Goal: Transaction & Acquisition: Purchase product/service

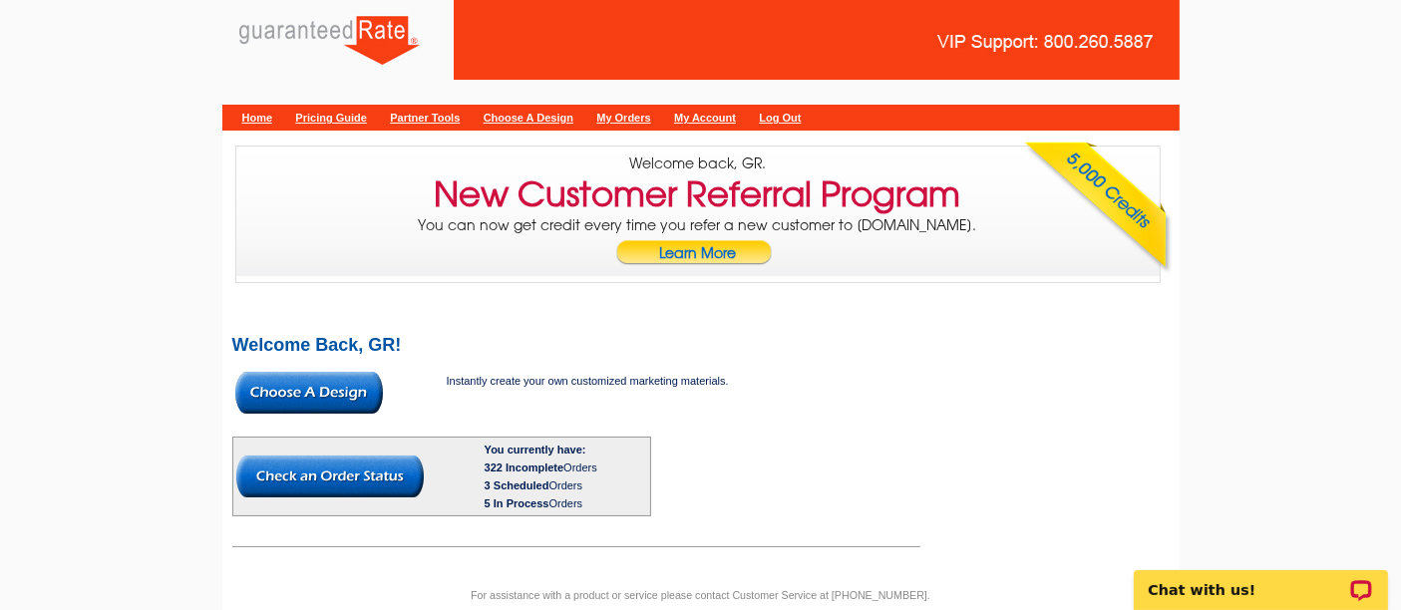
click at [269, 395] on img at bounding box center [309, 393] width 148 height 42
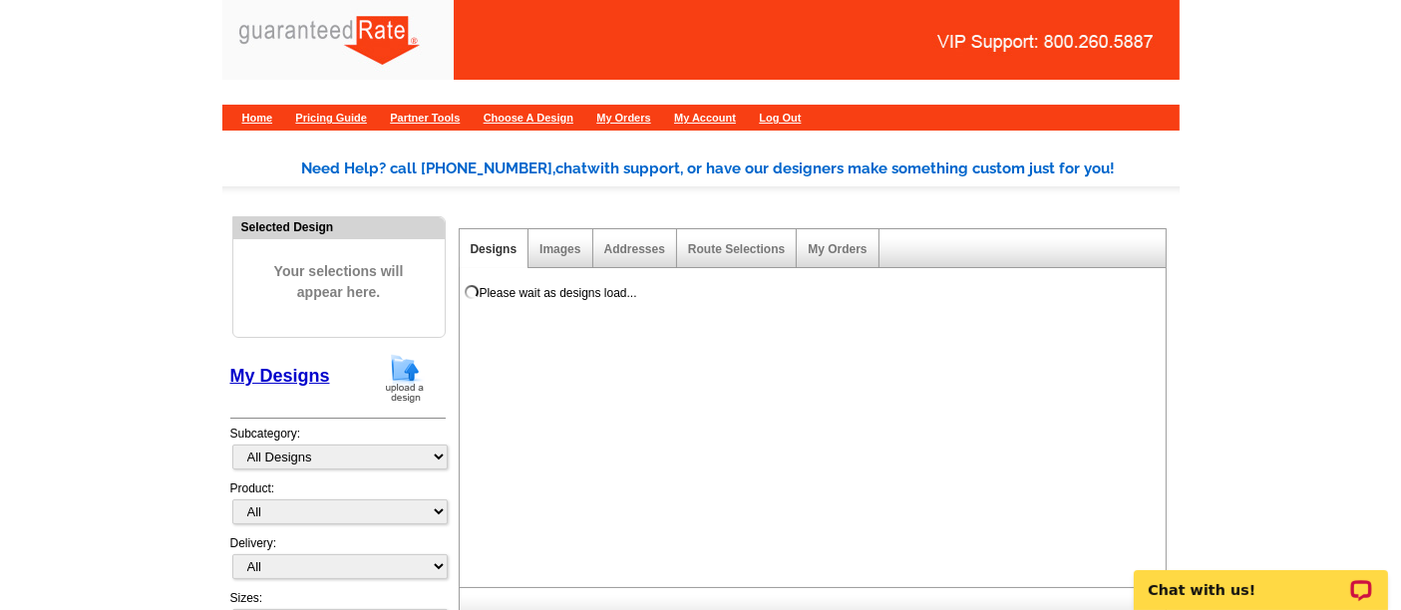
click at [419, 382] on img at bounding box center [405, 378] width 52 height 51
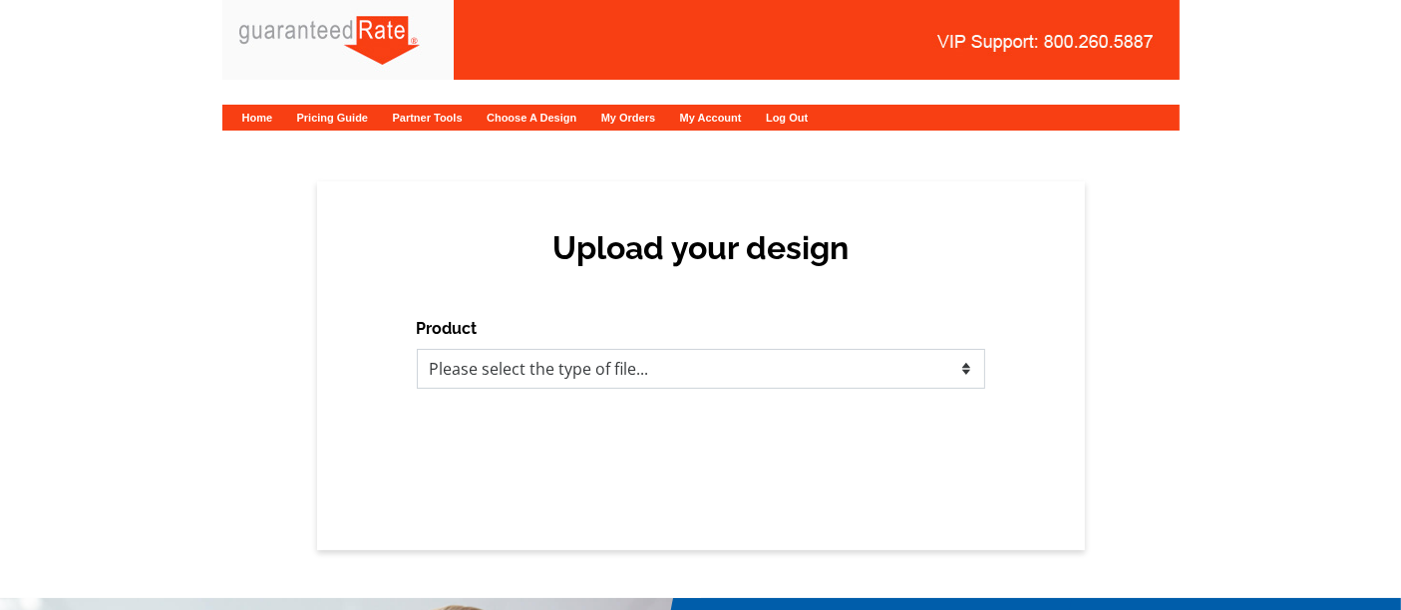
click at [500, 380] on select "Please select the type of file... Postcards Calendars Business Cards Letters an…" at bounding box center [701, 369] width 569 height 40
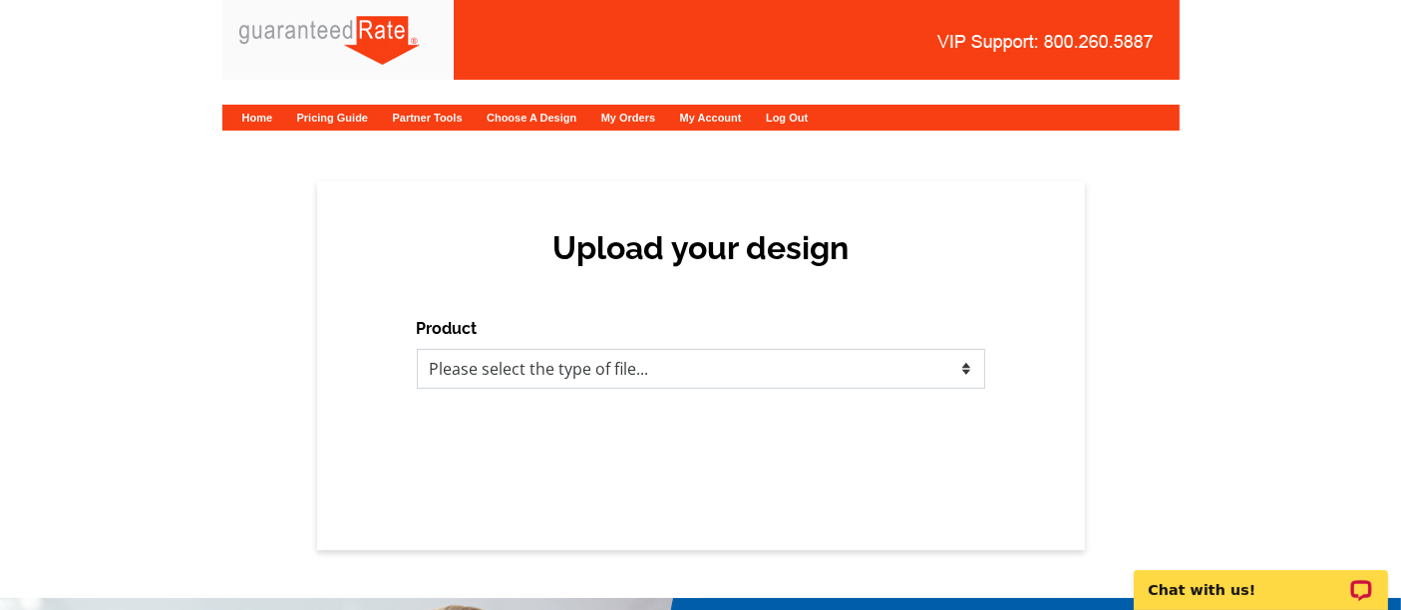
select select "1"
click at [417, 349] on select "Please select the type of file... Postcards Calendars Business Cards Letters an…" at bounding box center [701, 369] width 569 height 40
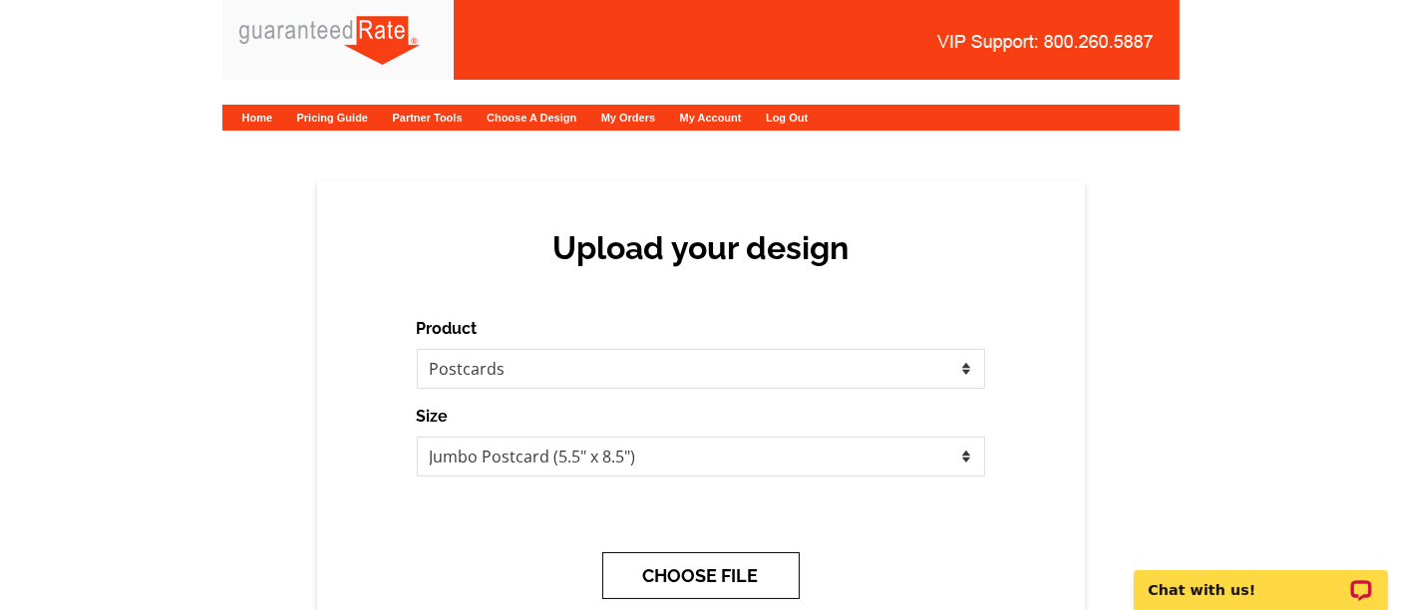
click at [675, 567] on button "CHOOSE FILE" at bounding box center [700, 576] width 197 height 47
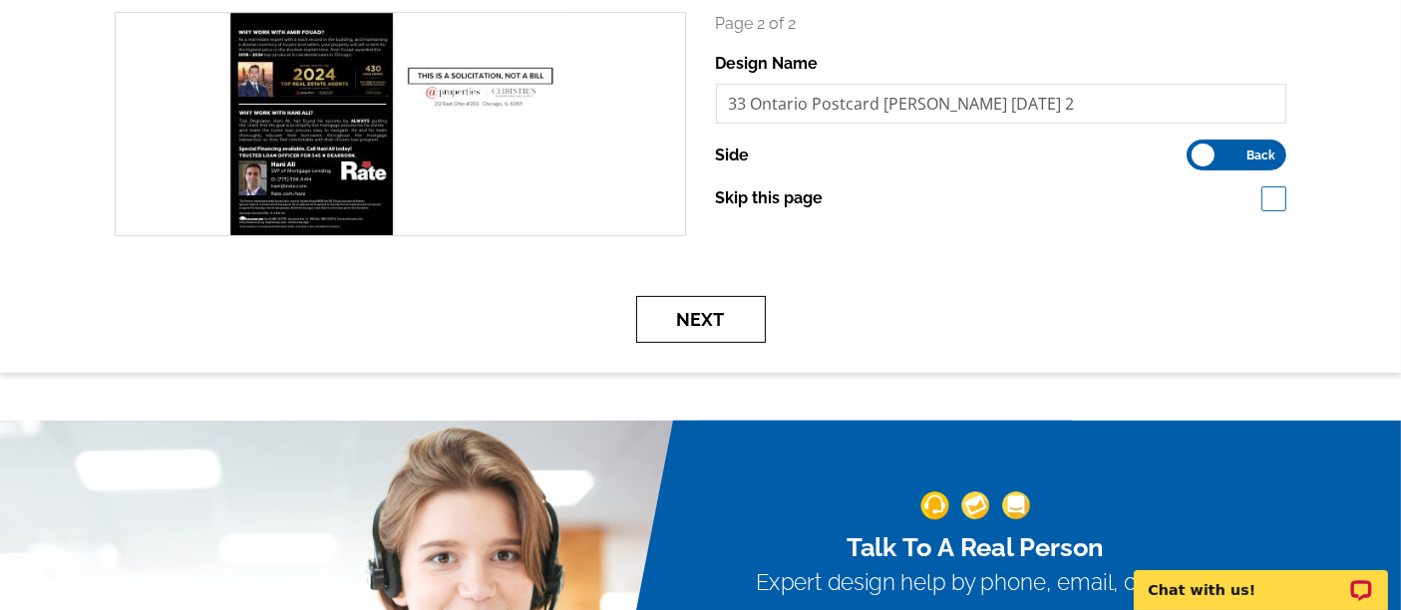
scroll to position [601, 0]
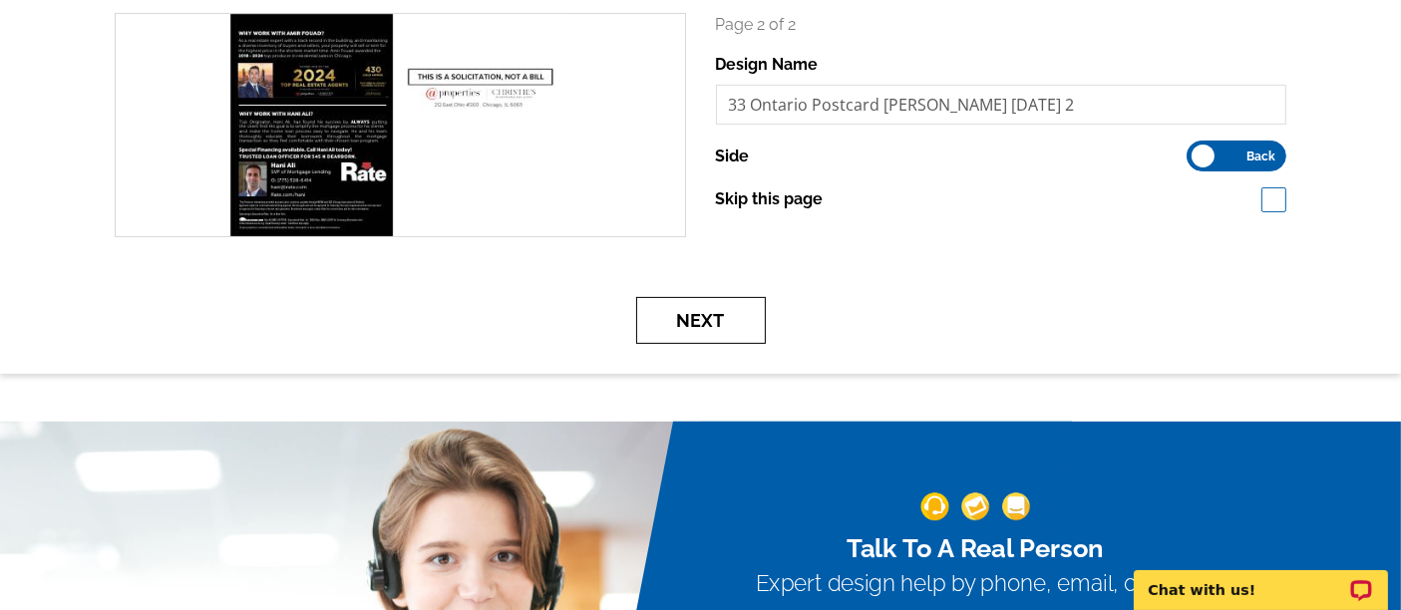
click at [691, 323] on button "Next" at bounding box center [701, 320] width 130 height 47
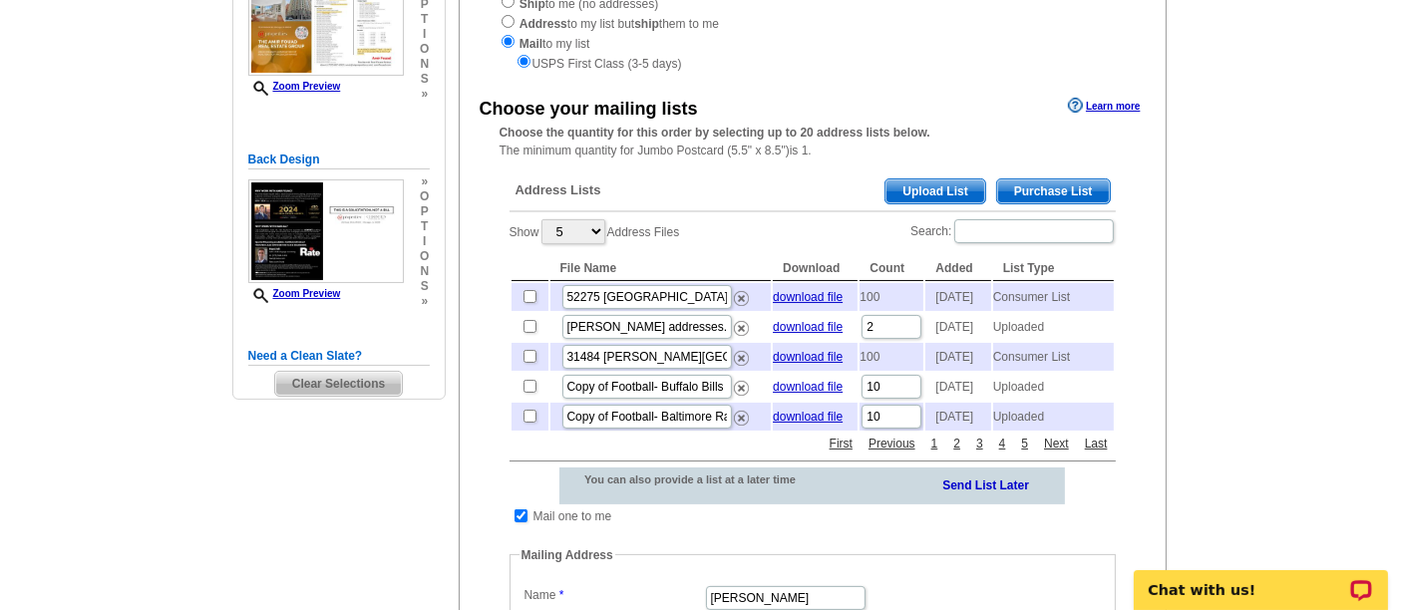
scroll to position [292, 0]
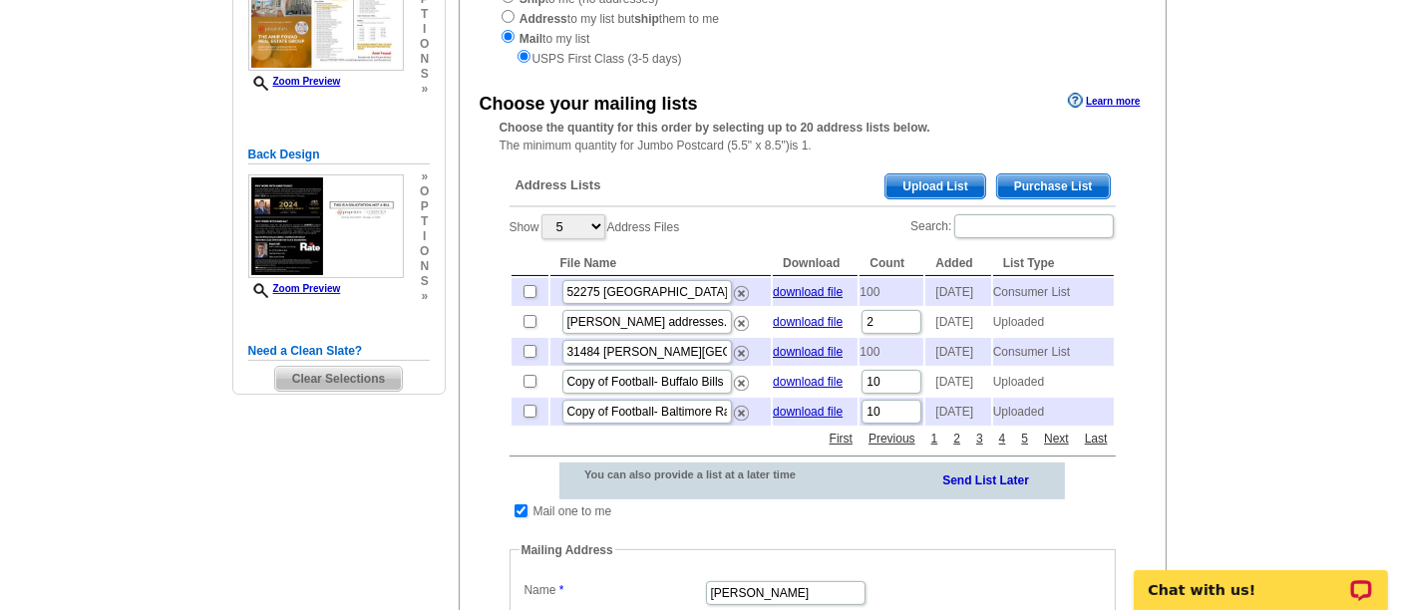
click at [915, 184] on span "Upload List" at bounding box center [935, 187] width 99 height 24
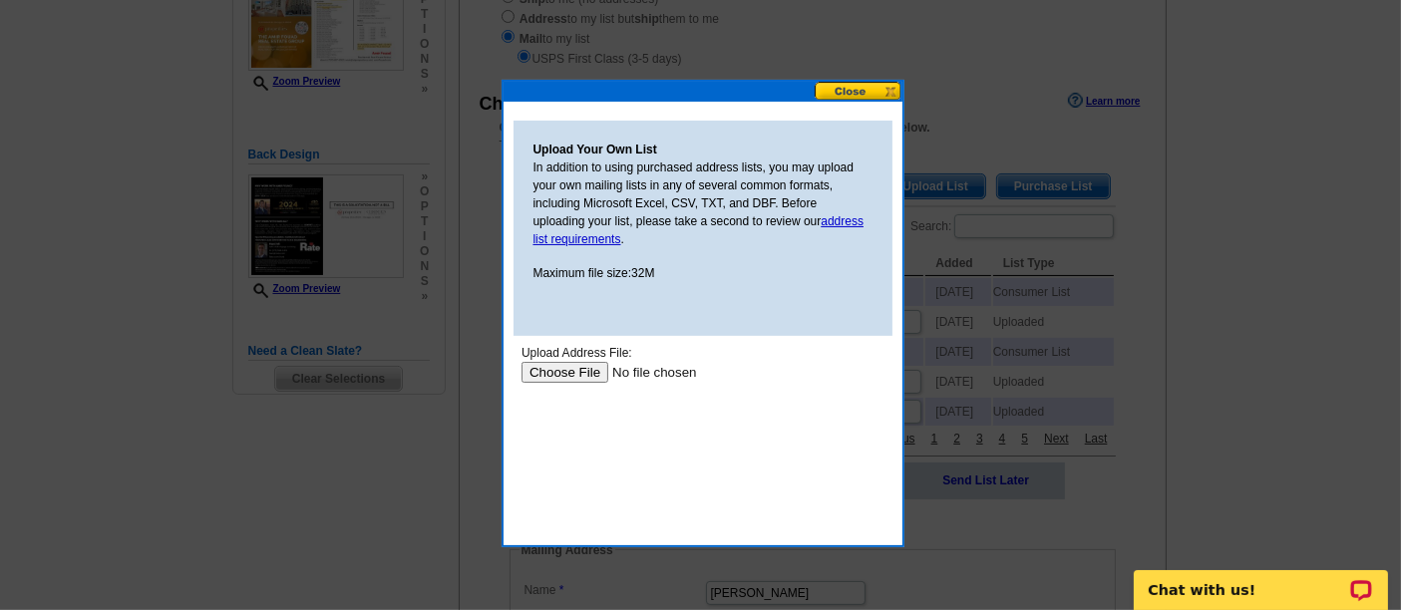
scroll to position [0, 0]
type input "C:\fakepath\2024 33 Ontario- Owner Mailing Addresses.xlsx"
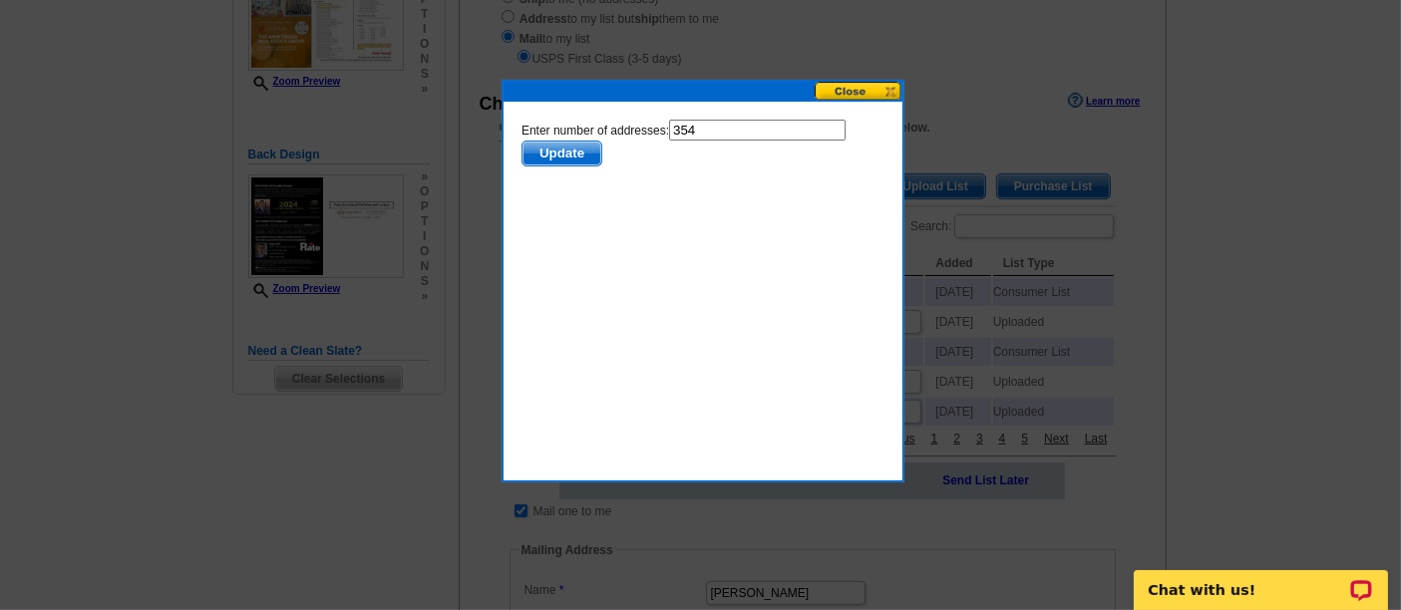
click at [742, 126] on input "354" at bounding box center [756, 130] width 177 height 21
type input "353"
click at [586, 154] on span "Update" at bounding box center [561, 154] width 79 height 24
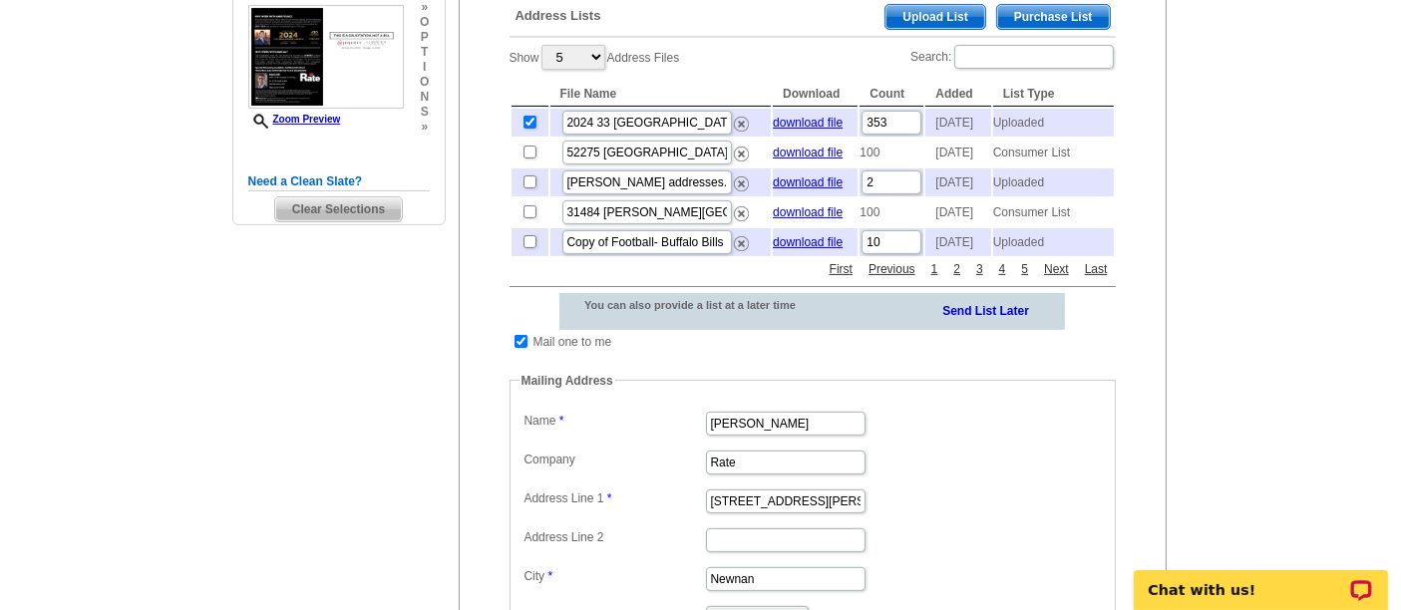
scroll to position [461, 0]
click at [519, 349] on input "checkbox" at bounding box center [521, 342] width 13 height 13
checkbox input "false"
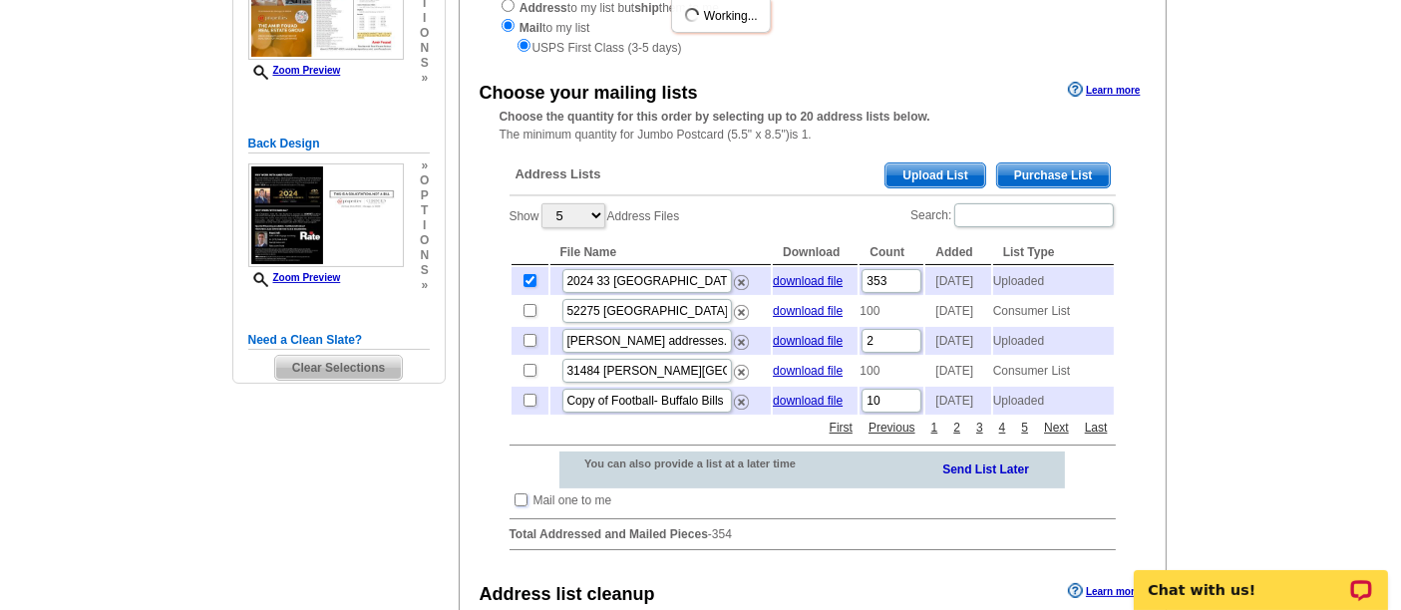
scroll to position [240, 0]
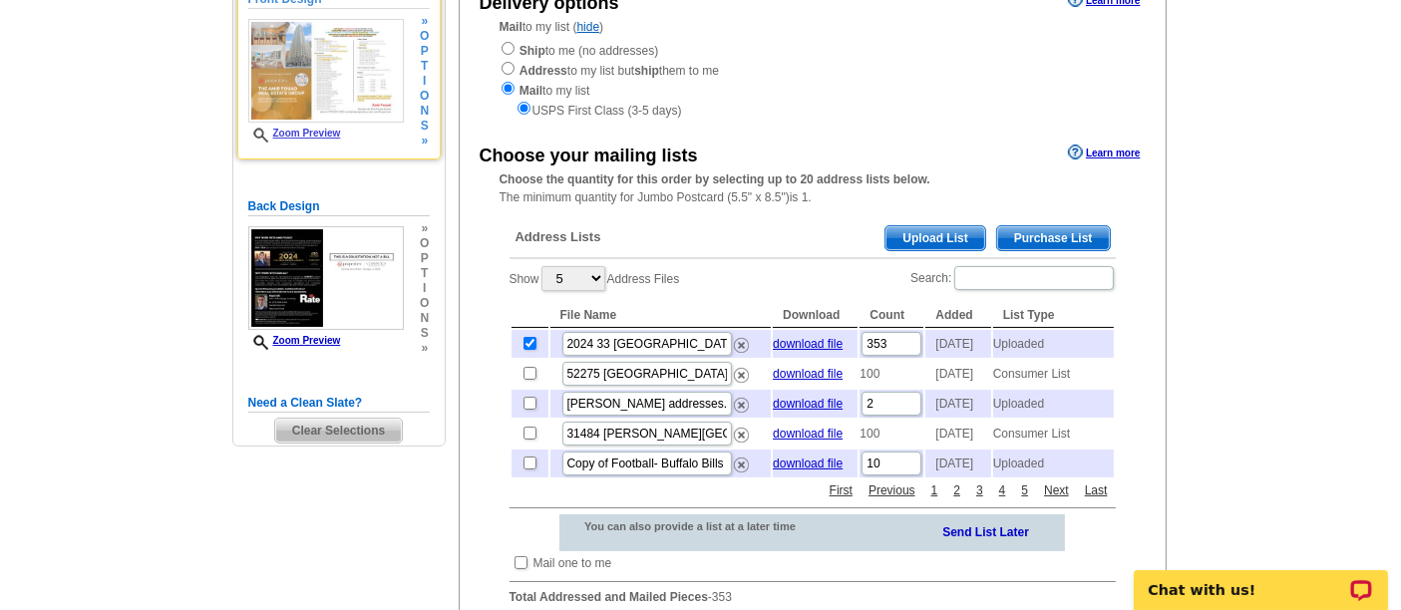
click at [310, 130] on link "Zoom Preview" at bounding box center [294, 133] width 93 height 11
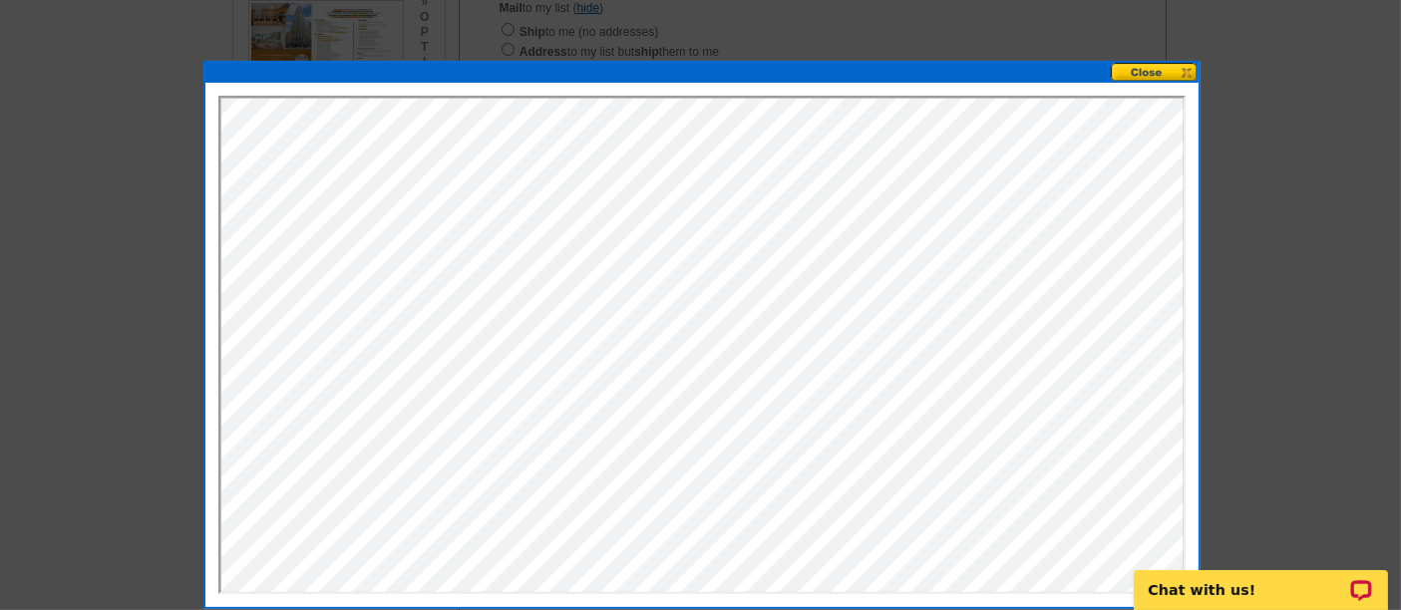
scroll to position [260, 0]
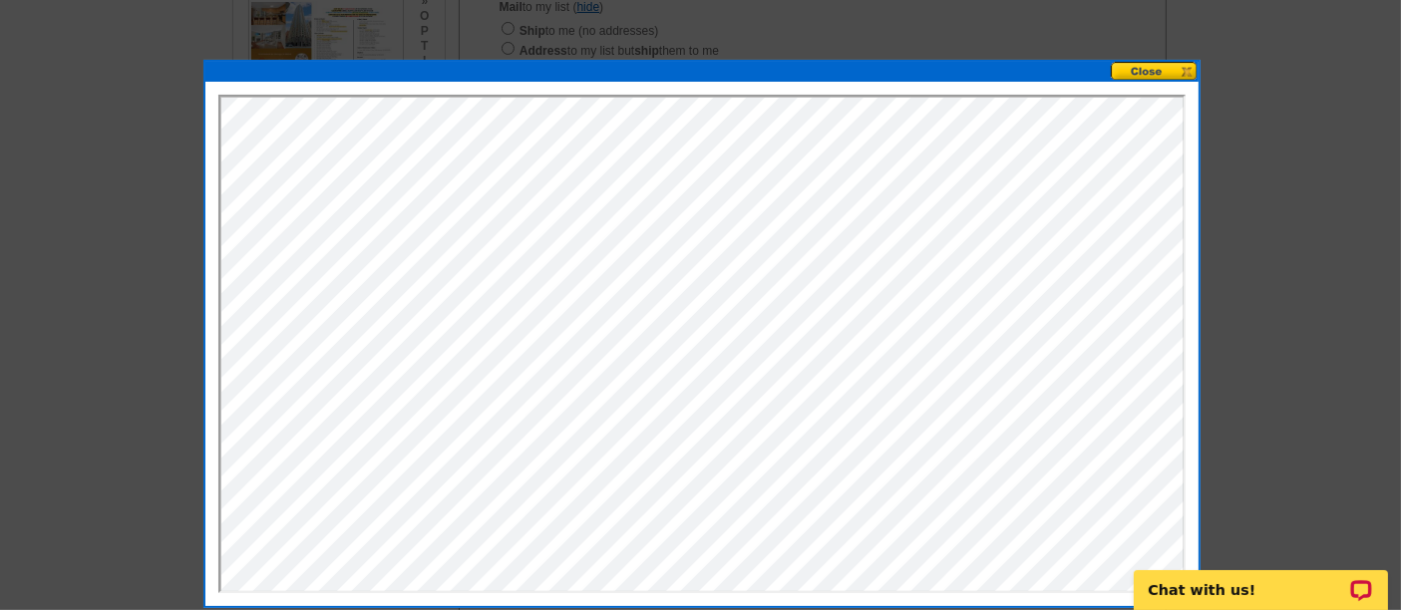
click at [1145, 74] on button at bounding box center [1155, 71] width 88 height 19
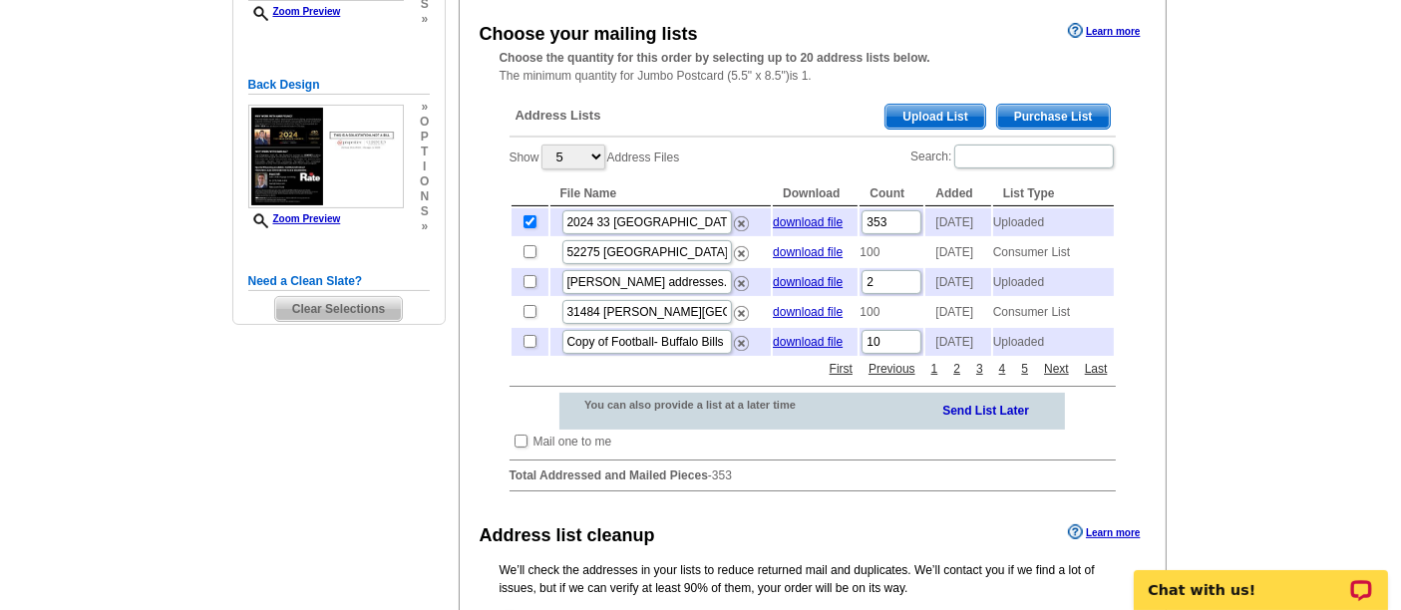
scroll to position [725, 0]
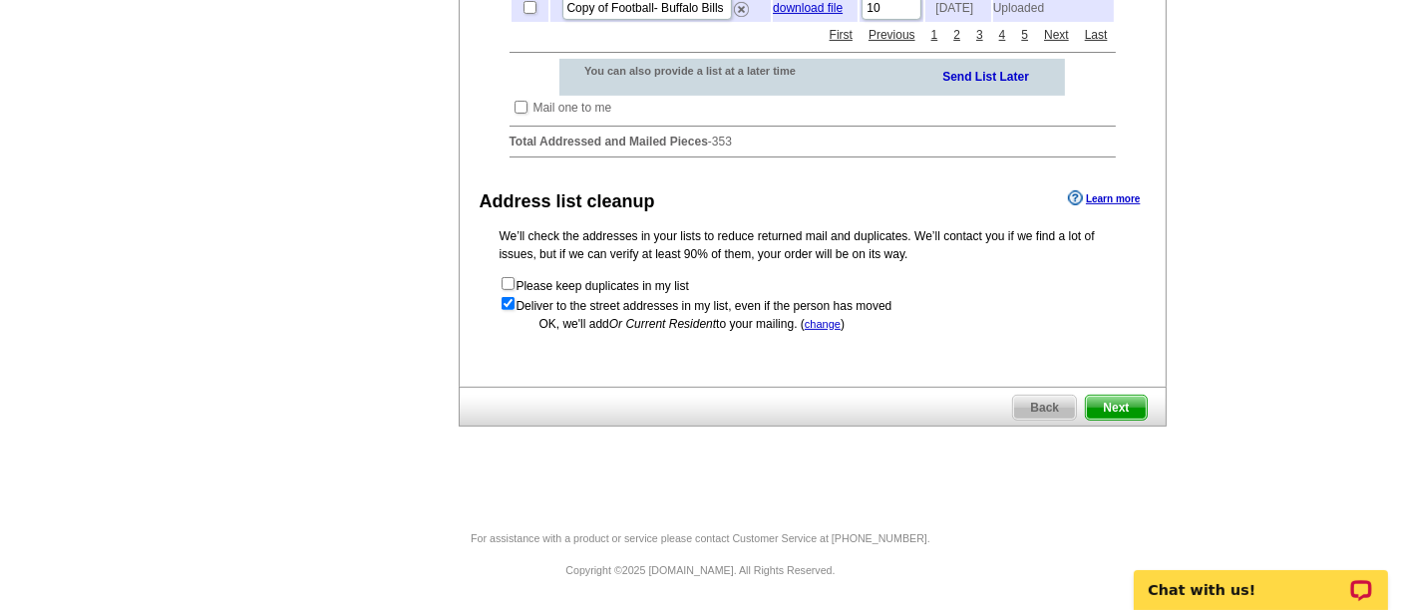
click at [1125, 409] on span "Next" at bounding box center [1116, 408] width 60 height 24
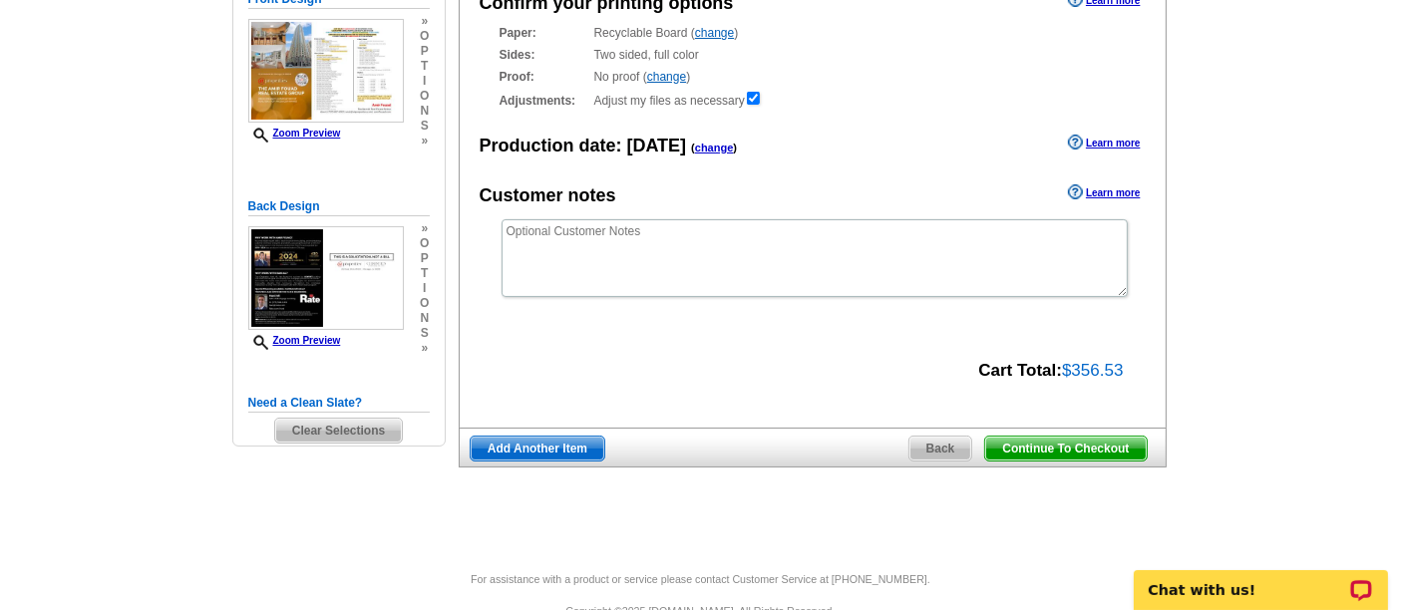
scroll to position [250, 0]
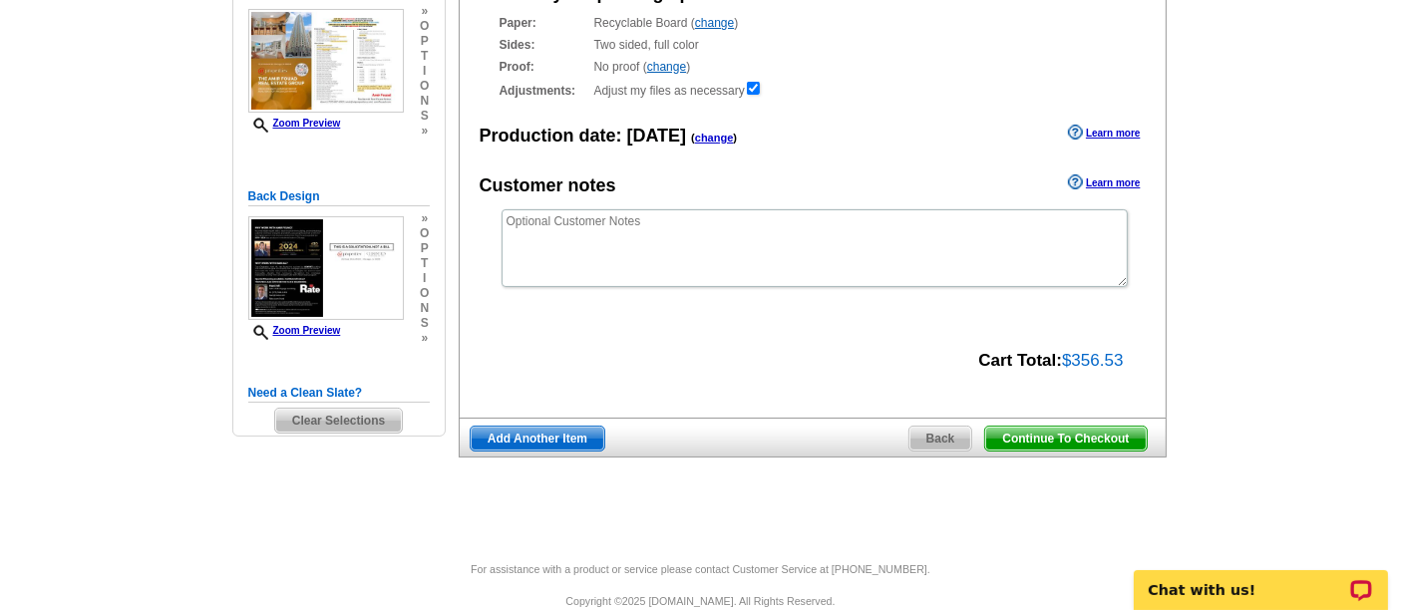
click at [1007, 431] on span "Continue To Checkout" at bounding box center [1065, 439] width 161 height 24
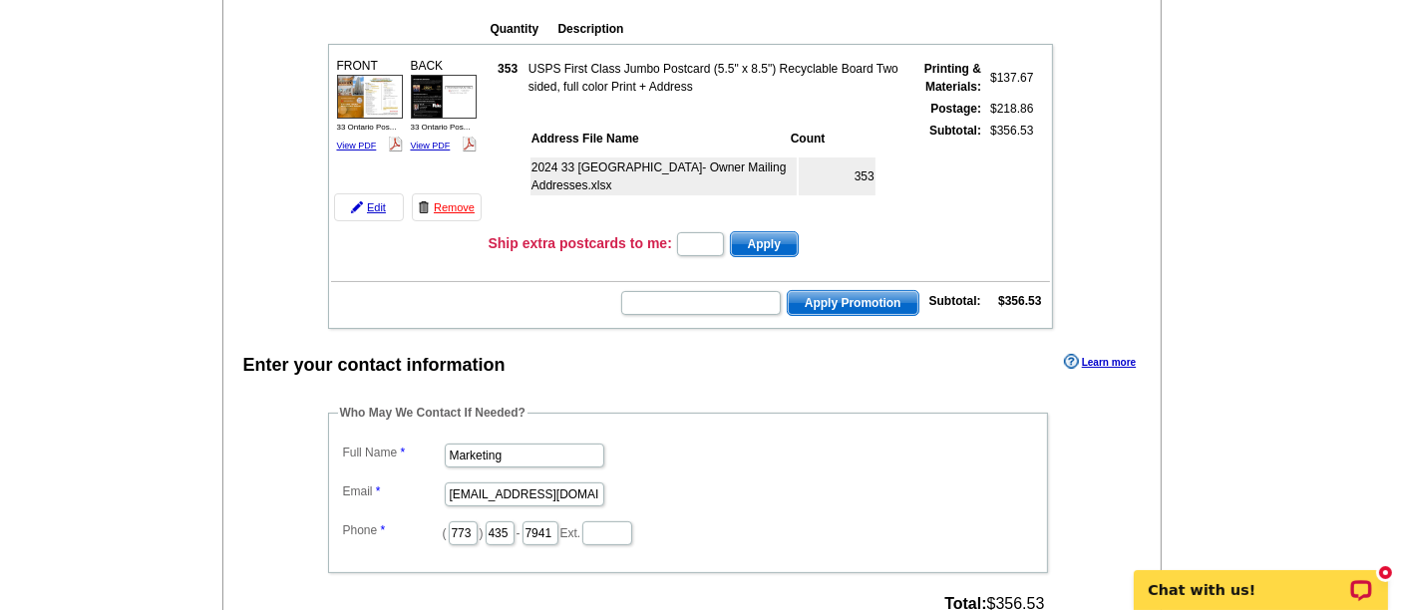
scroll to position [242, 0]
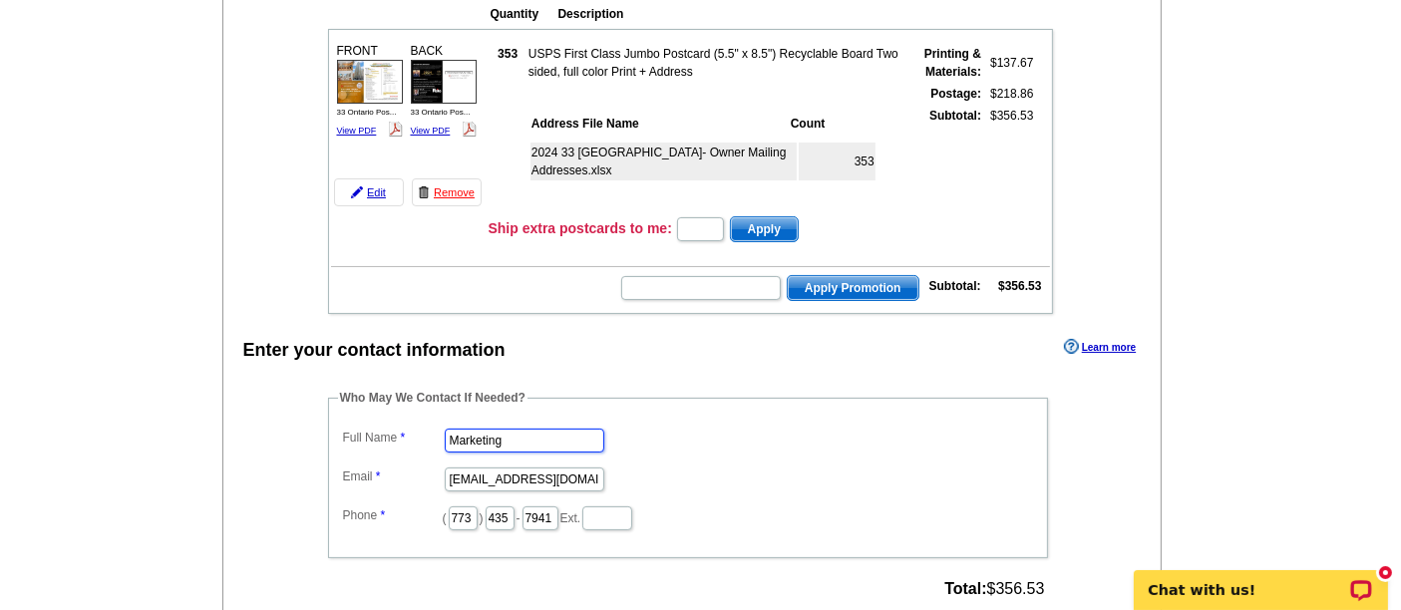
click at [525, 429] on input "Marketing" at bounding box center [525, 441] width 160 height 24
click at [530, 437] on input "shelley.berner@rate.com" at bounding box center [525, 441] width 160 height 24
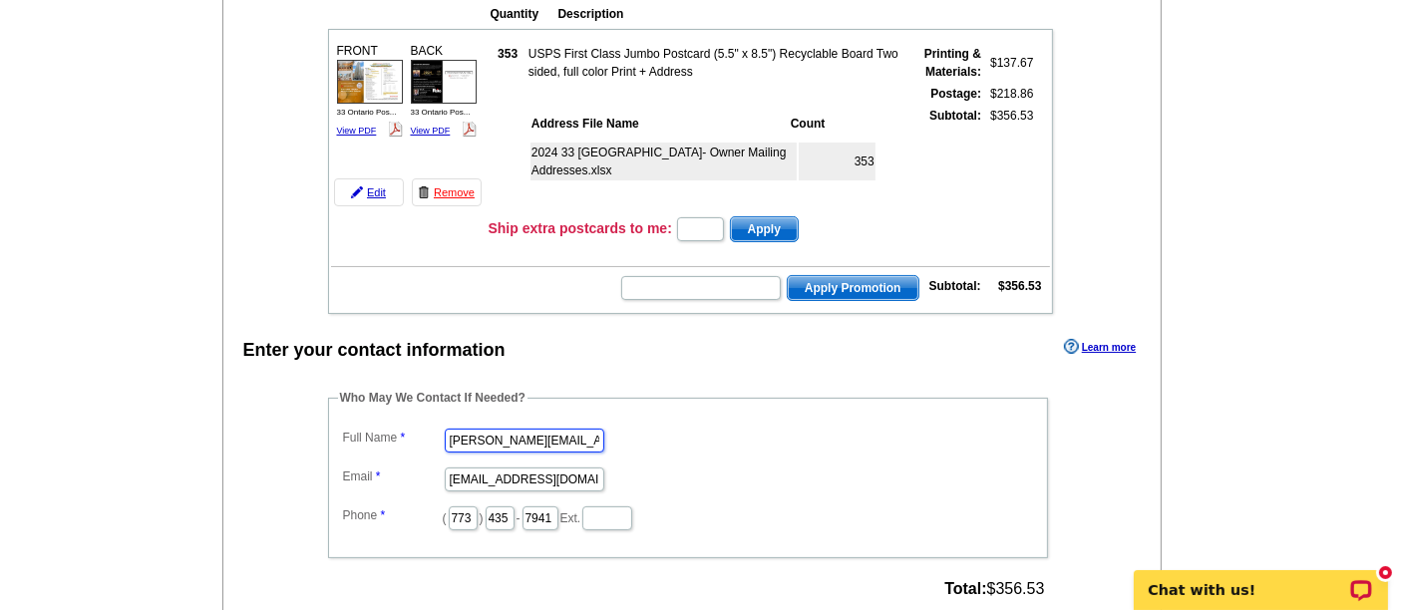
click at [530, 437] on input "shelley.berner@rate.com" at bounding box center [525, 441] width 160 height 24
type input "Shelley Berner"
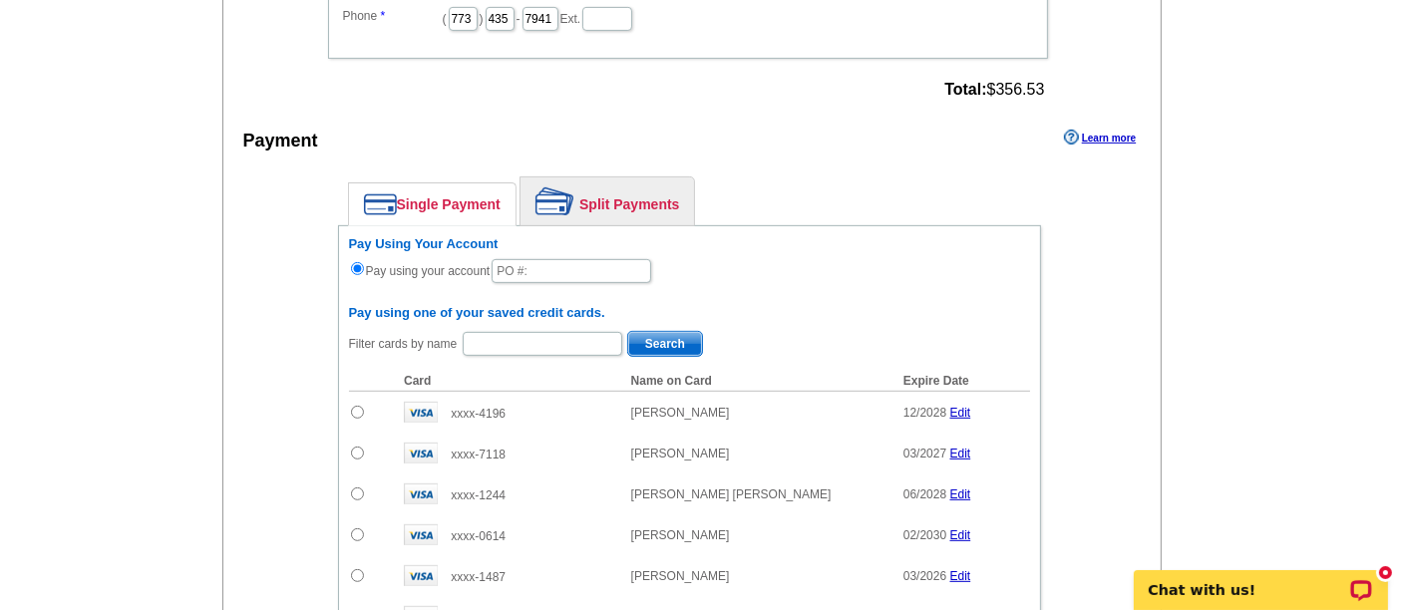
scroll to position [739, 0]
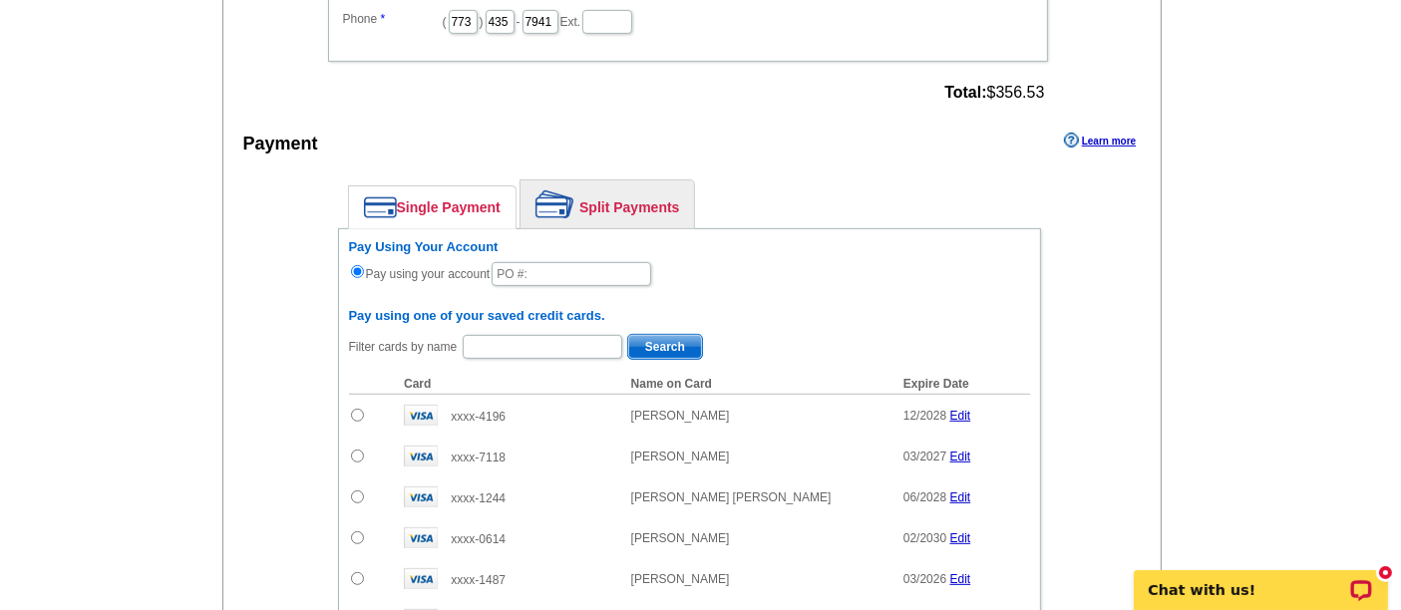
type input "shelley.berner@rate.com"
click at [598, 181] on link "Split Payments" at bounding box center [608, 205] width 174 height 48
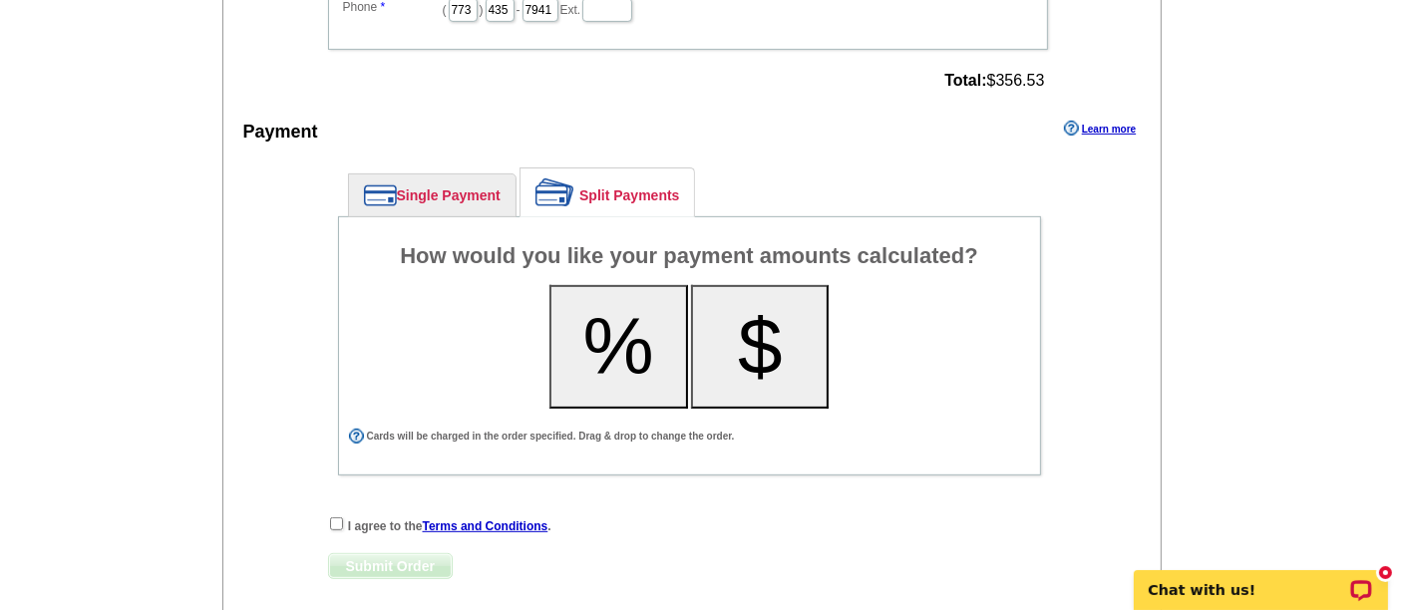
scroll to position [750, 0]
click at [445, 188] on link "Single Payment" at bounding box center [432, 197] width 167 height 42
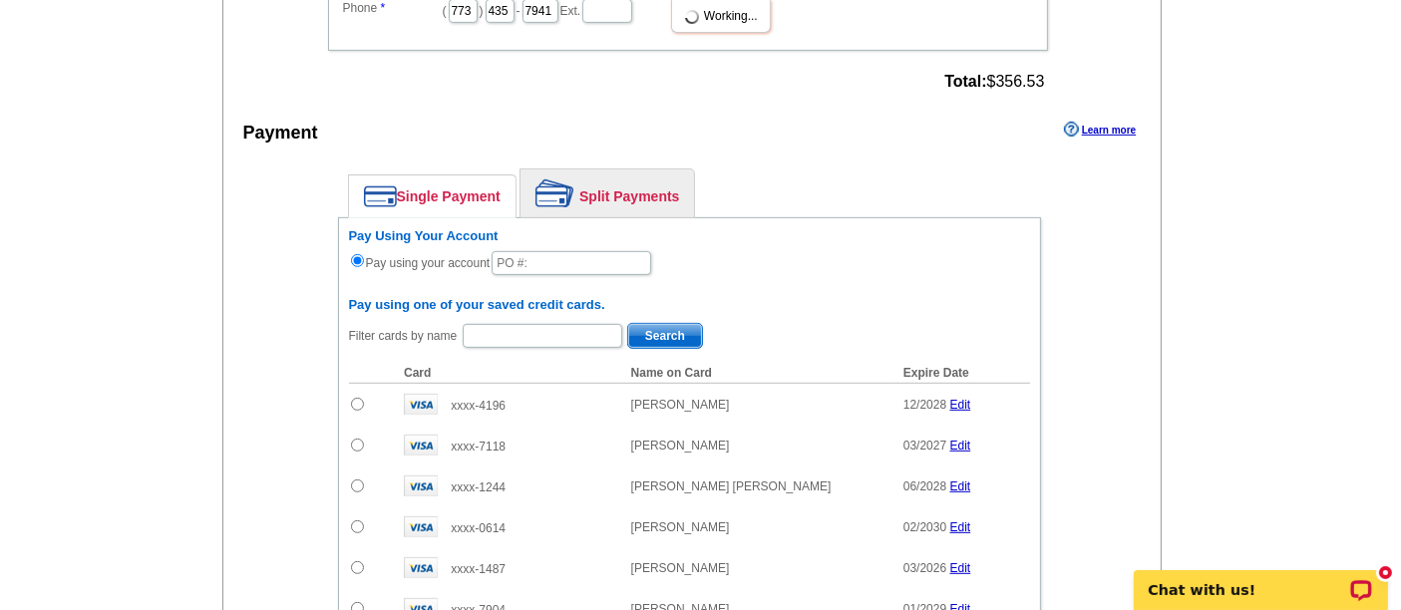
click at [572, 184] on img at bounding box center [555, 194] width 39 height 28
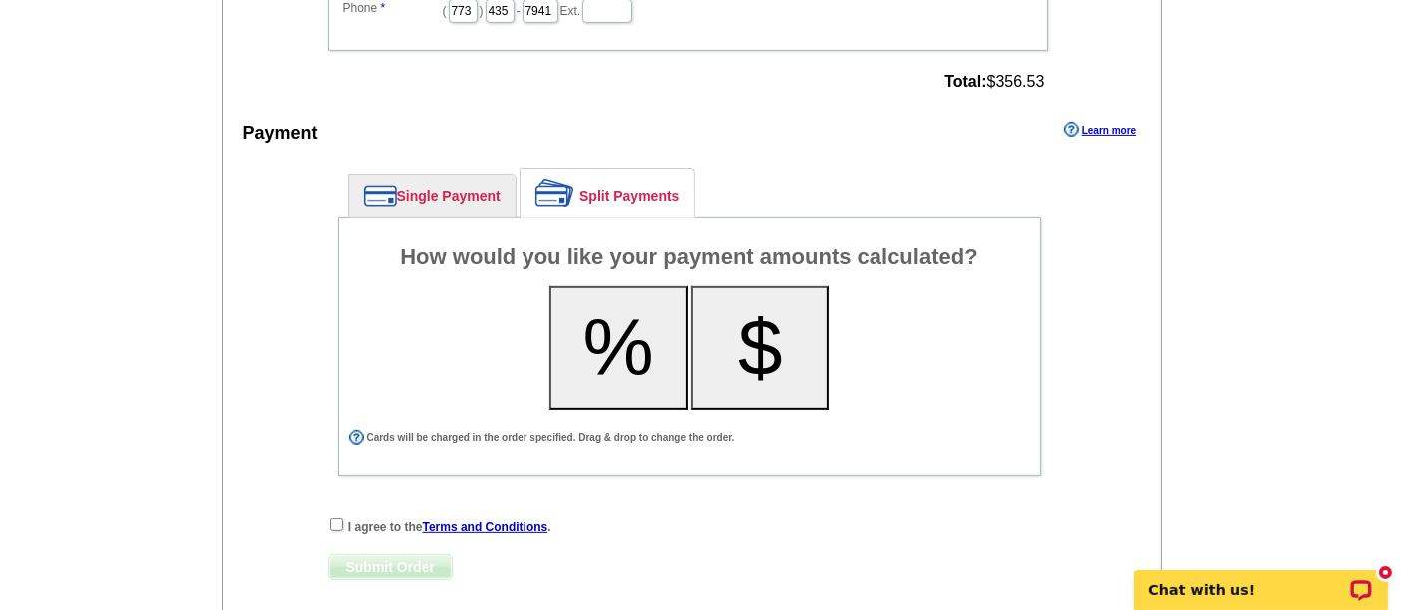
click at [763, 322] on button "$" at bounding box center [760, 348] width 139 height 124
click at [597, 327] on button "%" at bounding box center [619, 348] width 139 height 124
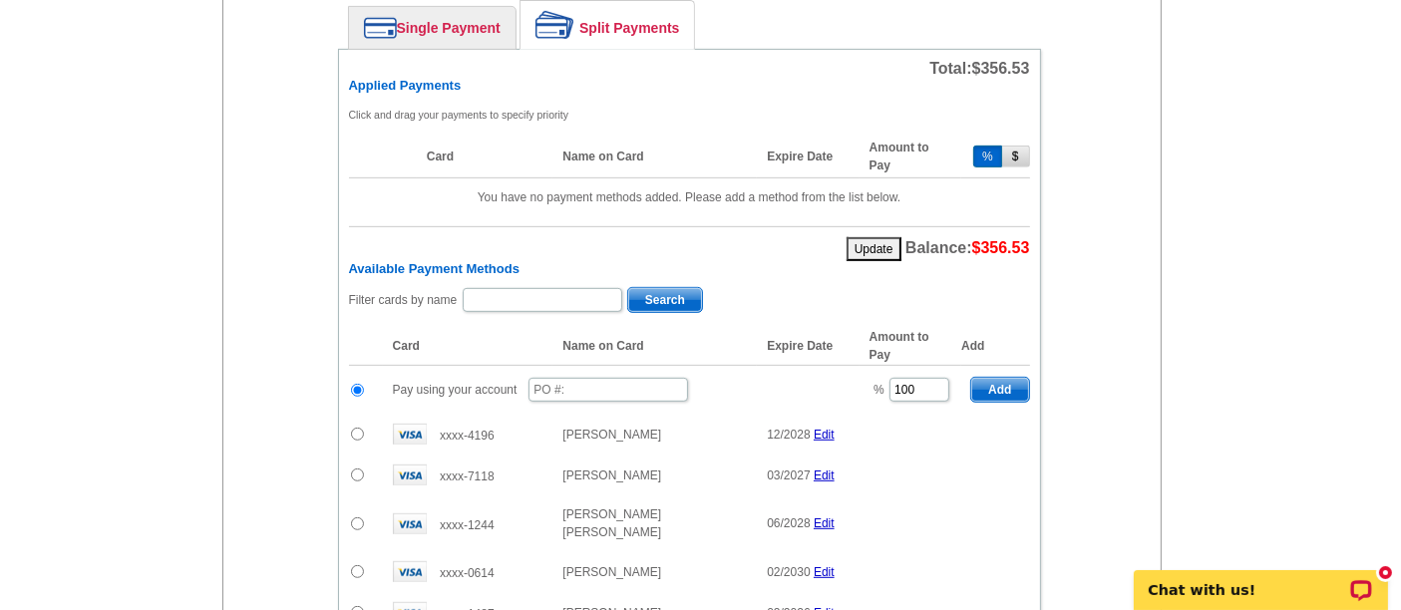
scroll to position [910, 0]
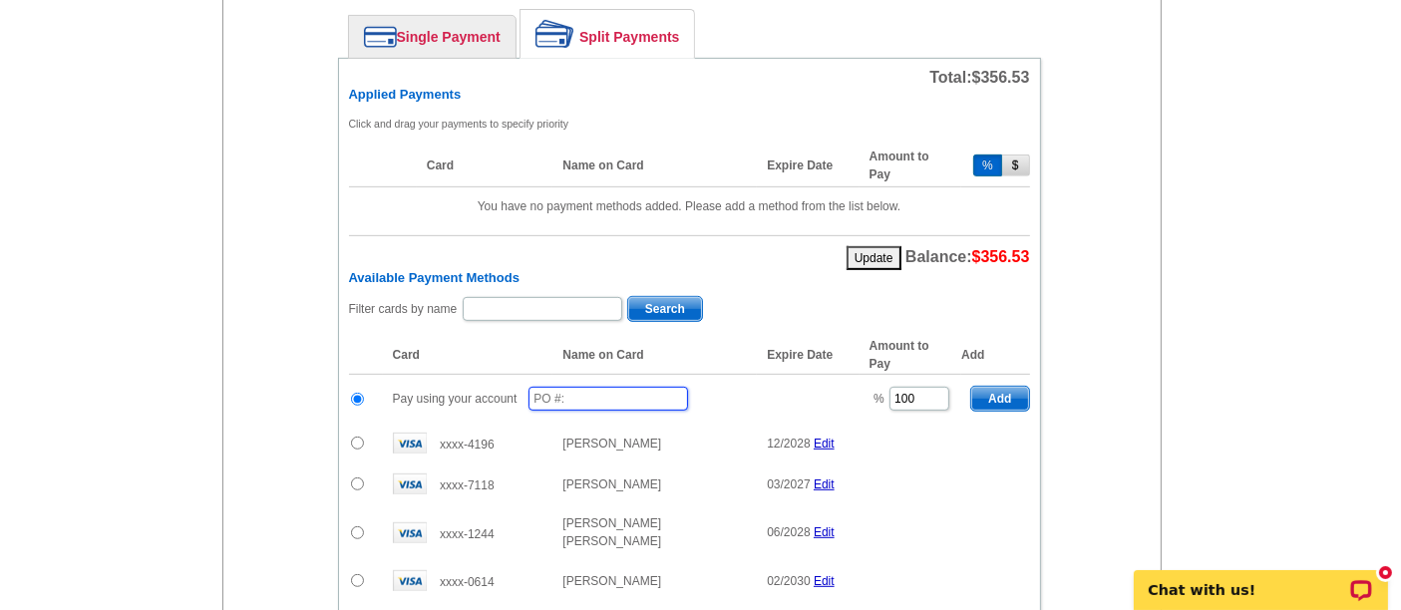
click at [600, 387] on input "text" at bounding box center [609, 399] width 160 height 24
click at [592, 389] on input "text" at bounding box center [609, 399] width 160 height 24
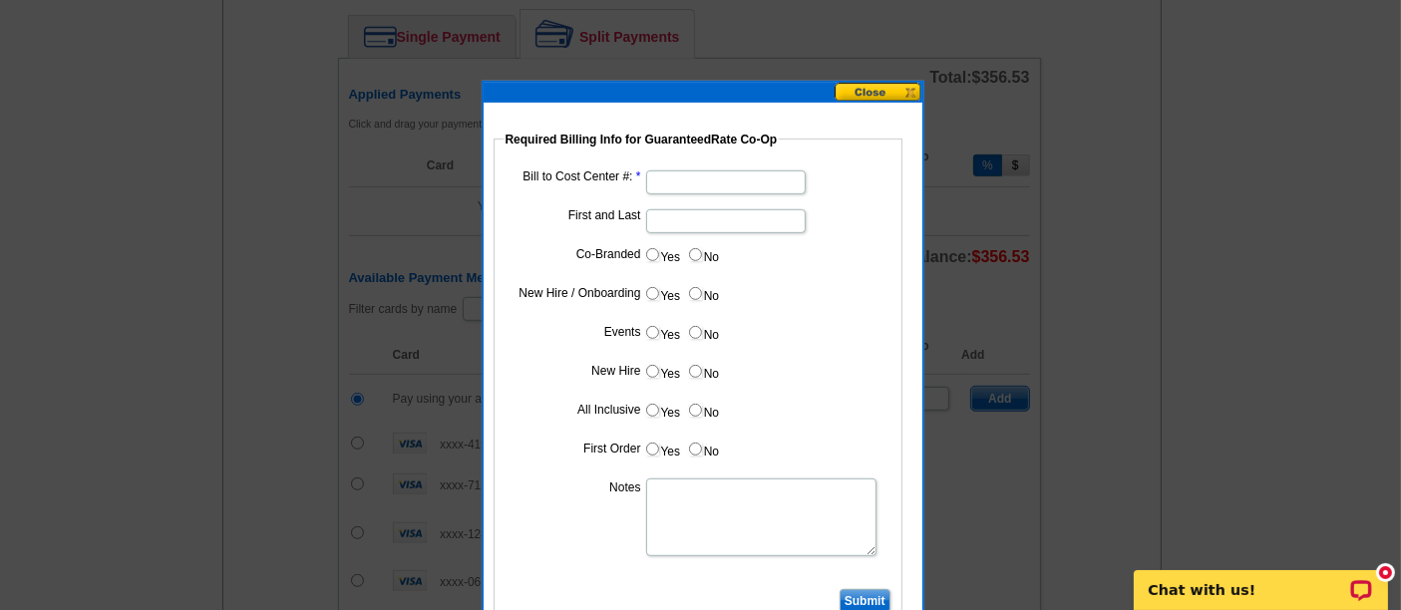
type input "08272025_310_sb"
click at [709, 174] on input "Bill to Cost Center #:" at bounding box center [726, 183] width 160 height 24
type input "1001"
click at [698, 226] on input "First and Last" at bounding box center [726, 221] width 160 height 24
type input "Hani Ali"
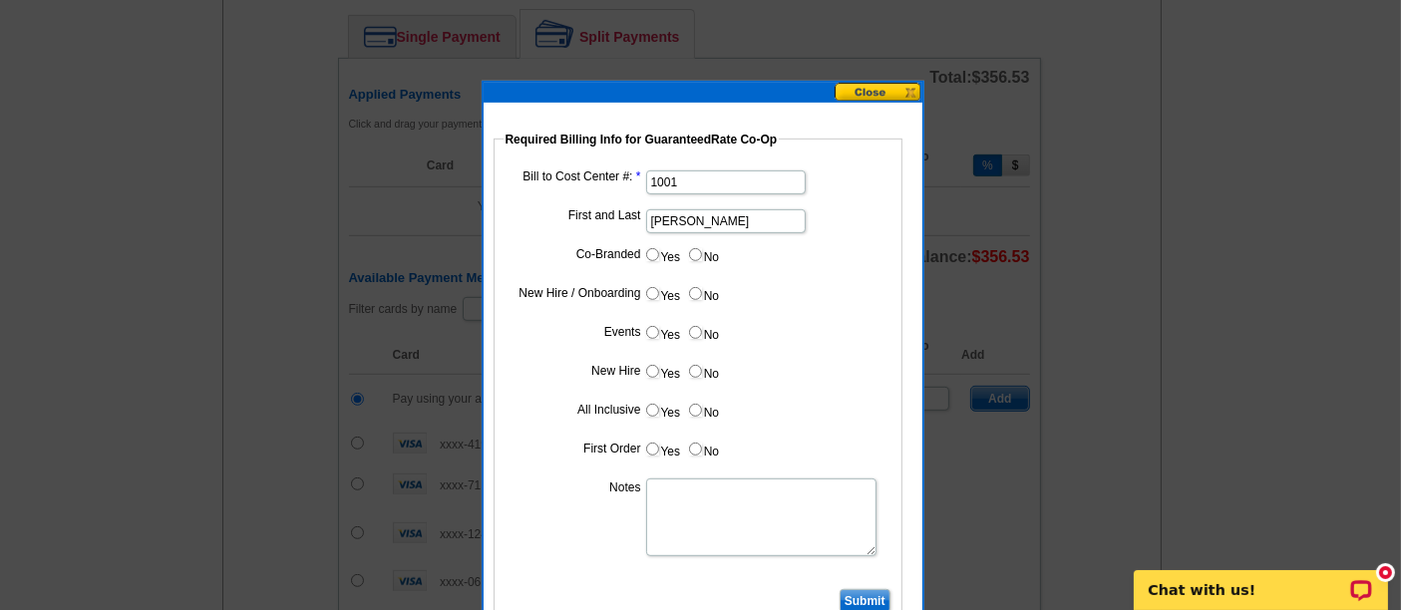
click at [655, 252] on input "Yes" at bounding box center [652, 254] width 13 height 13
radio input "true"
click at [698, 305] on input "Cost paid by cobrand" at bounding box center [726, 299] width 160 height 24
type input "25%"
click at [692, 328] on input "No" at bounding box center [695, 332] width 13 height 13
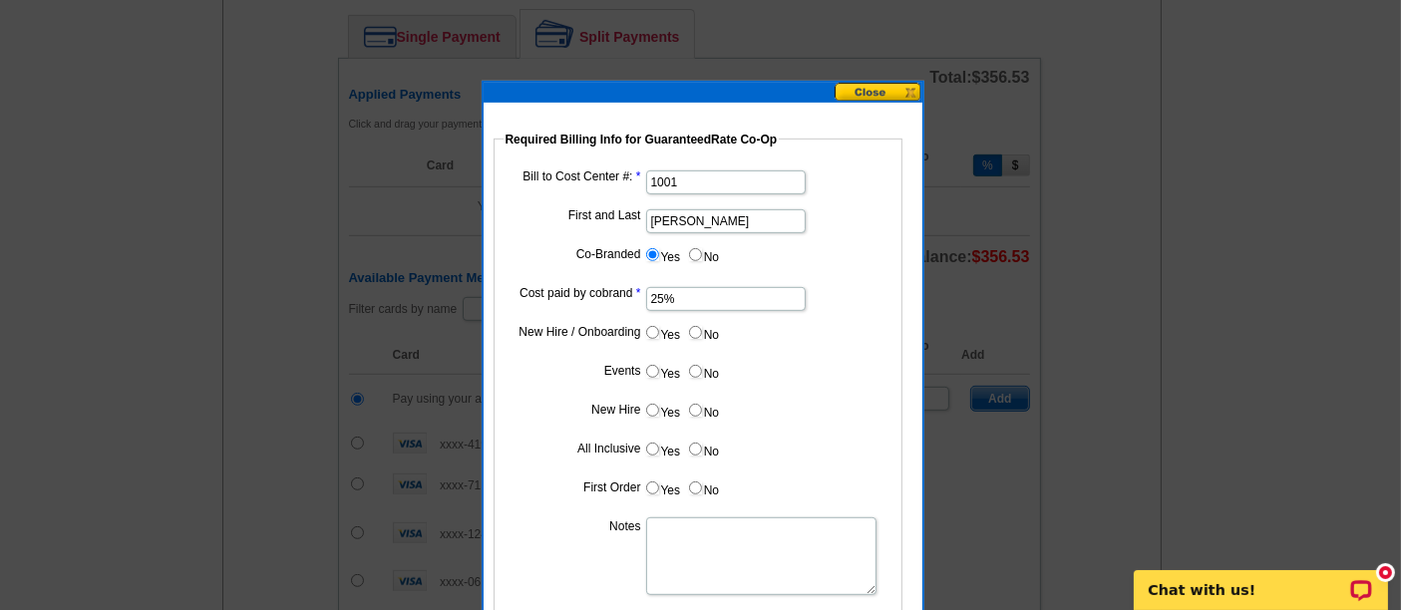
radio input "true"
click at [698, 365] on input "No" at bounding box center [695, 371] width 13 height 13
radio input "true"
click at [698, 404] on input "No" at bounding box center [695, 410] width 13 height 13
radio input "true"
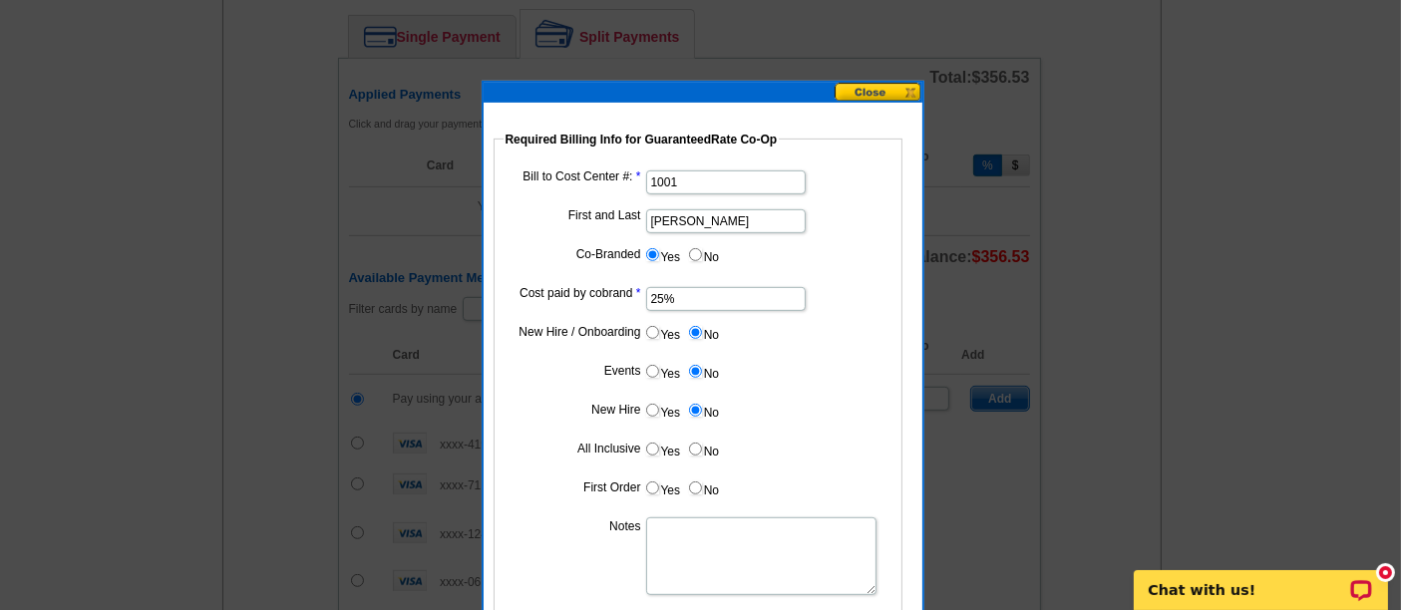
click at [694, 443] on input "No" at bounding box center [695, 449] width 13 height 13
radio input "true"
click at [701, 491] on label "No" at bounding box center [703, 488] width 32 height 23
click at [701, 491] on input "No" at bounding box center [695, 488] width 13 height 13
radio input "true"
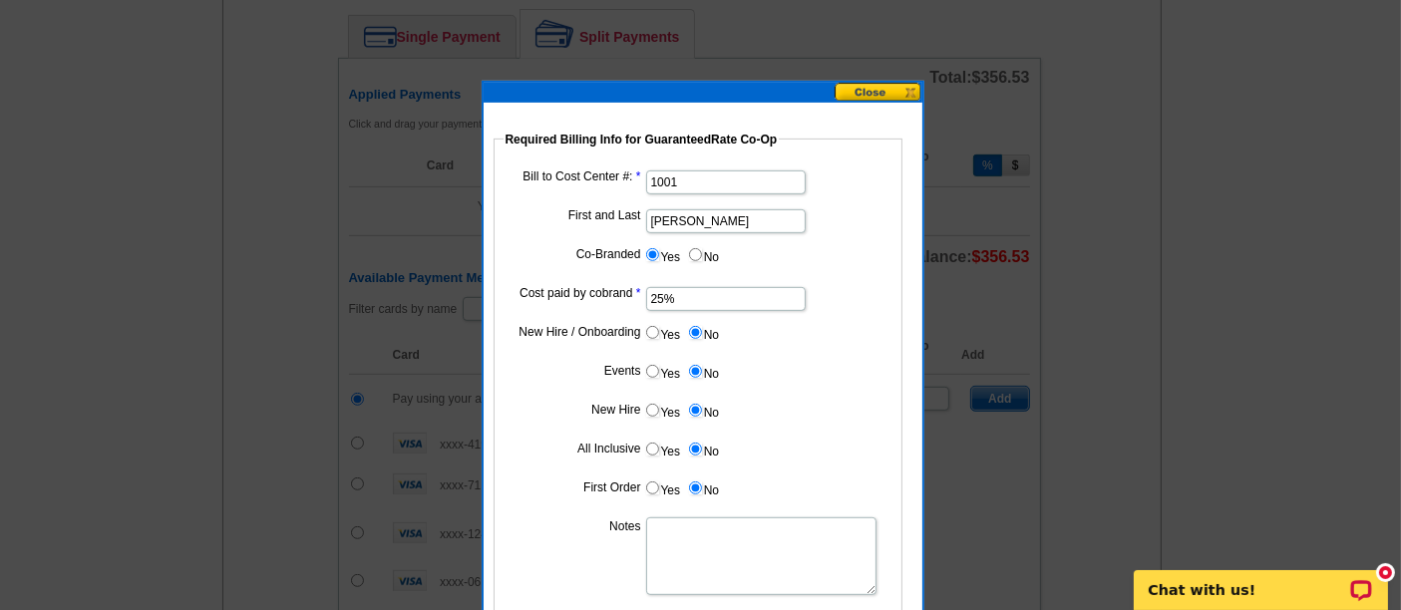
click at [690, 567] on textarea "Notes" at bounding box center [761, 557] width 230 height 78
type textarea "[PERSON_NAME] to [PERSON_NAME] at 1001"
click at [782, 461] on dd "Yes No" at bounding box center [698, 453] width 389 height 31
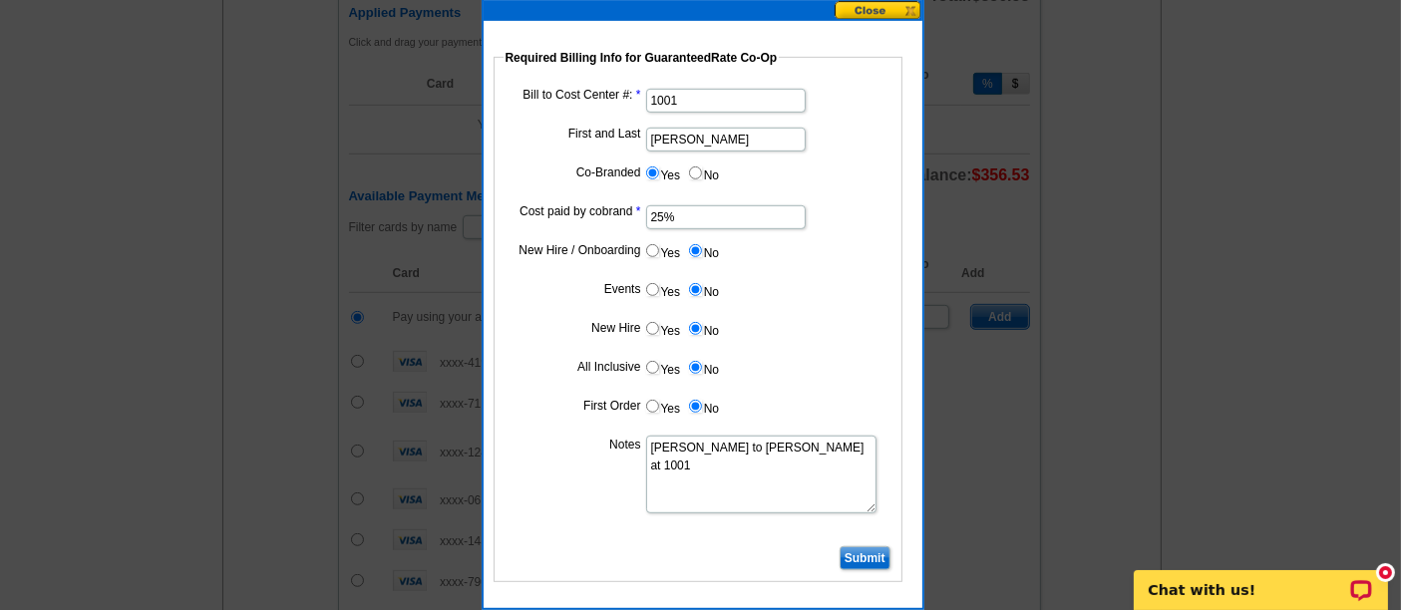
scroll to position [990, 0]
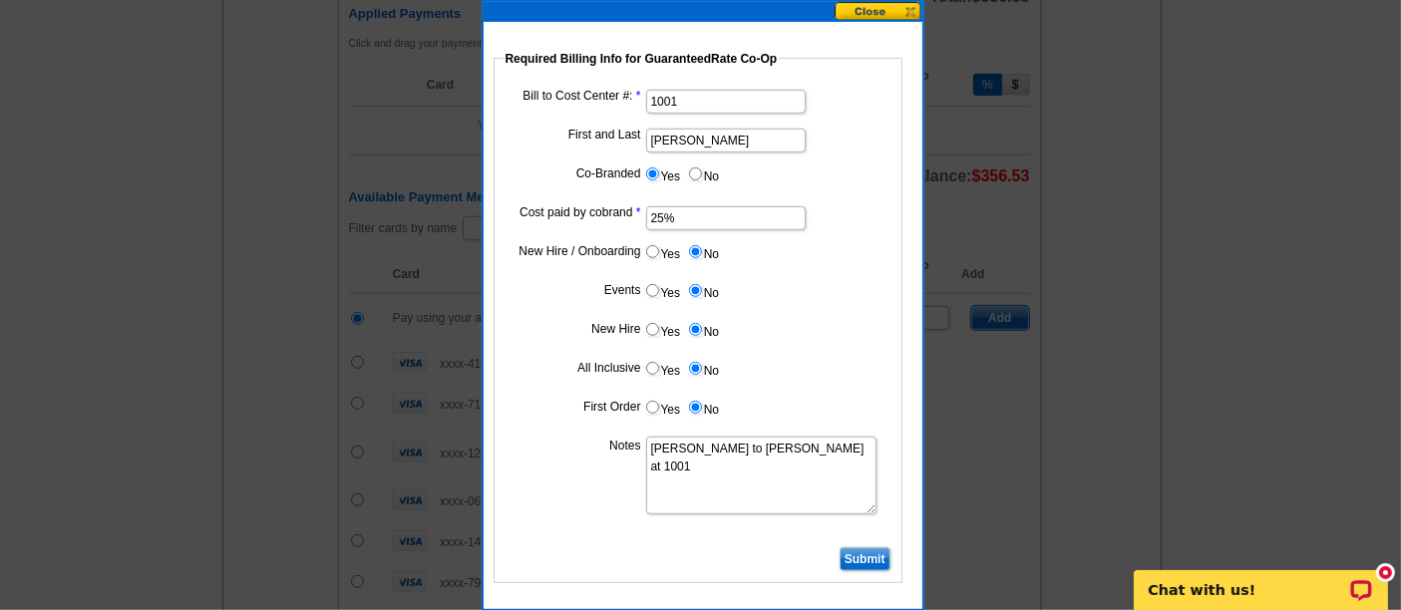
click at [871, 551] on input "Submit" at bounding box center [865, 560] width 51 height 24
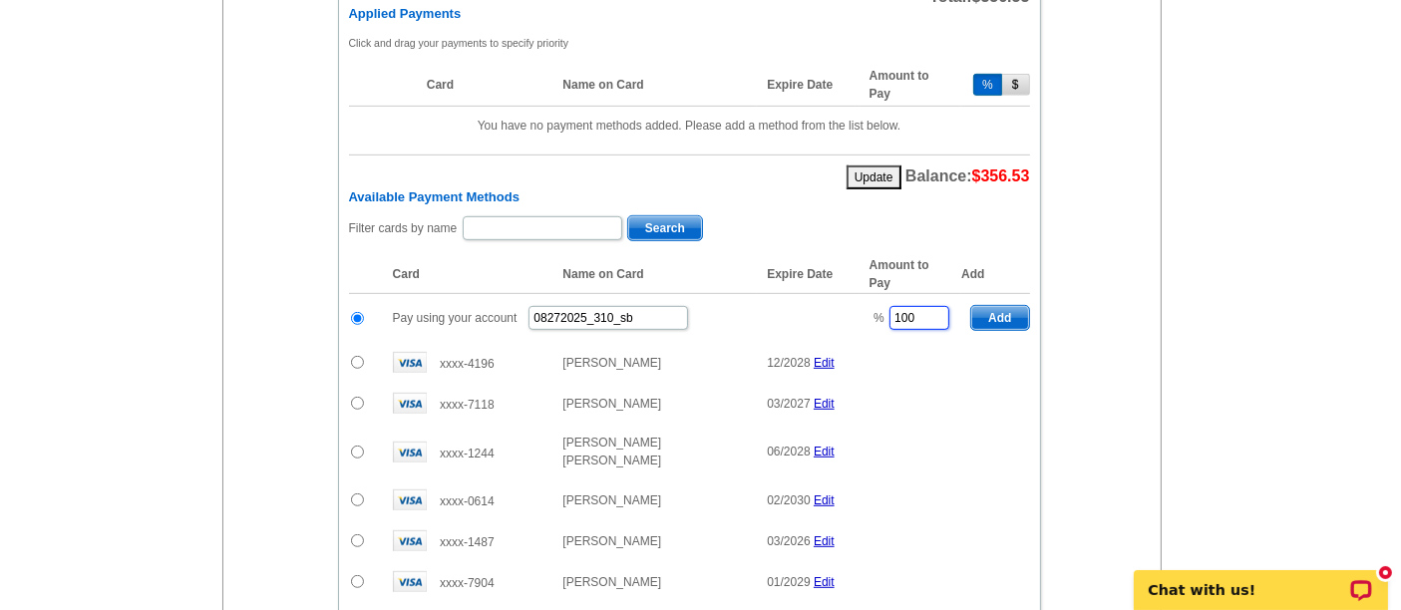
click at [918, 306] on input "100" at bounding box center [920, 318] width 60 height 24
drag, startPoint x: 934, startPoint y: 300, endPoint x: 872, endPoint y: 299, distance: 61.8
click at [872, 299] on td "% 100" at bounding box center [911, 318] width 102 height 49
click at [971, 305] on button "Add" at bounding box center [999, 318] width 59 height 26
type input "100"
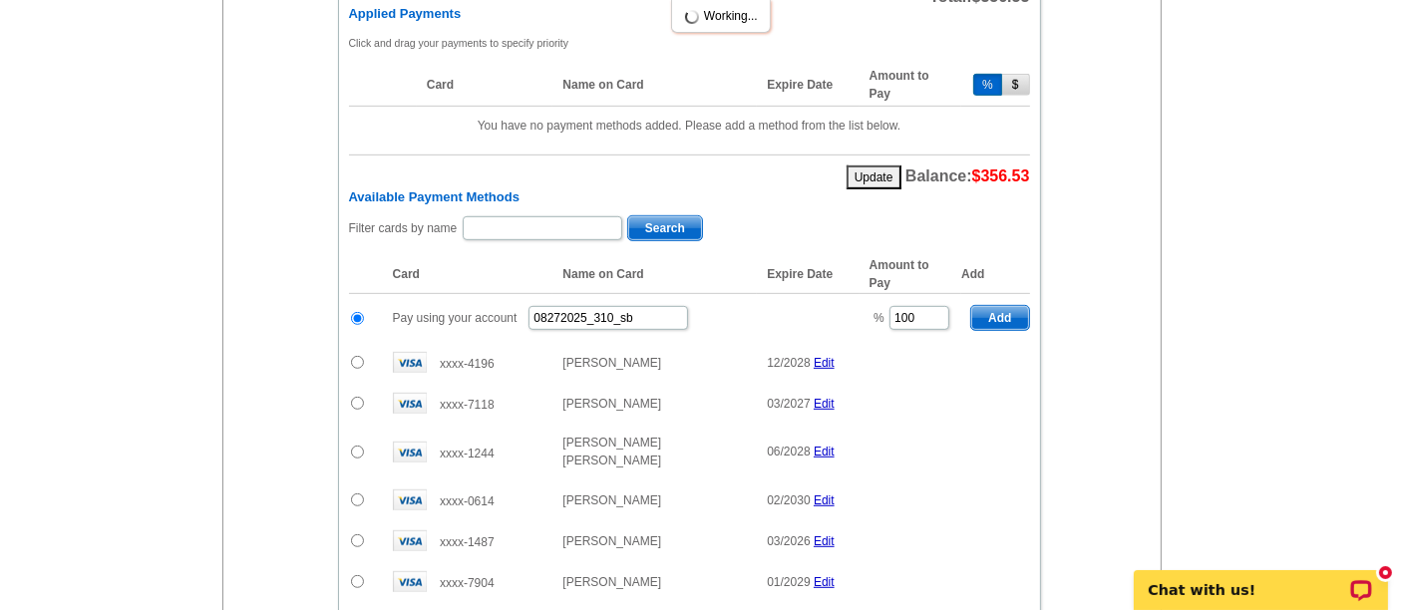
click at [1004, 300] on table "Card Name on Card Expire Date Amount to Pay Add Pay using your account 08272025…" at bounding box center [689, 510] width 681 height 511
radio input "false"
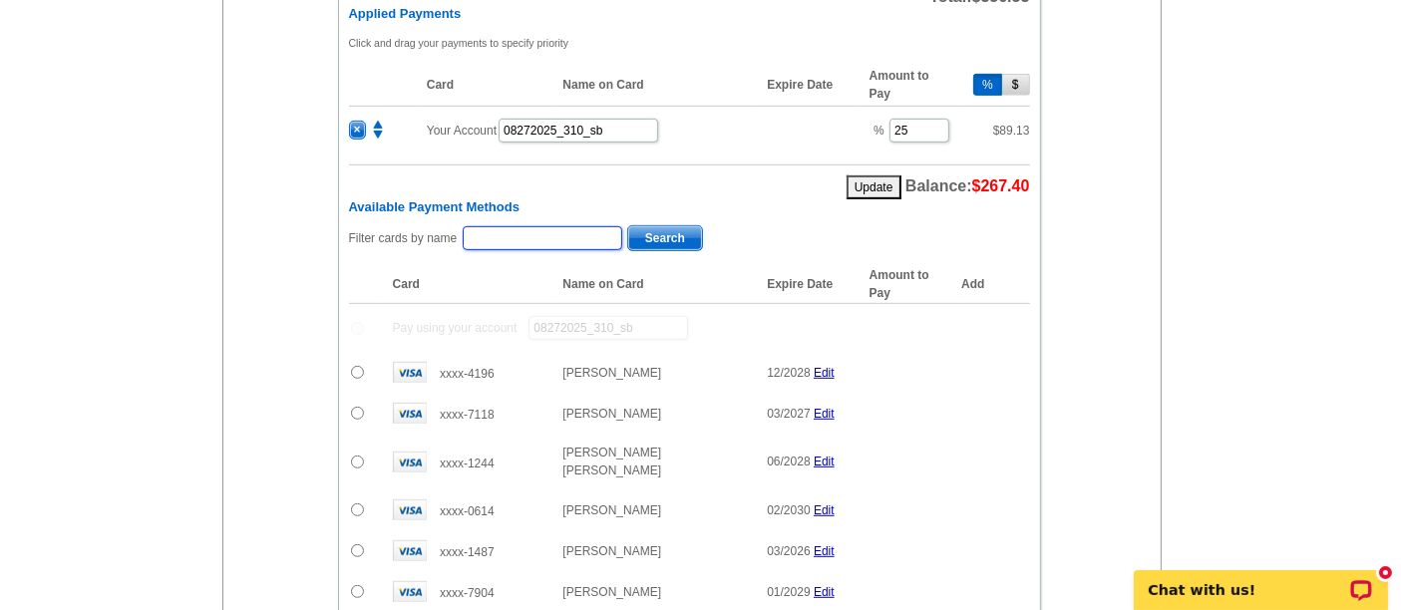
click at [513, 226] on input "text" at bounding box center [543, 238] width 160 height 24
type input "fouad"
click at [670, 226] on span "Search" at bounding box center [665, 238] width 74 height 24
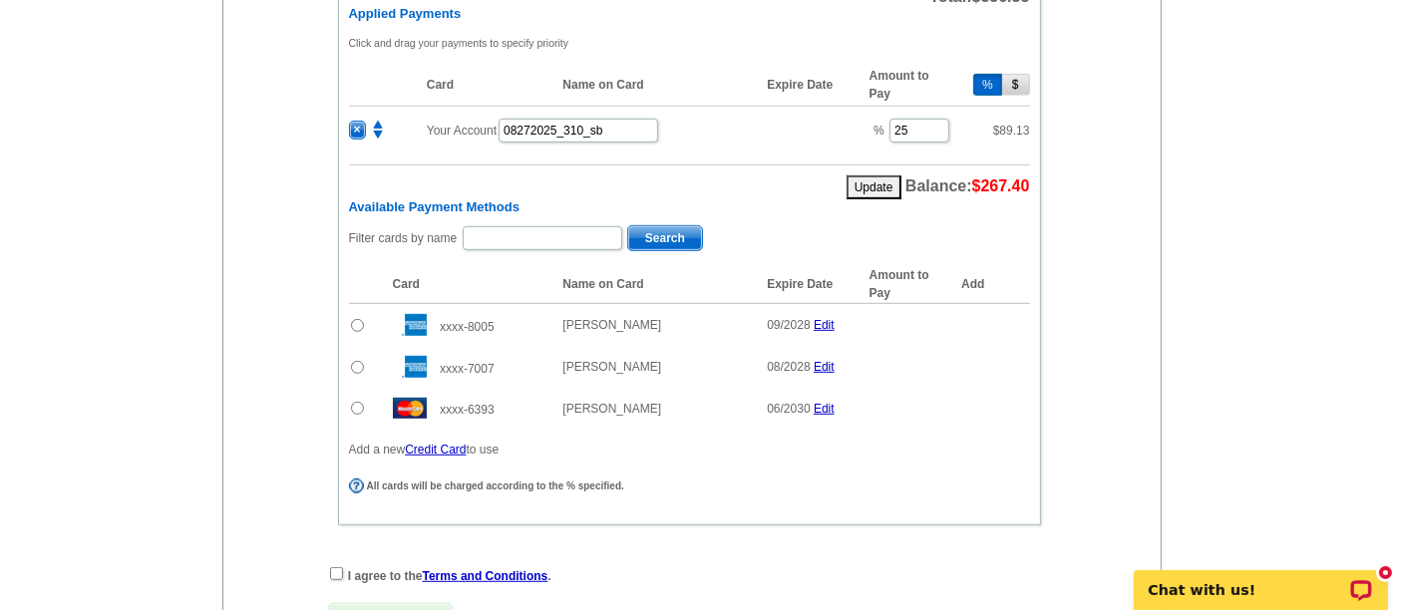
click at [352, 402] on input "radio" at bounding box center [357, 408] width 13 height 13
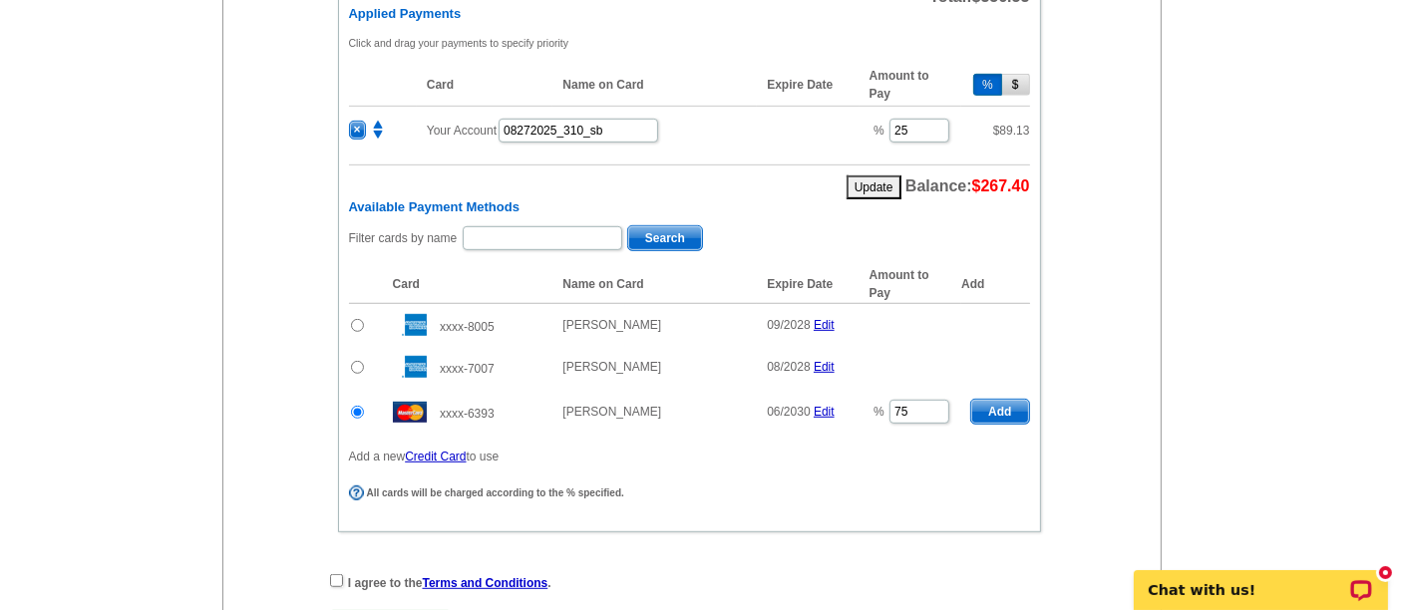
click at [991, 400] on span "Add" at bounding box center [999, 412] width 57 height 24
radio input "false"
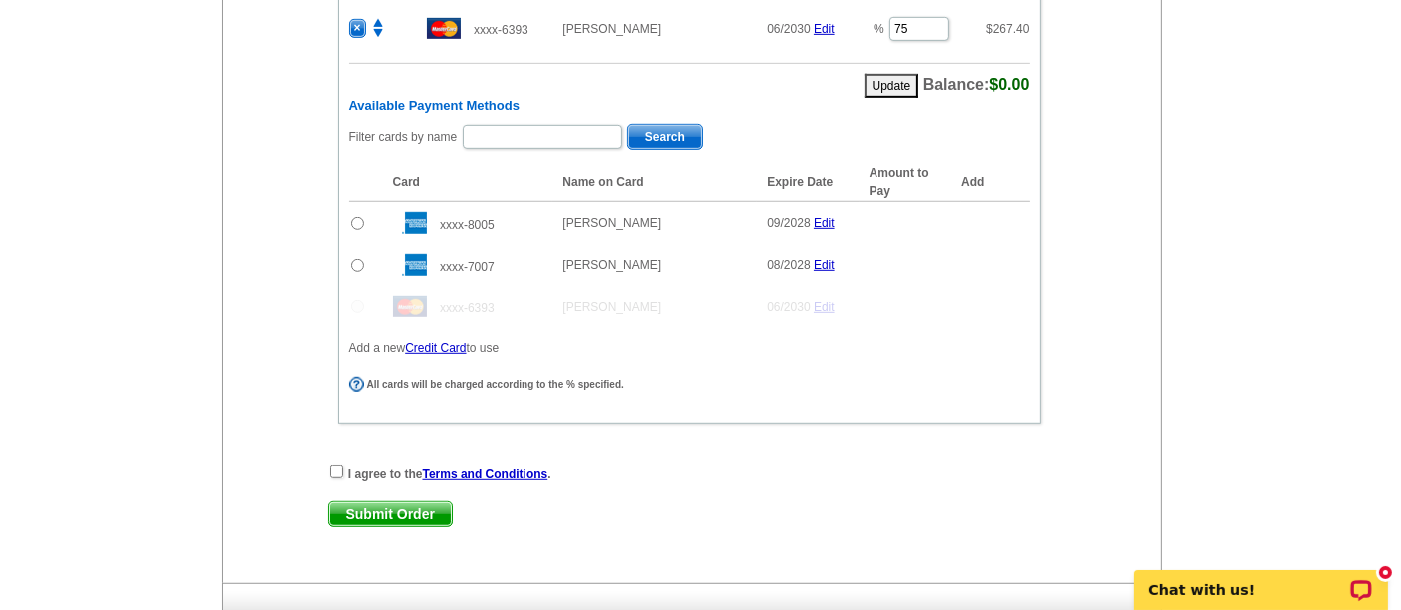
scroll to position [1248, 0]
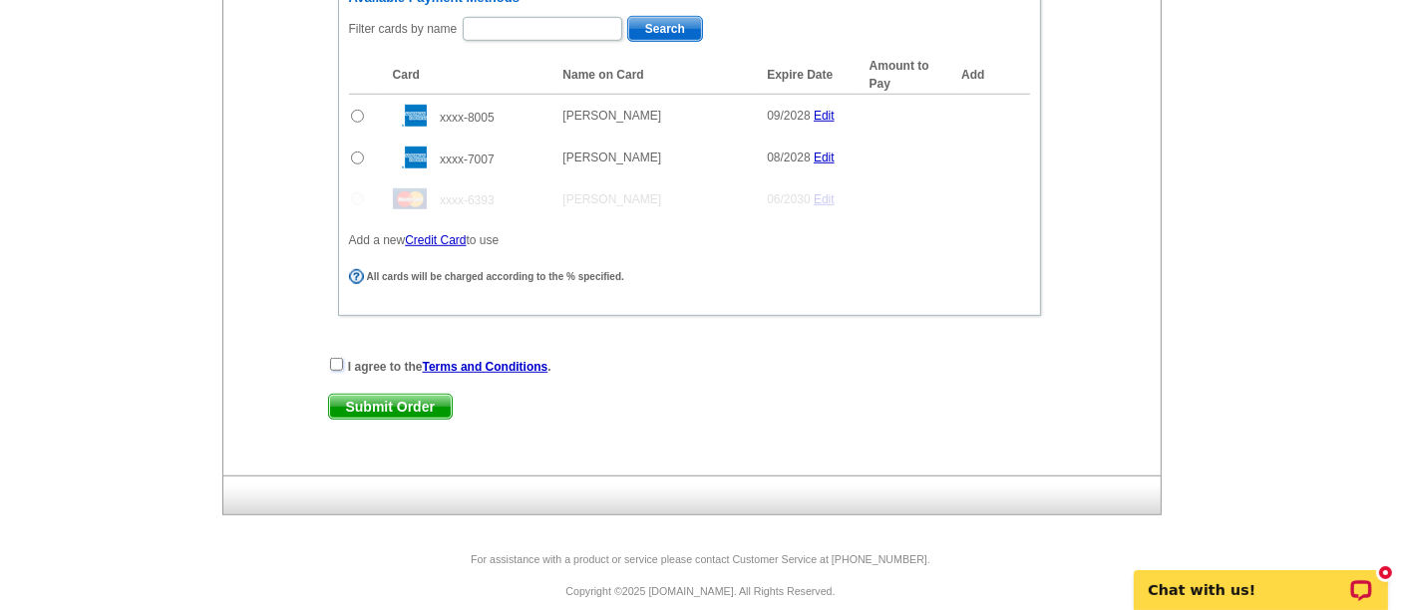
click at [332, 358] on input "checkbox" at bounding box center [336, 364] width 13 height 13
checkbox input "true"
click at [387, 395] on span "Submit Order" at bounding box center [390, 407] width 123 height 24
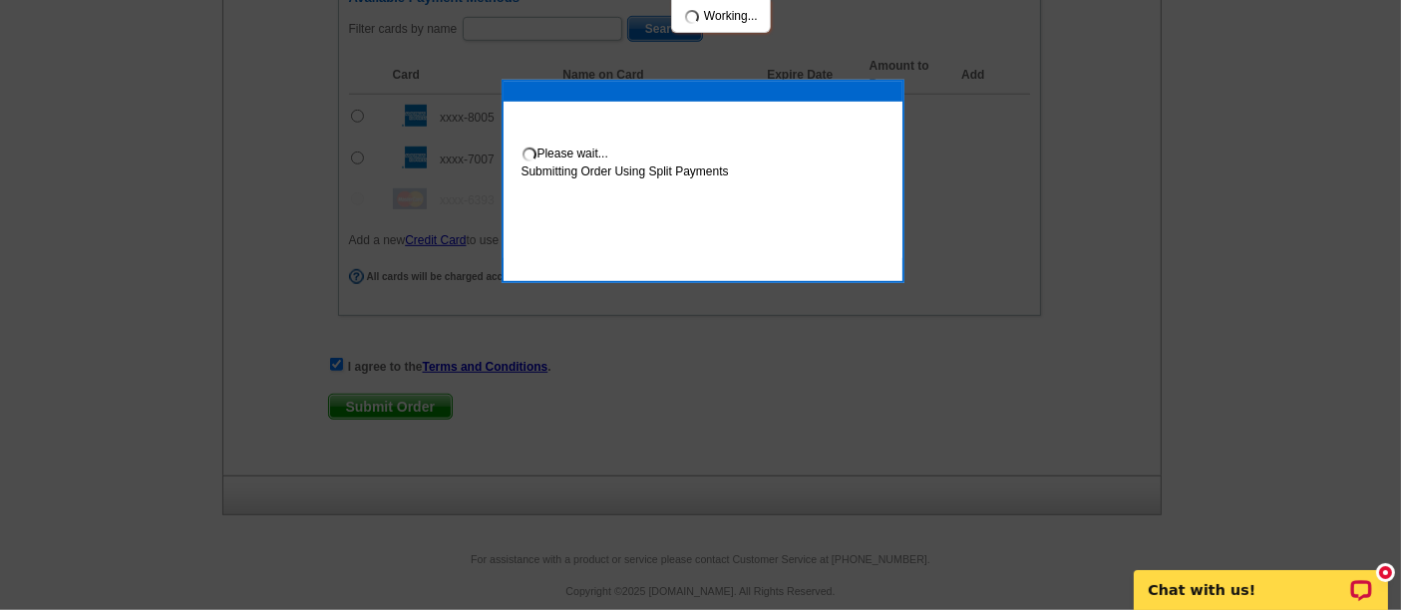
scroll to position [1347, 0]
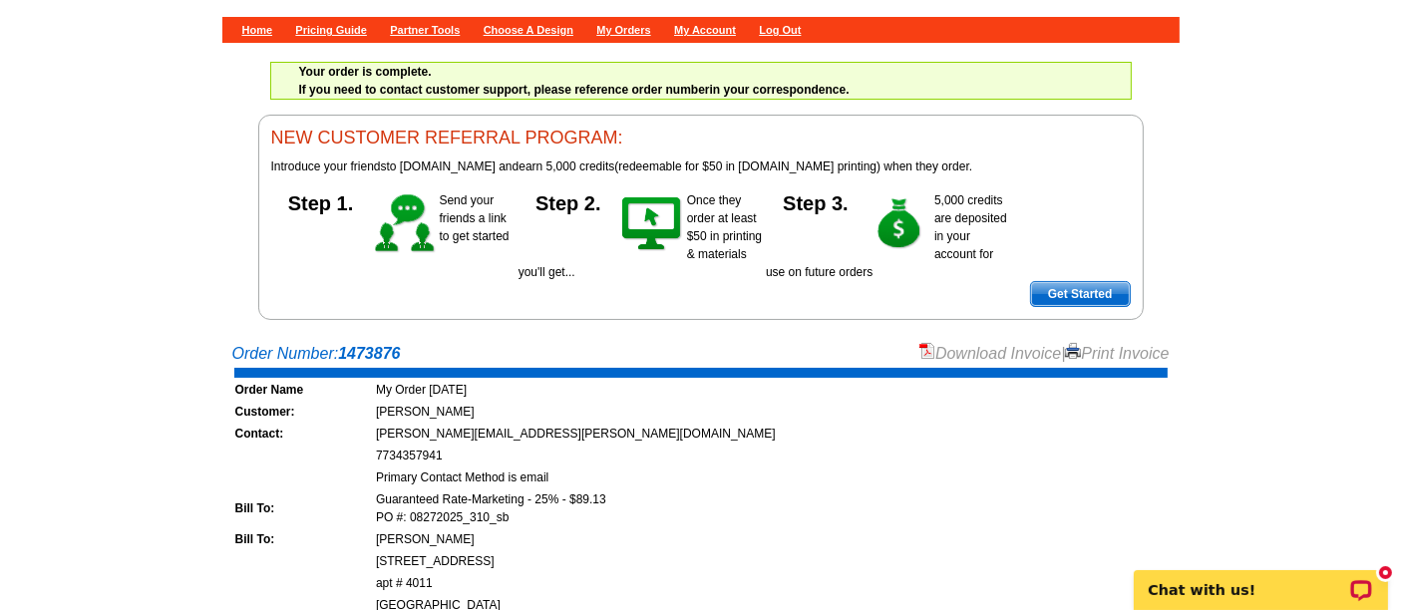
scroll to position [88, 0]
click at [961, 348] on link "Download Invoice" at bounding box center [991, 353] width 142 height 17
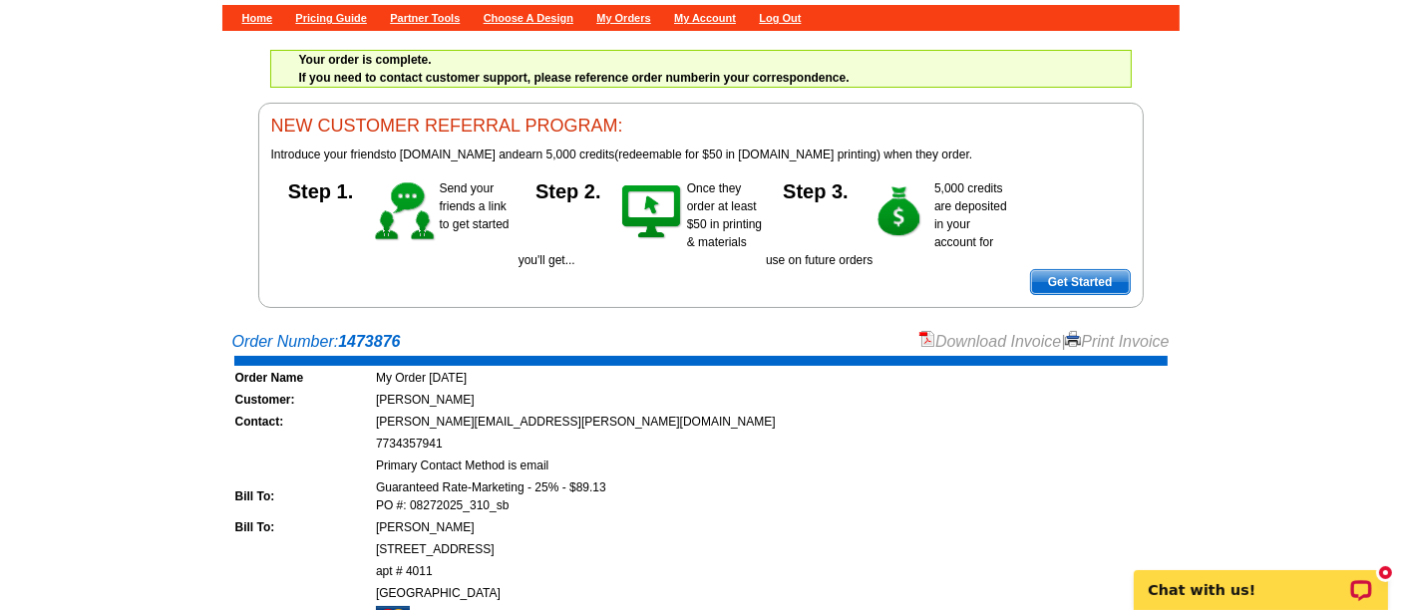
scroll to position [93, 0]
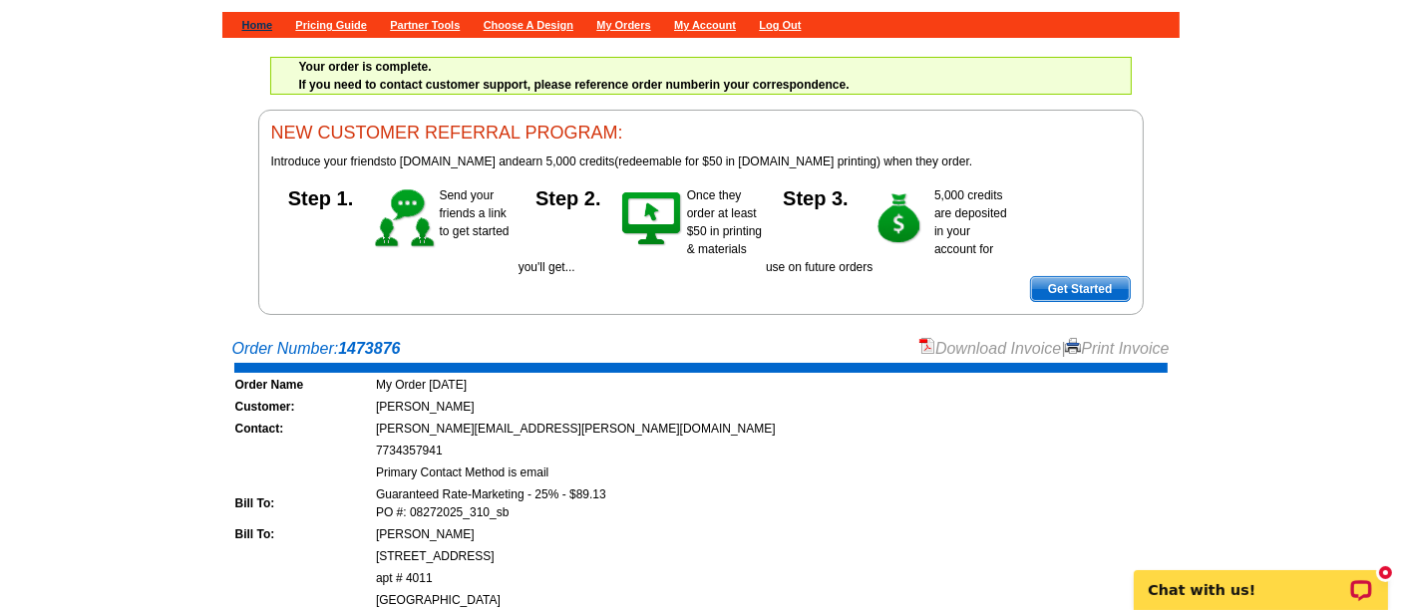
click at [253, 24] on link "Home" at bounding box center [257, 25] width 31 height 12
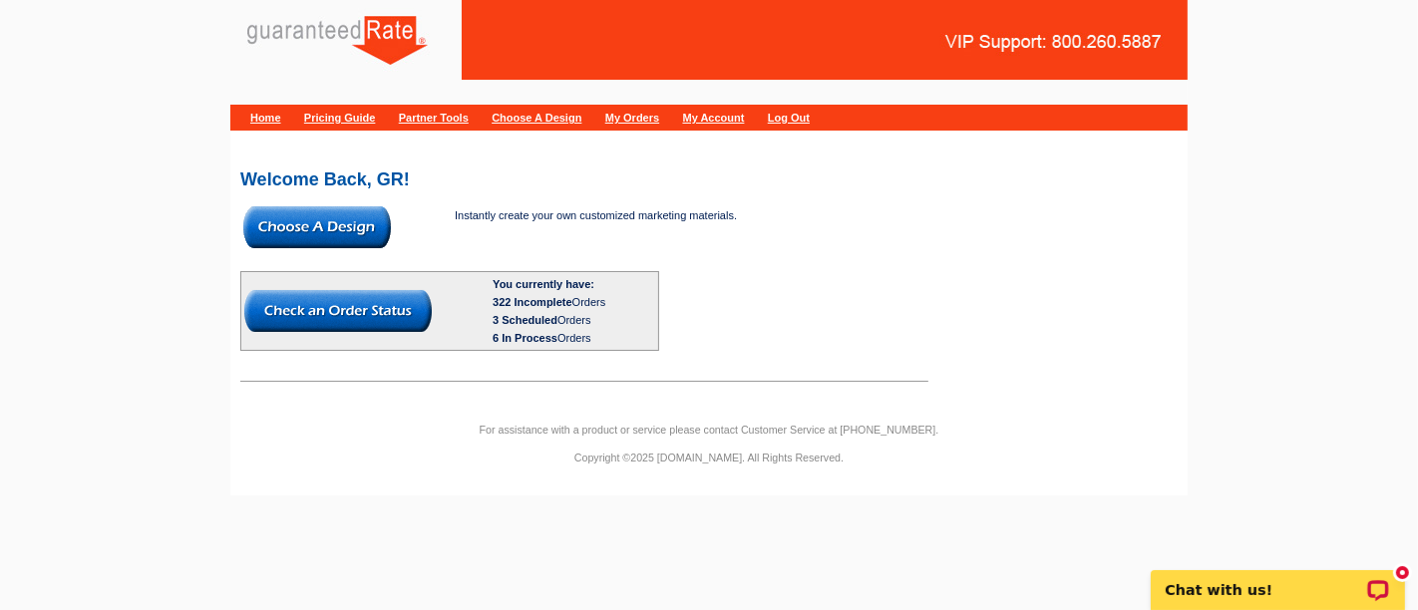
click at [306, 219] on img at bounding box center [317, 227] width 148 height 42
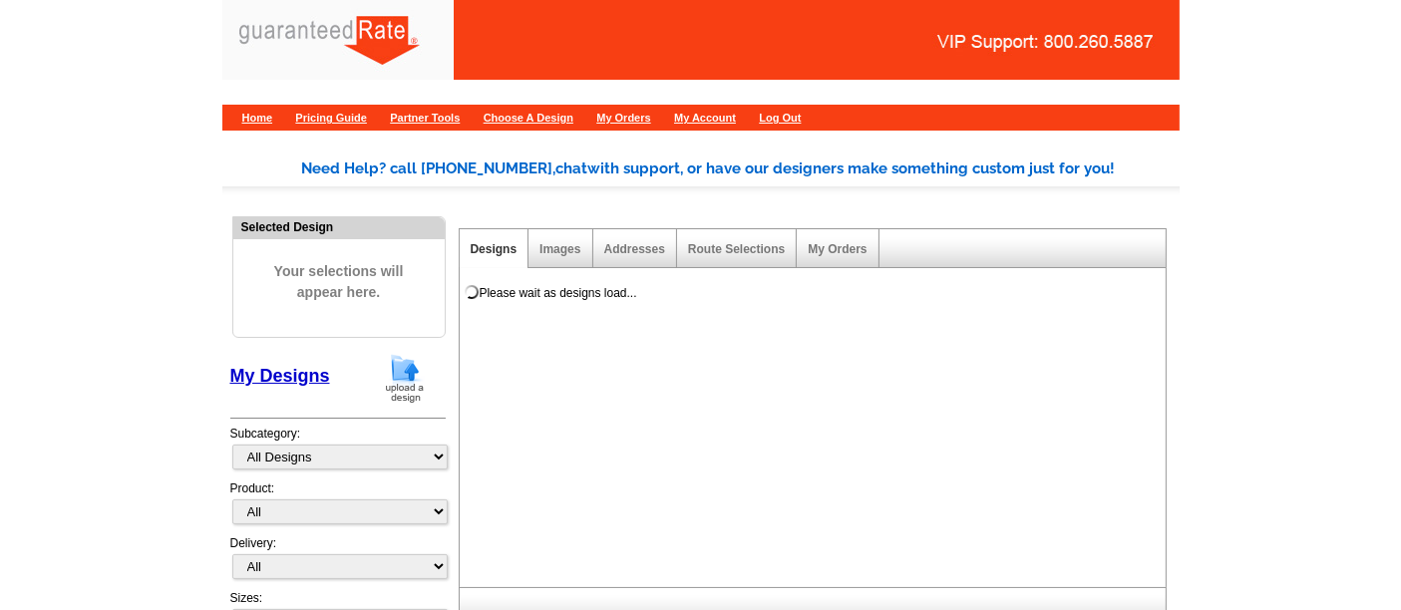
click at [404, 364] on img at bounding box center [405, 378] width 52 height 51
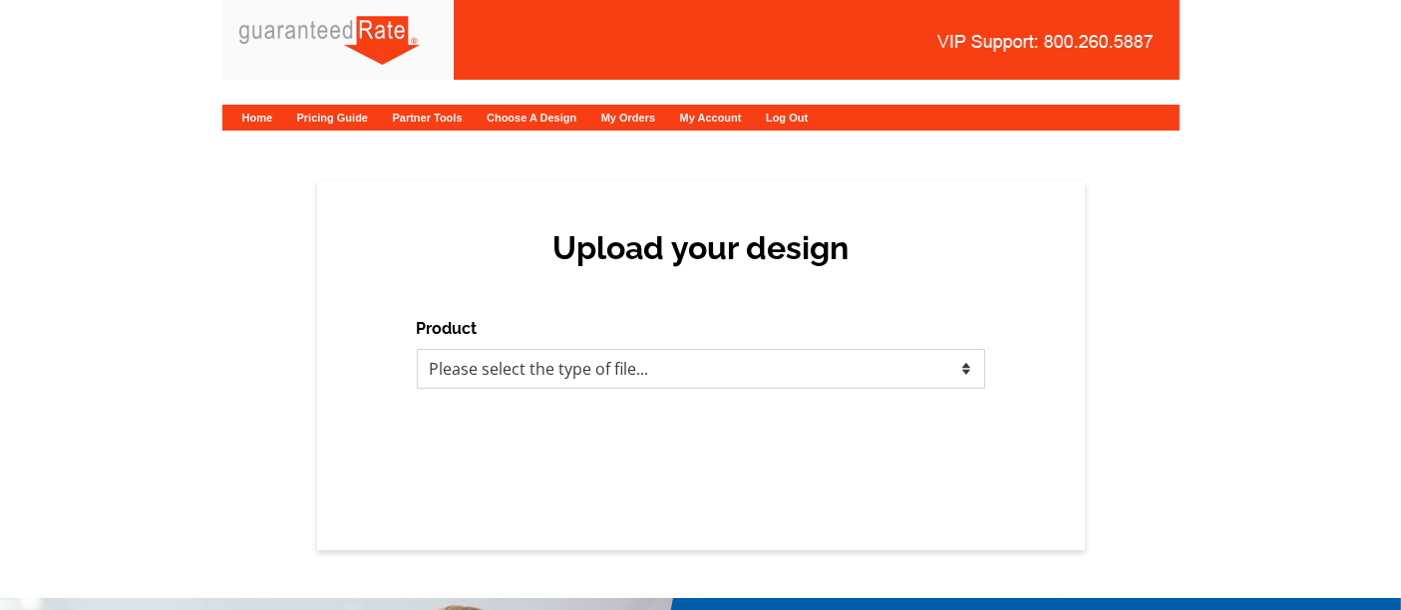
click at [536, 374] on select "Please select the type of file... Postcards Calendars Business Cards Letters an…" at bounding box center [701, 369] width 569 height 40
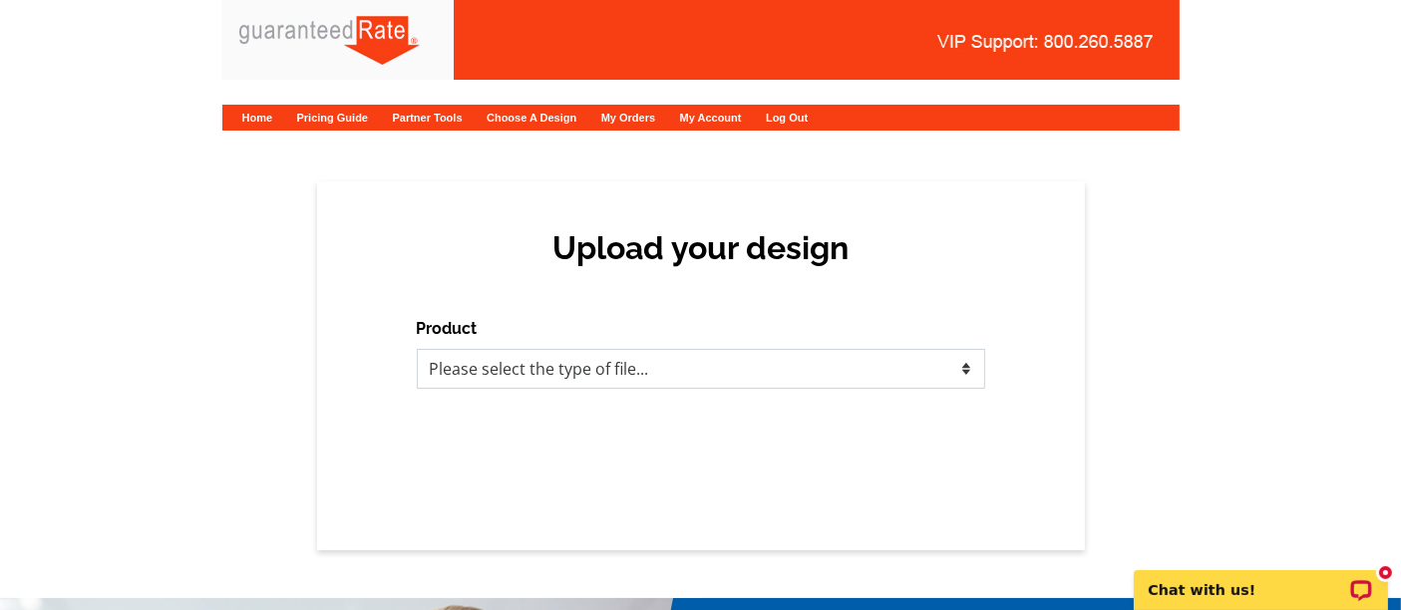
select select "1"
click at [417, 349] on select "Please select the type of file... Postcards Calendars Business Cards Letters an…" at bounding box center [701, 369] width 569 height 40
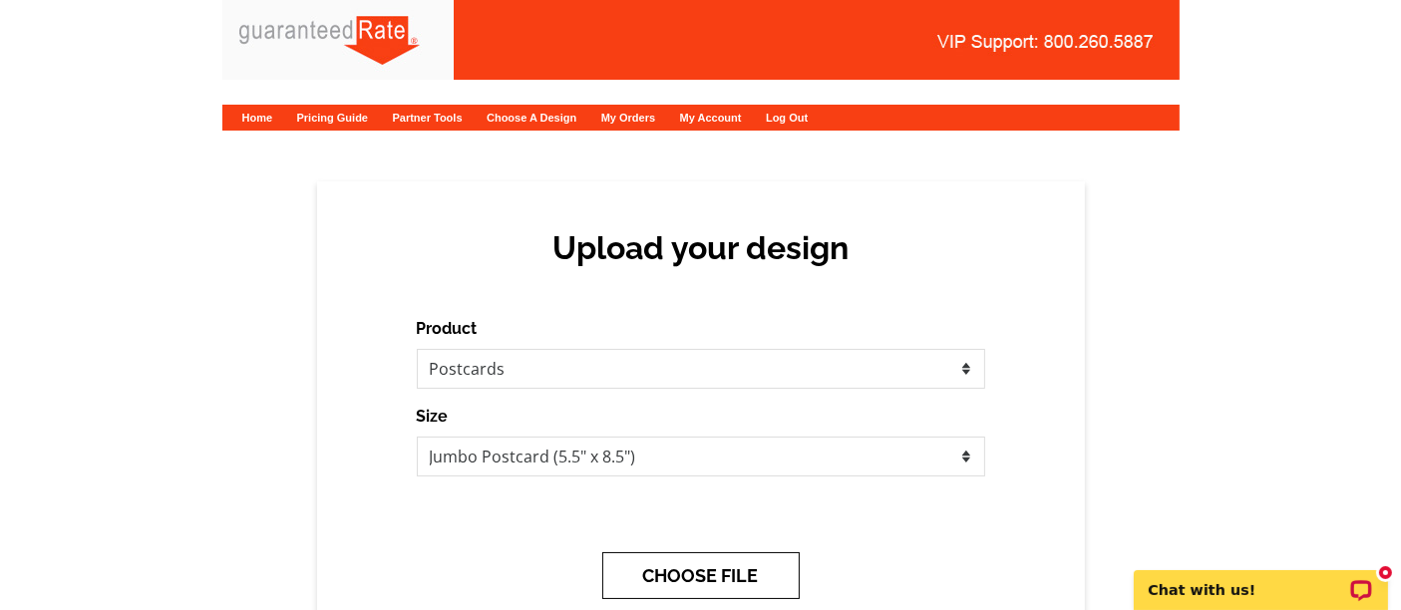
click at [665, 564] on button "CHOOSE FILE" at bounding box center [700, 576] width 197 height 47
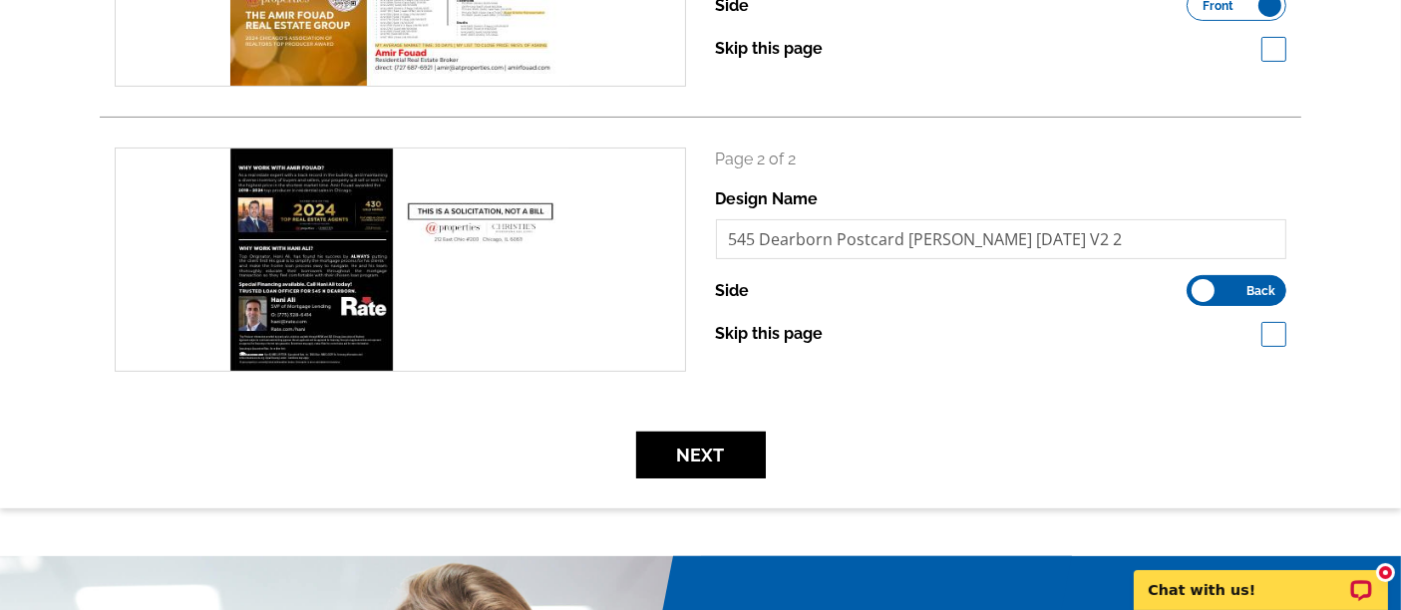
scroll to position [467, 0]
click at [697, 460] on button "Next" at bounding box center [701, 455] width 130 height 47
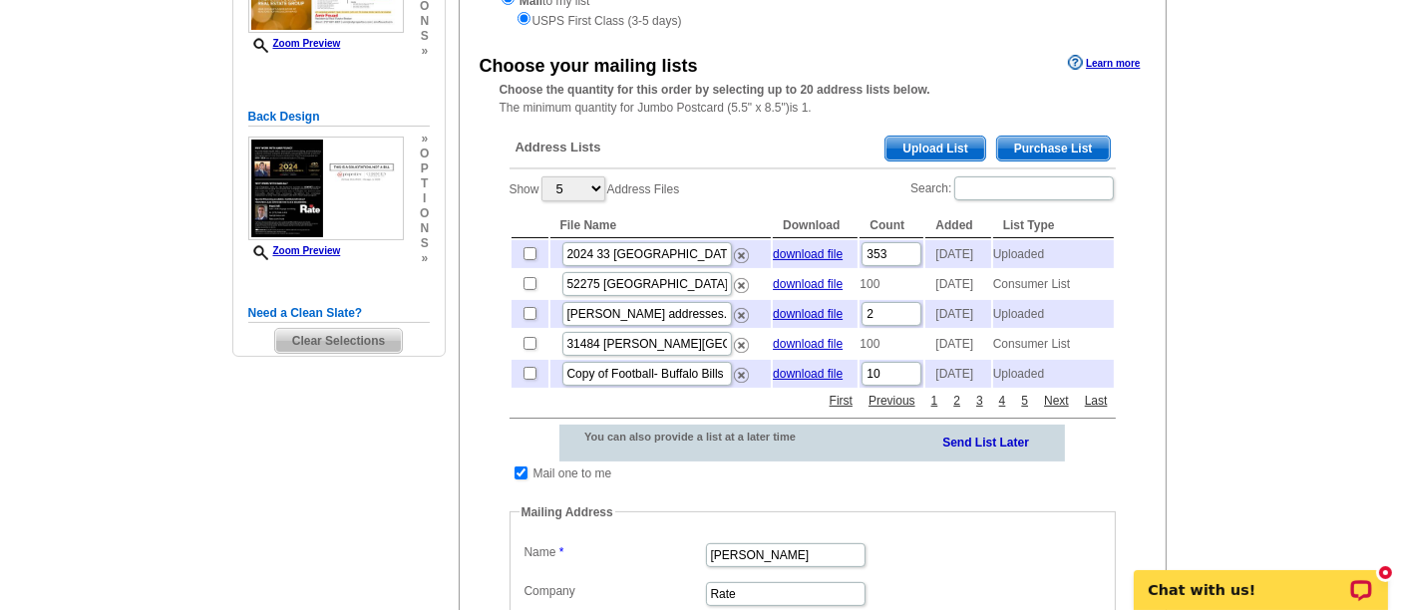
scroll to position [331, 0]
click at [916, 141] on span "Upload List" at bounding box center [935, 148] width 99 height 24
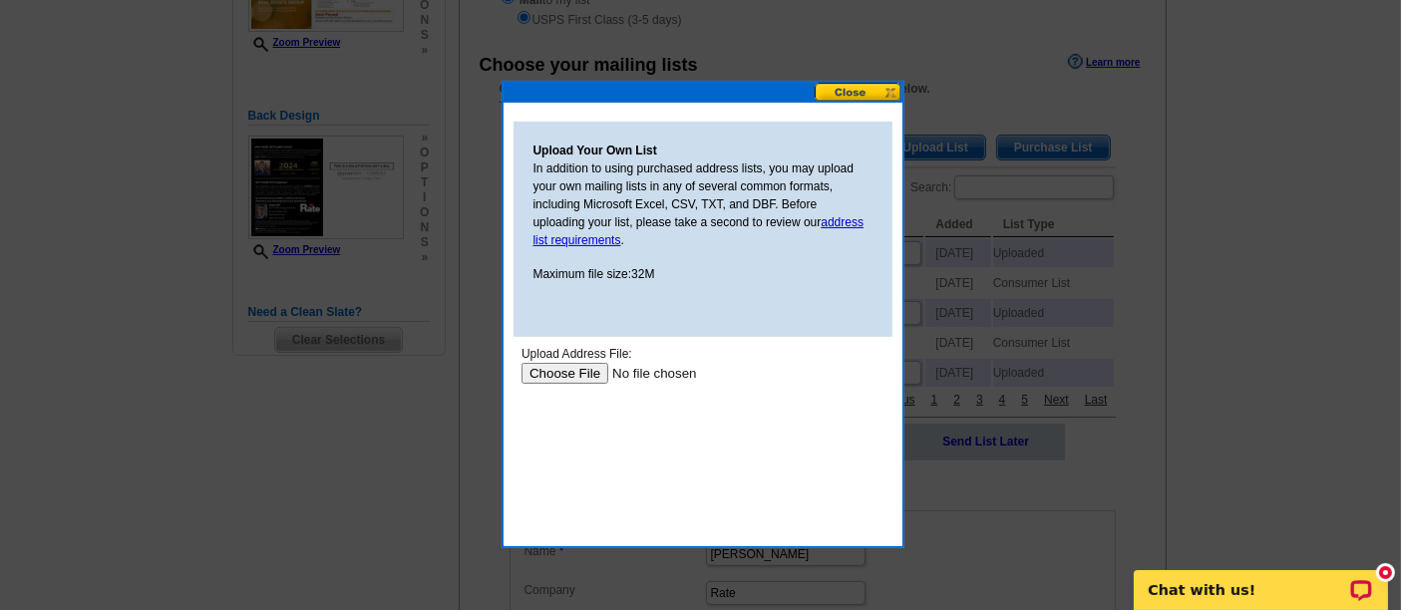
scroll to position [0, 0]
type input "C:\fakepath\2024 545 Dearborn Mailing List .xlsx"
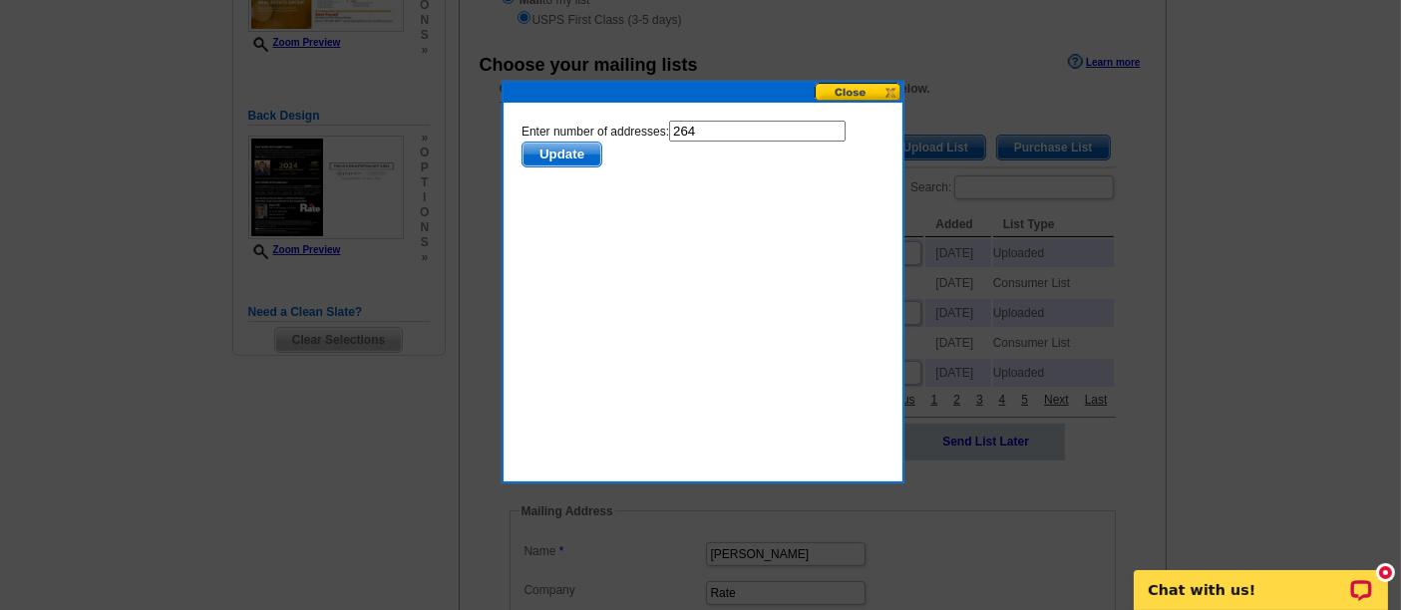
click at [708, 132] on input "264" at bounding box center [756, 130] width 177 height 21
type input "263"
click at [556, 153] on span "Update" at bounding box center [561, 154] width 79 height 24
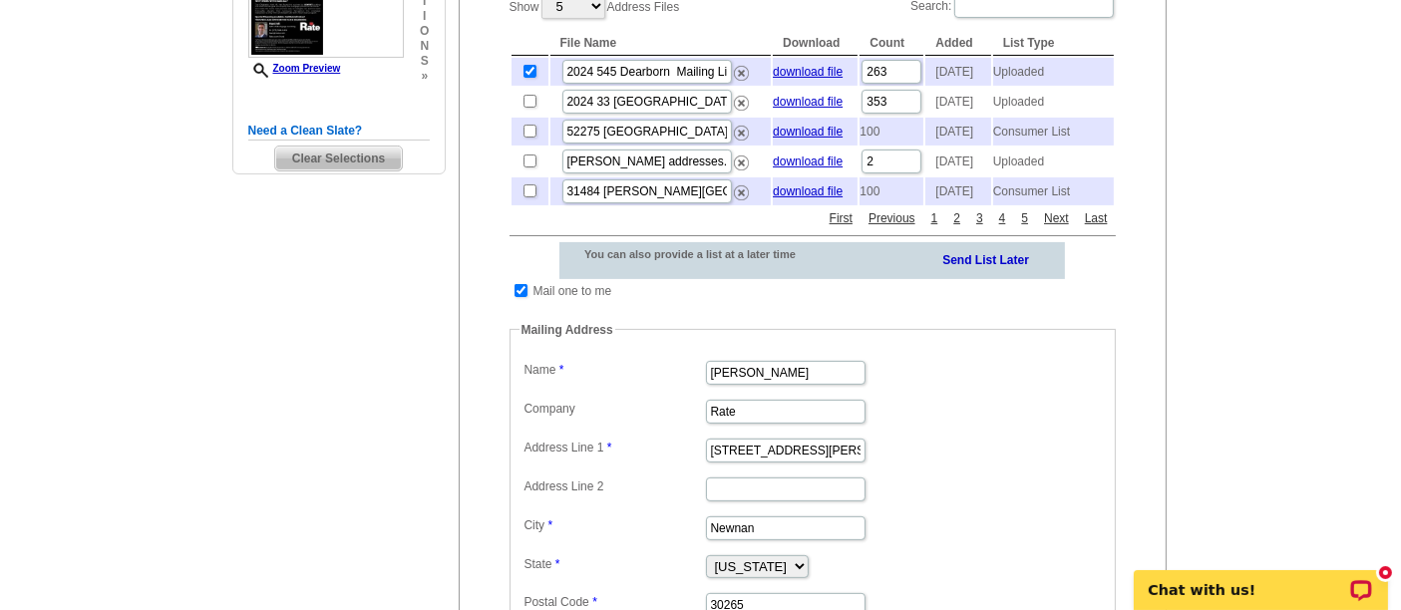
scroll to position [516, 0]
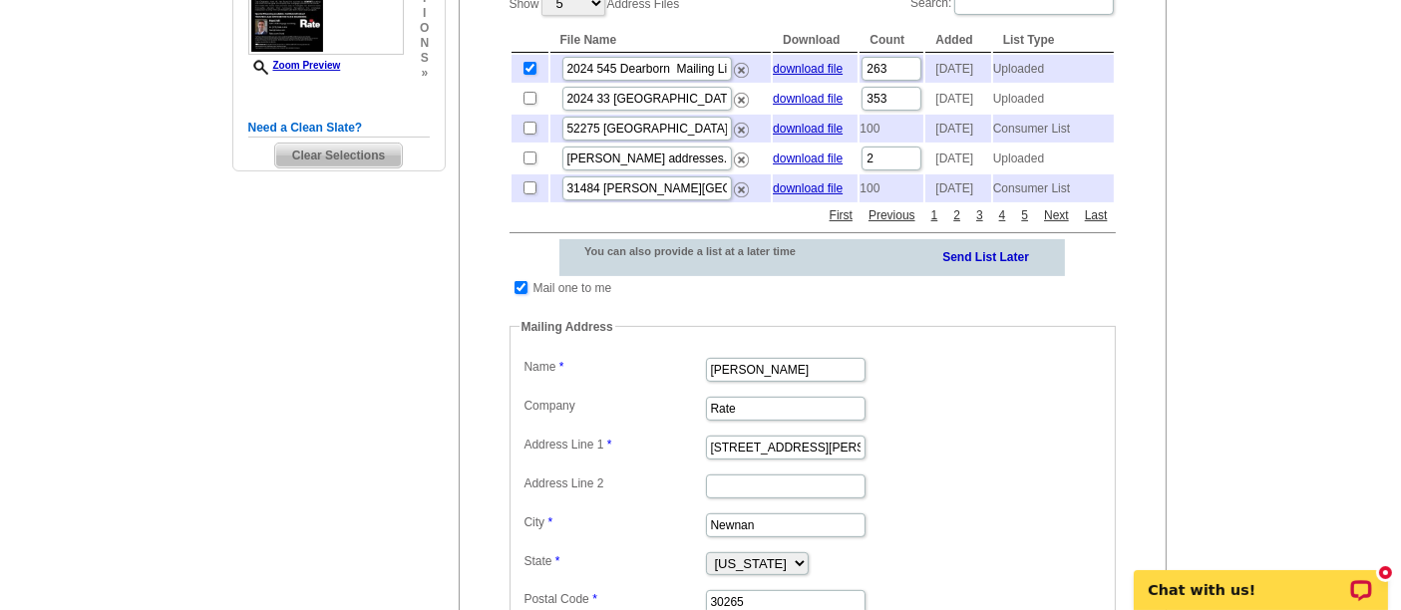
click at [521, 294] on input "checkbox" at bounding box center [521, 287] width 13 height 13
checkbox input "false"
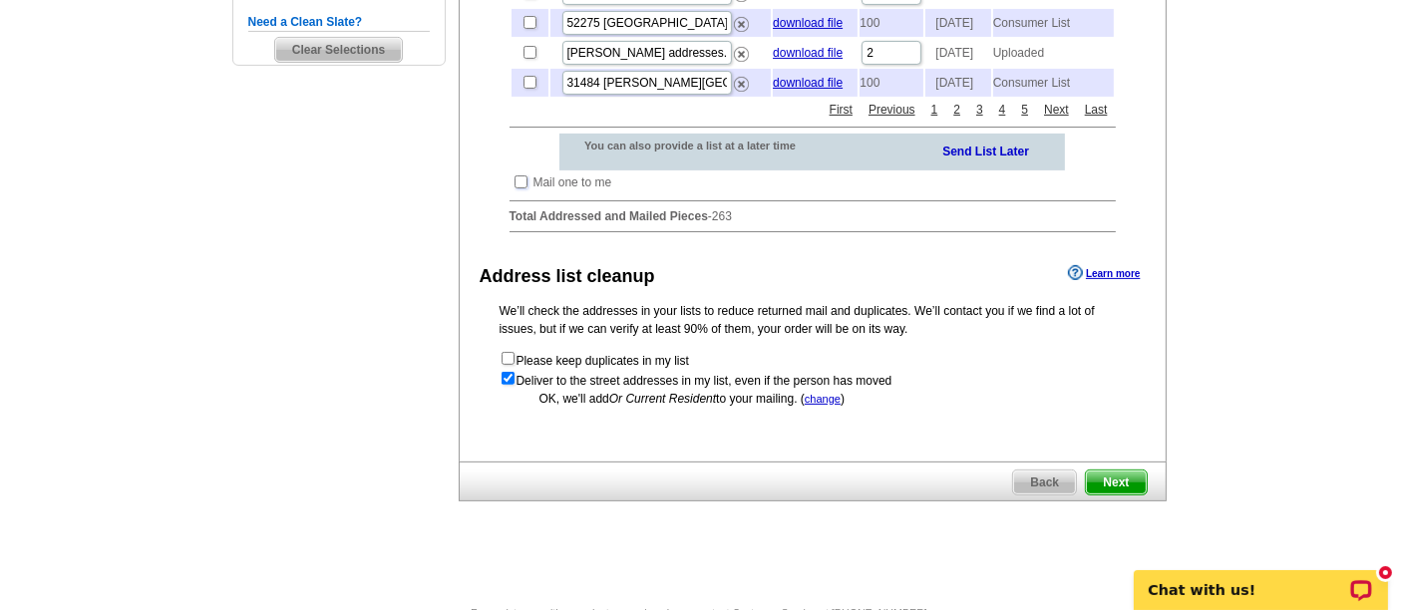
scroll to position [639, 0]
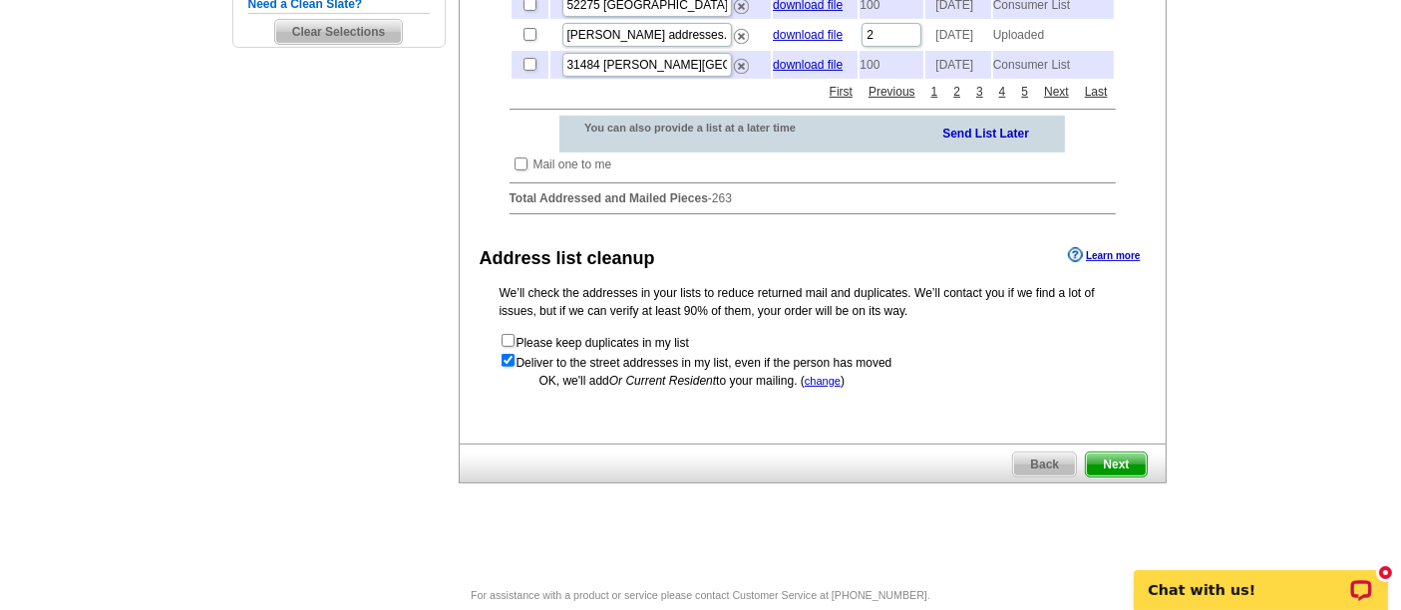
click at [1116, 477] on span "Next" at bounding box center [1116, 465] width 60 height 24
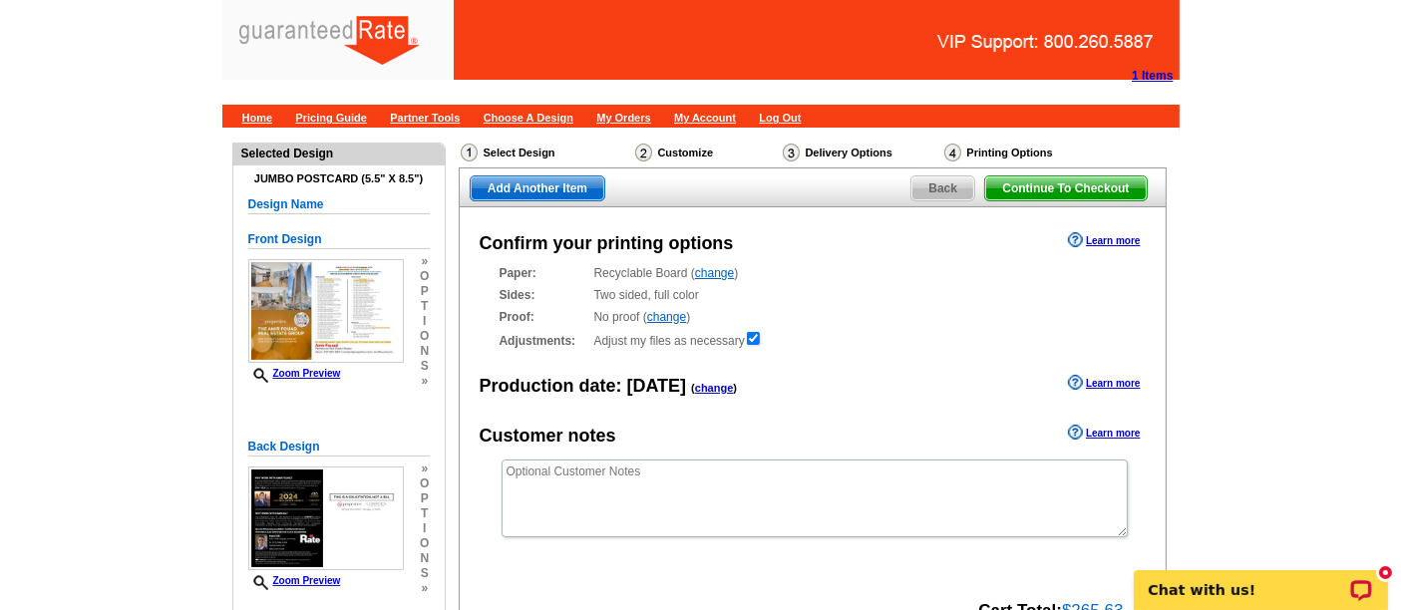
scroll to position [279, 0]
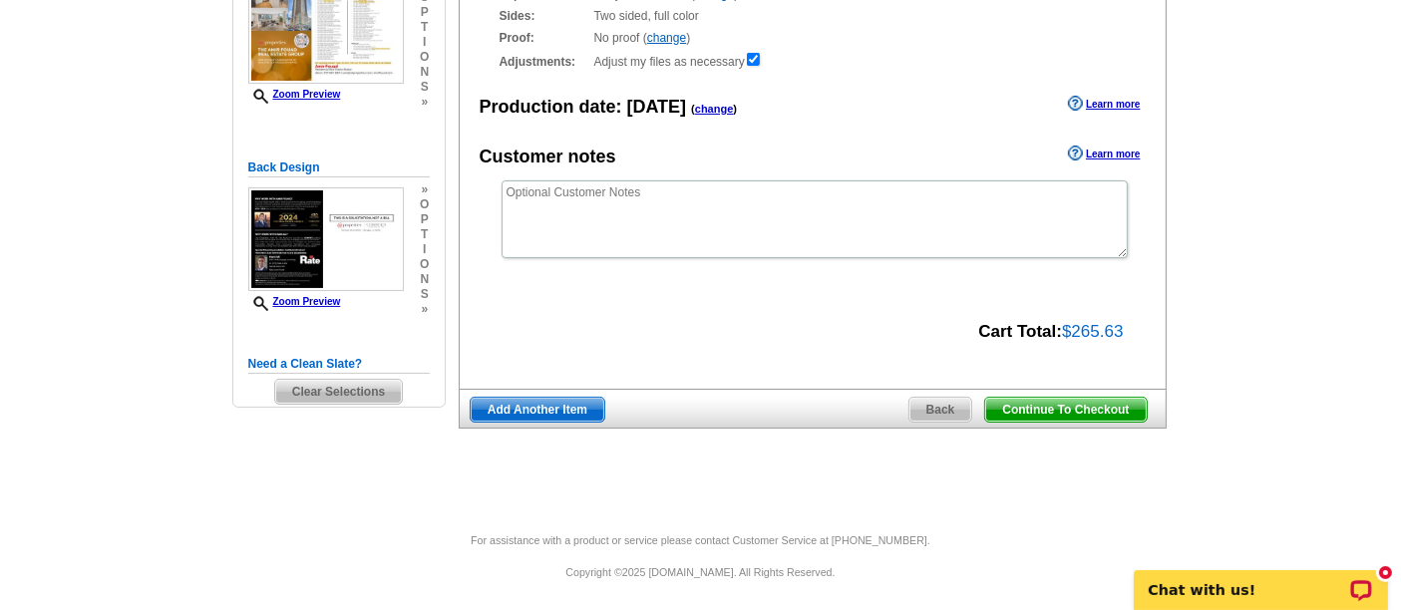
click at [1073, 407] on span "Continue To Checkout" at bounding box center [1065, 410] width 161 height 24
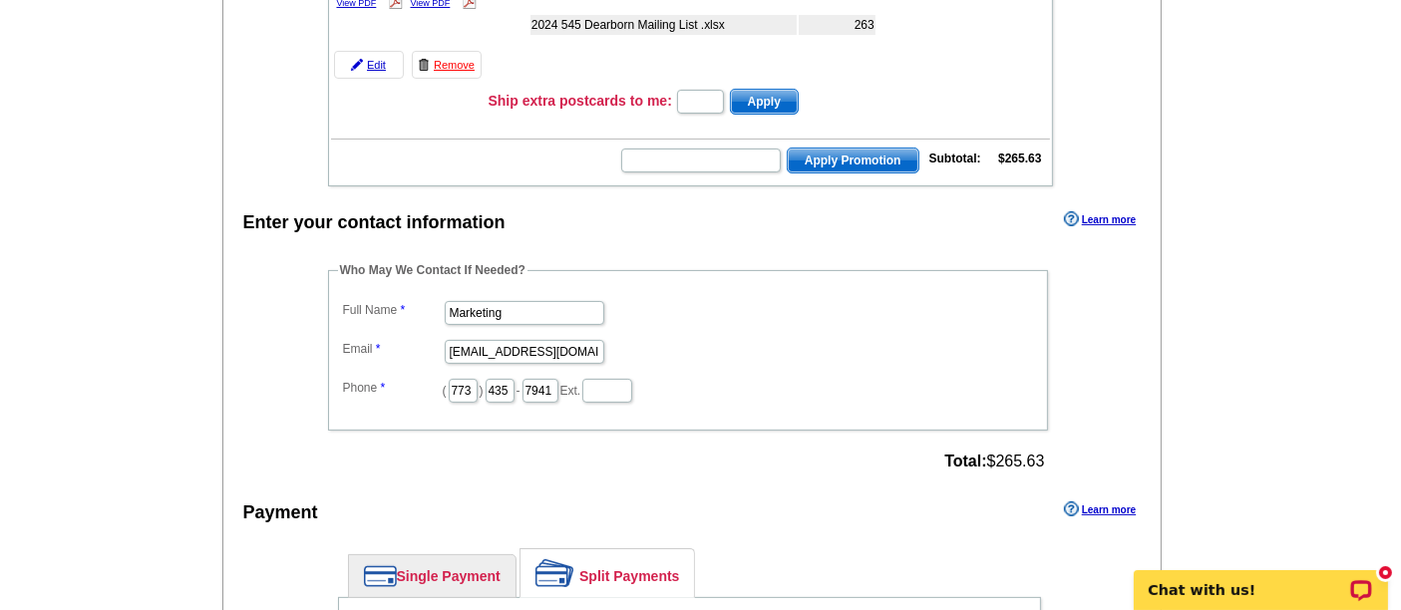
scroll to position [402, 0]
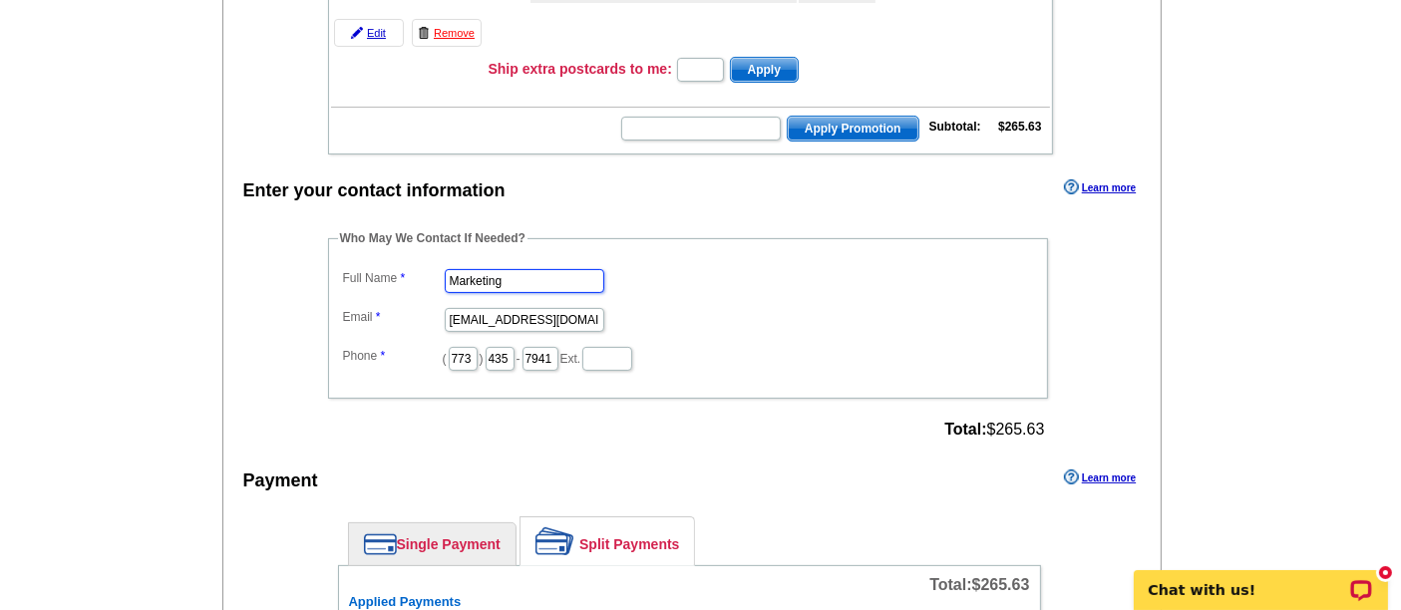
click at [482, 269] on input "Marketing" at bounding box center [525, 281] width 160 height 24
type input "Shelley Berner"
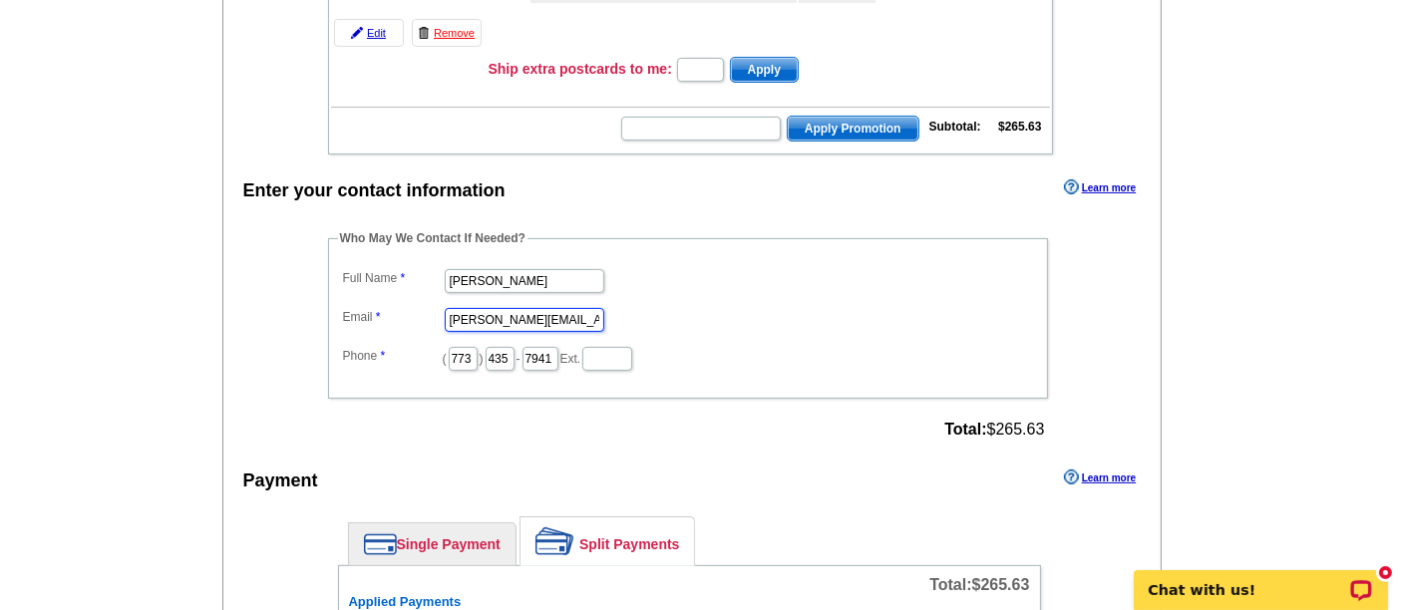
type input "shelley.berner@rate.com"
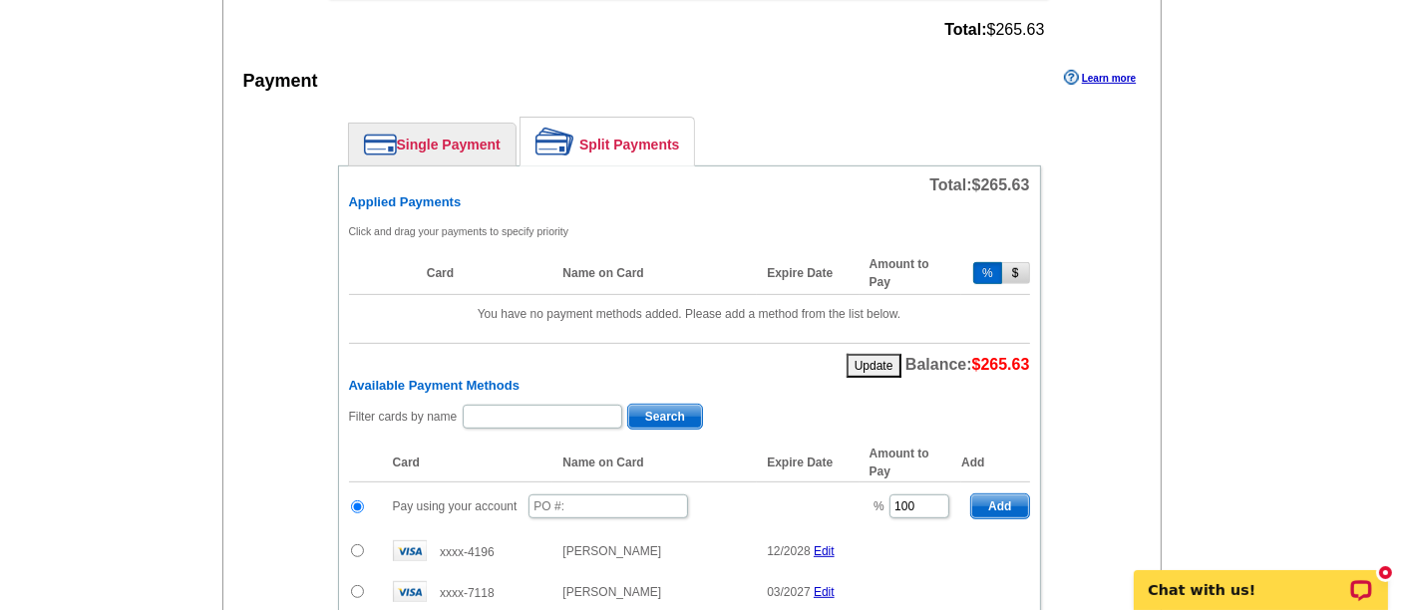
scroll to position [801, 0]
click at [595, 496] on input "text" at bounding box center [609, 508] width 160 height 24
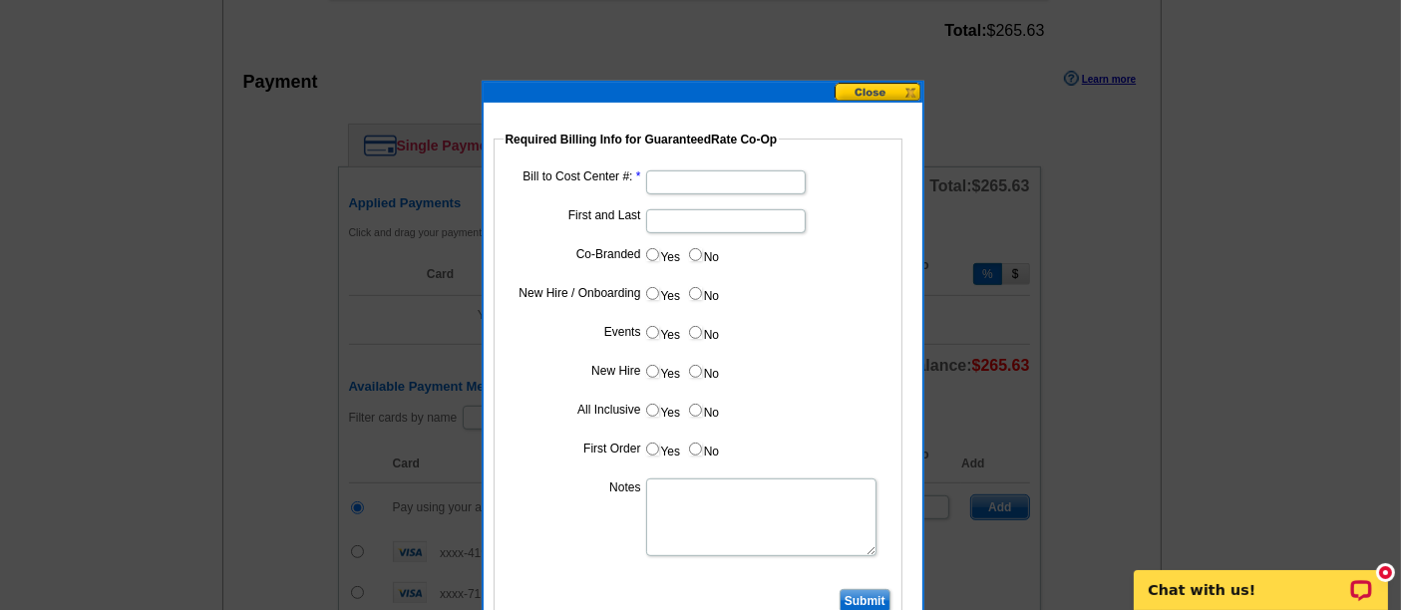
type input "08272025_320_sb"
click at [672, 172] on input "Bill to Cost Center #:" at bounding box center [726, 183] width 160 height 24
type input "1001"
type input "Hani Ali"
click at [652, 243] on label "Yes" at bounding box center [662, 254] width 37 height 23
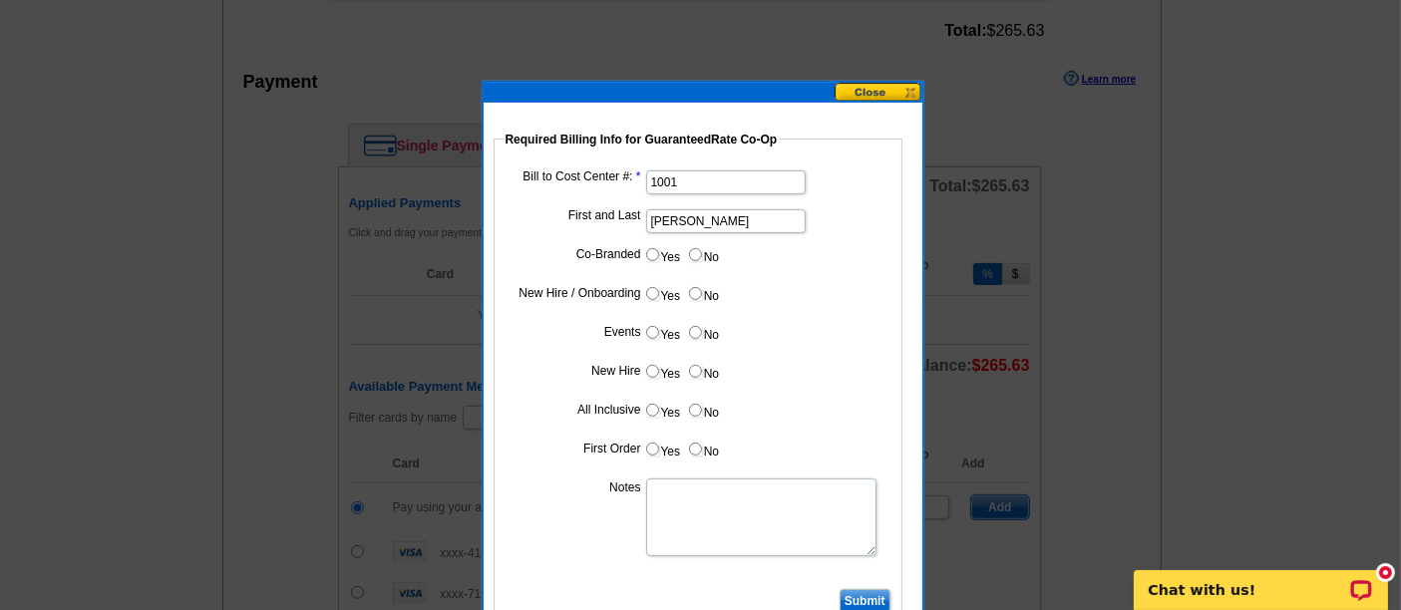
click at [652, 248] on input "Yes" at bounding box center [652, 254] width 13 height 13
radio input "true"
click at [683, 307] on dd at bounding box center [698, 297] width 389 height 31
click at [683, 306] on input "Cost paid by cobrand" at bounding box center [726, 299] width 160 height 24
type input "25%"
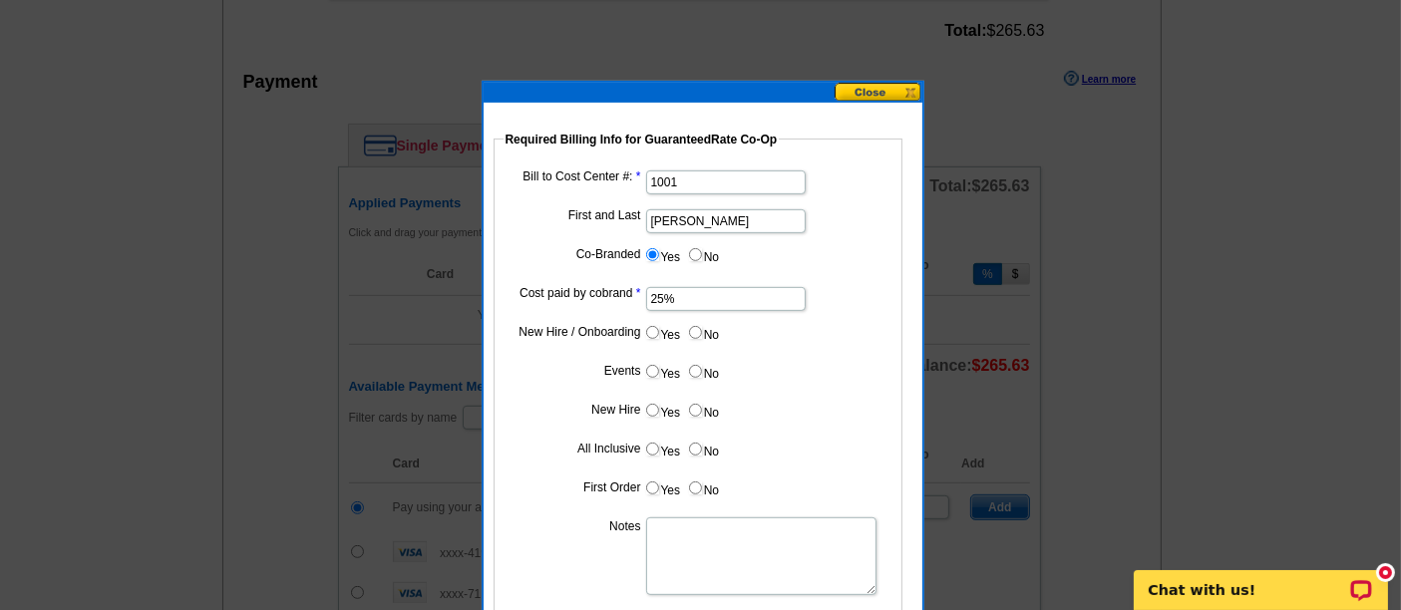
click at [700, 326] on input "No" at bounding box center [695, 332] width 13 height 13
radio input "true"
click at [703, 360] on label "No" at bounding box center [703, 371] width 32 height 23
click at [702, 365] on input "No" at bounding box center [695, 371] width 13 height 13
radio input "true"
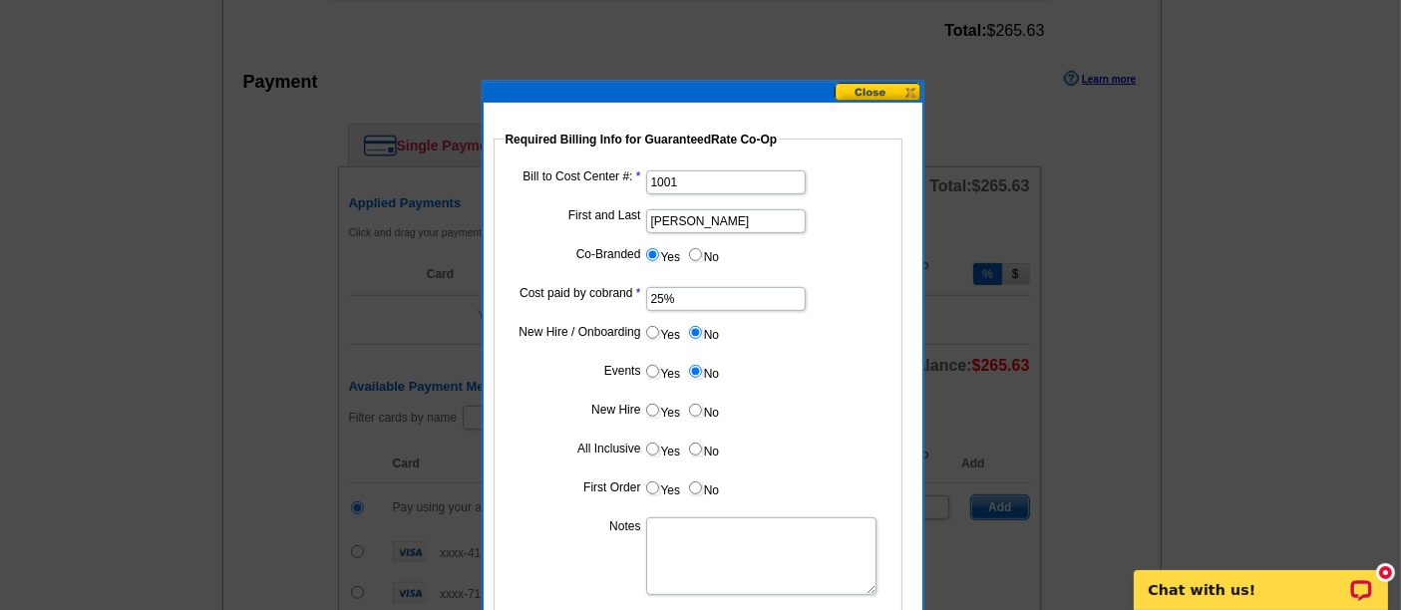
click at [701, 409] on label "No" at bounding box center [703, 410] width 32 height 23
click at [701, 409] on input "No" at bounding box center [695, 410] width 13 height 13
radio input "true"
click at [698, 443] on input "No" at bounding box center [695, 449] width 13 height 13
radio input "true"
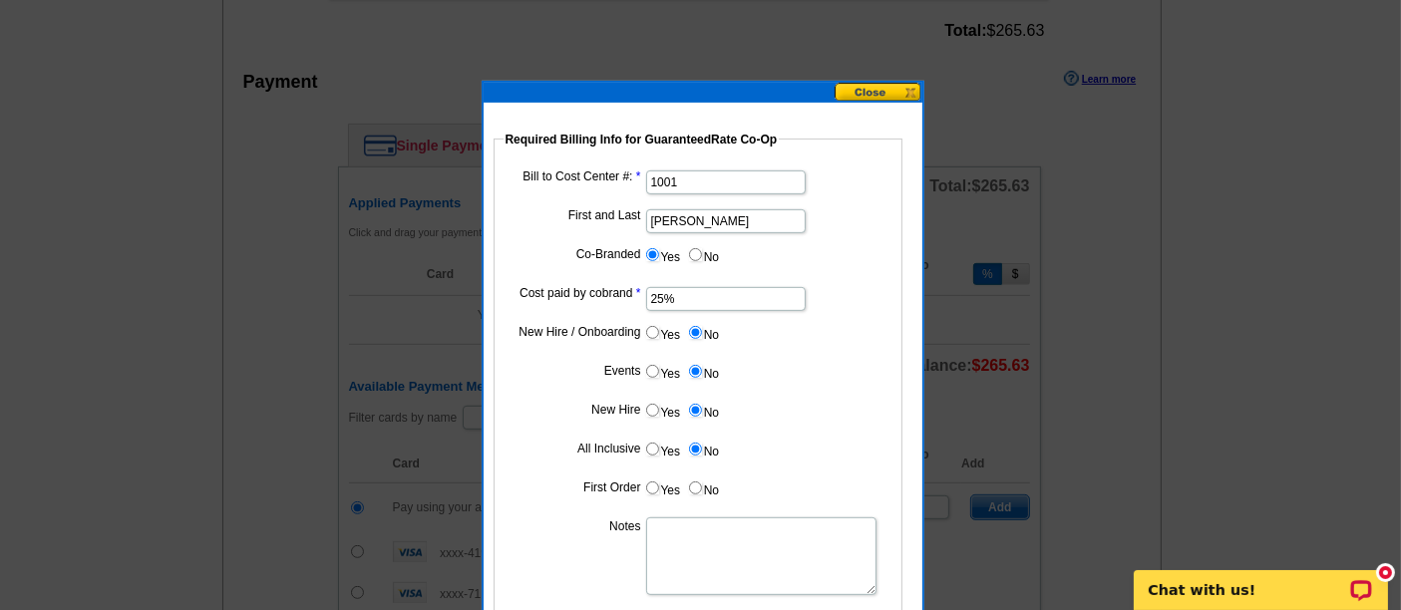
click at [694, 484] on input "No" at bounding box center [695, 488] width 13 height 13
radio input "true"
click at [695, 528] on textarea "Notes" at bounding box center [761, 557] width 230 height 78
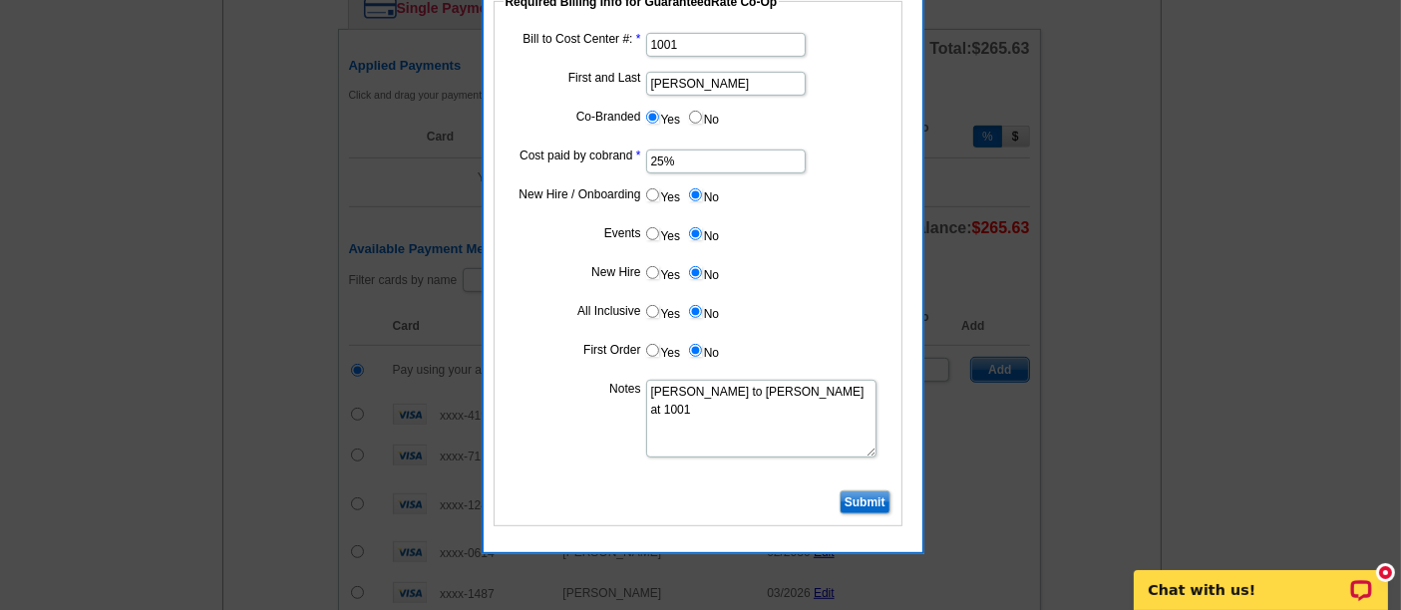
scroll to position [941, 0]
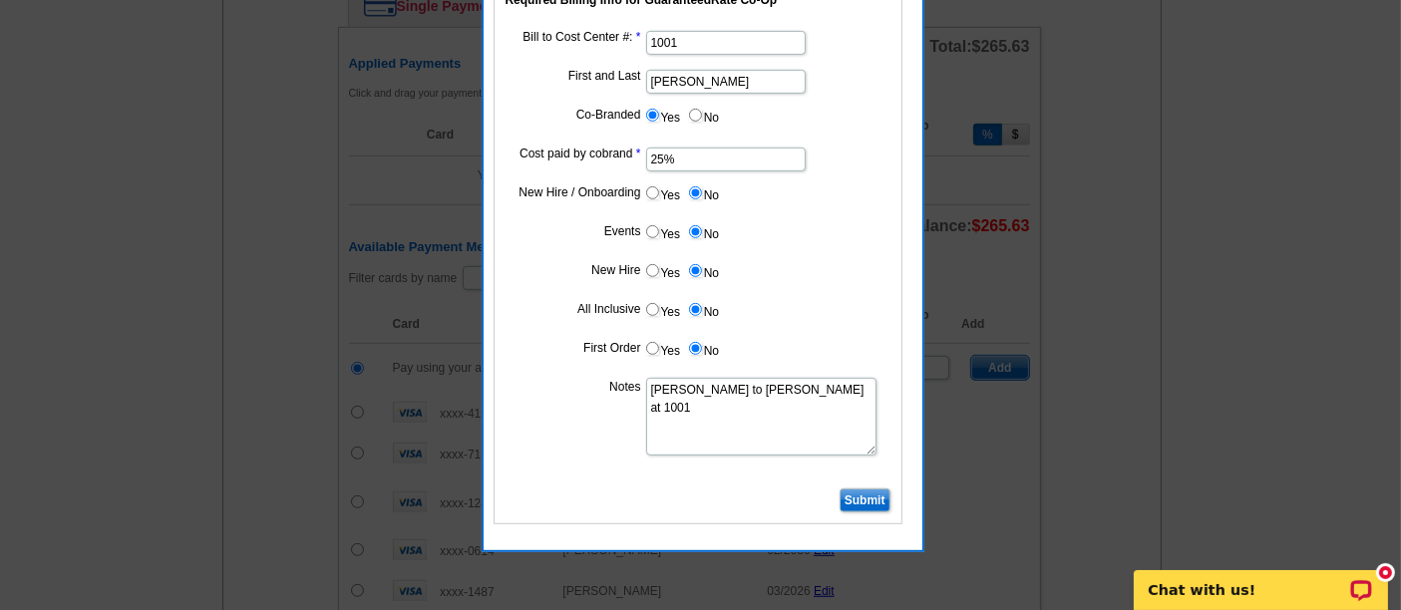
type textarea "[PERSON_NAME] to [PERSON_NAME] at 1001"
click at [846, 498] on input "Submit" at bounding box center [865, 501] width 51 height 24
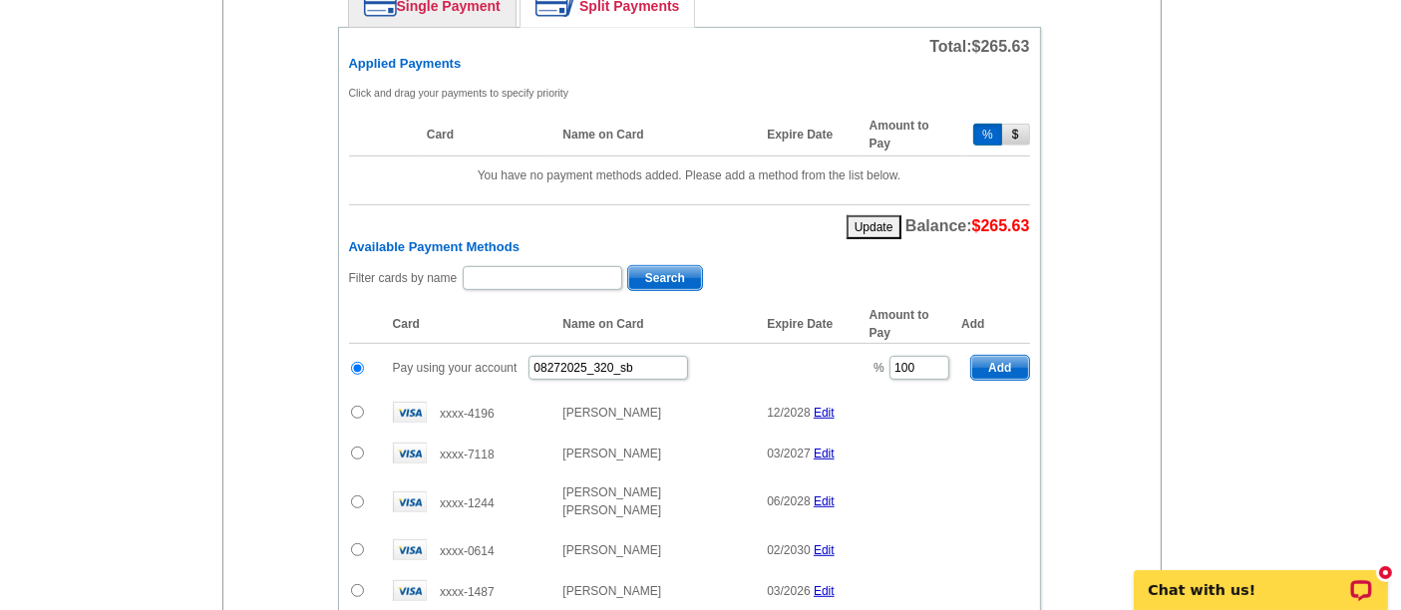
scroll to position [1069, 0]
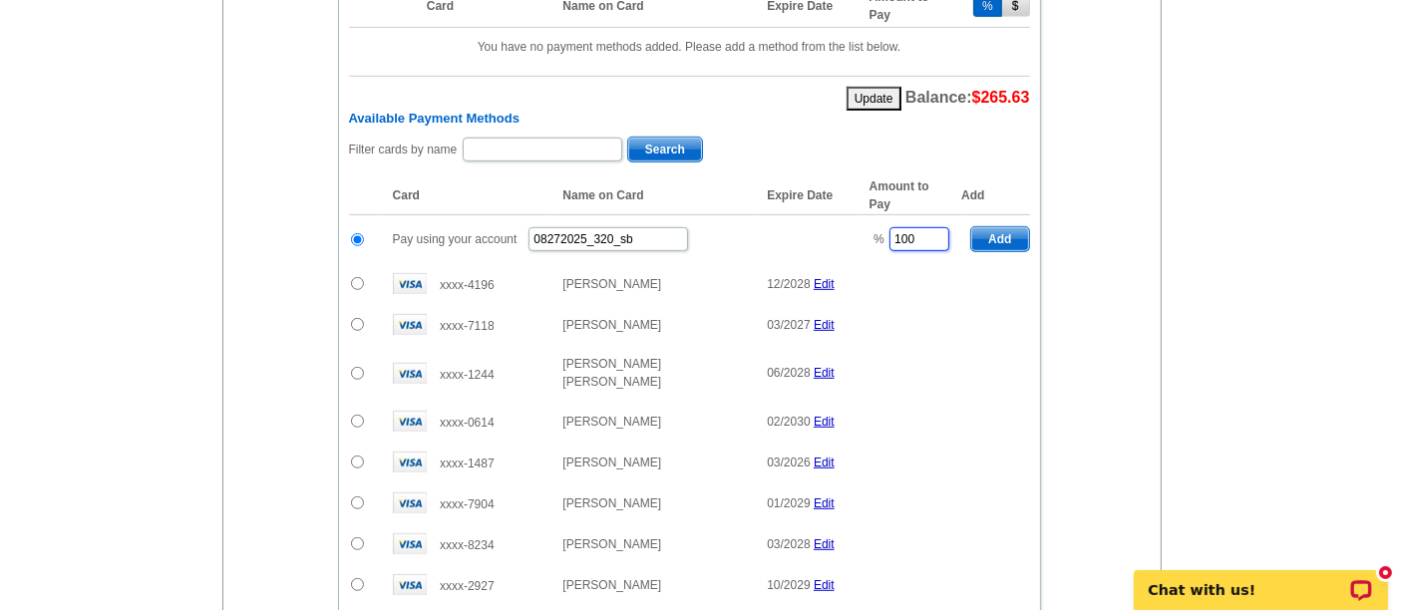
drag, startPoint x: 938, startPoint y: 223, endPoint x: 837, endPoint y: 220, distance: 100.8
click at [837, 220] on tr "Pay using your account 08272025_320_sb % 100 Add" at bounding box center [689, 239] width 681 height 49
click at [991, 227] on span "Add" at bounding box center [999, 239] width 57 height 24
type input "100"
radio input "false"
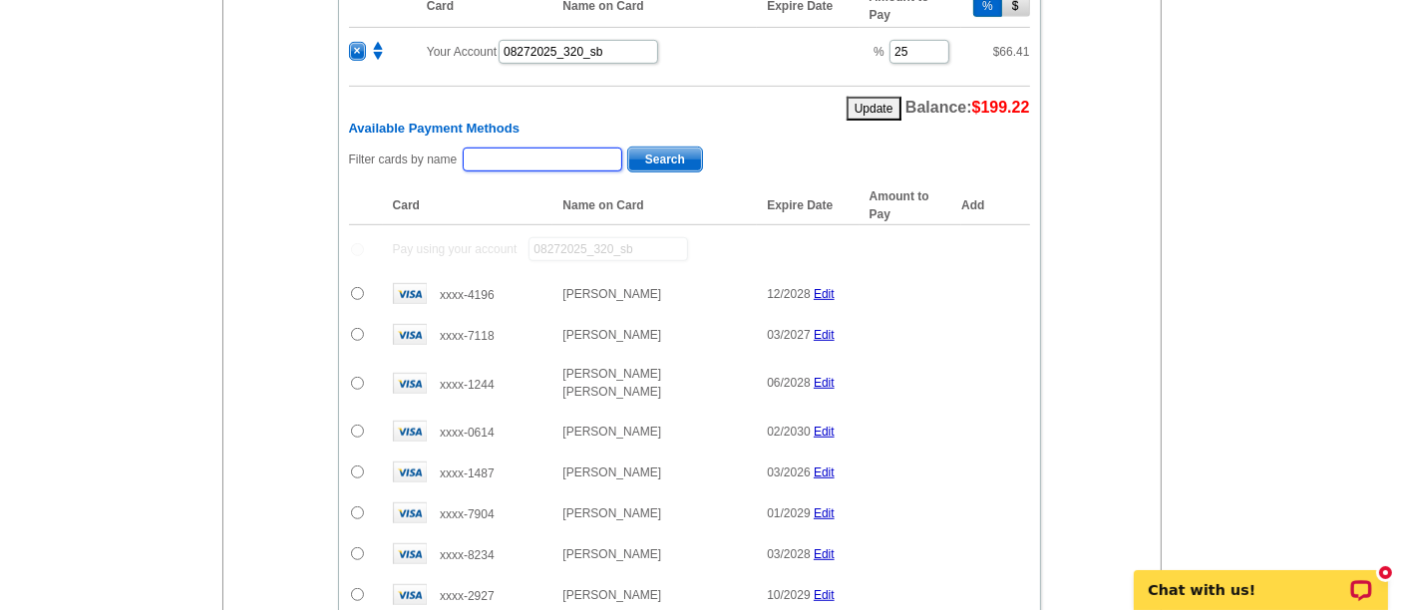
click at [592, 148] on input "text" at bounding box center [543, 160] width 160 height 24
type input "fouad"
click at [643, 148] on span "Search" at bounding box center [665, 160] width 74 height 24
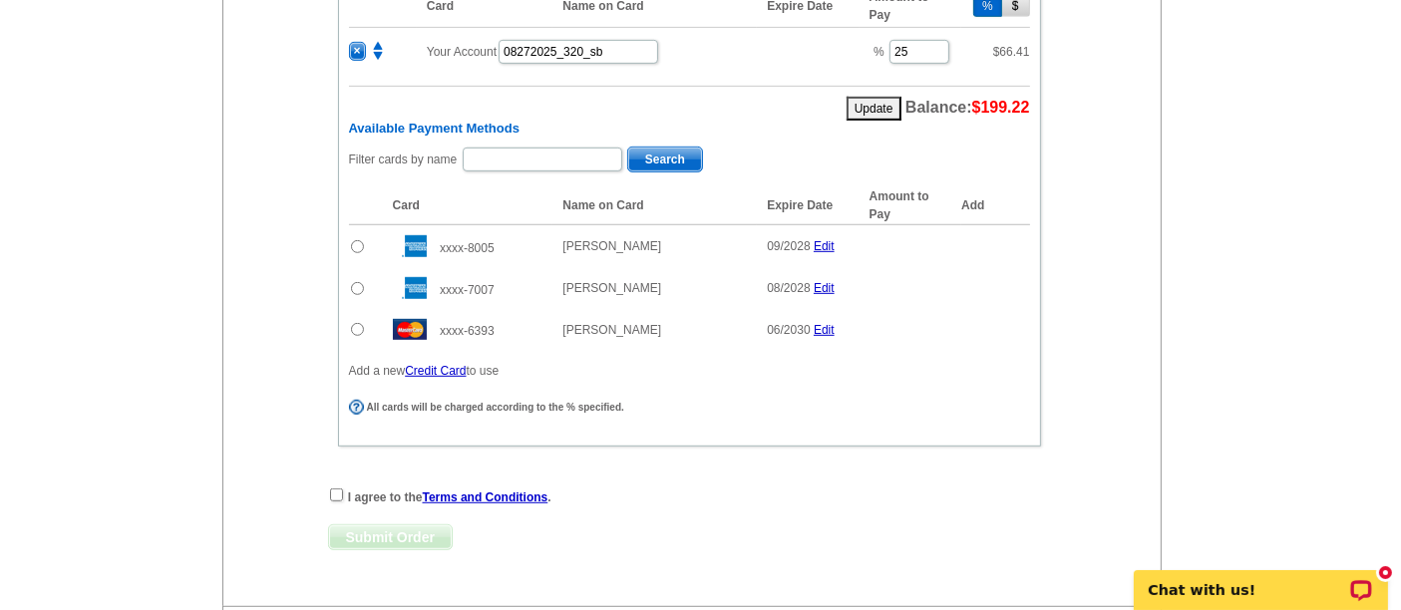
click at [359, 323] on input "radio" at bounding box center [357, 329] width 13 height 13
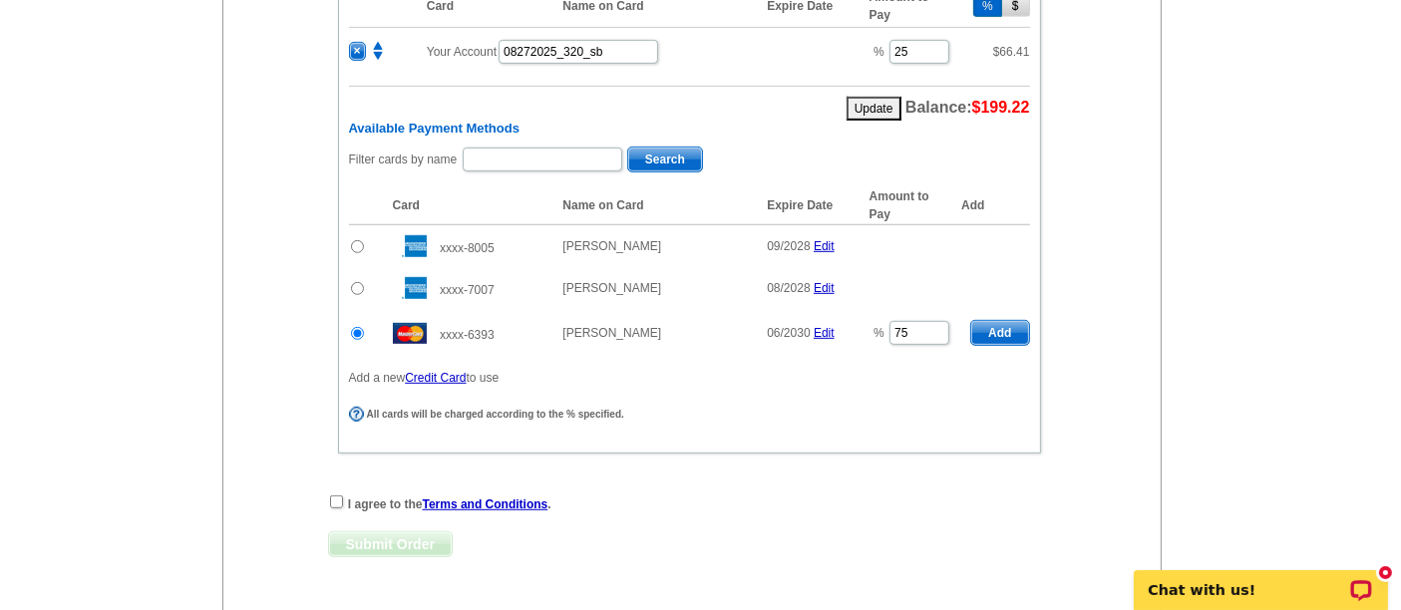
click at [1009, 321] on span "Add" at bounding box center [999, 333] width 57 height 24
radio input "false"
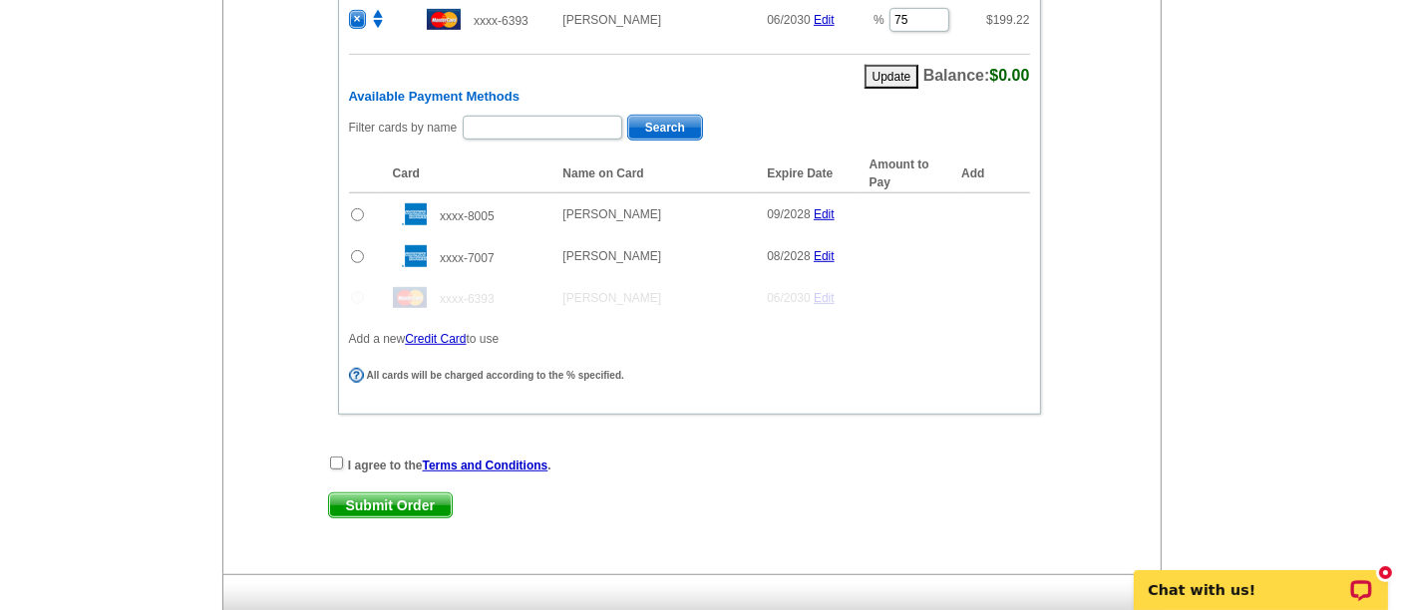
scroll to position [1248, 0]
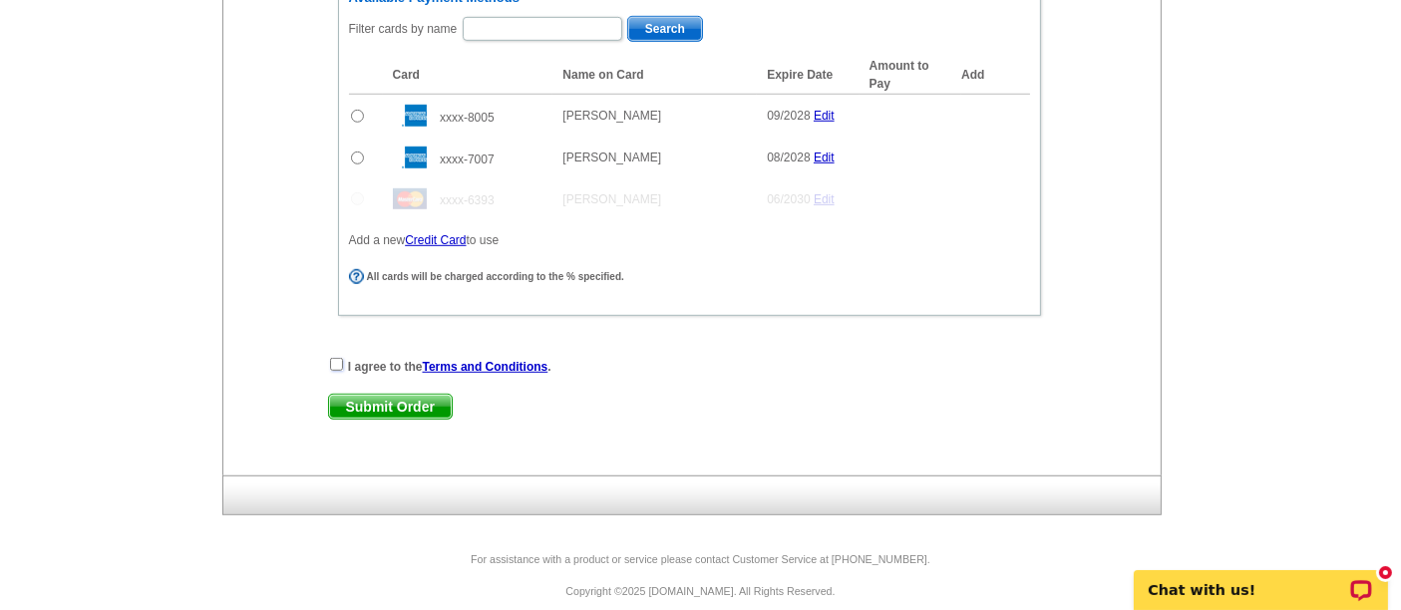
click at [330, 358] on input "checkbox" at bounding box center [336, 364] width 13 height 13
checkbox input "true"
click at [389, 395] on span "Submit Order" at bounding box center [390, 407] width 123 height 24
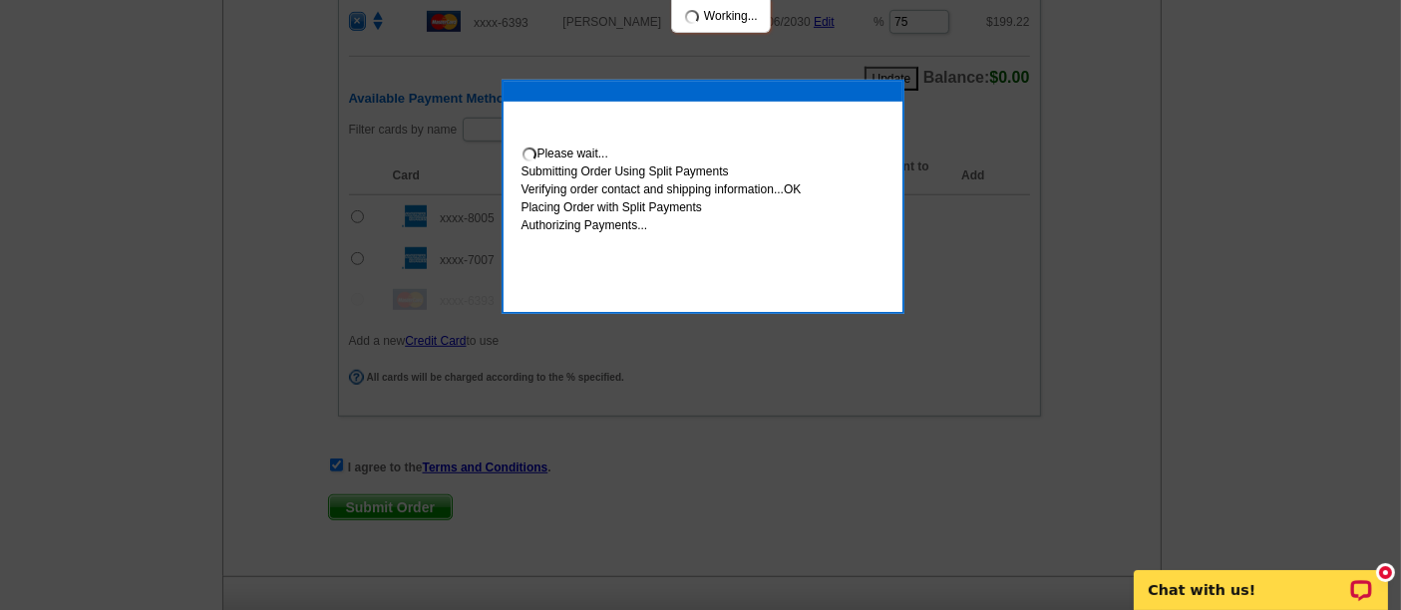
scroll to position [1347, 0]
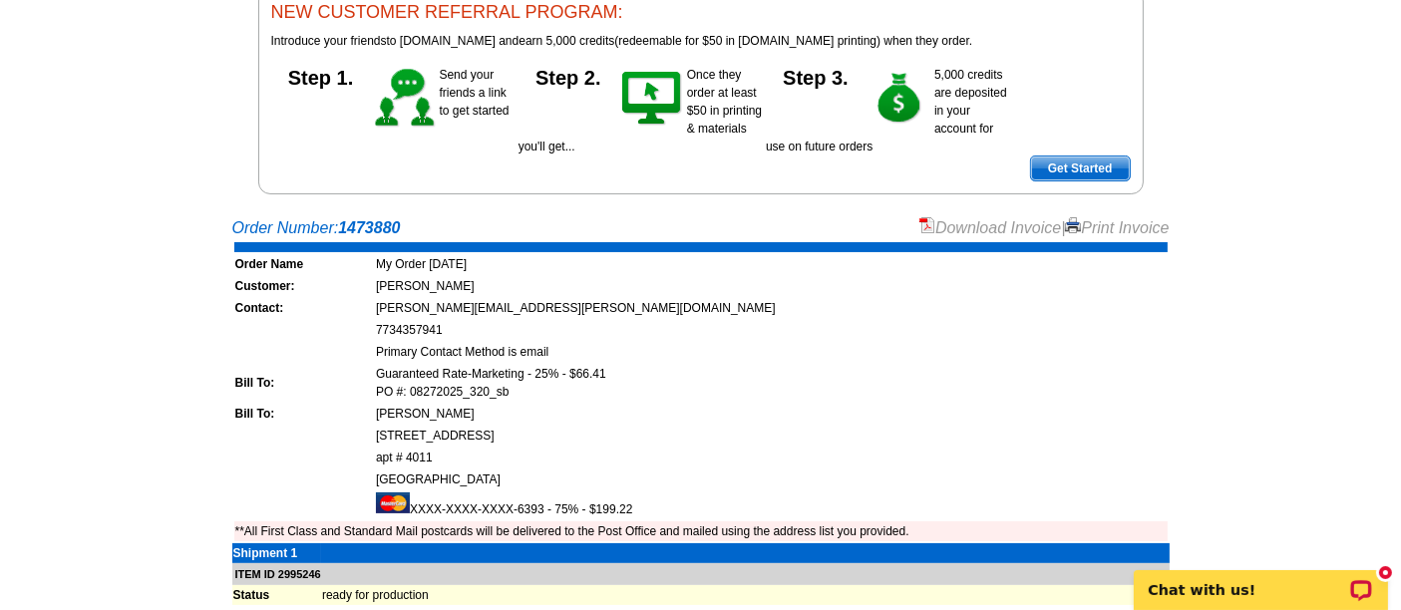
scroll to position [207, 0]
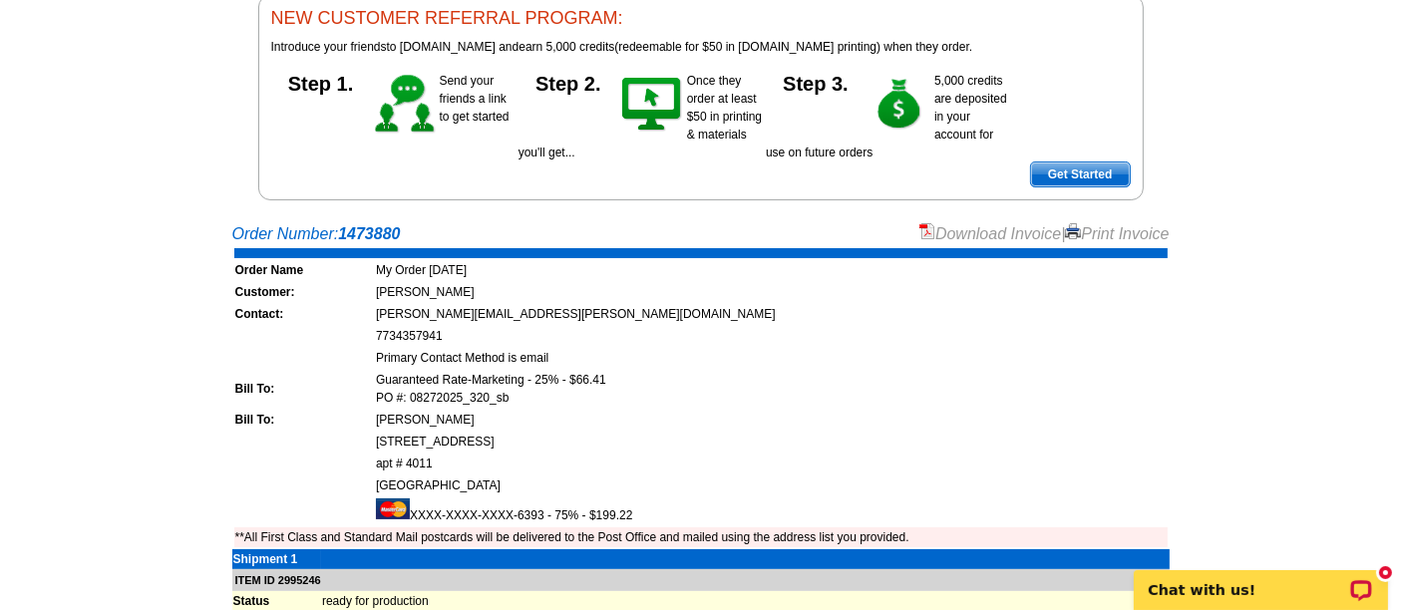
click at [949, 225] on link "Download Invoice" at bounding box center [991, 233] width 142 height 17
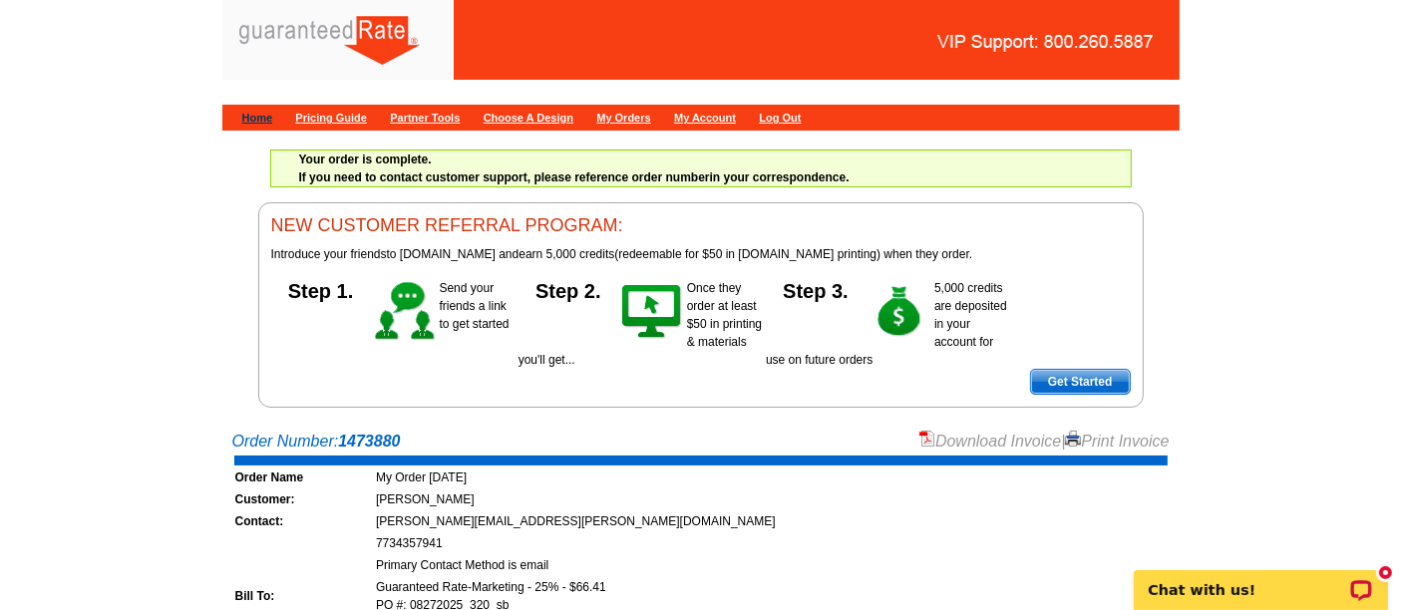
click at [263, 115] on link "Home" at bounding box center [257, 118] width 31 height 12
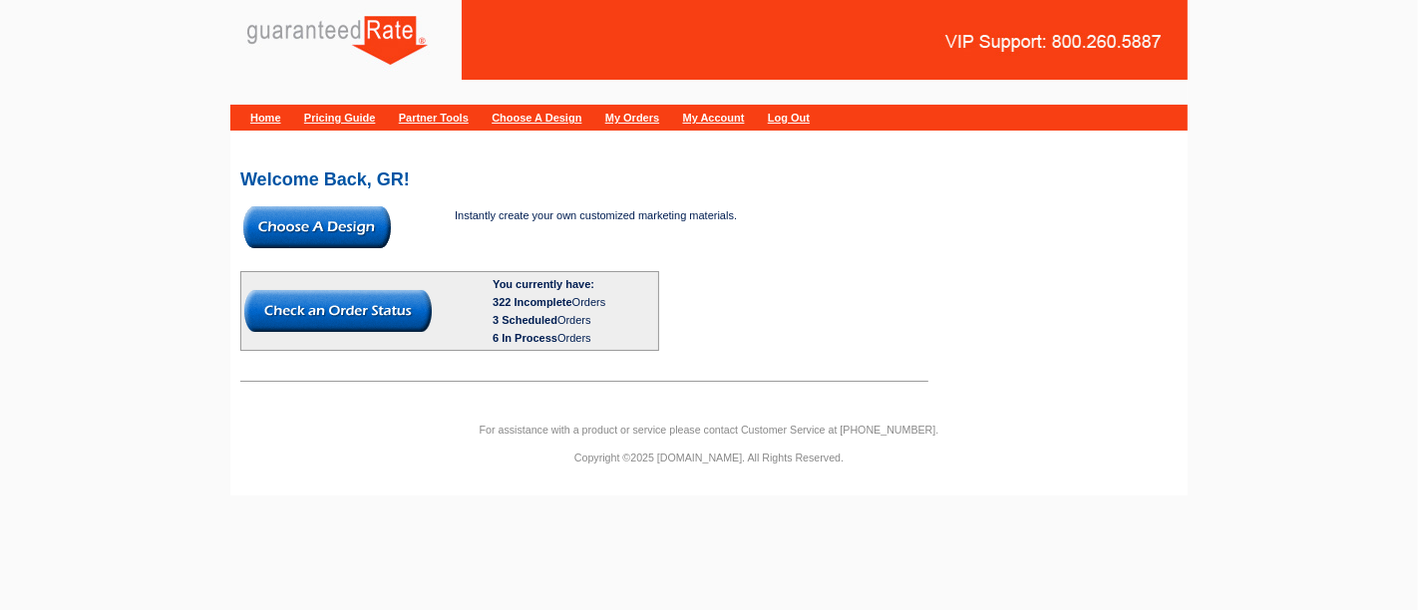
click at [327, 237] on img at bounding box center [317, 227] width 148 height 42
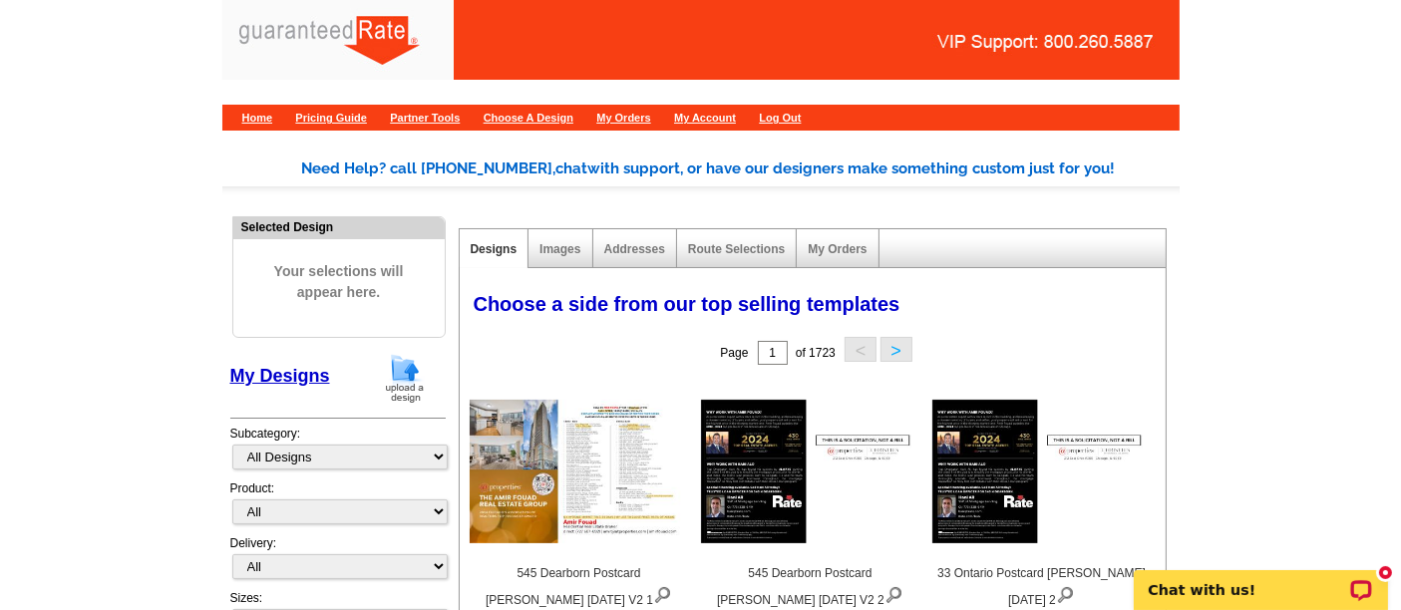
click at [406, 377] on img at bounding box center [405, 378] width 52 height 51
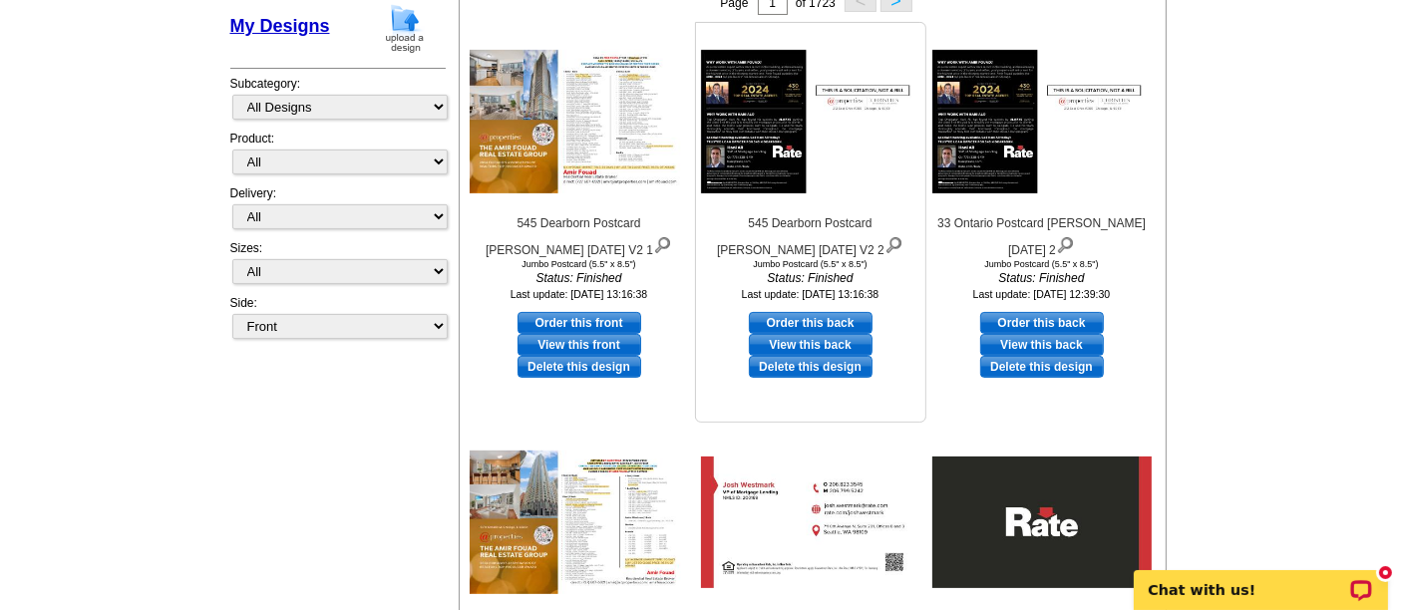
scroll to position [352, 0]
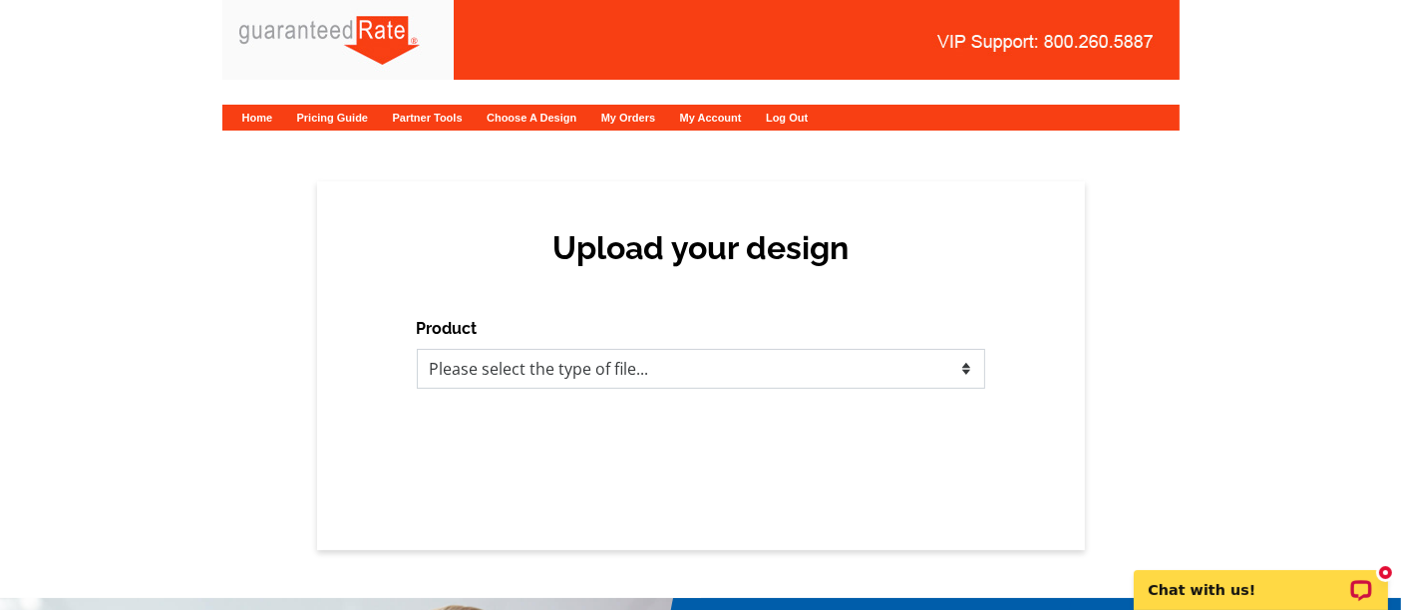
click at [637, 386] on select "Please select the type of file... Postcards Calendars Business Cards Letters an…" at bounding box center [701, 369] width 569 height 40
select select "1"
click at [417, 349] on select "Please select the type of file... Postcards Calendars Business Cards Letters an…" at bounding box center [701, 369] width 569 height 40
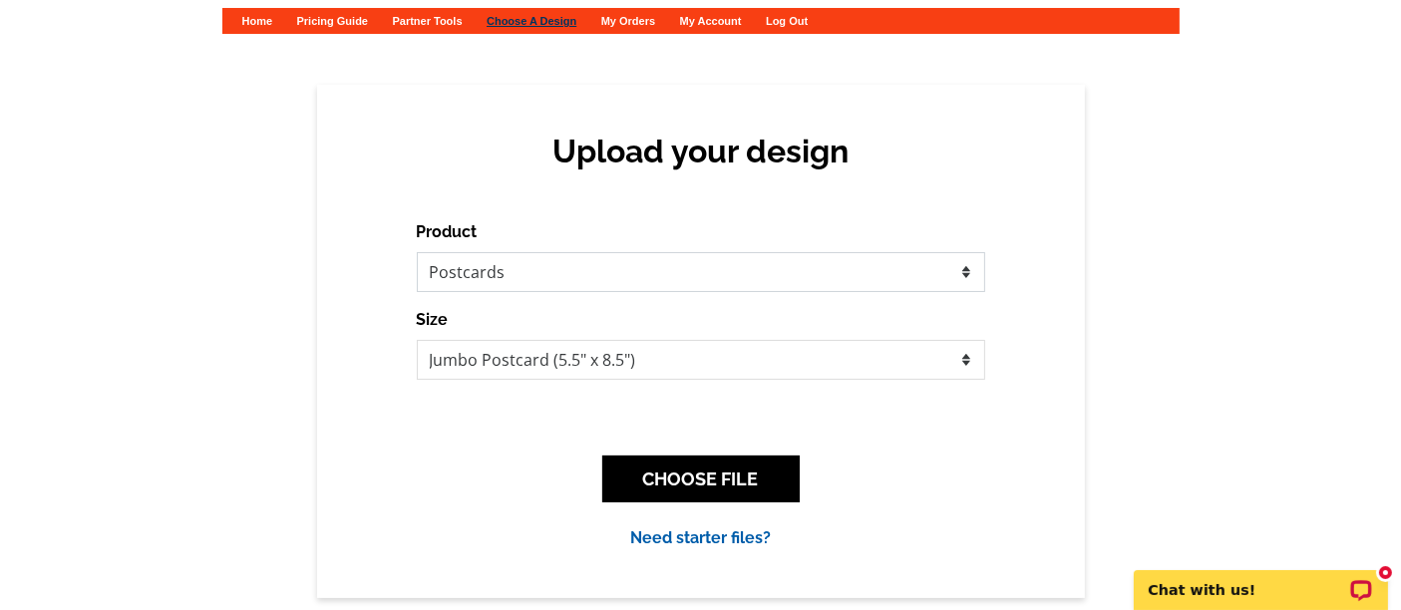
scroll to position [95, 0]
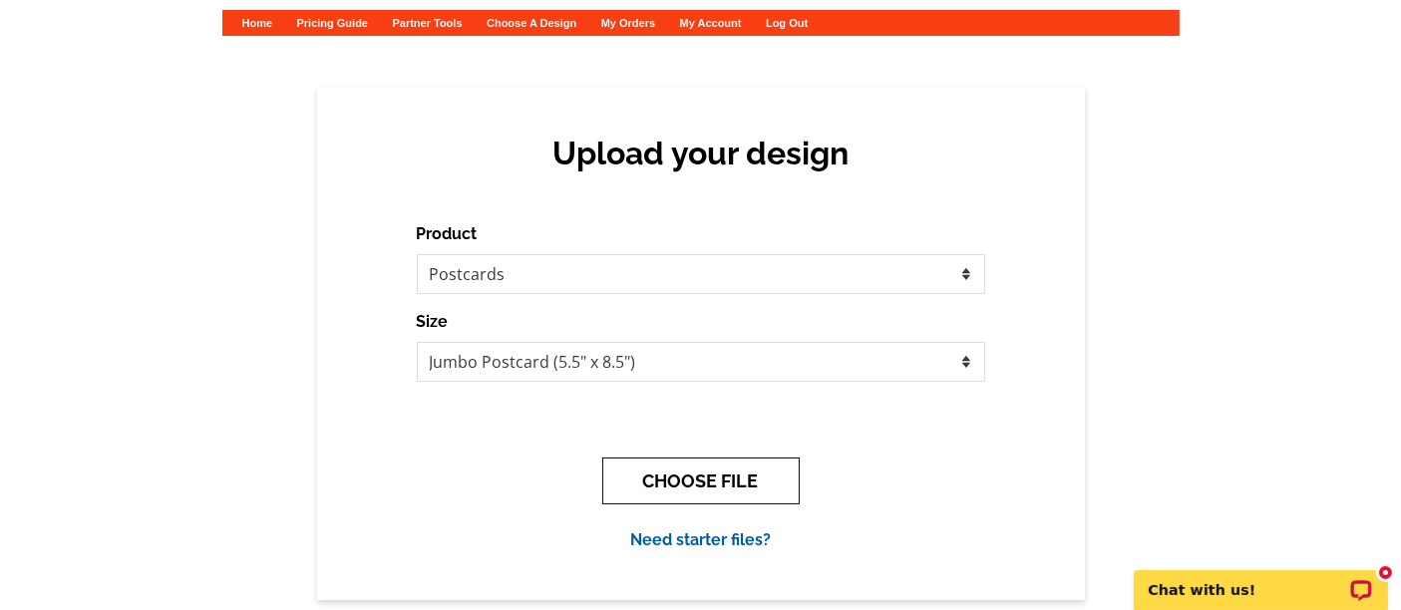
click at [722, 485] on button "CHOOSE FILE" at bounding box center [700, 481] width 197 height 47
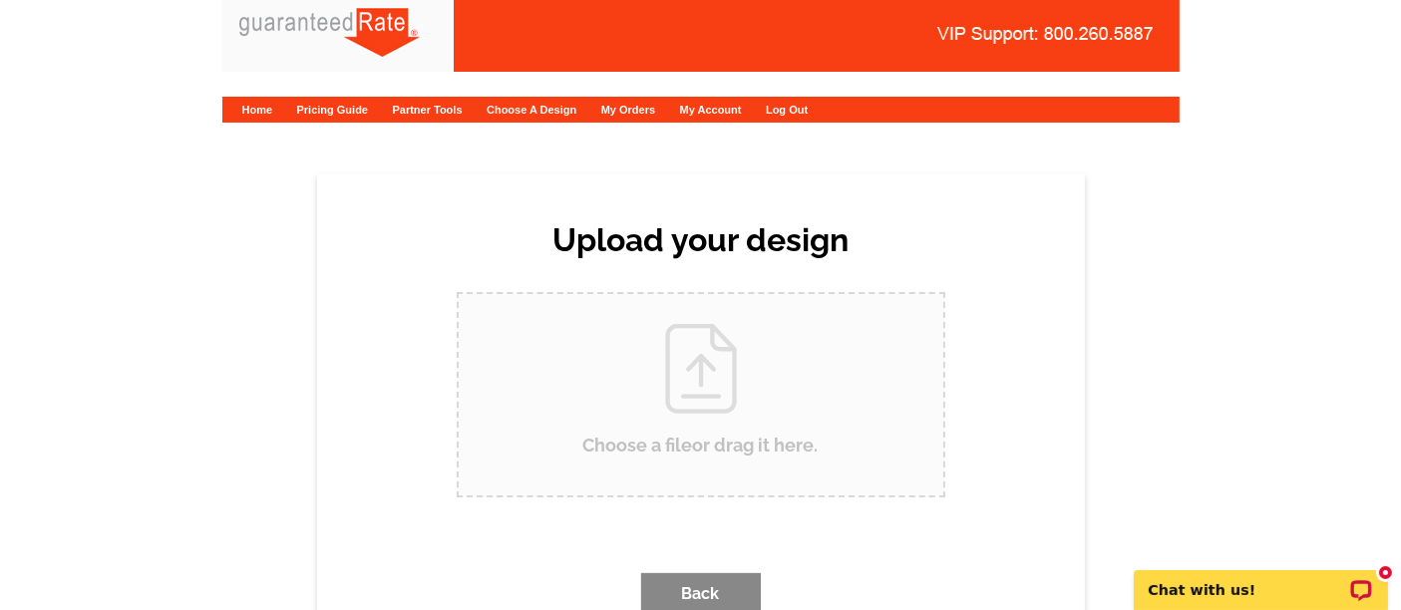
scroll to position [0, 0]
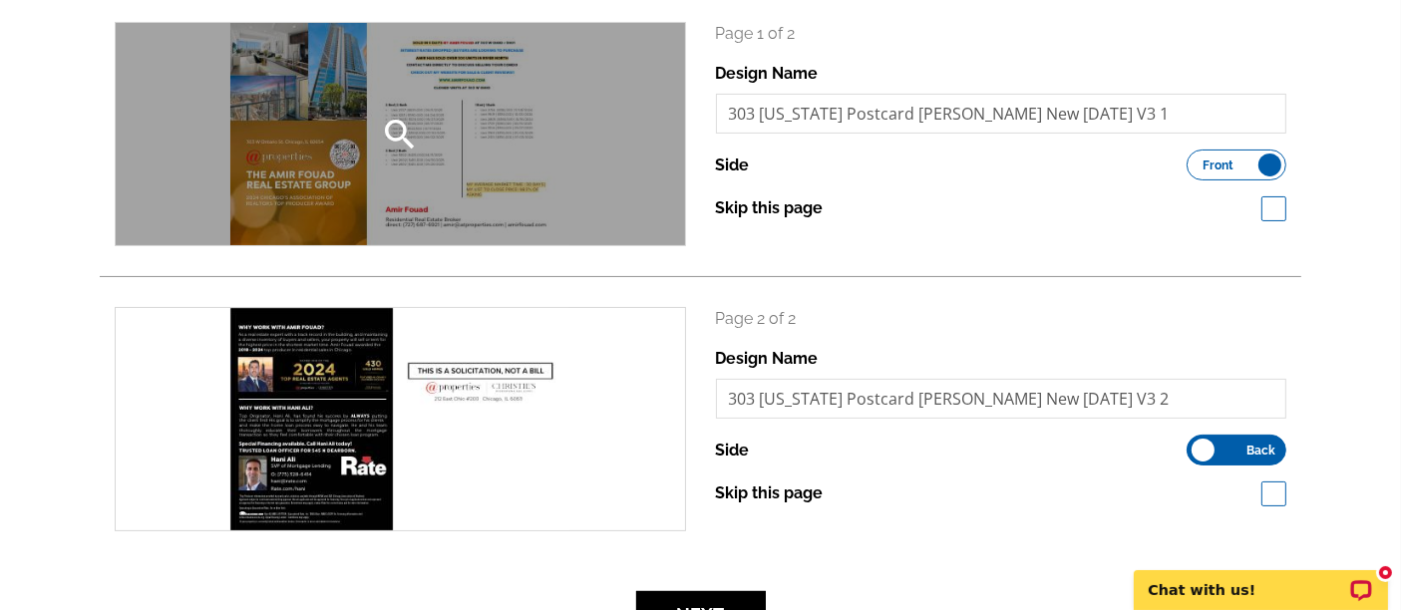
scroll to position [305, 0]
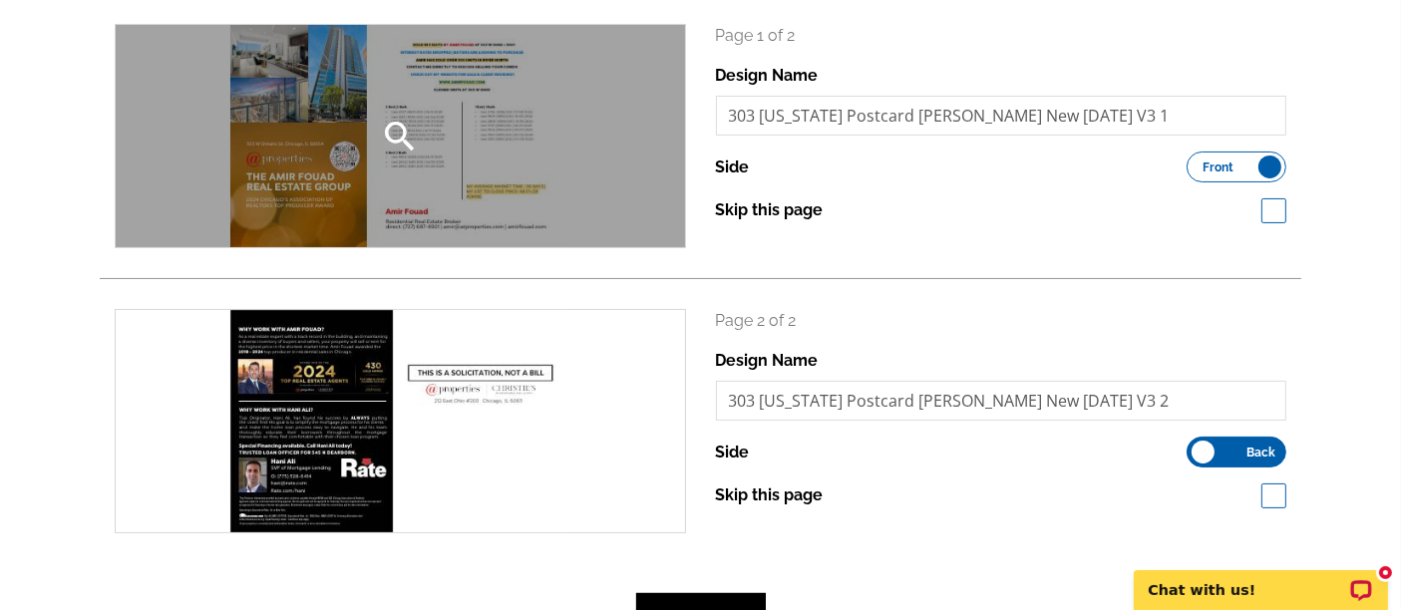
click at [324, 108] on div "search" at bounding box center [401, 136] width 570 height 222
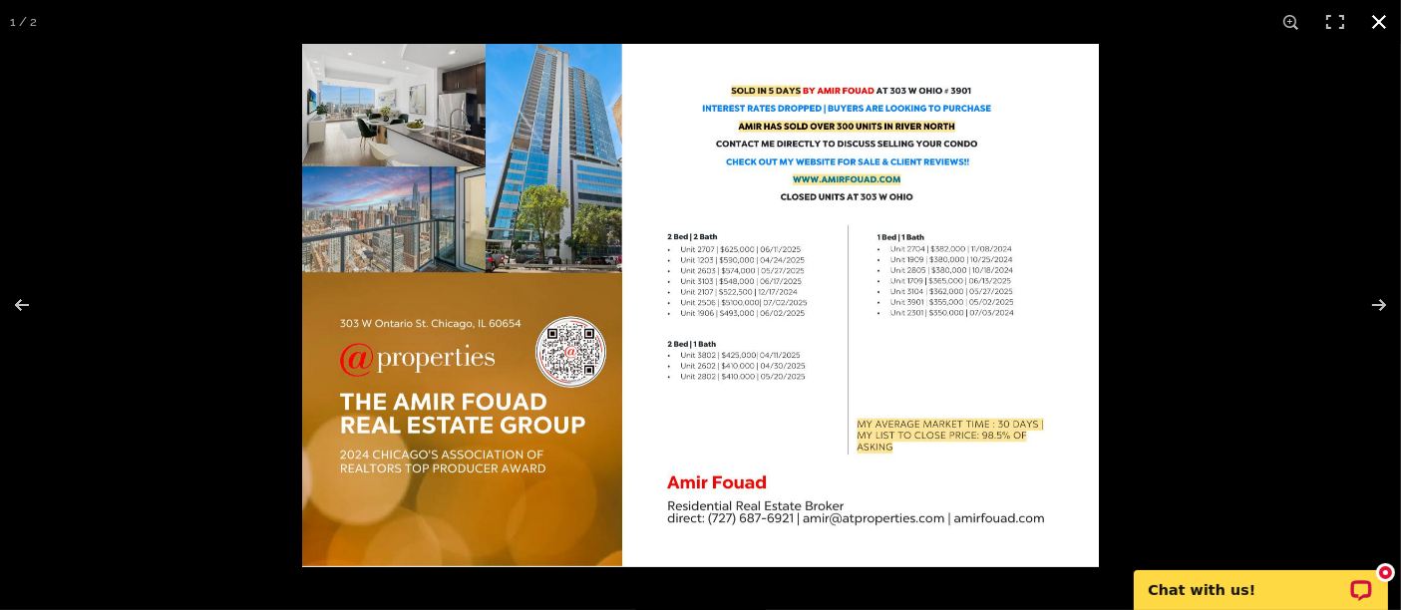
click at [1382, 18] on button at bounding box center [1379, 22] width 44 height 44
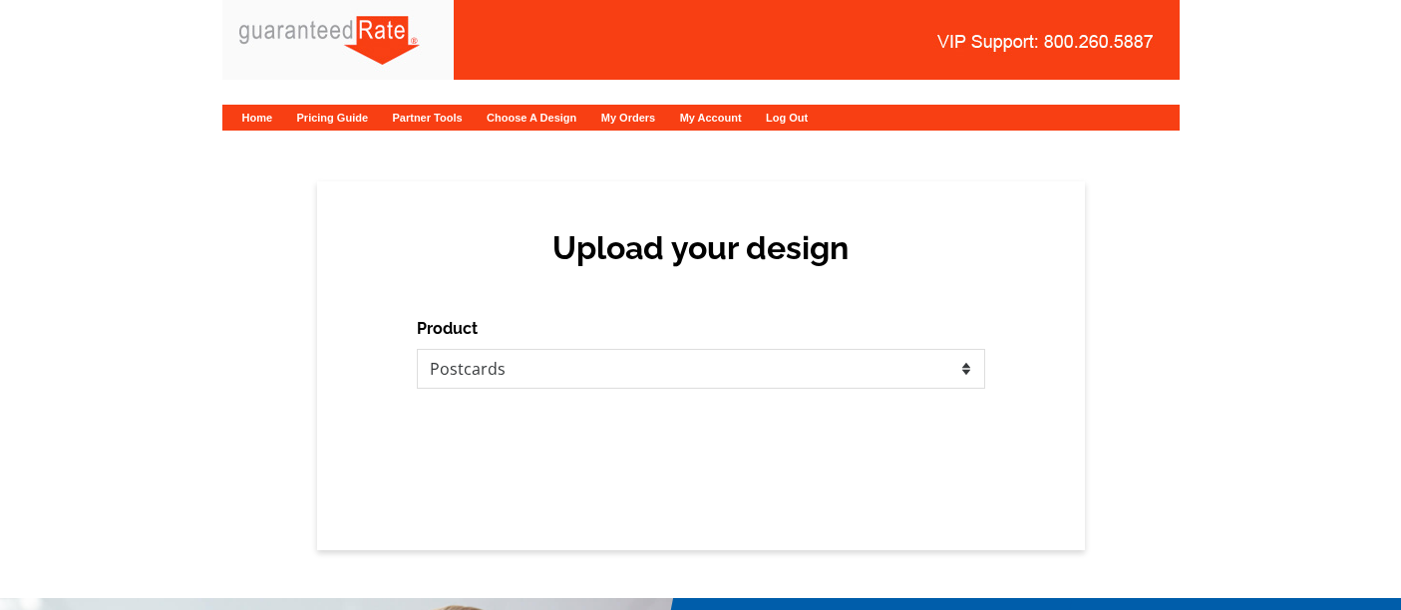
select select "1"
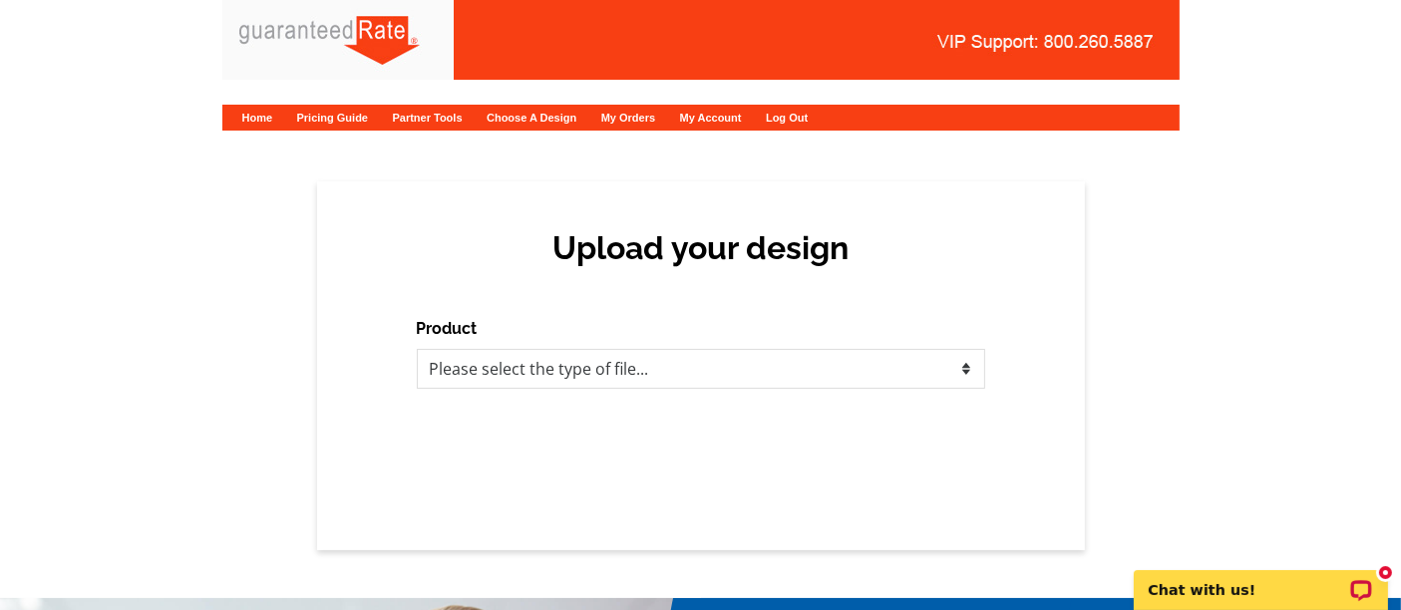
click at [713, 330] on div "Product Please select the type of file... Postcards Calendars Business Cards Le…" at bounding box center [701, 353] width 569 height 72
click at [698, 359] on select "Please select the type of file... Postcards Calendars Business Cards Letters an…" at bounding box center [701, 369] width 569 height 40
select select "1"
click at [417, 349] on select "Please select the type of file... Postcards Calendars Business Cards Letters an…" at bounding box center [701, 369] width 569 height 40
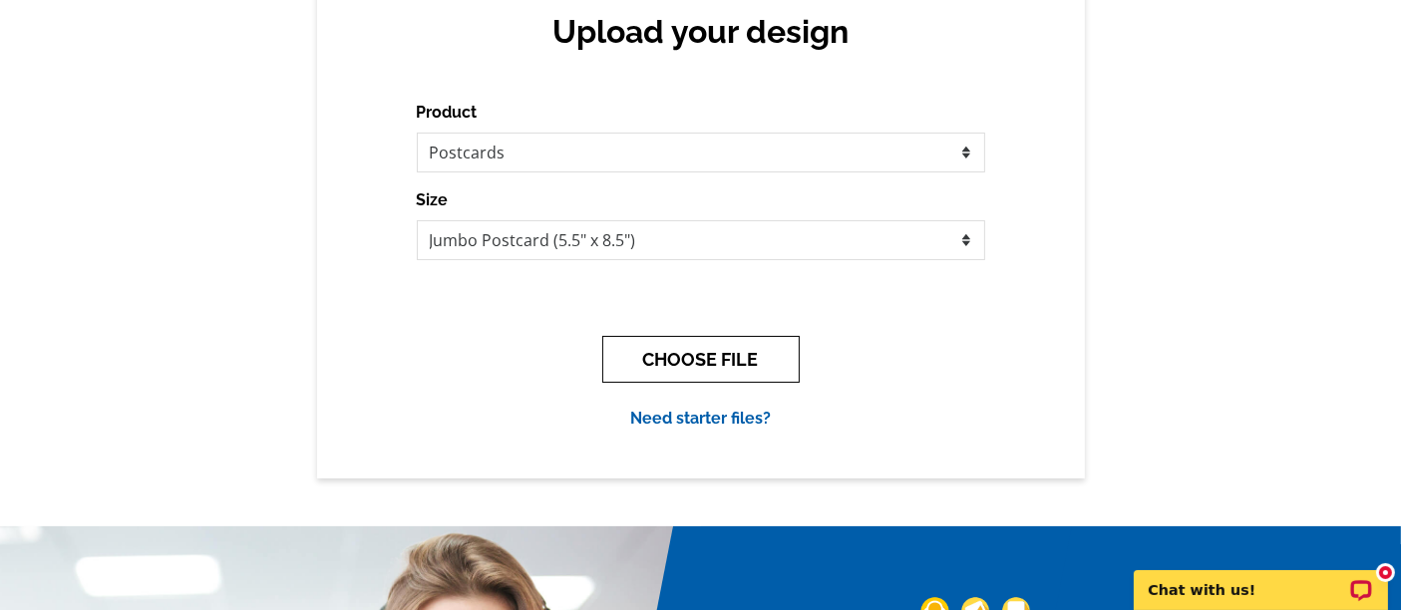
click at [651, 354] on button "CHOOSE FILE" at bounding box center [700, 359] width 197 height 47
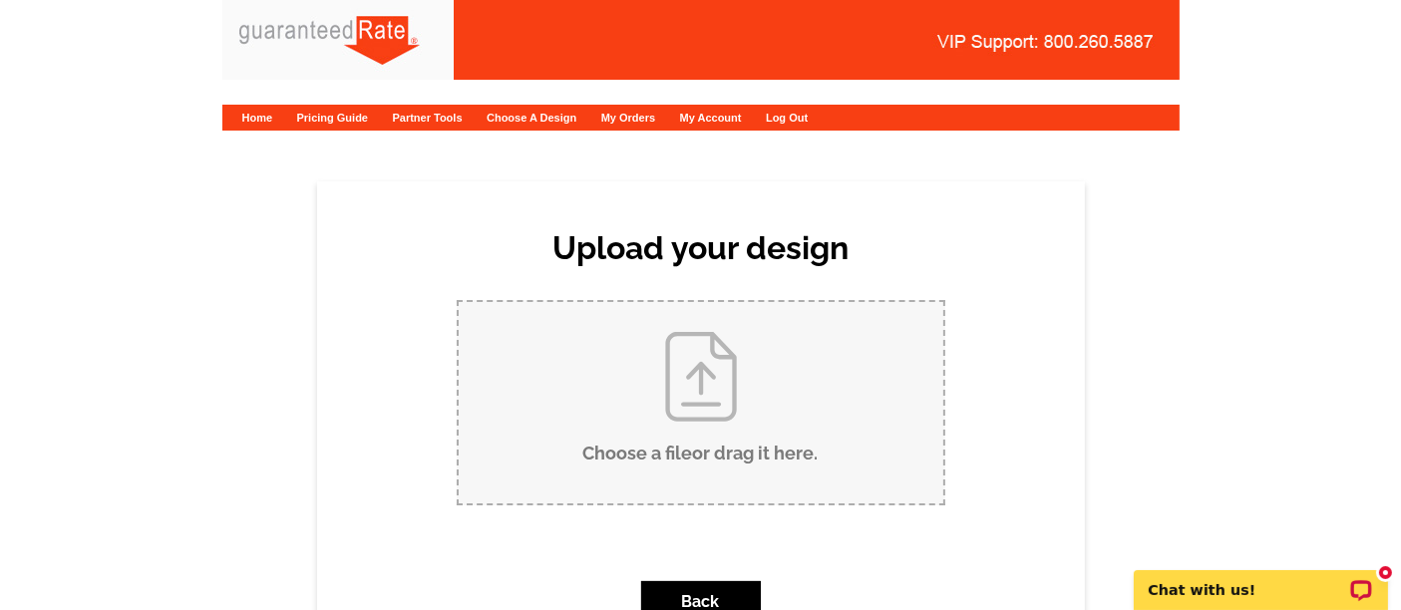
click at [687, 380] on input "Choose a file or drag it here ." at bounding box center [701, 402] width 485 height 201
type input "C:\fakepath\303 [US_STATE] Postcard ([PERSON_NAME]) New [DATE] V3.pdf"
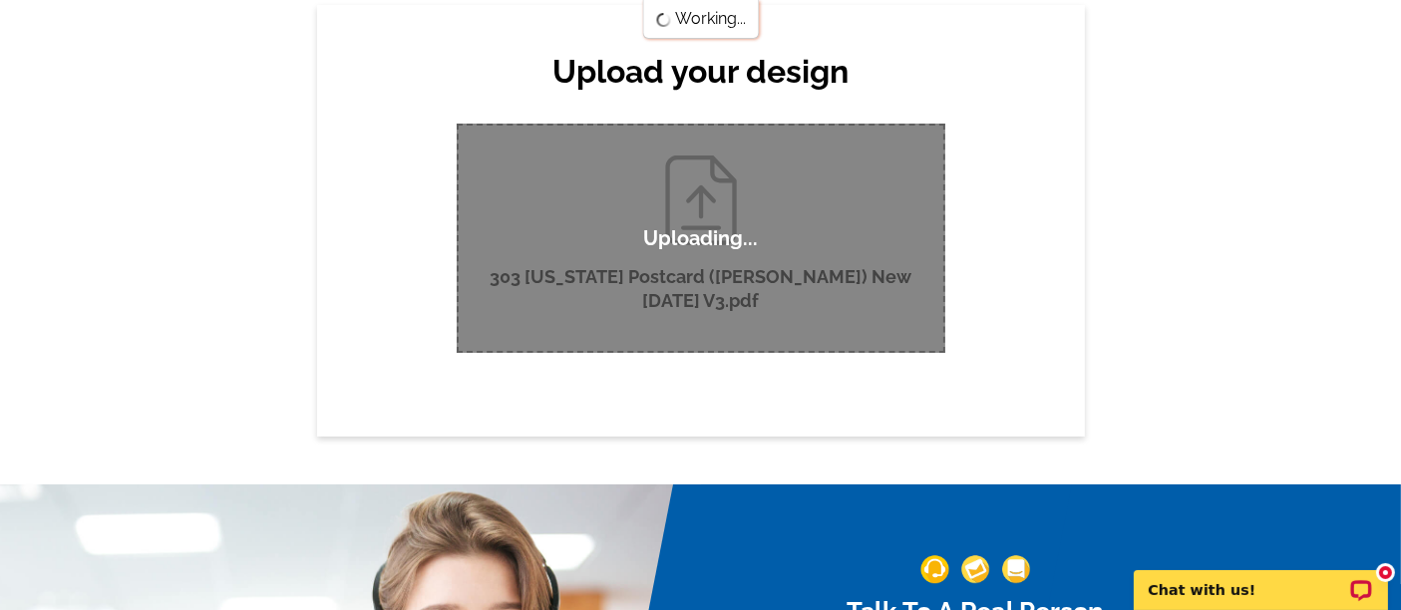
scroll to position [177, 0]
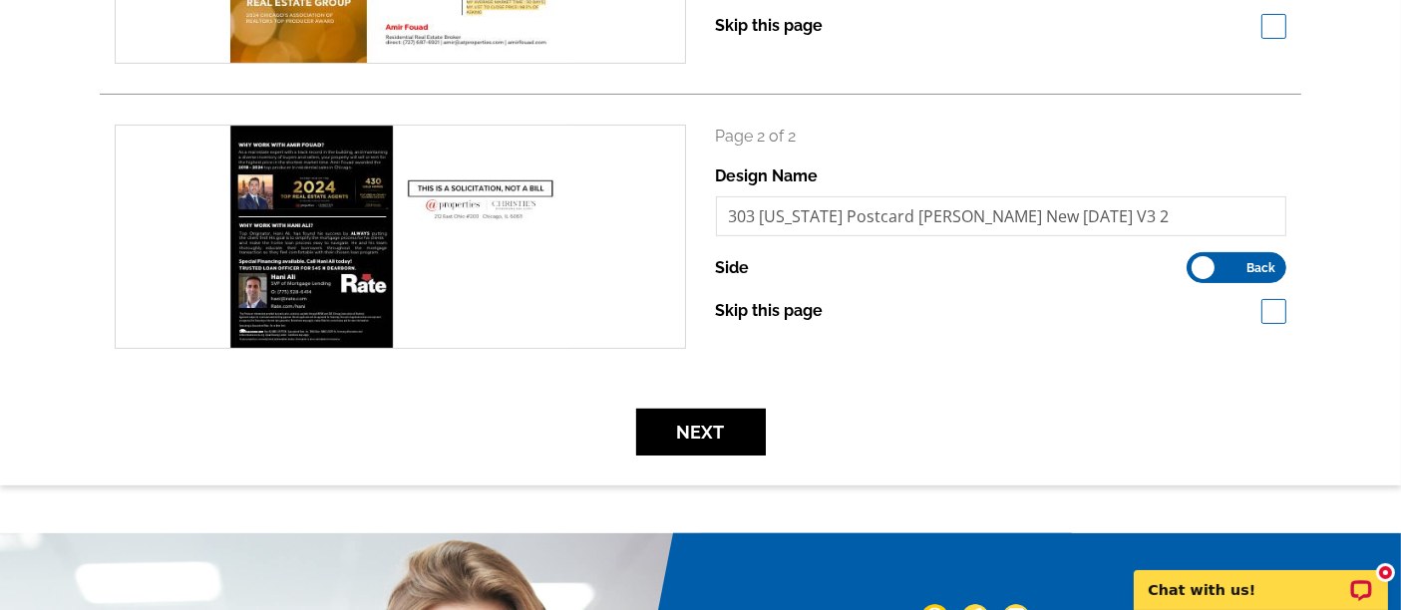
scroll to position [629, 0]
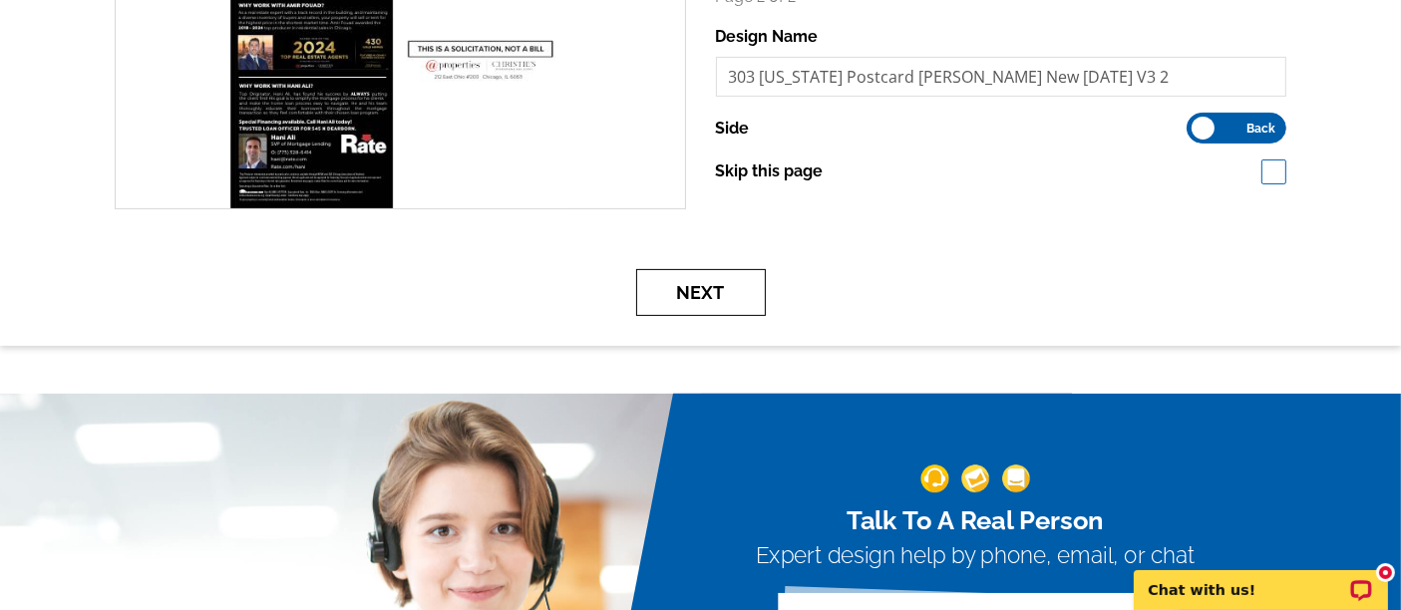
click at [669, 301] on button "Next" at bounding box center [701, 292] width 130 height 47
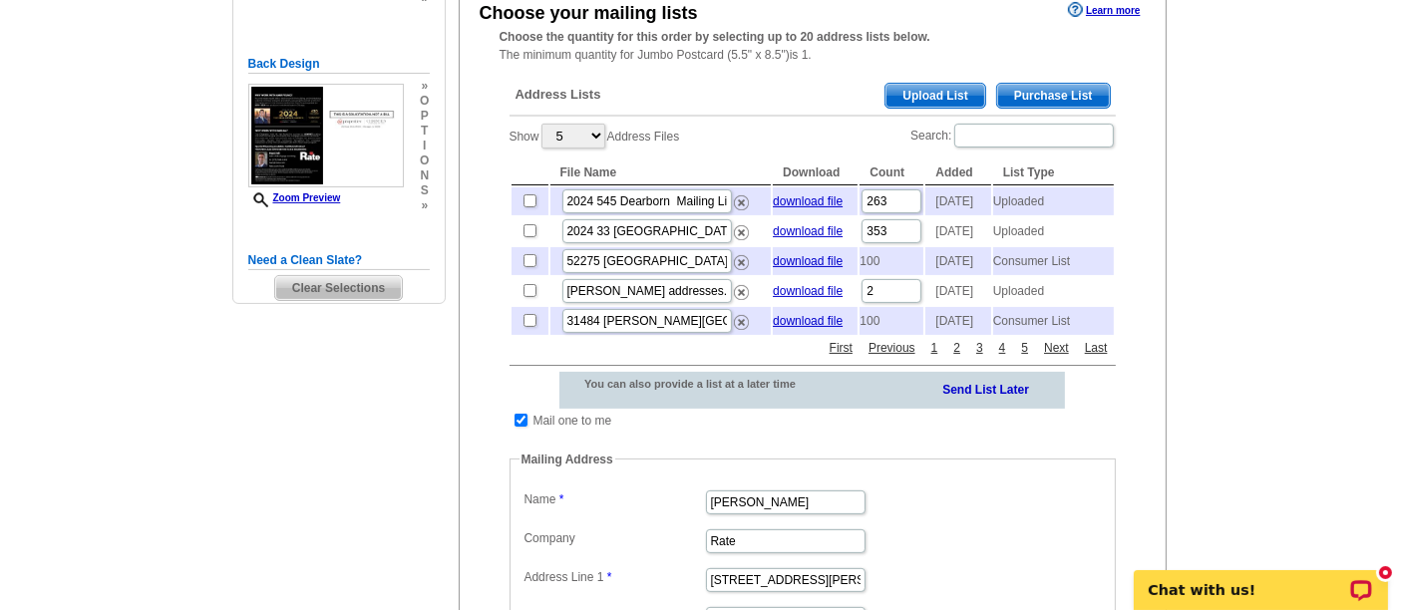
scroll to position [382, 0]
click at [948, 90] on span "Upload List" at bounding box center [935, 97] width 99 height 24
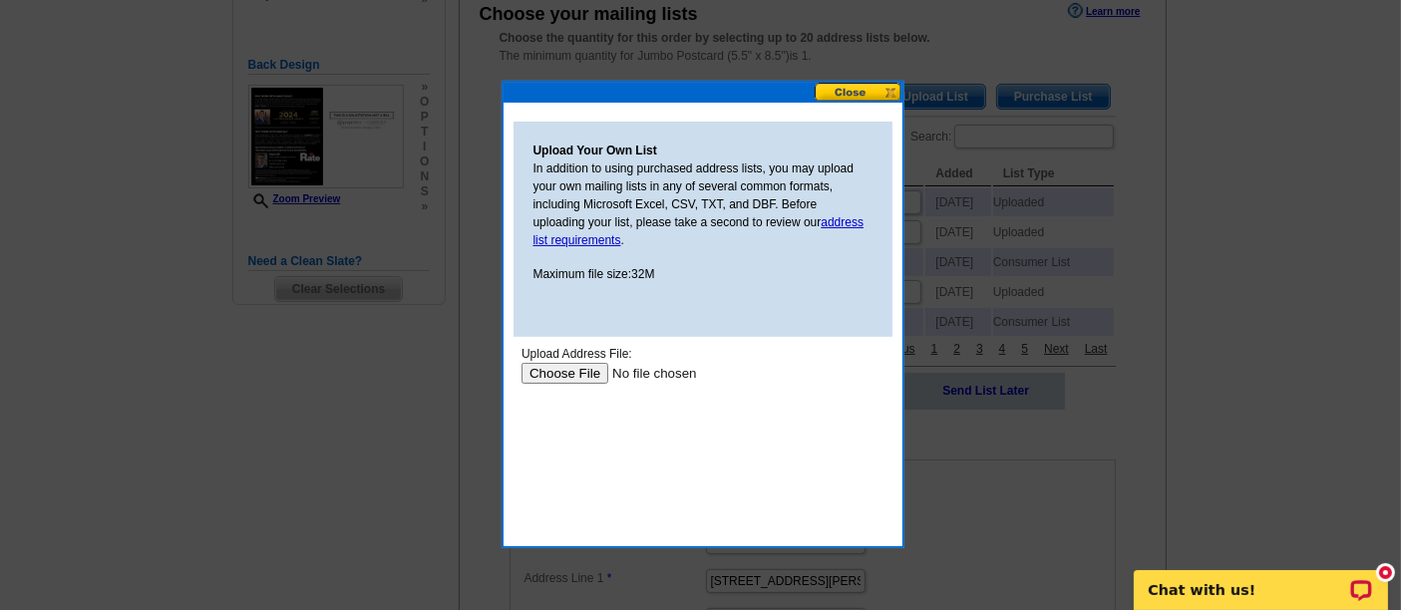
scroll to position [0, 0]
type input "C:\fakepath\2024 303 w ohio street TAX MAILING LIST (1).xlsx"
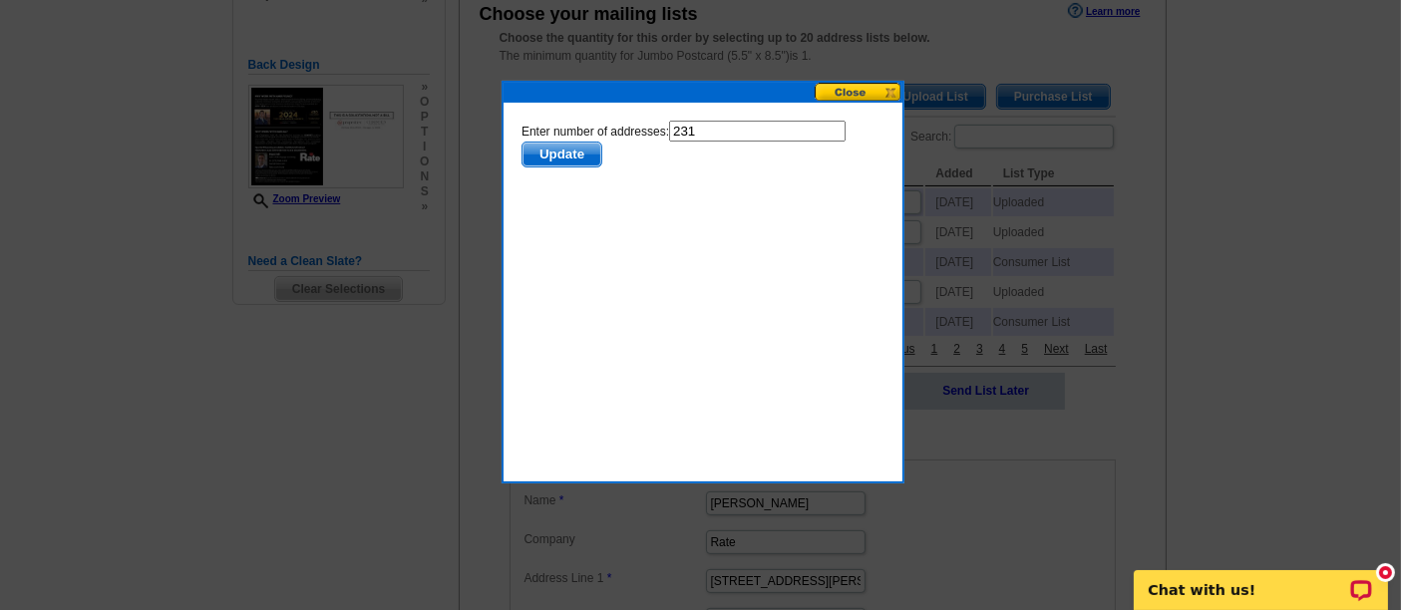
click at [729, 123] on input "231" at bounding box center [756, 130] width 177 height 21
type input "230"
click at [592, 157] on span "Update" at bounding box center [561, 154] width 79 height 24
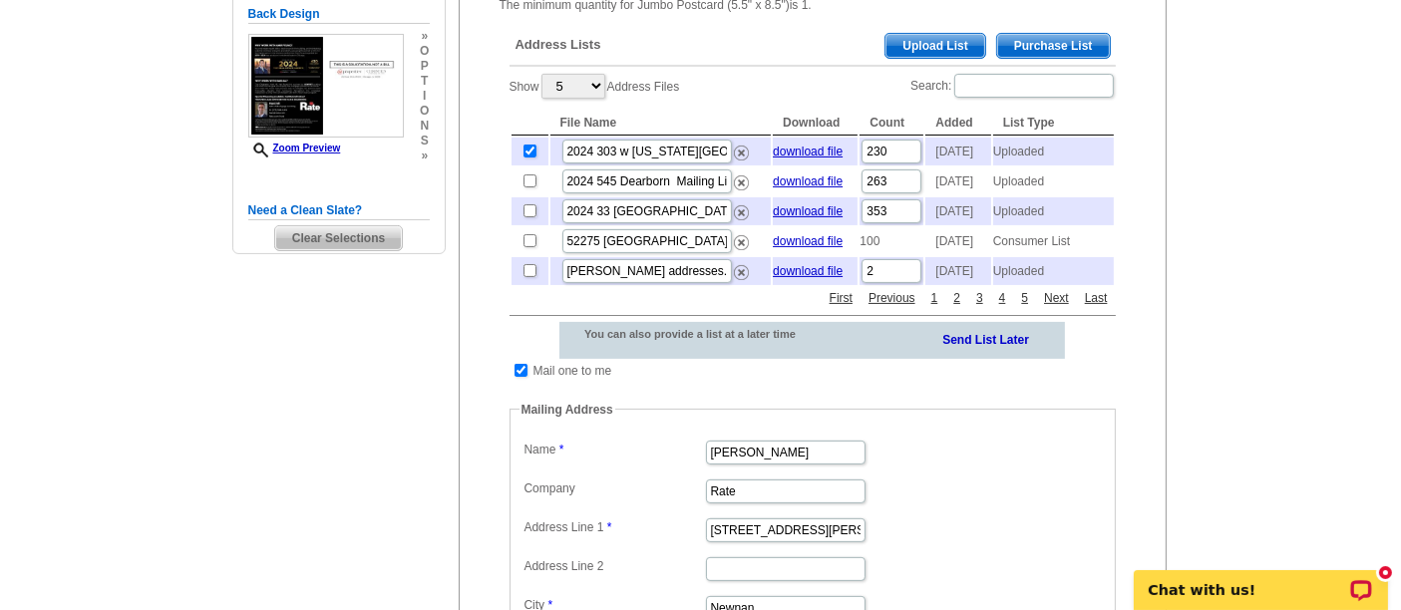
scroll to position [457, 0]
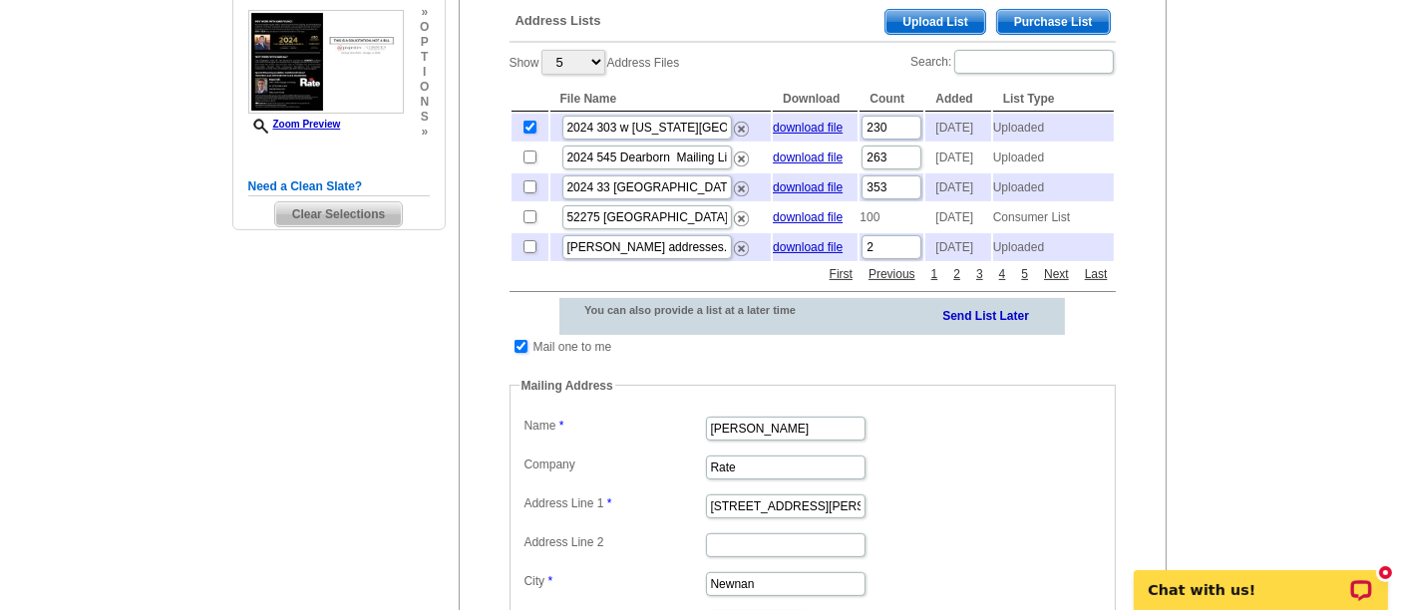
click at [522, 353] on input "checkbox" at bounding box center [521, 346] width 13 height 13
checkbox input "false"
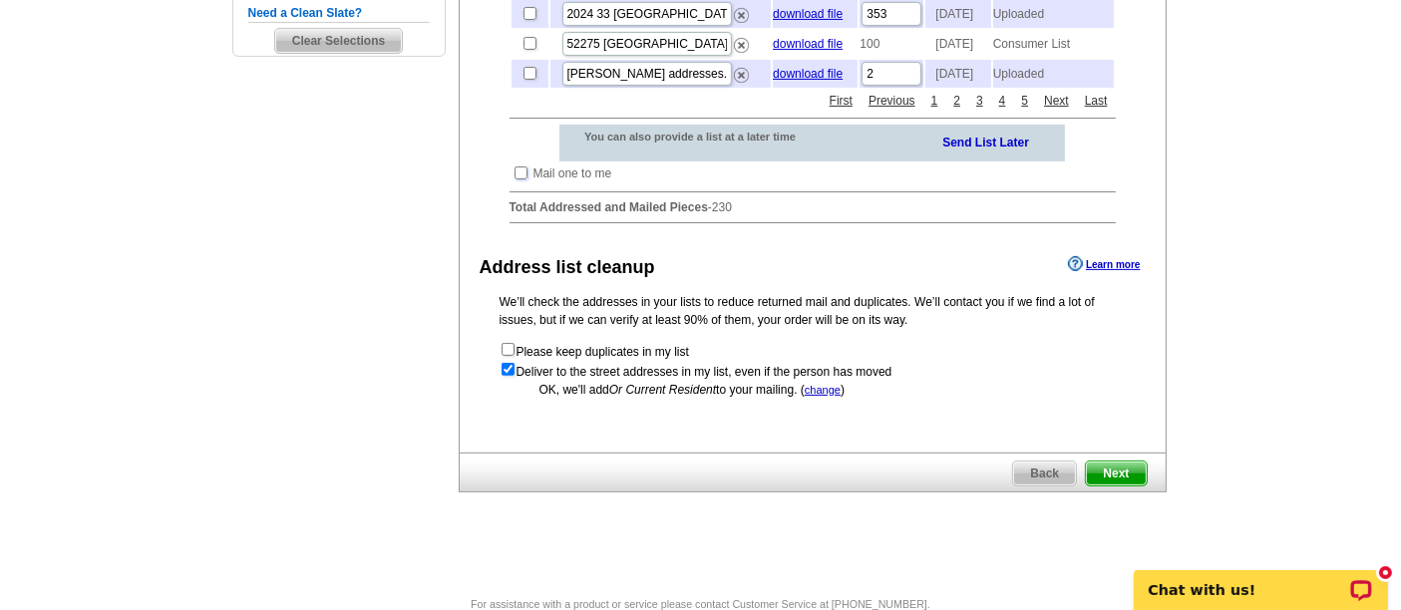
scroll to position [649, 0]
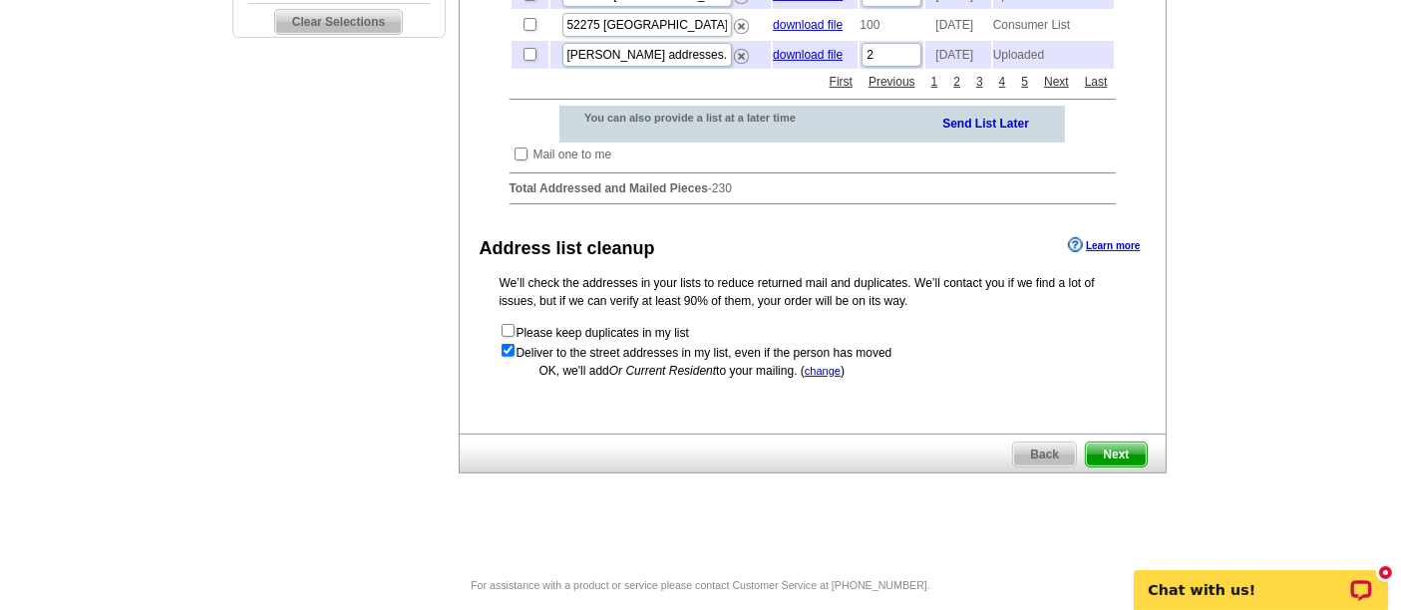
click at [1119, 467] on span "Next" at bounding box center [1116, 455] width 60 height 24
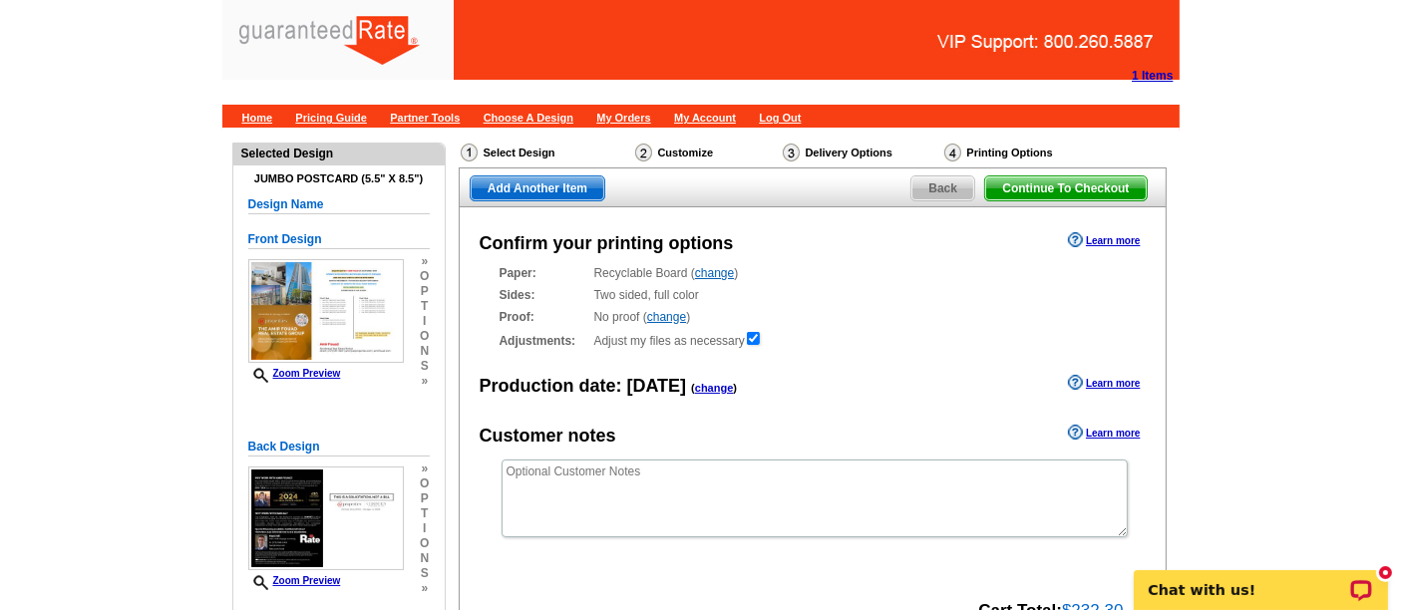
scroll to position [223, 0]
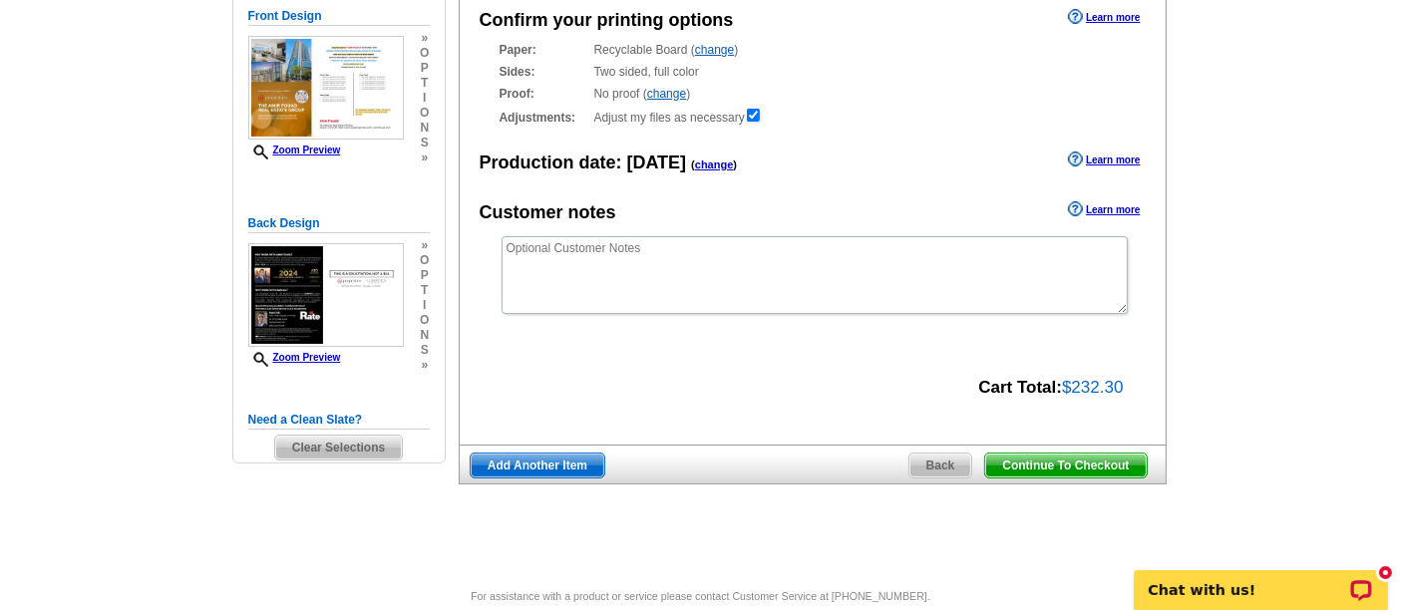
click at [1092, 463] on span "Continue To Checkout" at bounding box center [1065, 466] width 161 height 24
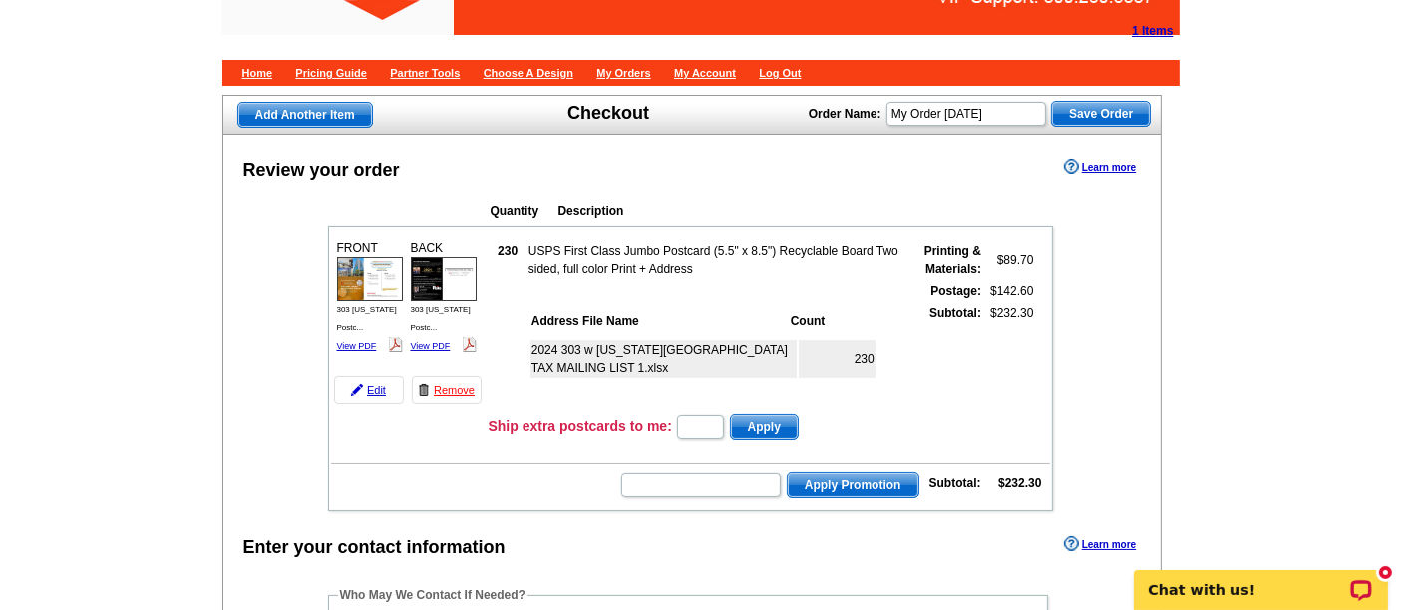
click at [359, 286] on img at bounding box center [370, 279] width 66 height 44
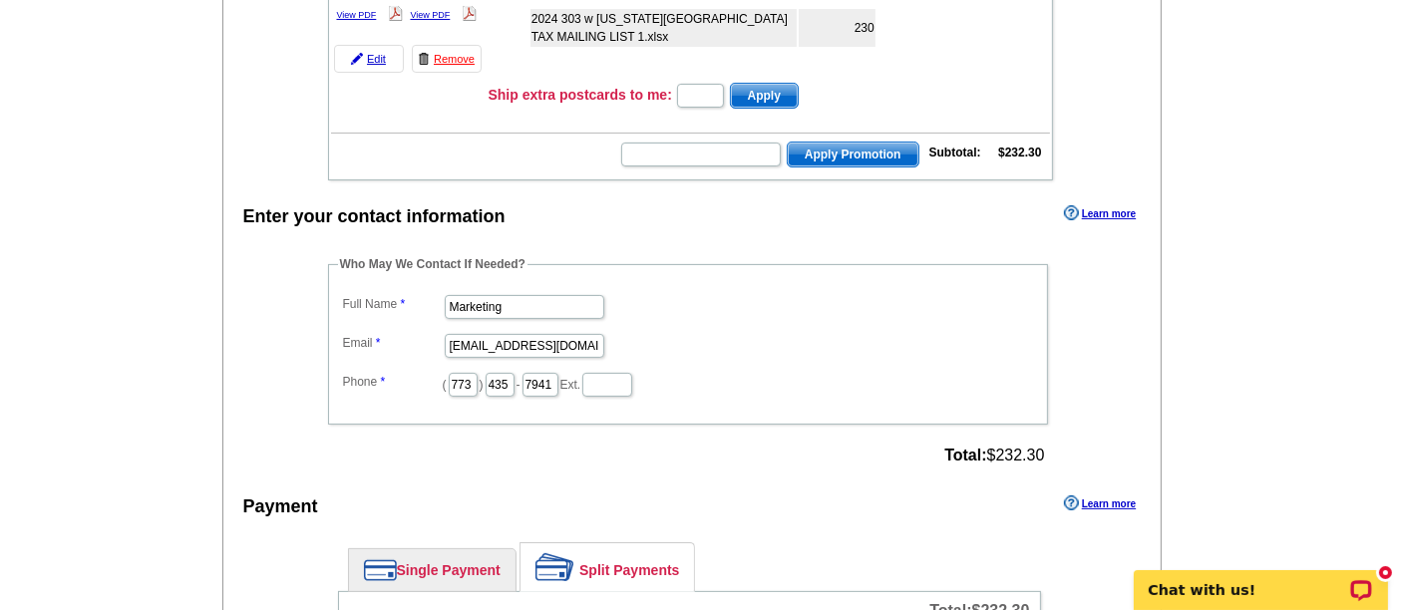
scroll to position [376, 0]
click at [542, 296] on input "Marketing" at bounding box center [525, 307] width 160 height 24
type input "[PERSON_NAME]"
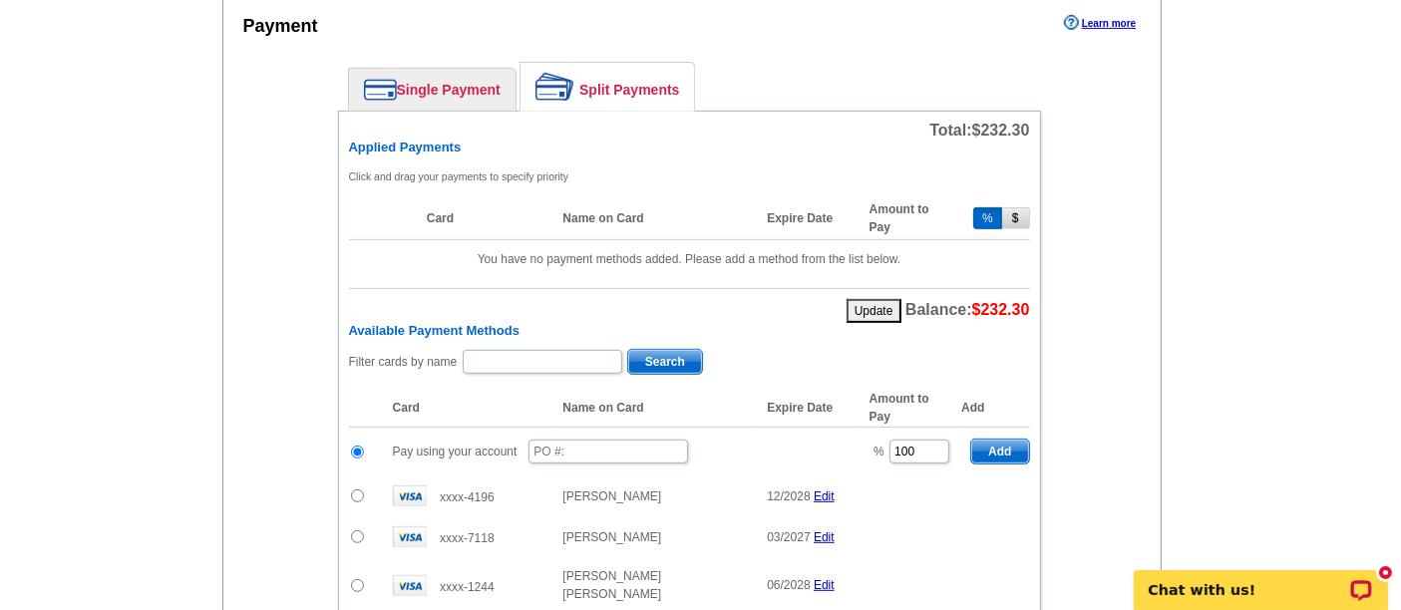
scroll to position [855, 0]
type input "[PERSON_NAME][EMAIL_ADDRESS][PERSON_NAME][DOMAIN_NAME]"
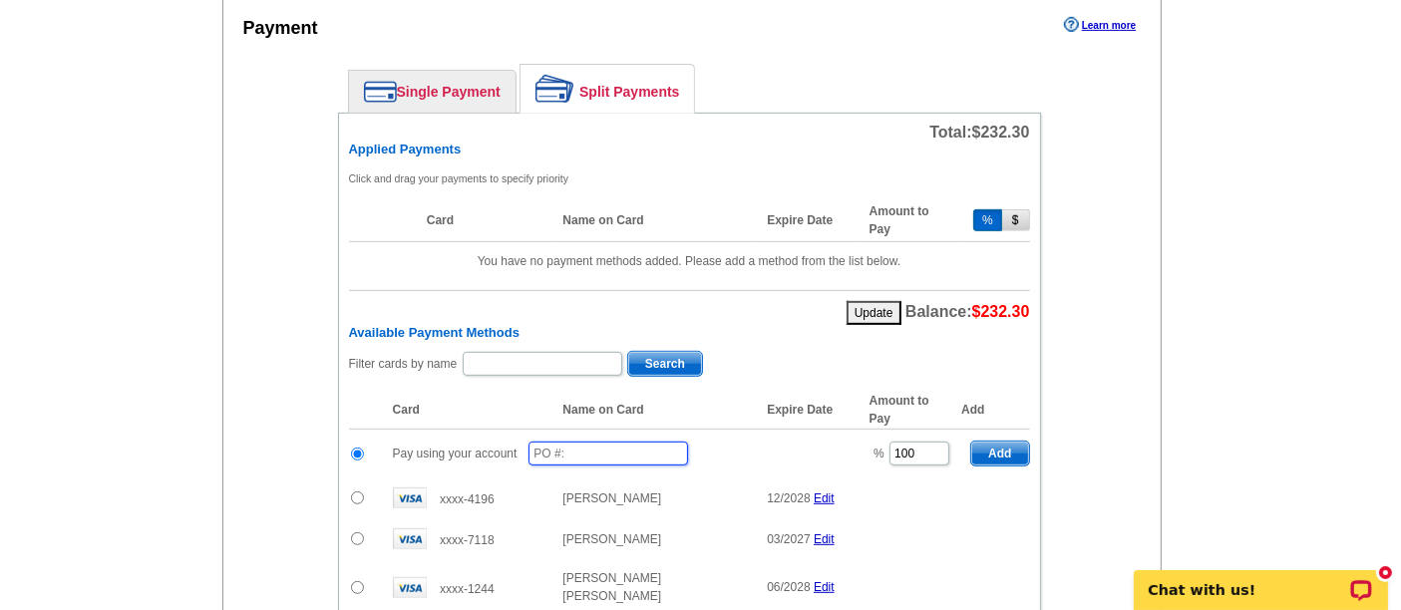
click at [572, 445] on input "text" at bounding box center [609, 454] width 160 height 24
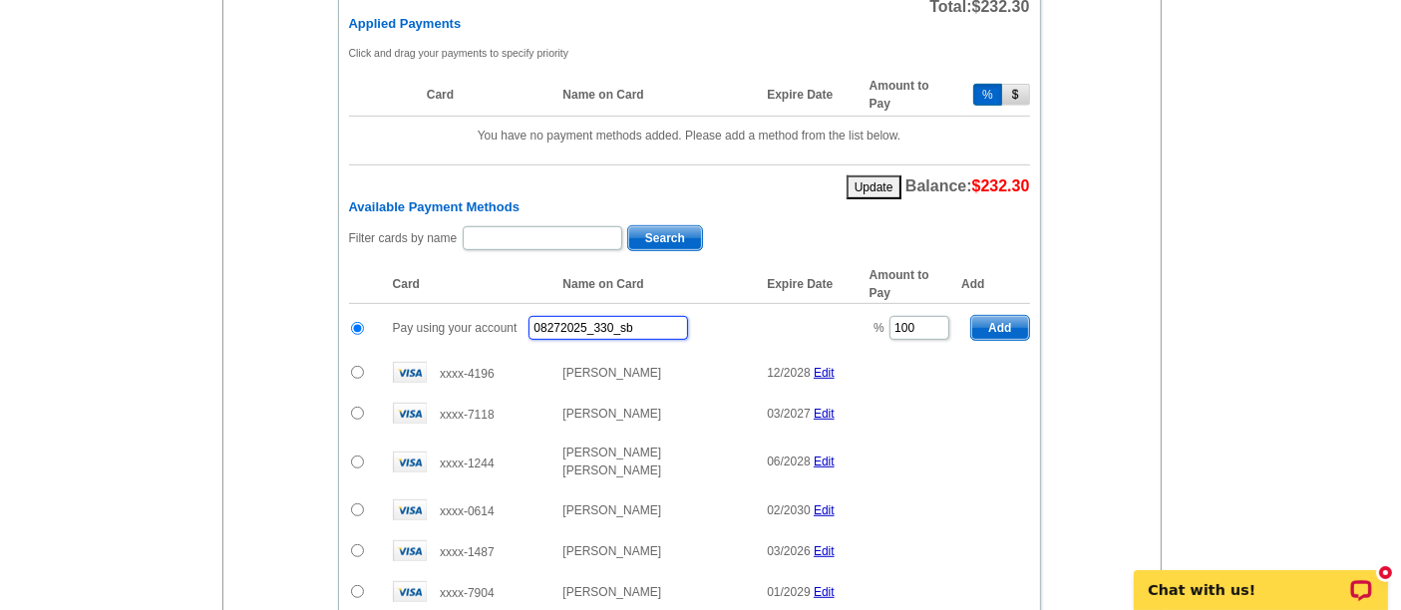
scroll to position [978, 0]
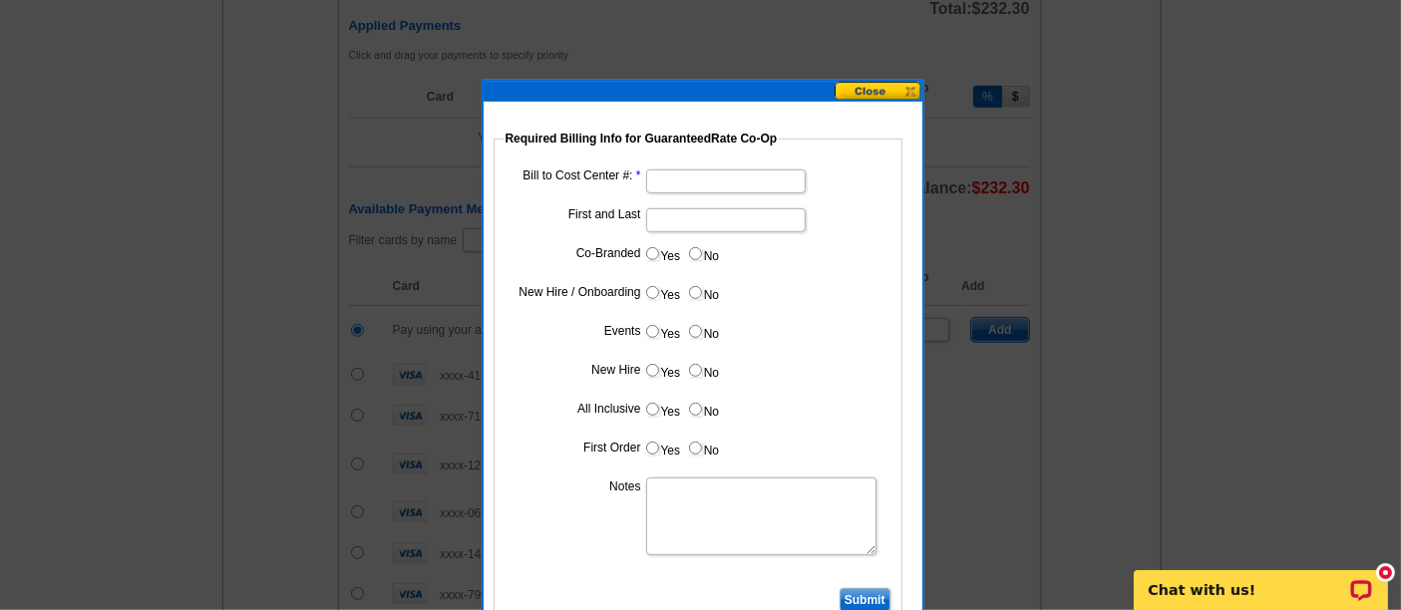
type input "08272025_330_sb"
click at [720, 182] on input "Bill to Cost Center #:" at bounding box center [726, 182] width 160 height 24
type input "1001"
type input "Hani Ali"
click at [655, 253] on input "Yes" at bounding box center [652, 253] width 13 height 13
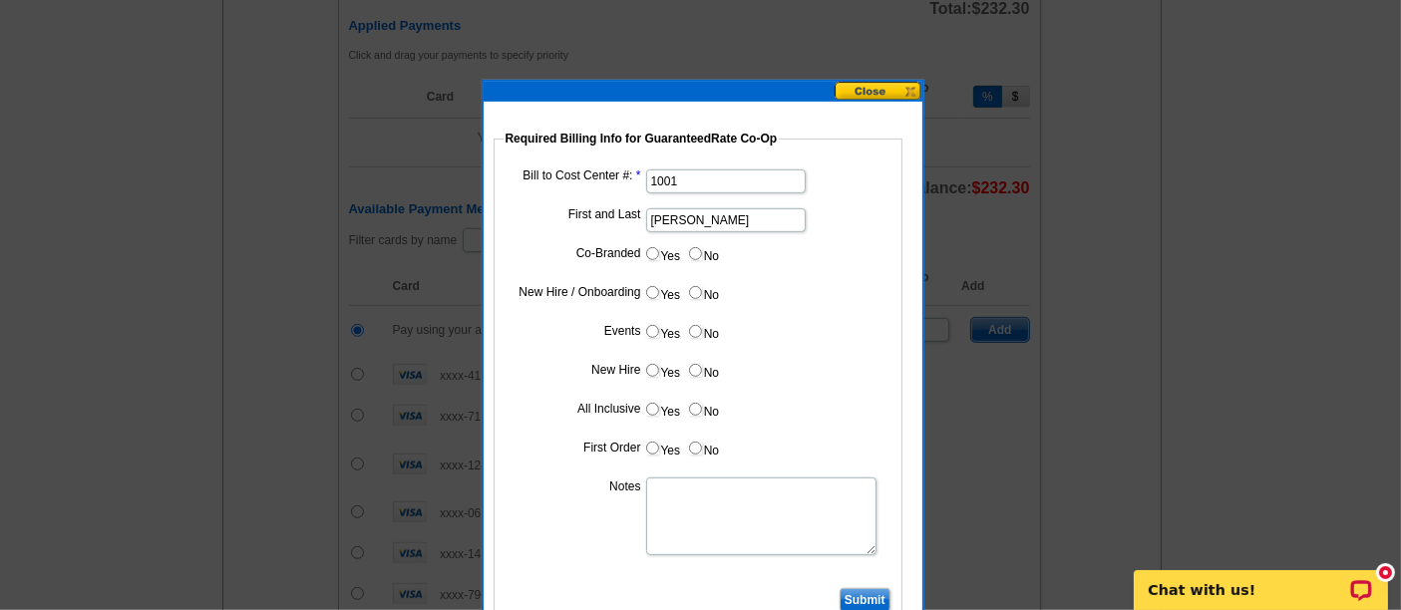
radio input "true"
click at [683, 298] on input "Cost paid by cobrand" at bounding box center [726, 298] width 160 height 24
type input "25%"
click at [693, 325] on input "No" at bounding box center [695, 331] width 13 height 13
radio input "true"
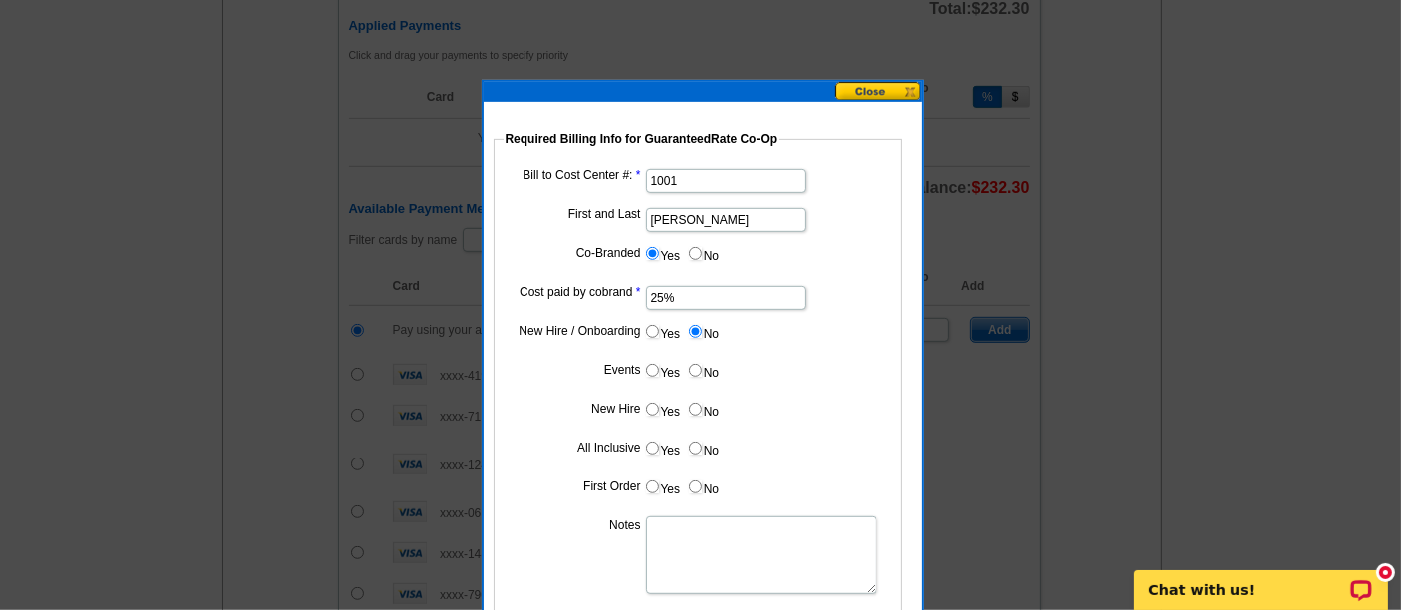
click at [699, 366] on input "No" at bounding box center [695, 370] width 13 height 13
radio input "true"
click at [701, 405] on label "No" at bounding box center [703, 409] width 32 height 23
click at [701, 405] on input "No" at bounding box center [695, 409] width 13 height 13
radio input "true"
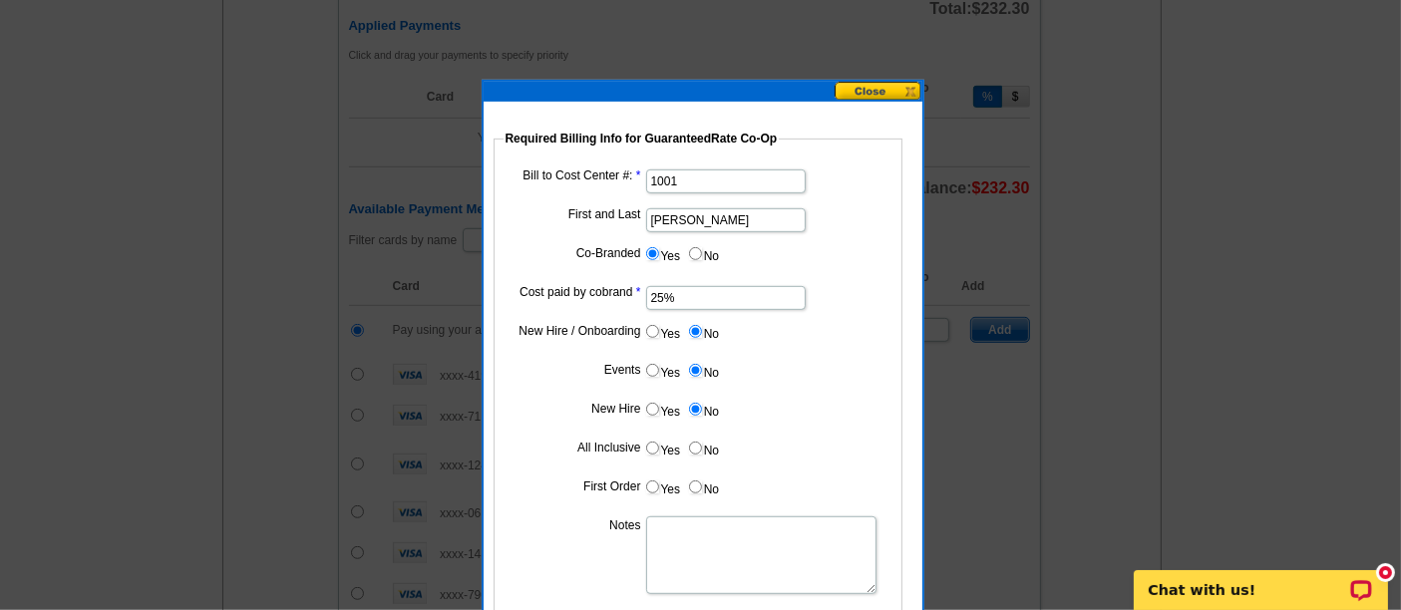
click at [699, 448] on input "No" at bounding box center [695, 448] width 13 height 13
radio input "true"
click at [708, 478] on label "No" at bounding box center [703, 487] width 32 height 23
click at [702, 481] on input "No" at bounding box center [695, 487] width 13 height 13
radio input "true"
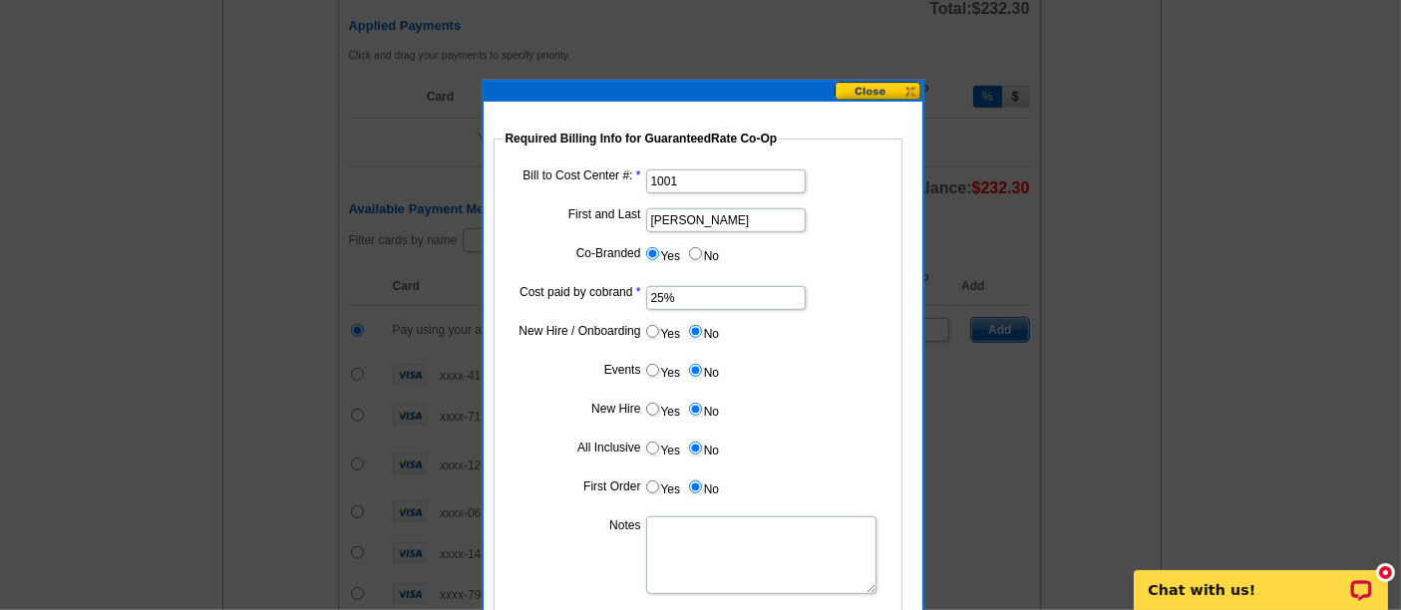
click at [672, 554] on textarea "Notes" at bounding box center [761, 556] width 230 height 78
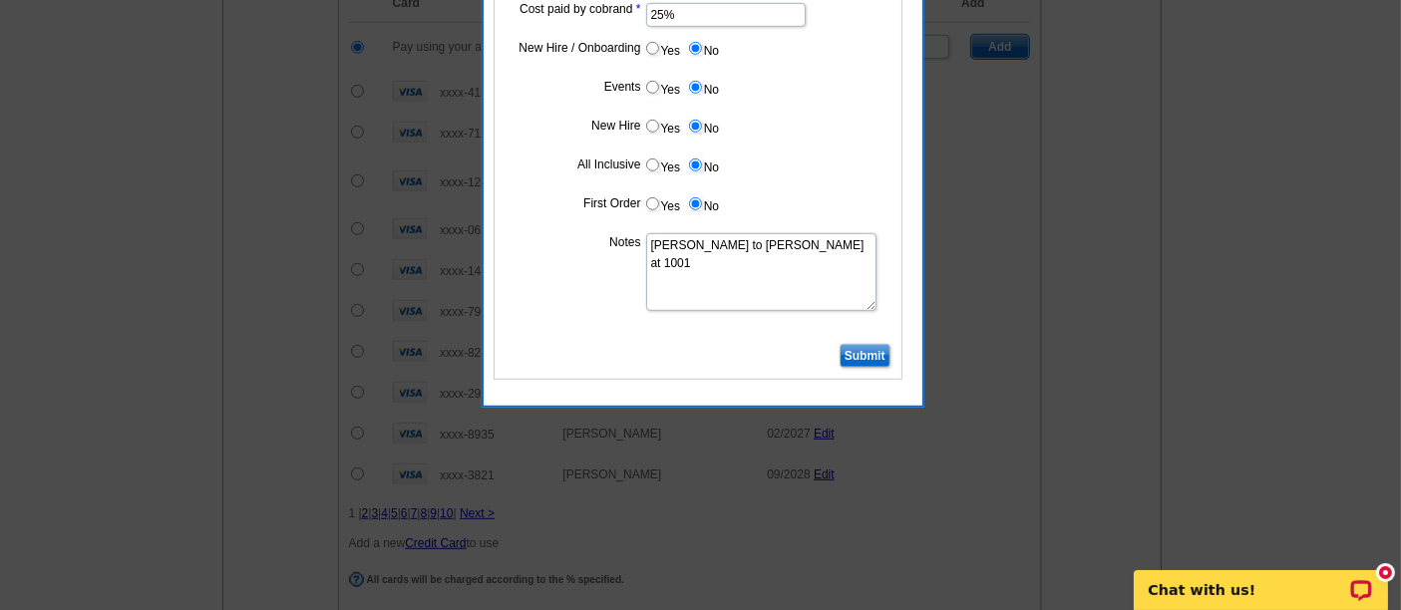
scroll to position [1263, 0]
type textarea "[PERSON_NAME] to [PERSON_NAME] at 1001"
click at [865, 347] on input "Submit" at bounding box center [865, 355] width 51 height 24
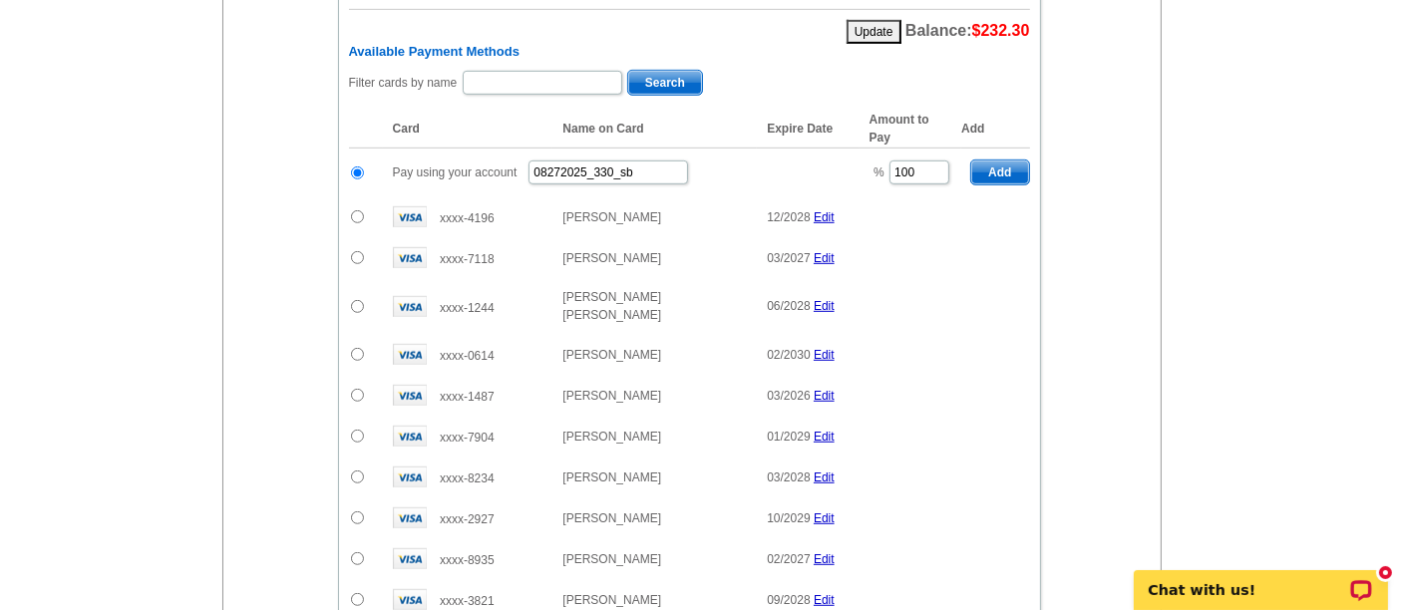
scroll to position [1136, 0]
drag, startPoint x: 925, startPoint y: 157, endPoint x: 869, endPoint y: 153, distance: 56.0
click at [869, 153] on td "% 100" at bounding box center [911, 173] width 102 height 49
click at [1025, 161] on span "Add" at bounding box center [999, 173] width 57 height 24
type input "100"
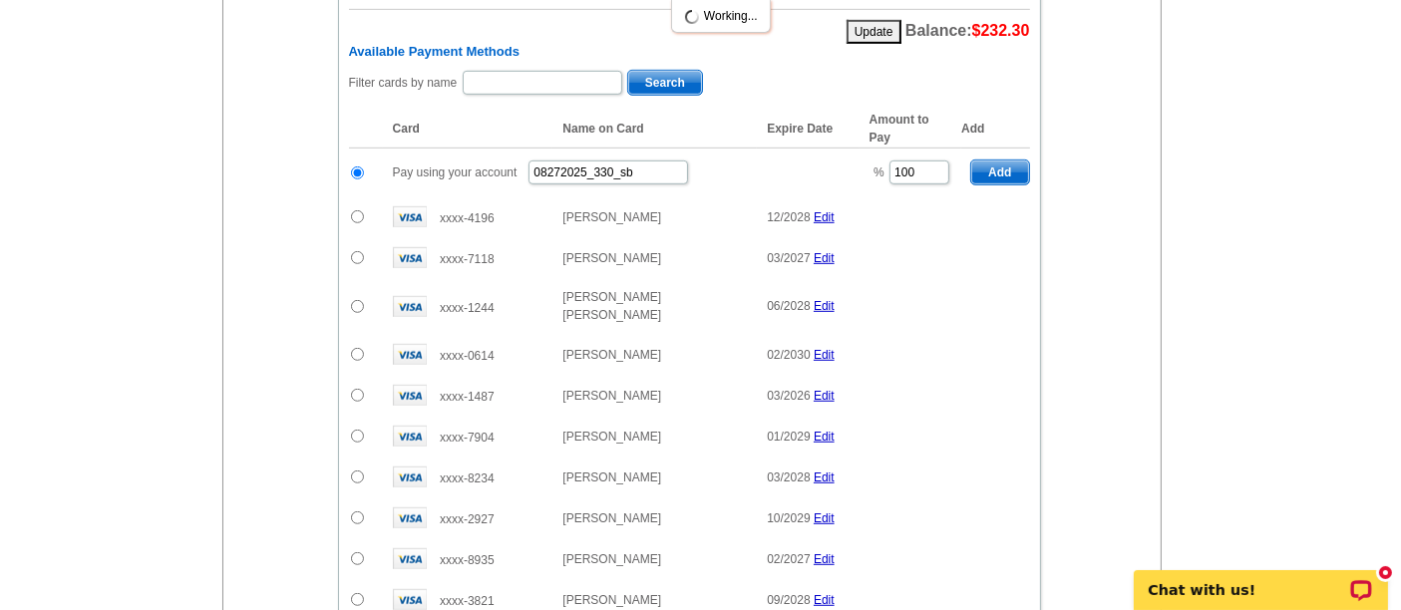
radio input "false"
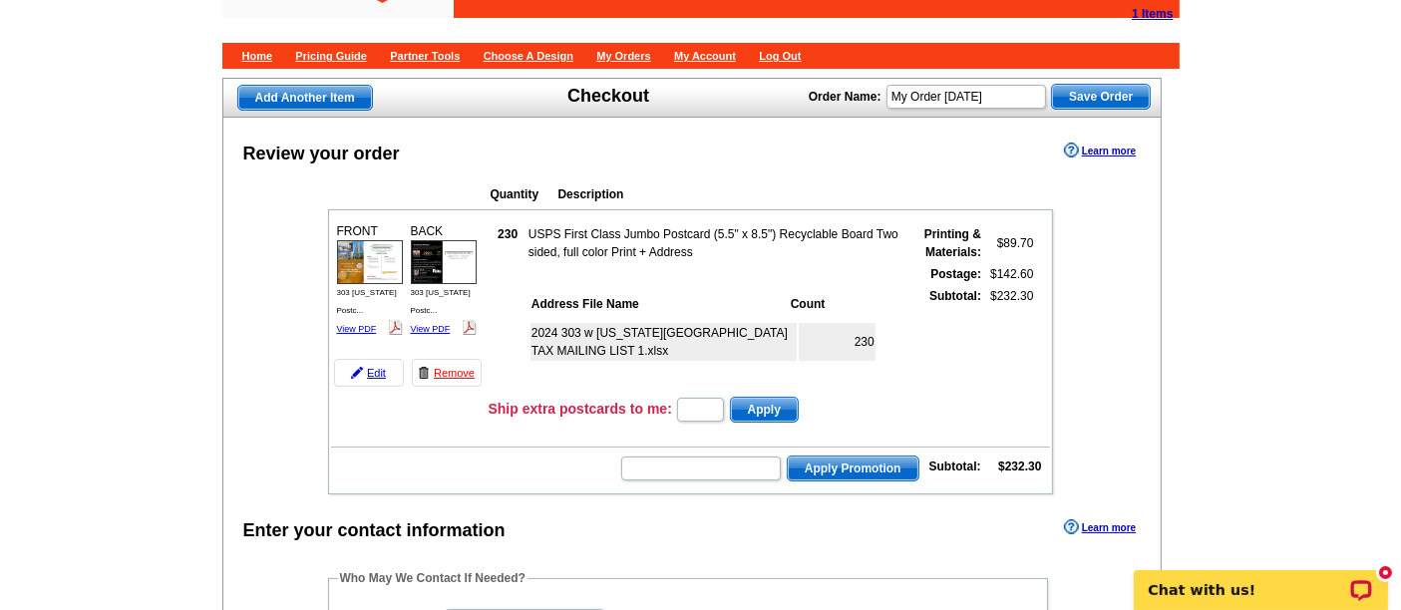
scroll to position [0, 0]
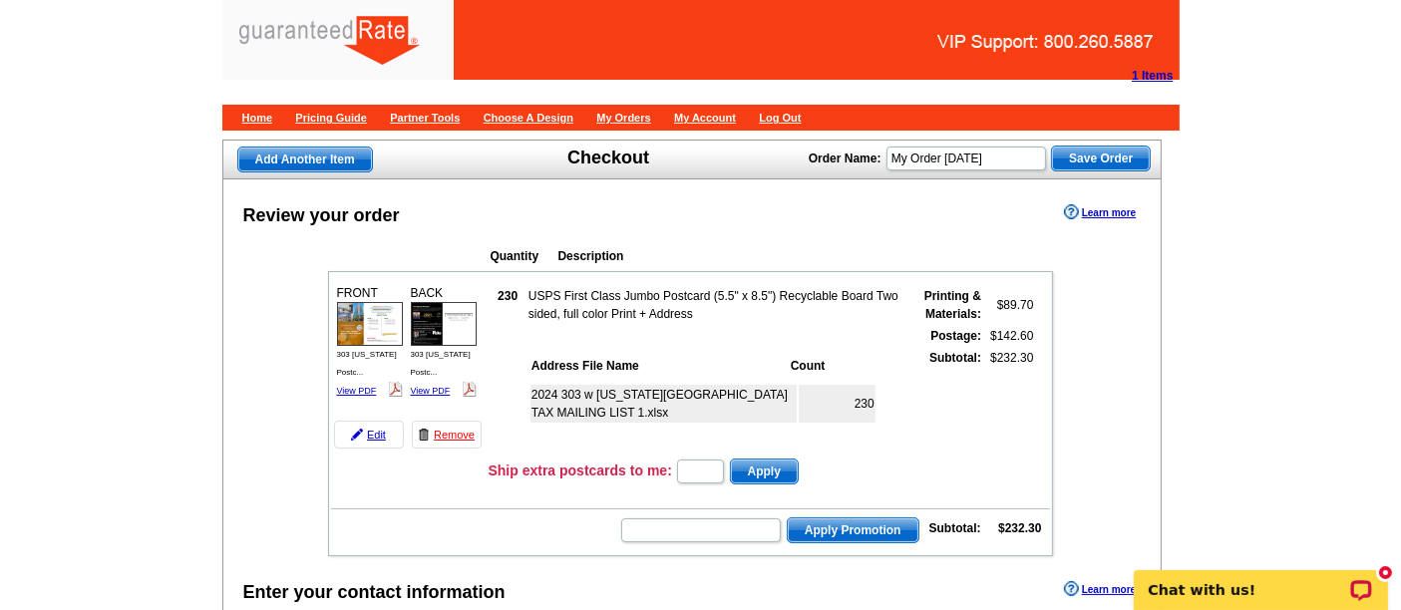
click at [449, 429] on link "Remove" at bounding box center [447, 435] width 70 height 28
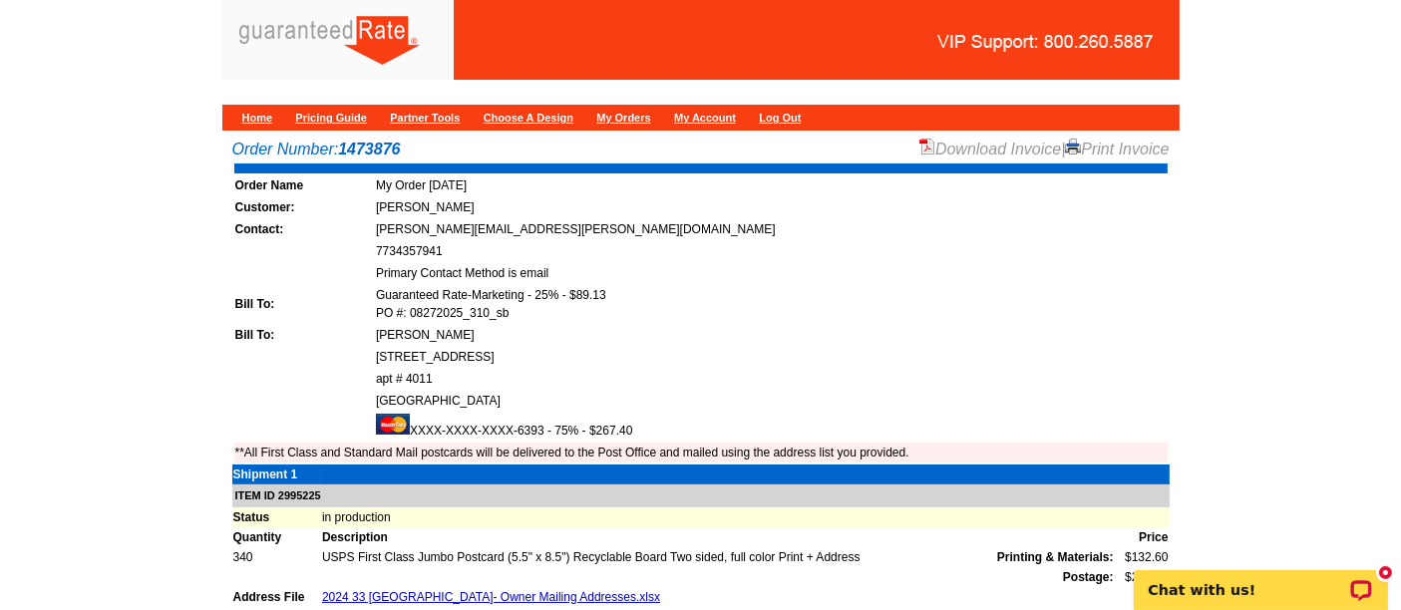
scroll to position [5, 0]
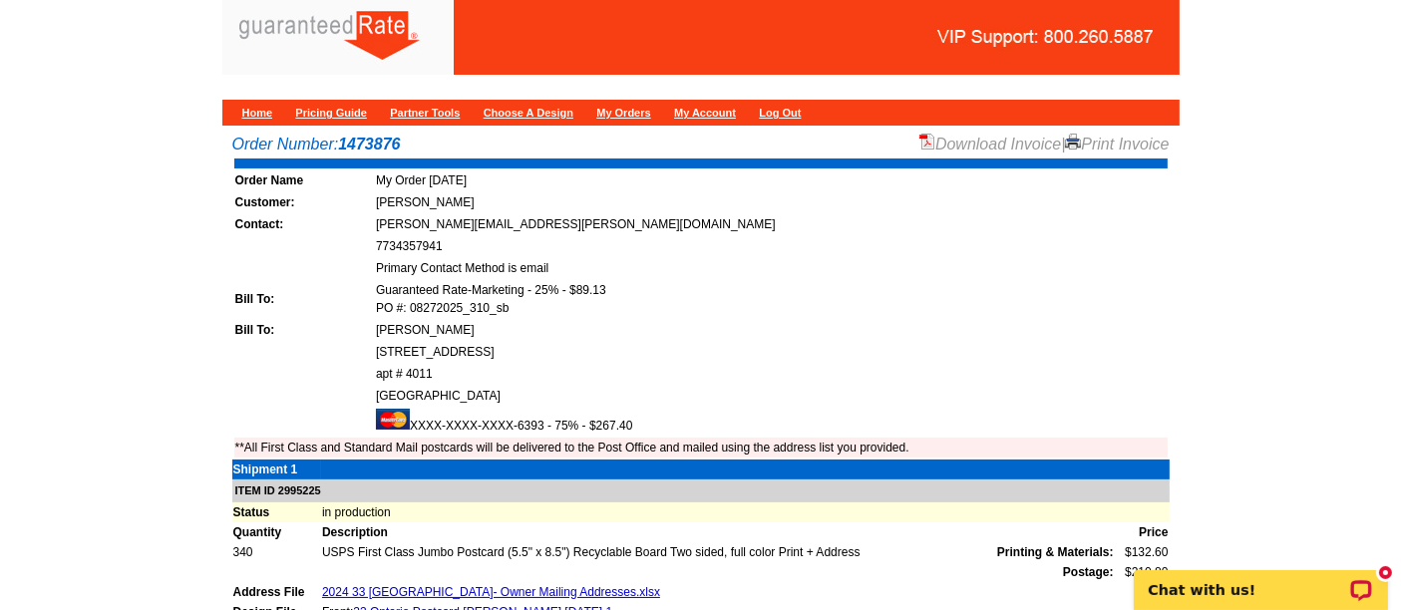
click at [986, 139] on link "Download Invoice" at bounding box center [991, 144] width 142 height 17
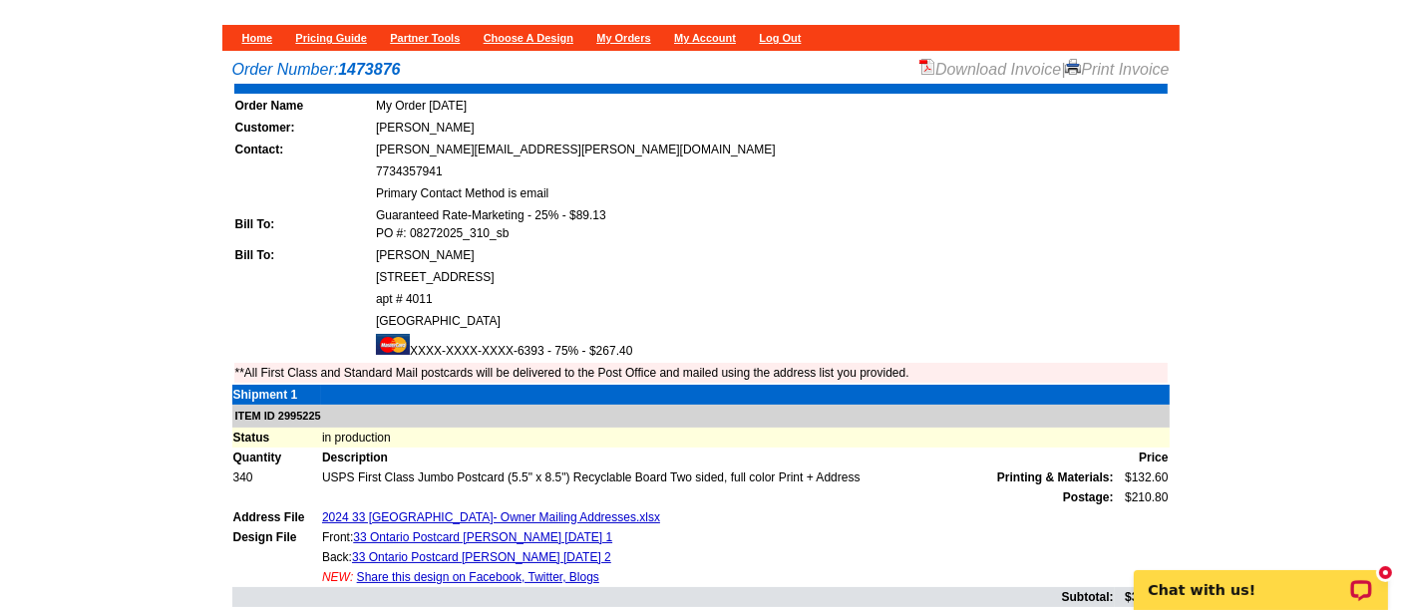
scroll to position [80, 0]
drag, startPoint x: 416, startPoint y: 71, endPoint x: 212, endPoint y: 64, distance: 203.6
click at [212, 64] on main "Order Number: 1473876 Download Invoice | Print Invoice Order Name My Order [DAT…" at bounding box center [700, 395] width 1401 height 694
copy div "Order Number: 1473876"
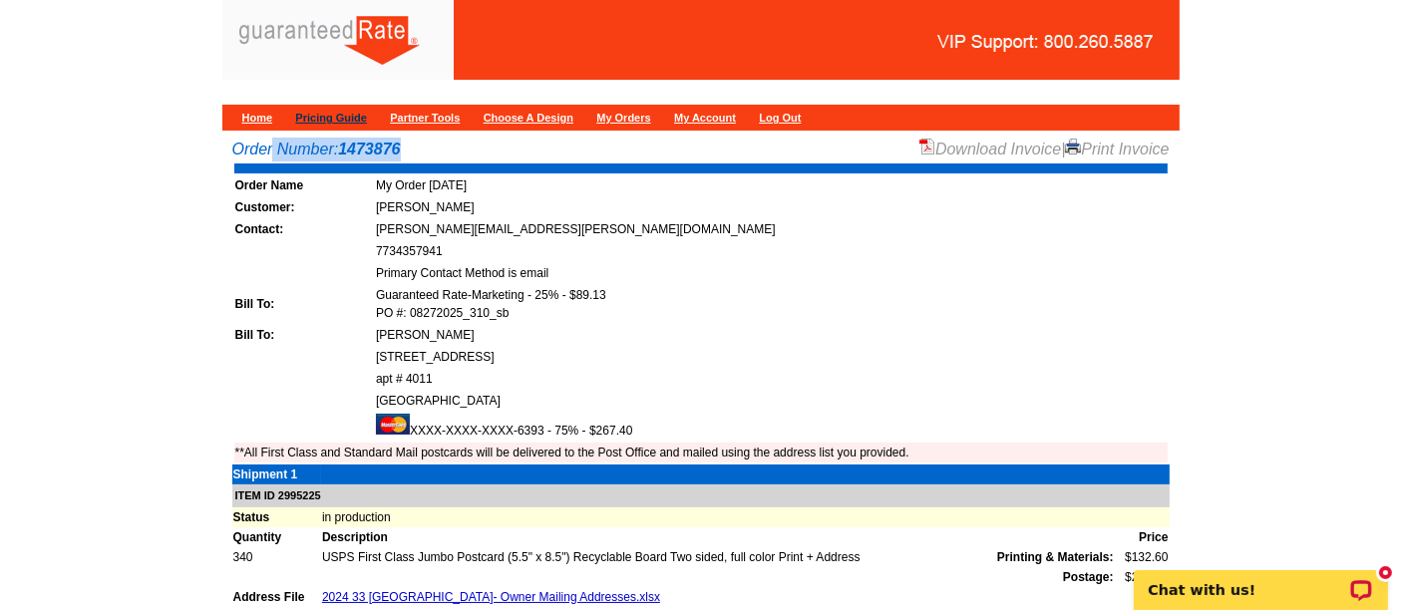
scroll to position [4, 0]
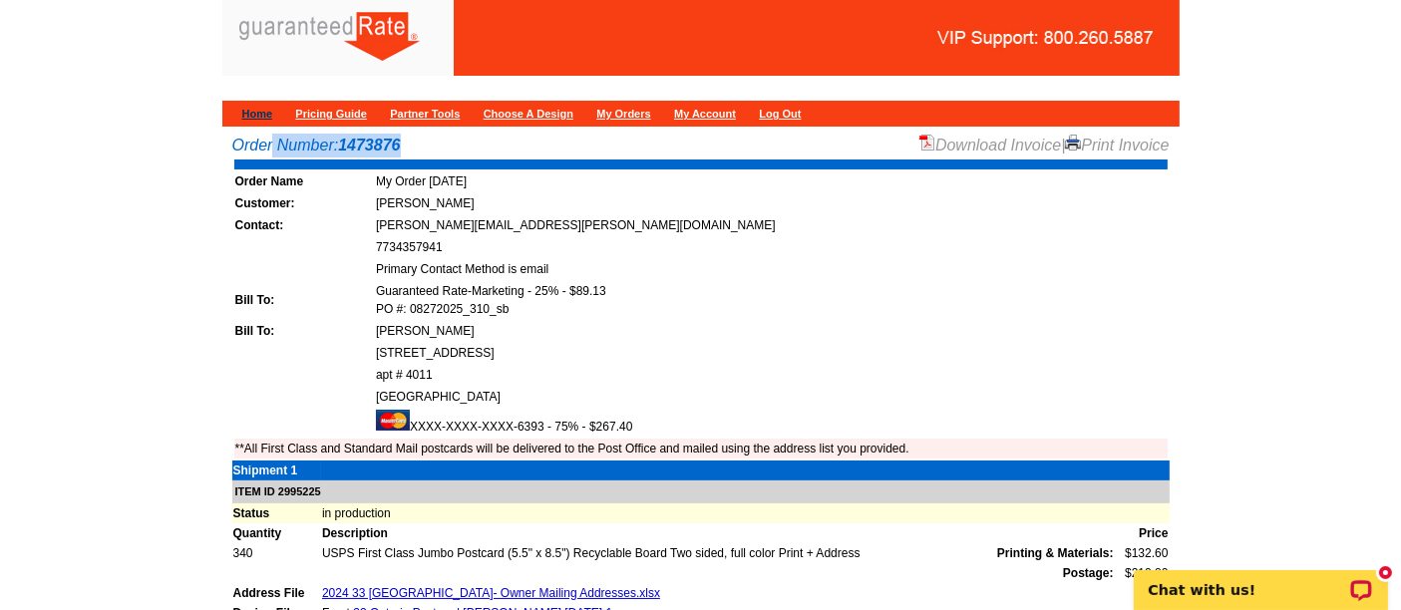
click at [245, 112] on link "Home" at bounding box center [257, 114] width 31 height 12
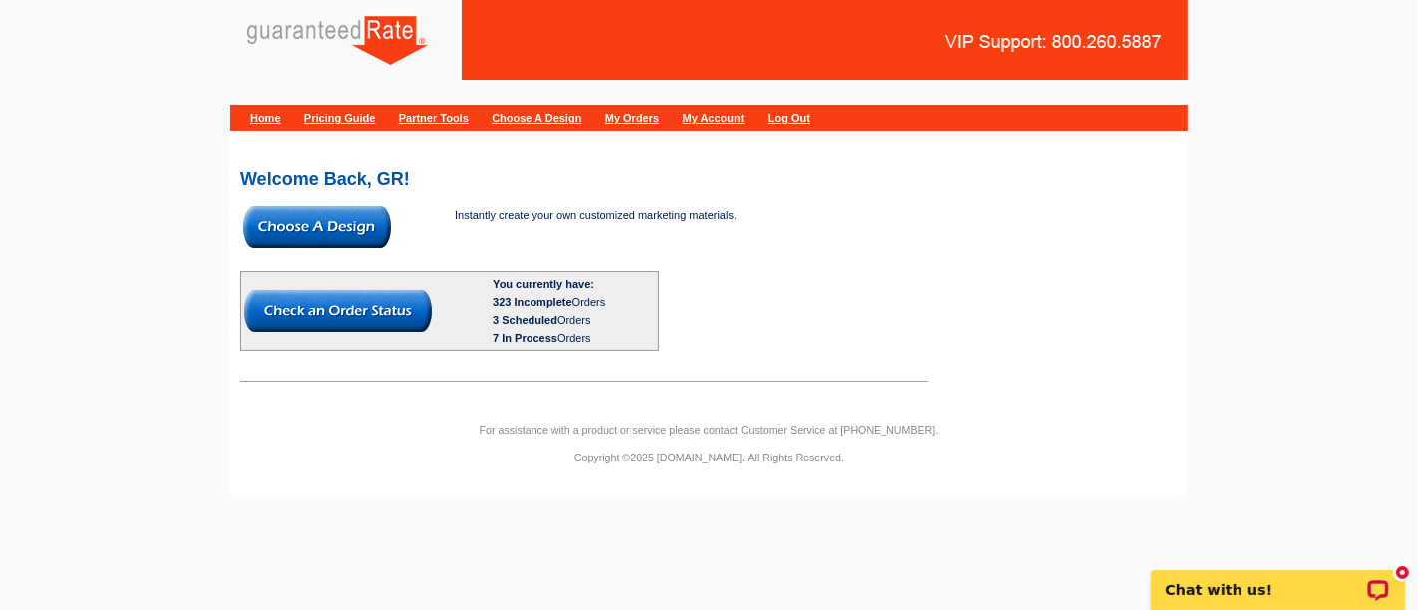
click at [369, 223] on img at bounding box center [317, 227] width 148 height 42
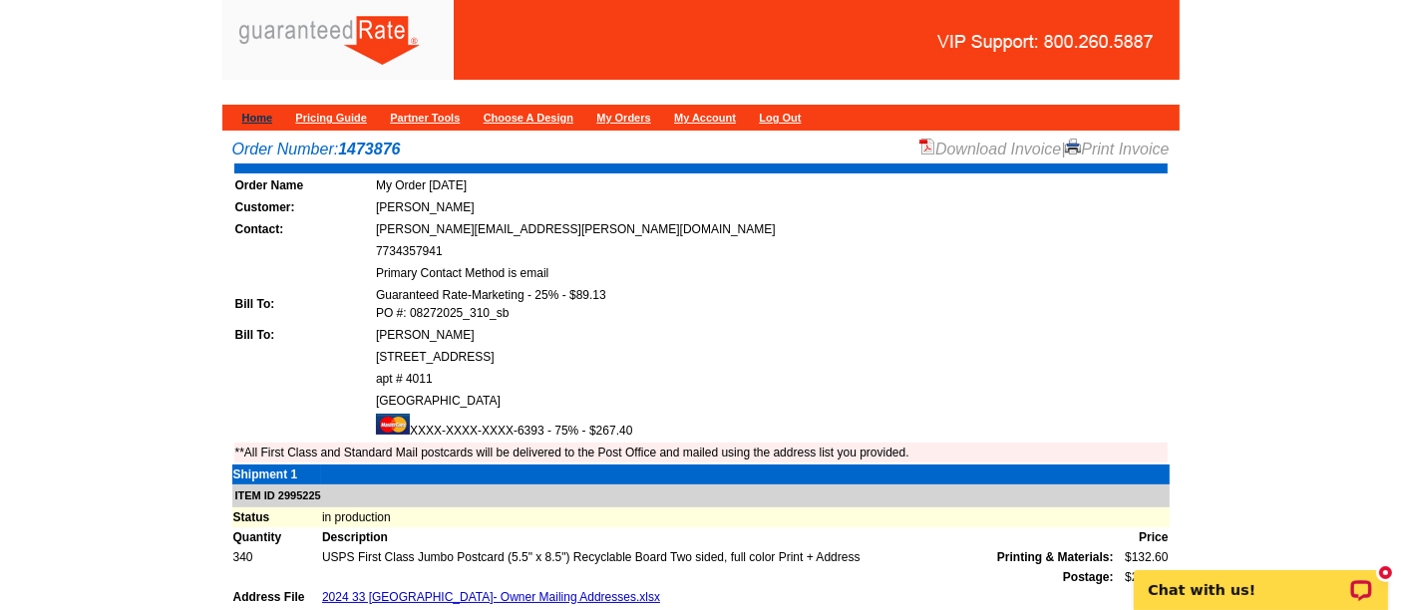
click at [261, 112] on link "Home" at bounding box center [257, 118] width 31 height 12
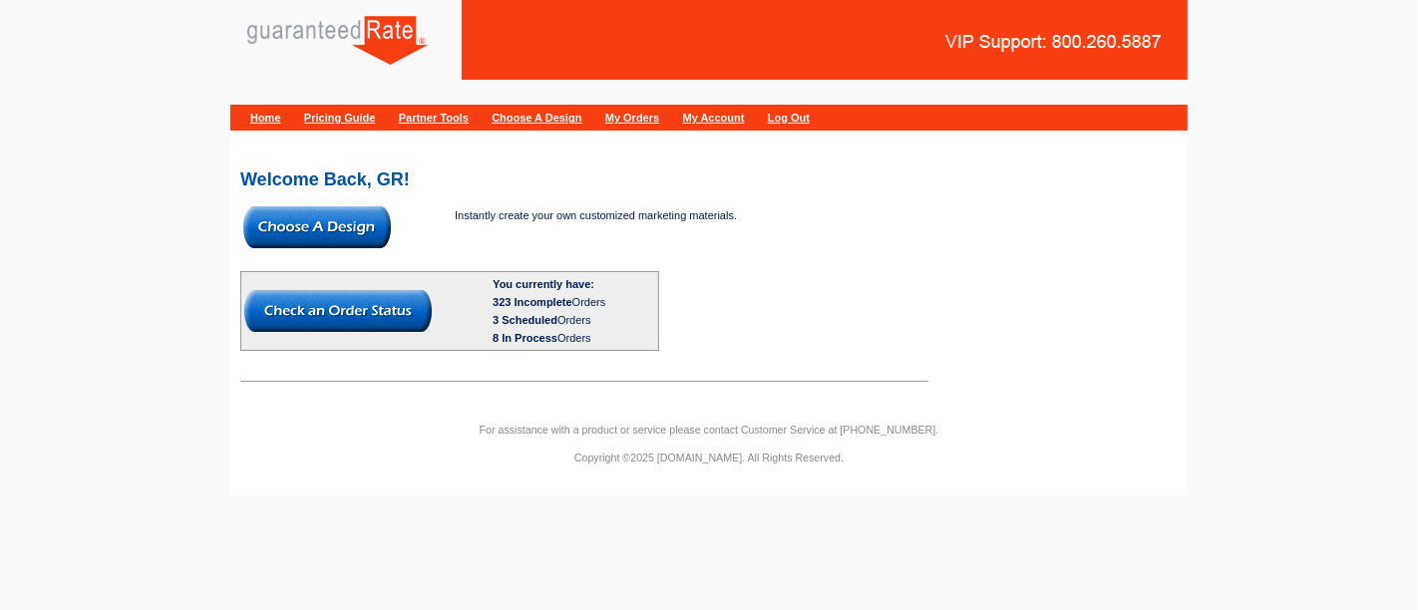
click at [361, 231] on img at bounding box center [317, 227] width 148 height 42
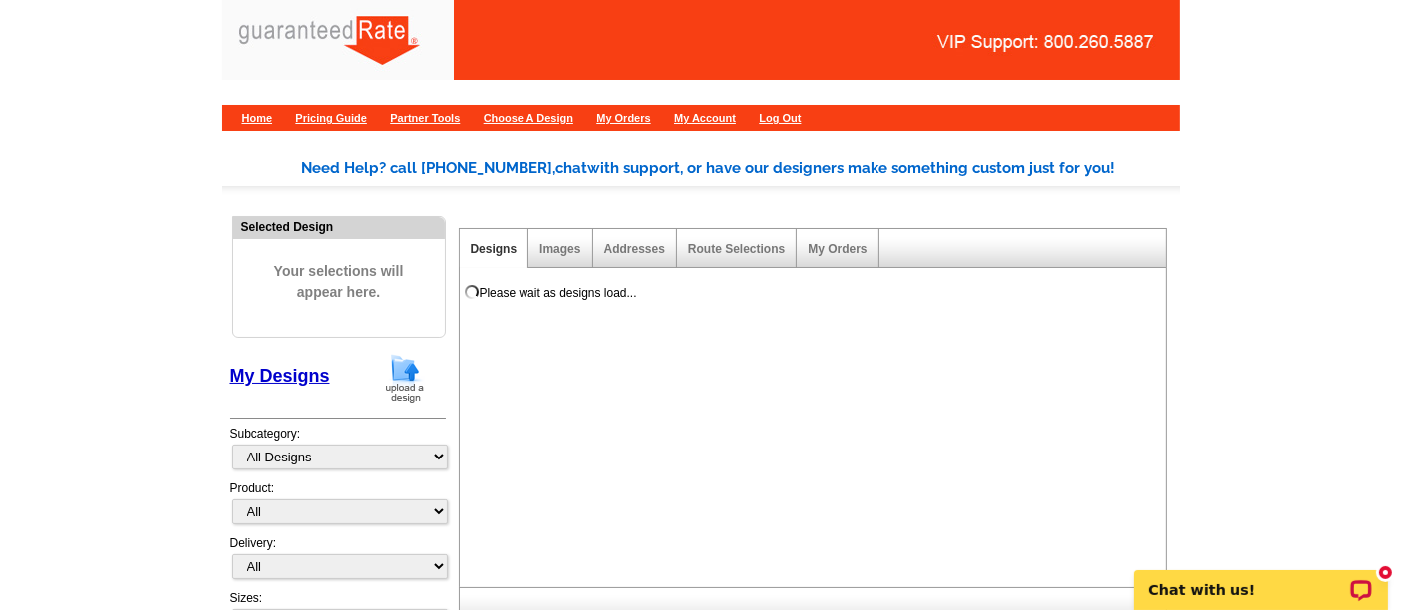
click at [410, 360] on img at bounding box center [405, 378] width 52 height 51
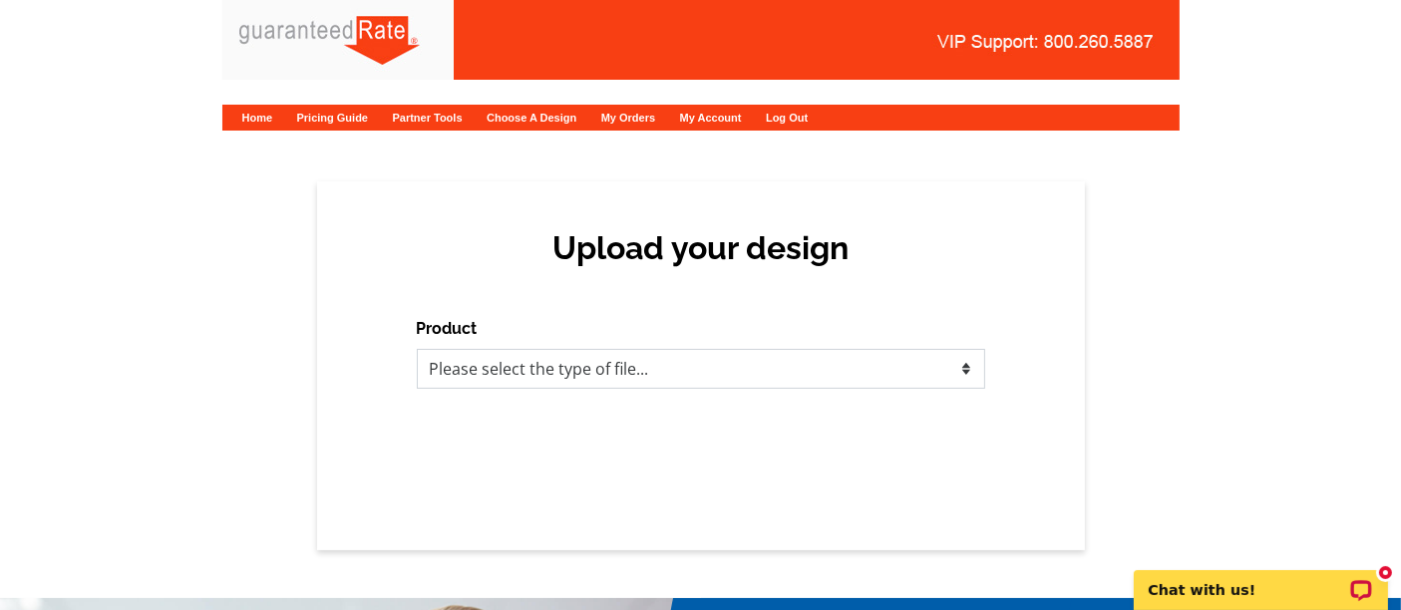
click at [669, 386] on select "Please select the type of file... Postcards Calendars Business Cards Letters an…" at bounding box center [701, 369] width 569 height 40
select select "1"
click at [417, 349] on select "Please select the type of file... Postcards Calendars Business Cards Letters an…" at bounding box center [701, 369] width 569 height 40
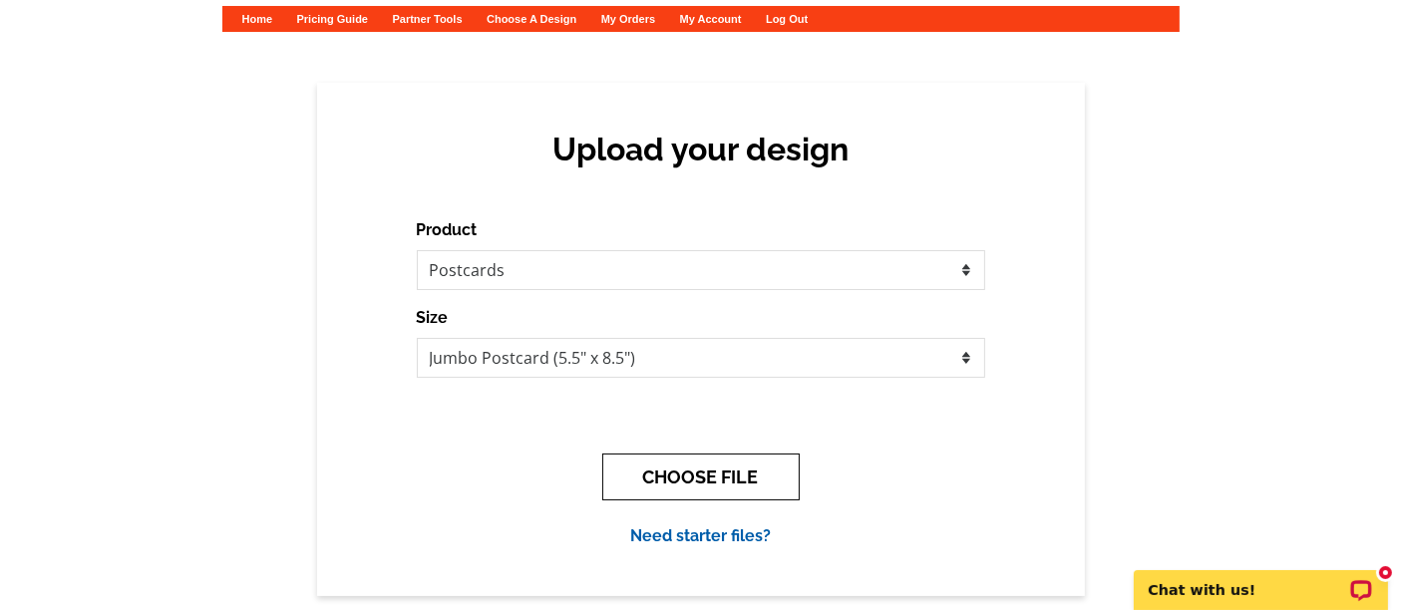
click at [660, 471] on button "CHOOSE FILE" at bounding box center [700, 477] width 197 height 47
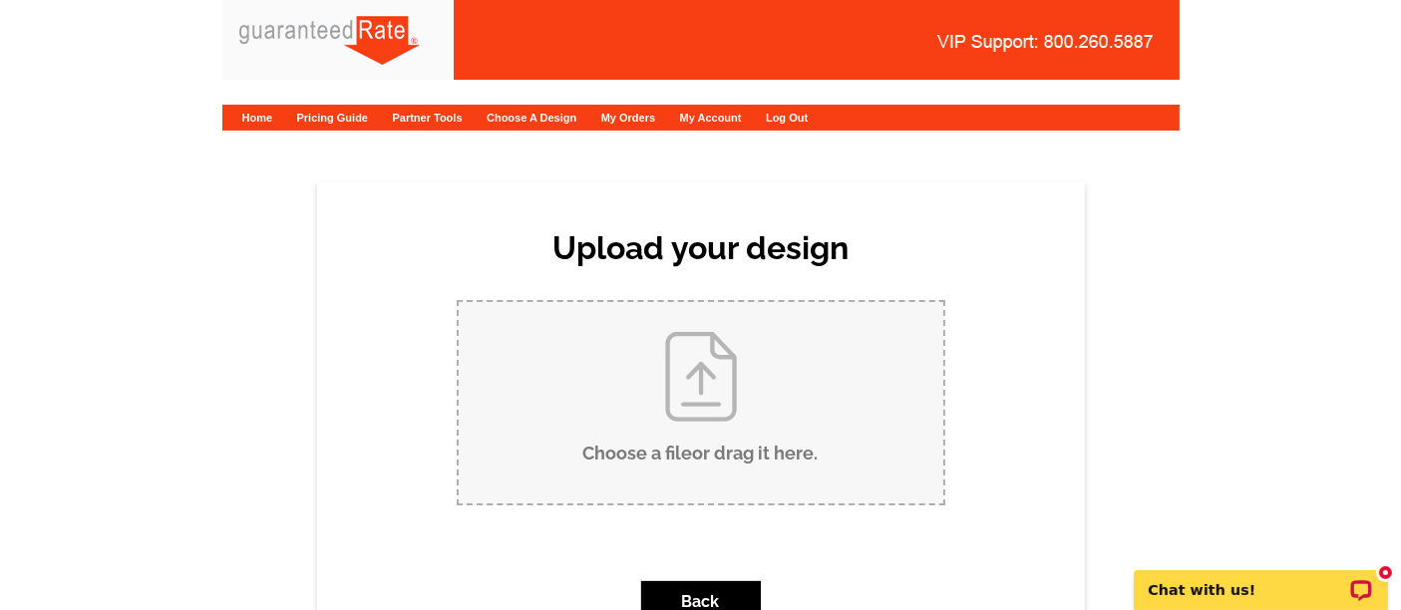
click at [632, 401] on input "Choose a file or drag it here ." at bounding box center [701, 402] width 485 height 201
type input "C:\fakepath\303 [US_STATE] Postcard ([PERSON_NAME]) New [DATE] V3.pdf"
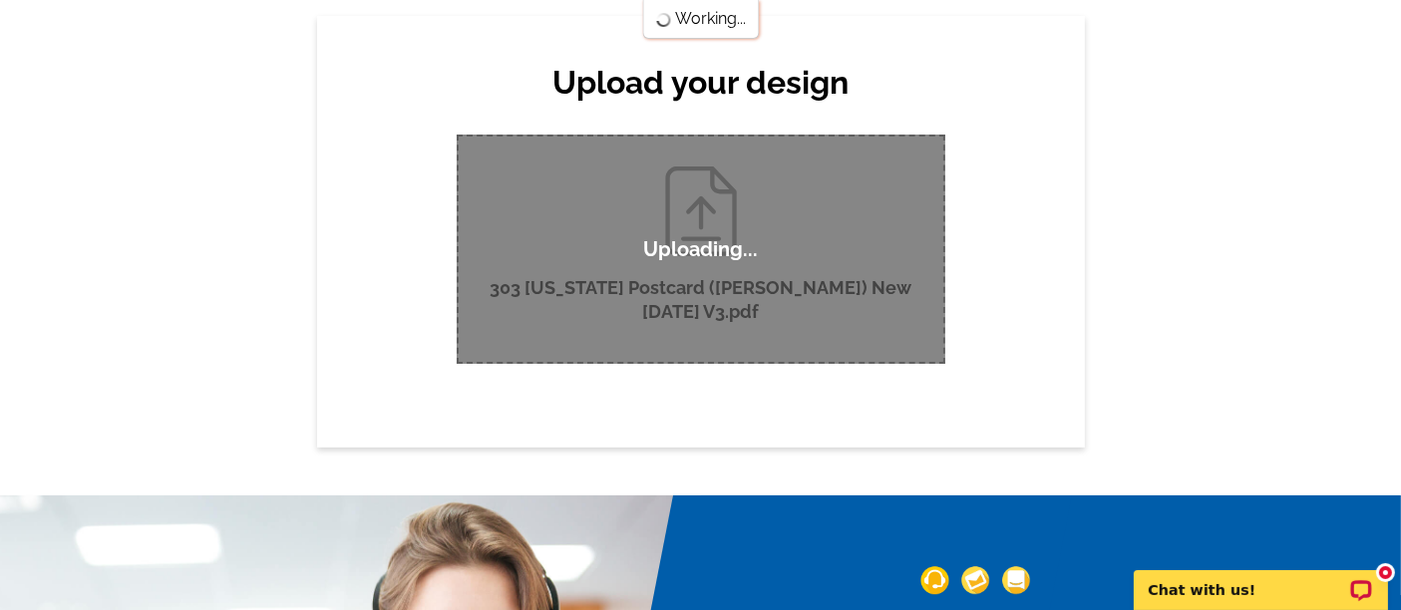
scroll to position [168, 0]
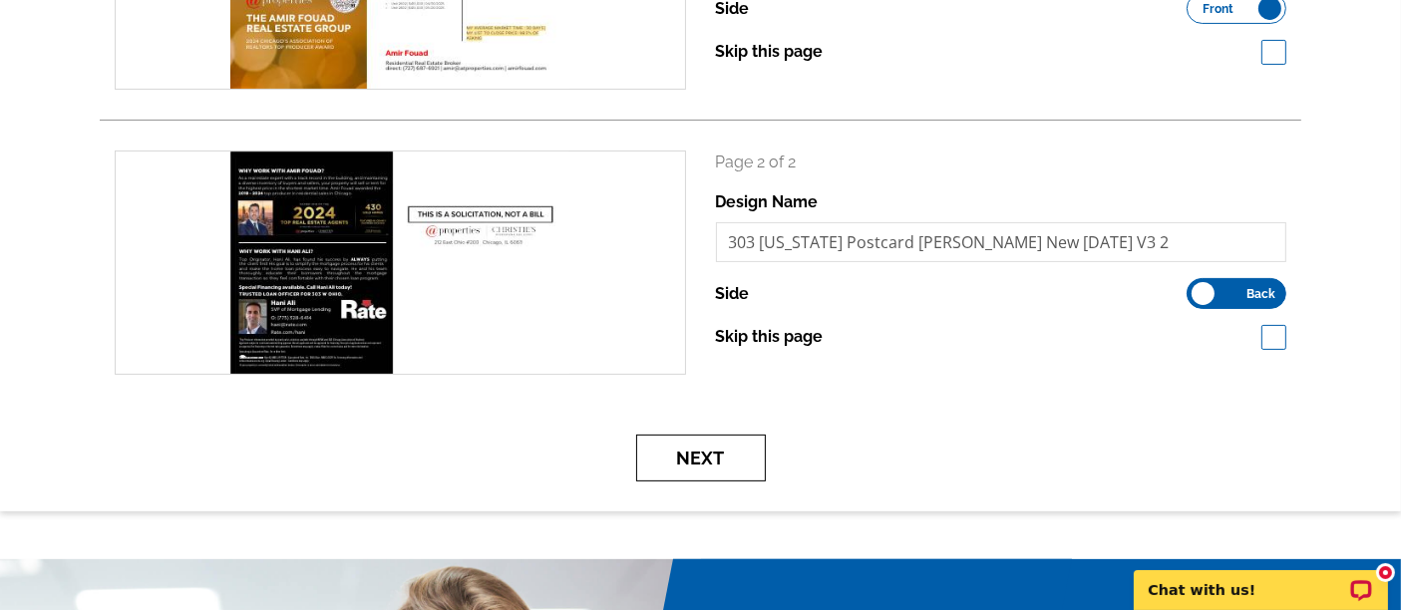
click at [727, 450] on button "Next" at bounding box center [701, 458] width 130 height 47
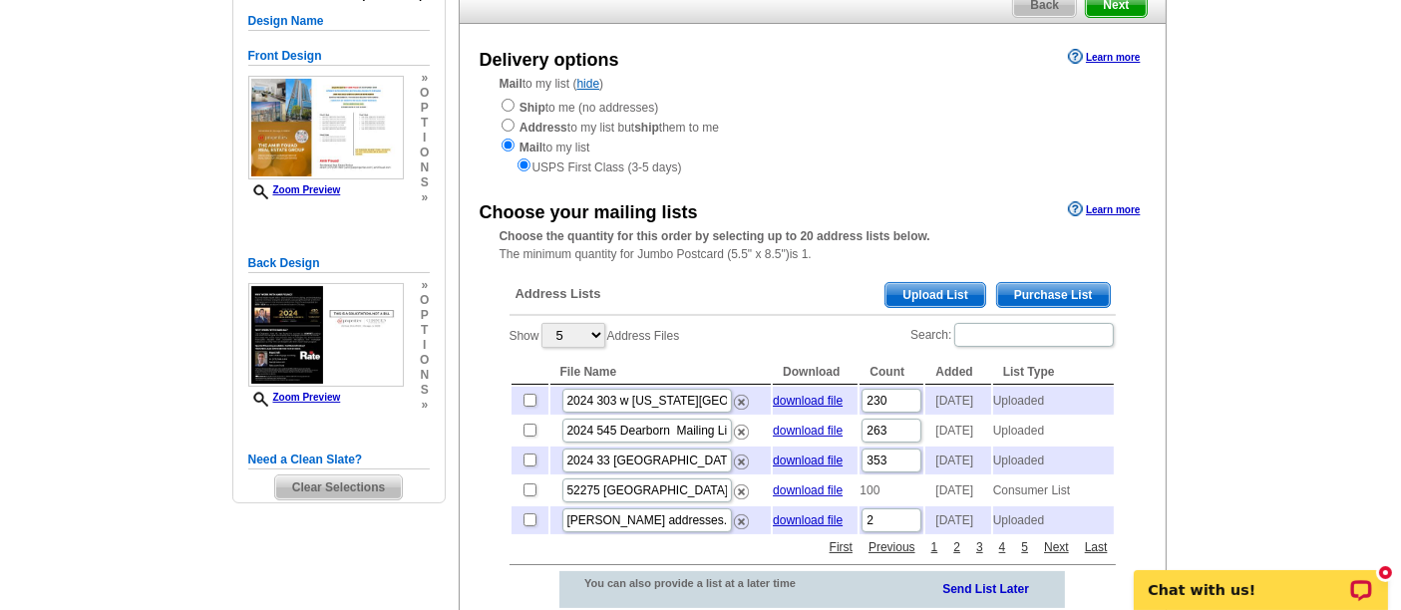
scroll to position [183, 0]
click at [531, 401] on input "checkbox" at bounding box center [530, 401] width 13 height 13
checkbox input "true"
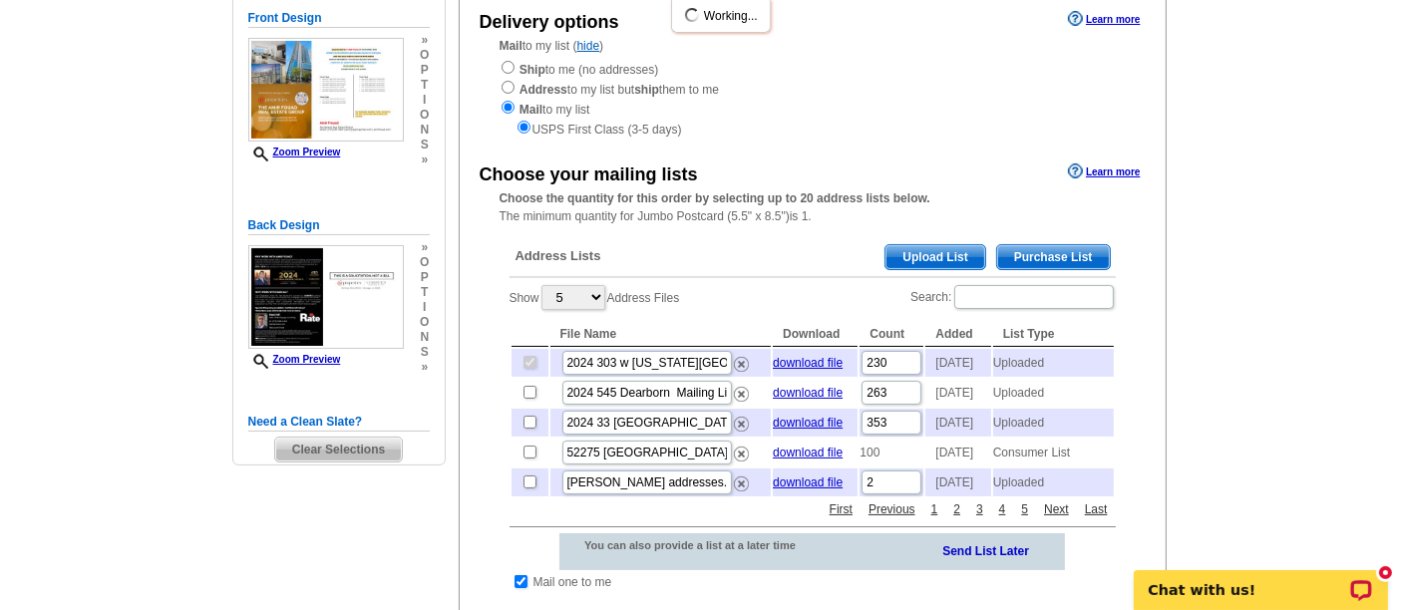
scroll to position [222, 0]
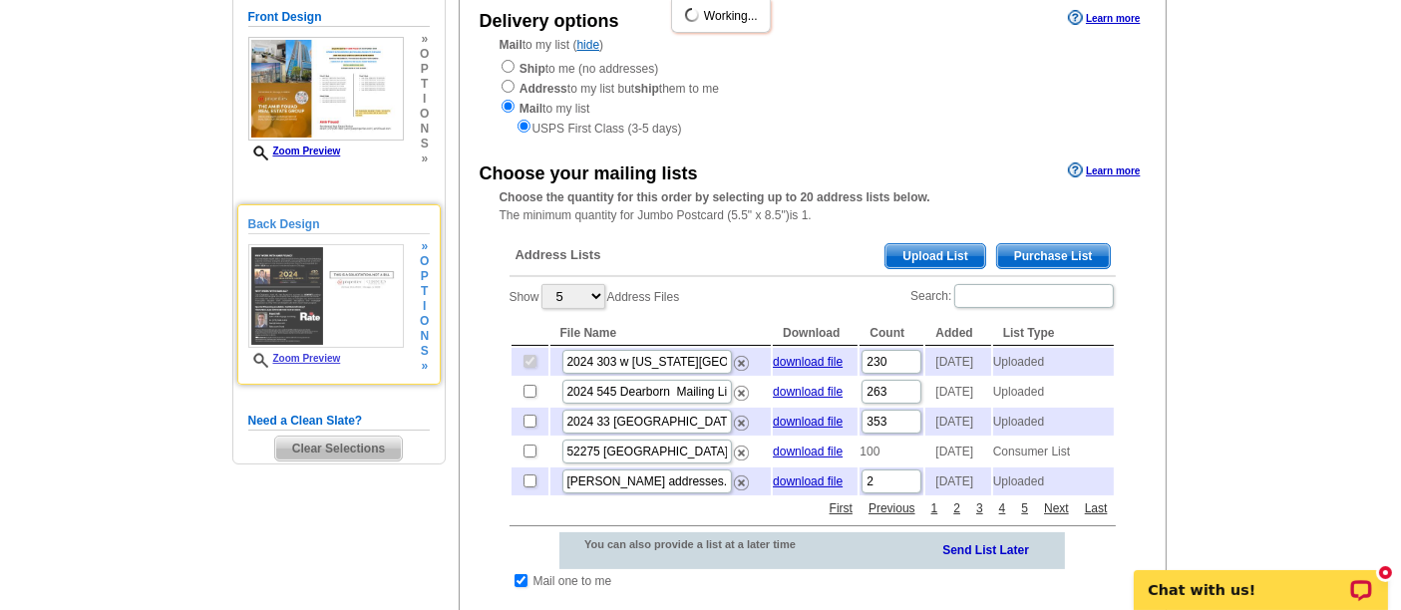
click at [322, 328] on img at bounding box center [326, 296] width 156 height 104
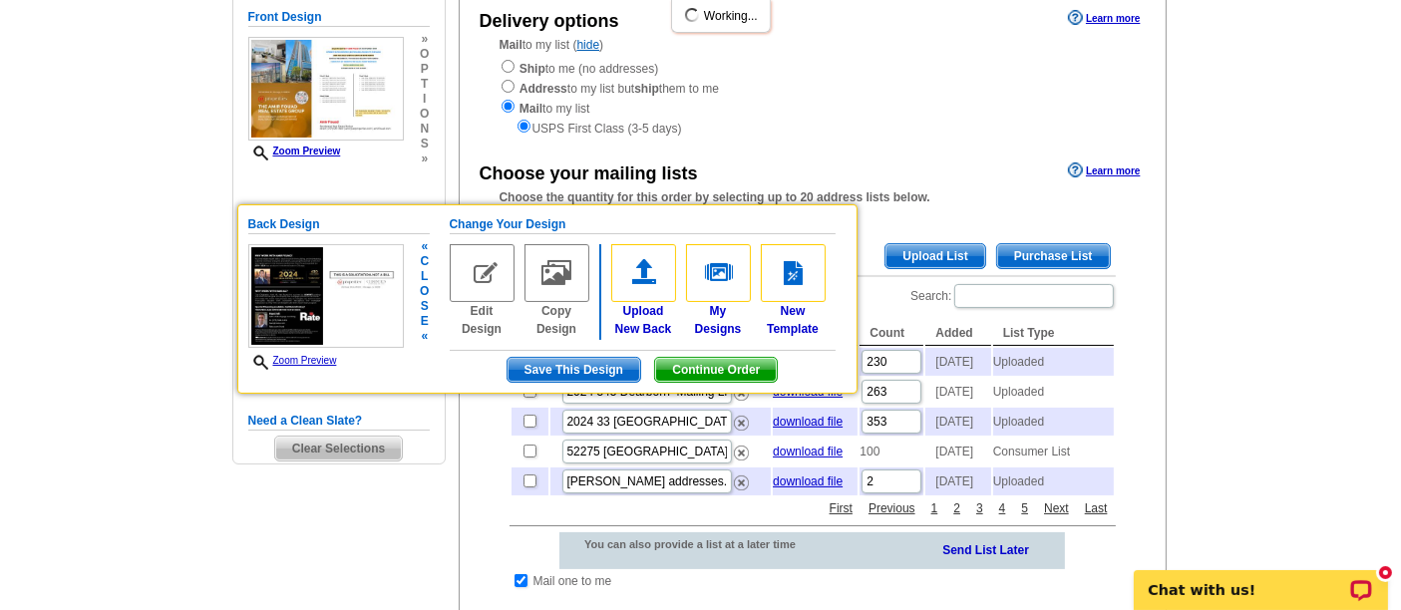
click at [318, 356] on link "Zoom Preview" at bounding box center [292, 360] width 89 height 11
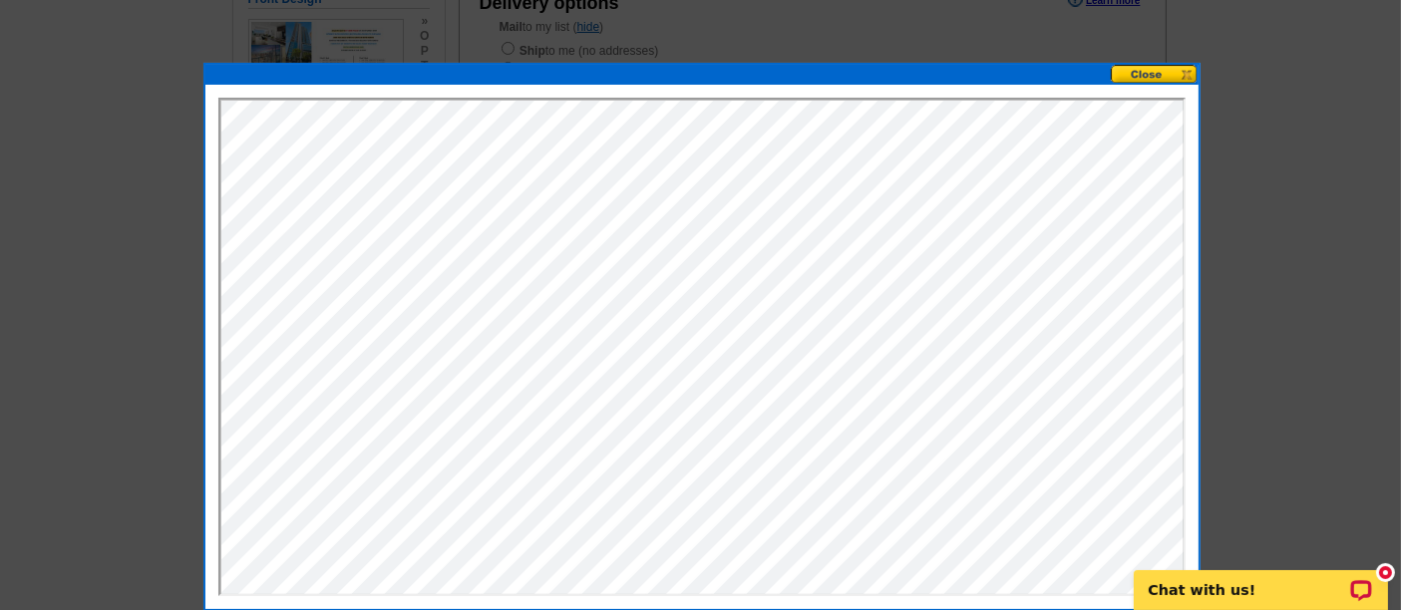
scroll to position [238, 0]
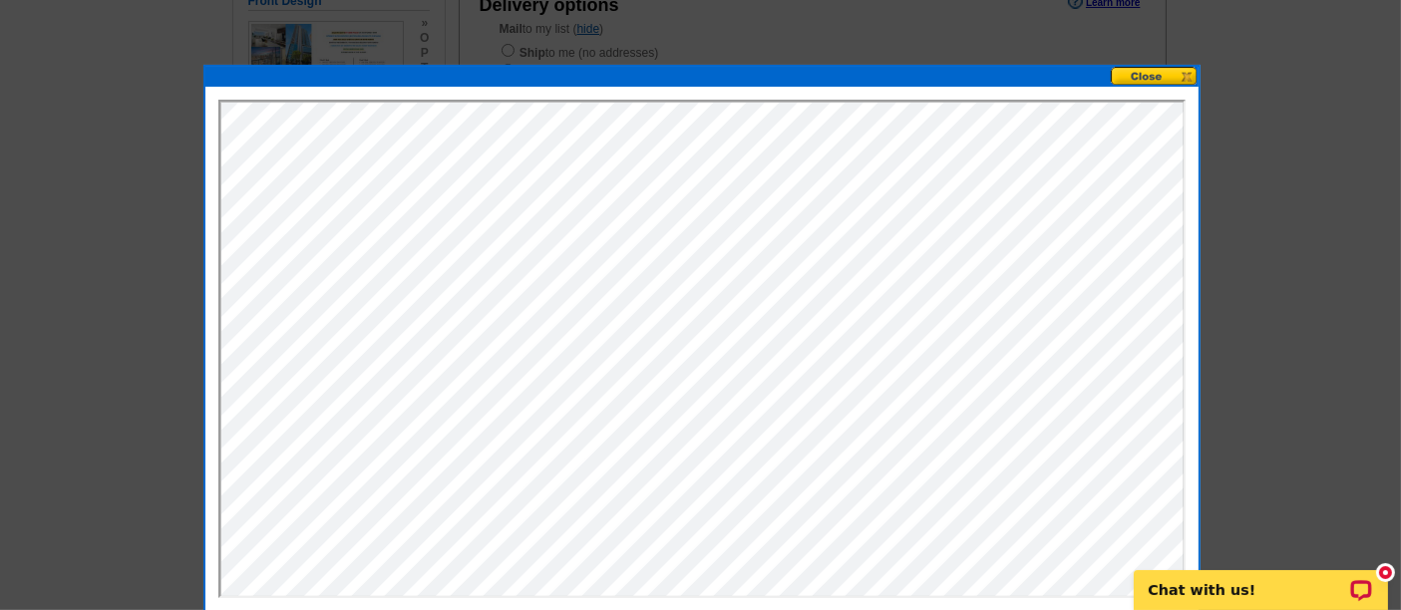
click at [1145, 80] on button at bounding box center [1155, 76] width 88 height 19
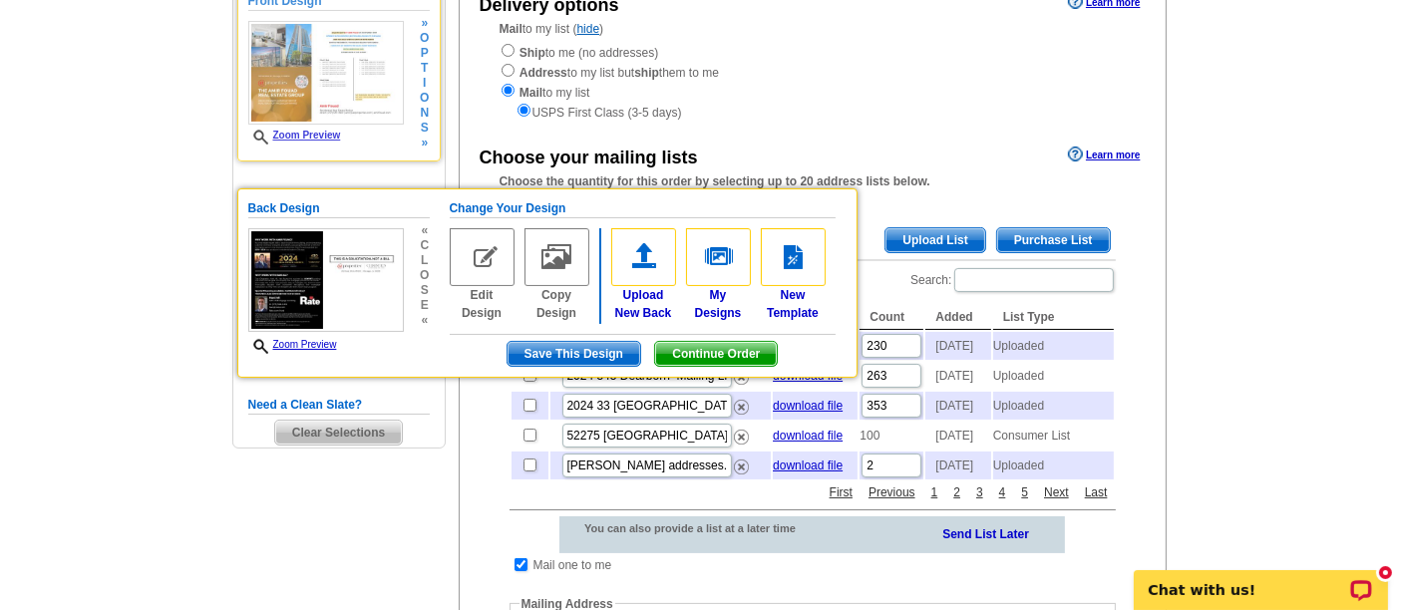
click at [349, 100] on img at bounding box center [326, 73] width 156 height 104
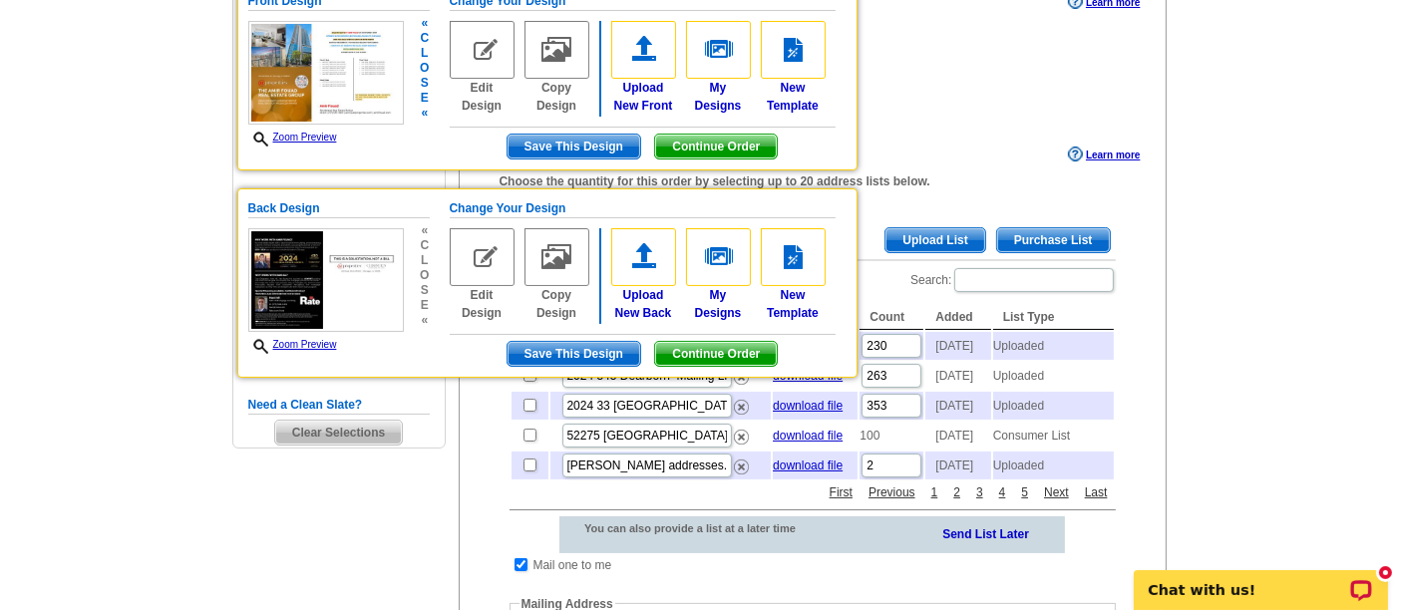
click at [323, 132] on link "Zoom Preview" at bounding box center [292, 137] width 89 height 11
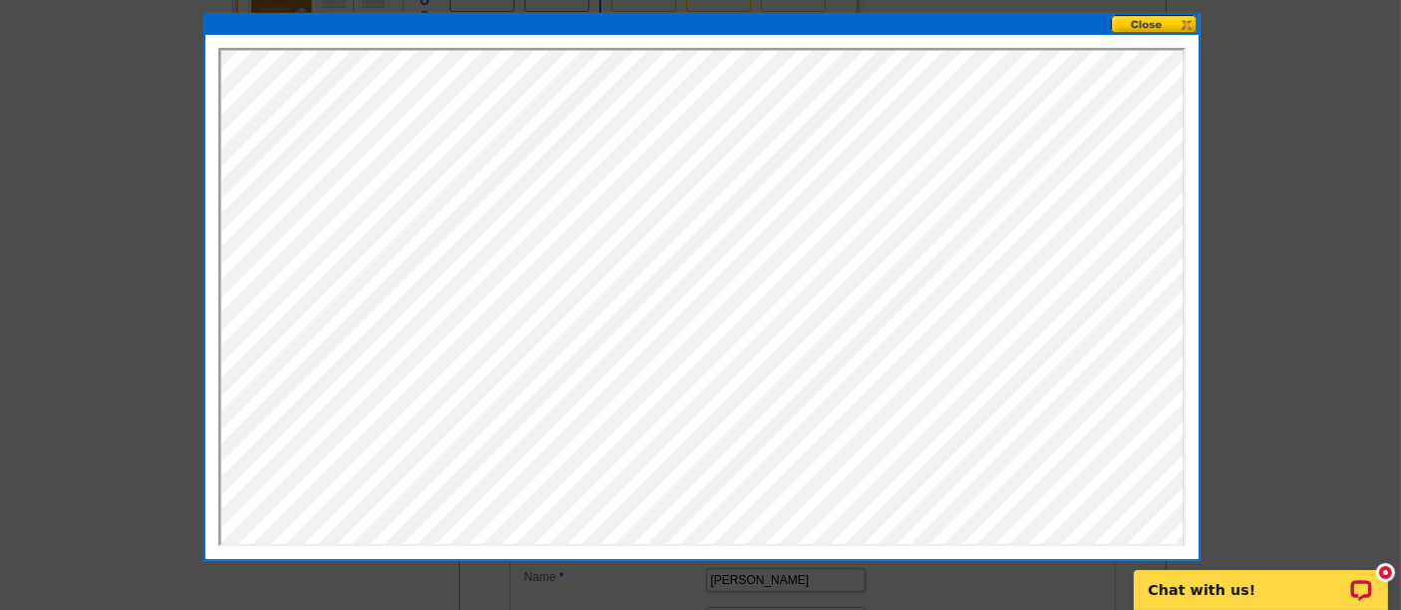
scroll to position [307, 0]
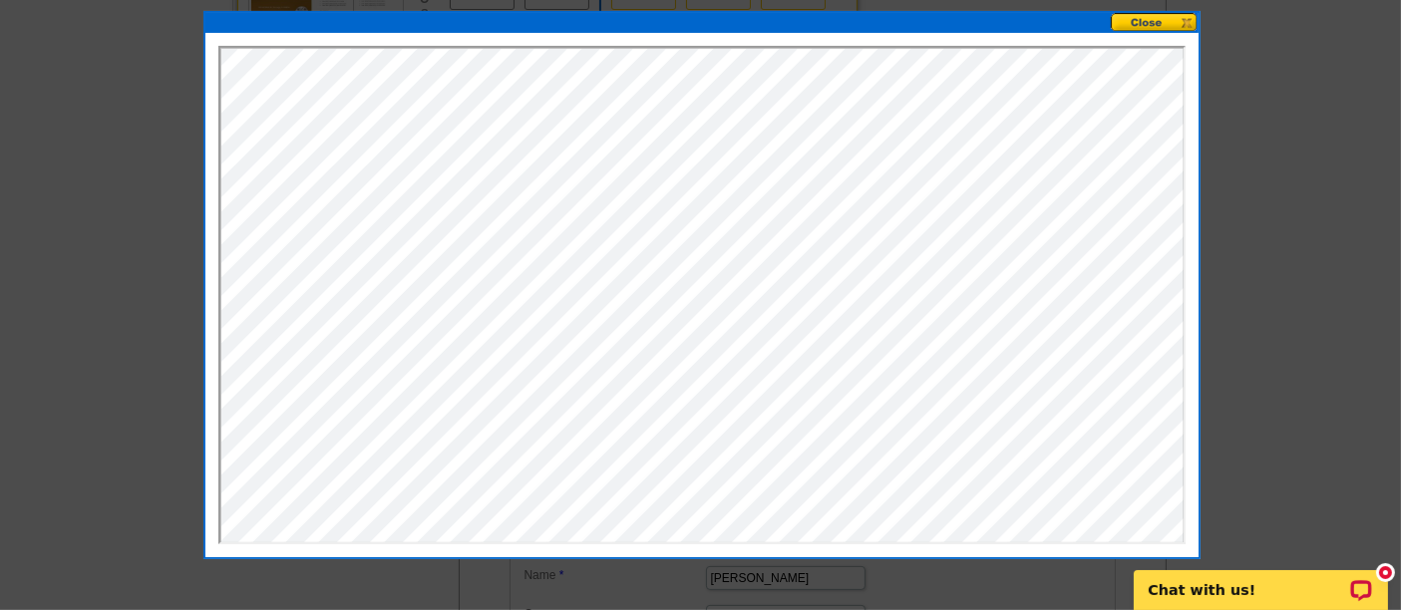
click at [1176, 20] on button at bounding box center [1155, 22] width 88 height 19
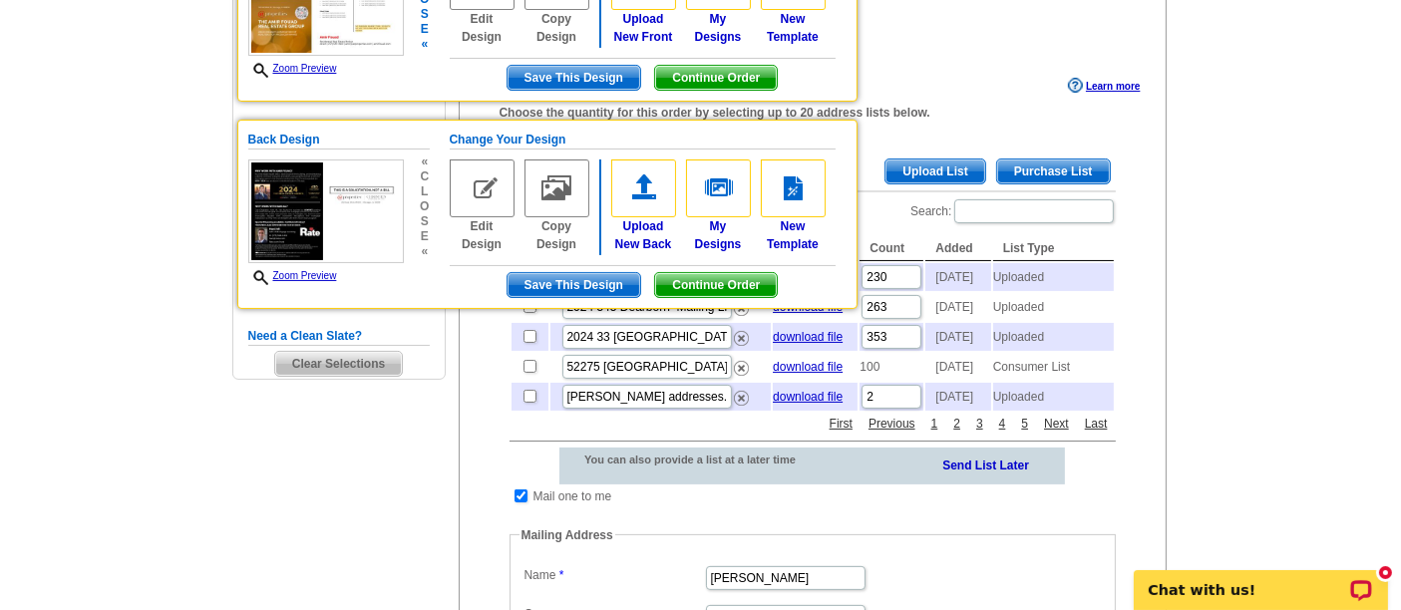
click at [702, 78] on span "Continue Order" at bounding box center [716, 78] width 122 height 24
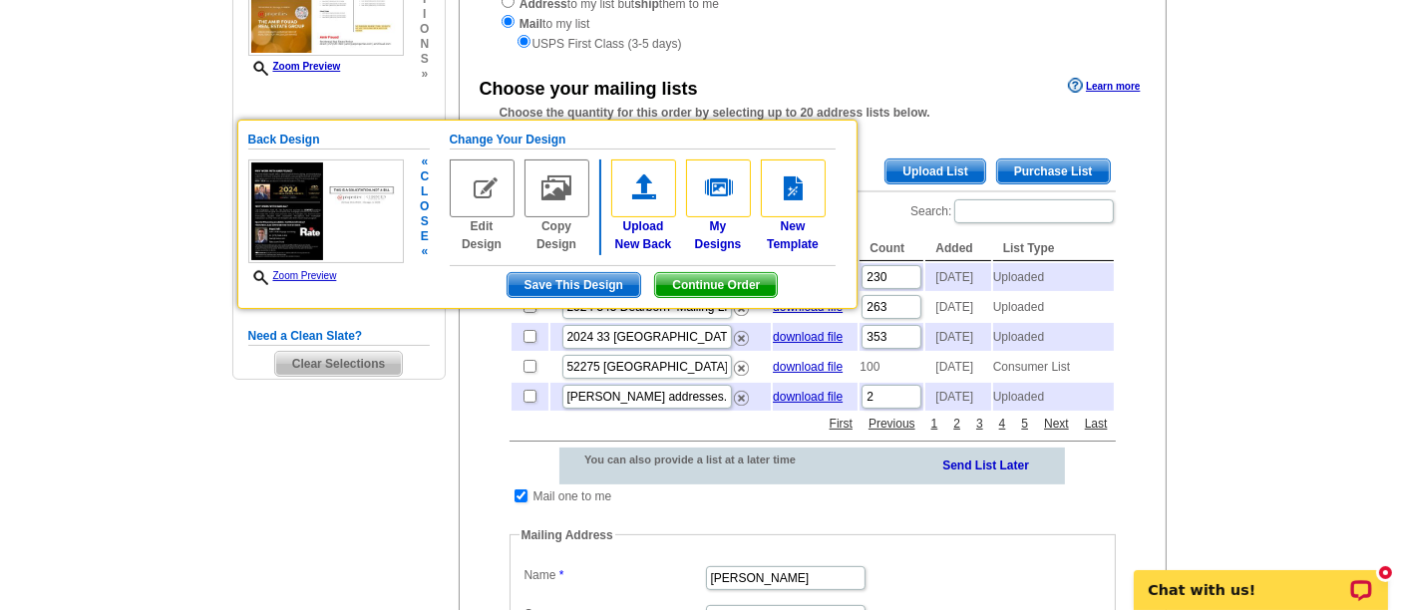
click at [740, 292] on span "Continue Order" at bounding box center [716, 285] width 122 height 24
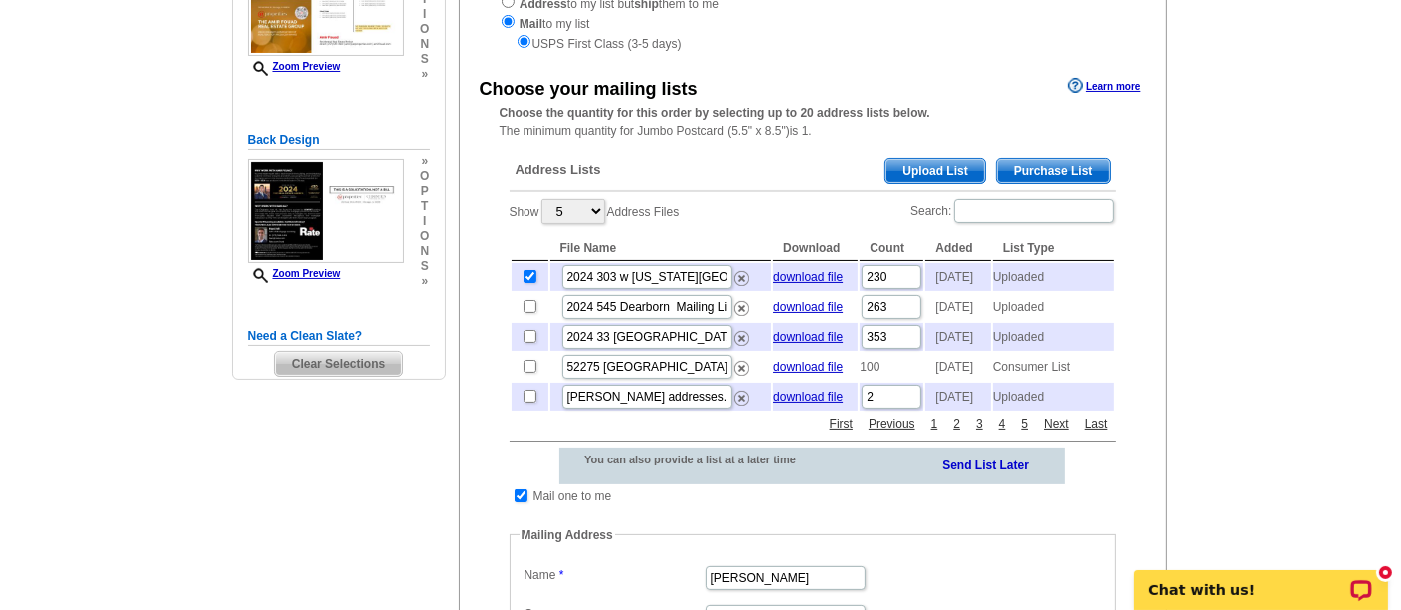
scroll to position [612, 0]
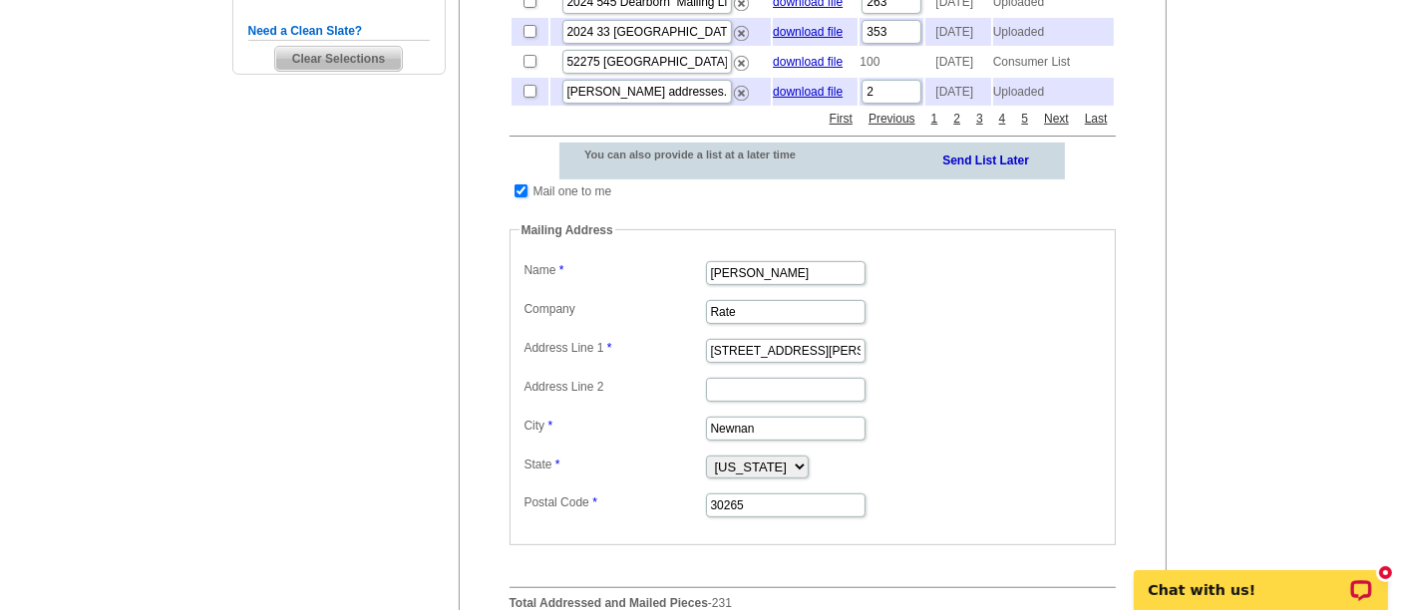
click at [523, 197] on input "checkbox" at bounding box center [521, 191] width 13 height 13
checkbox input "false"
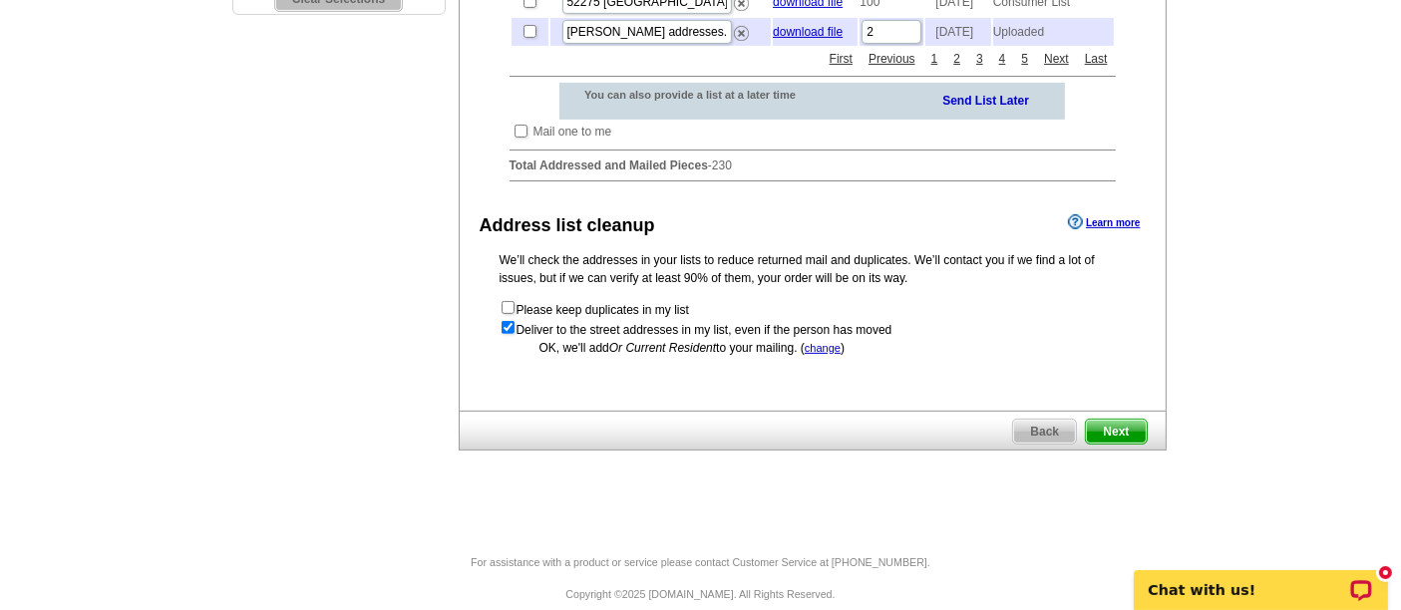
scroll to position [671, 0]
click at [1109, 445] on span "Next" at bounding box center [1116, 433] width 60 height 24
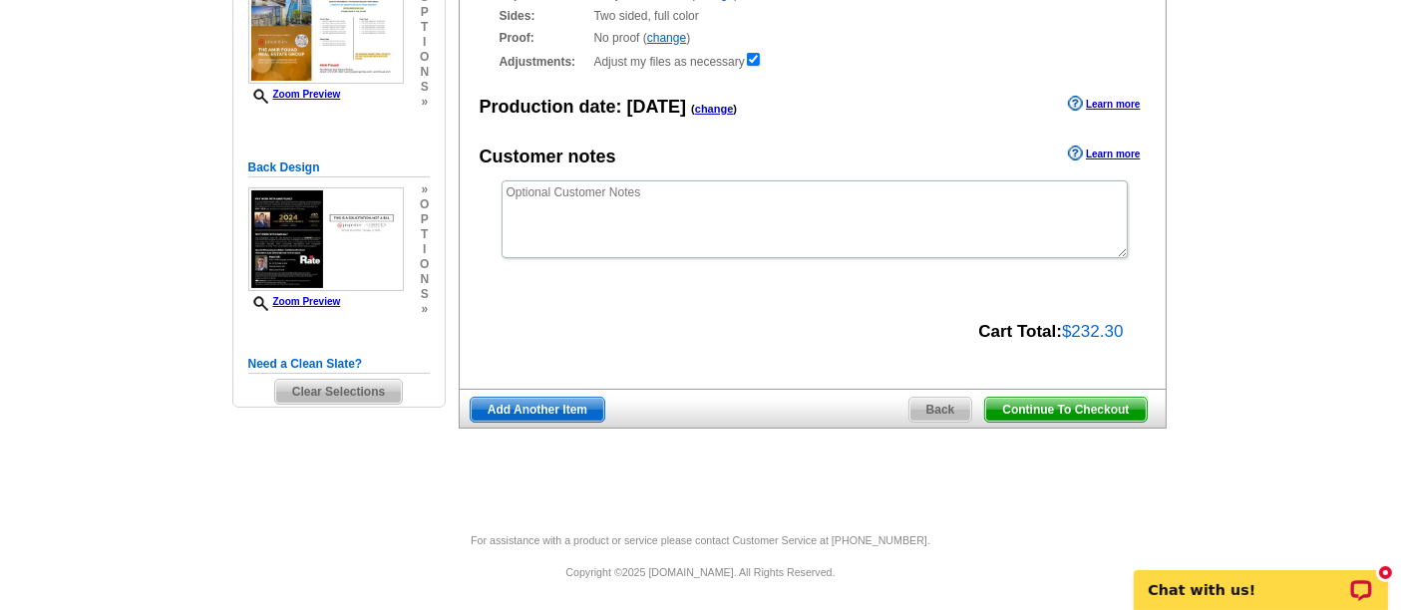
scroll to position [276, 0]
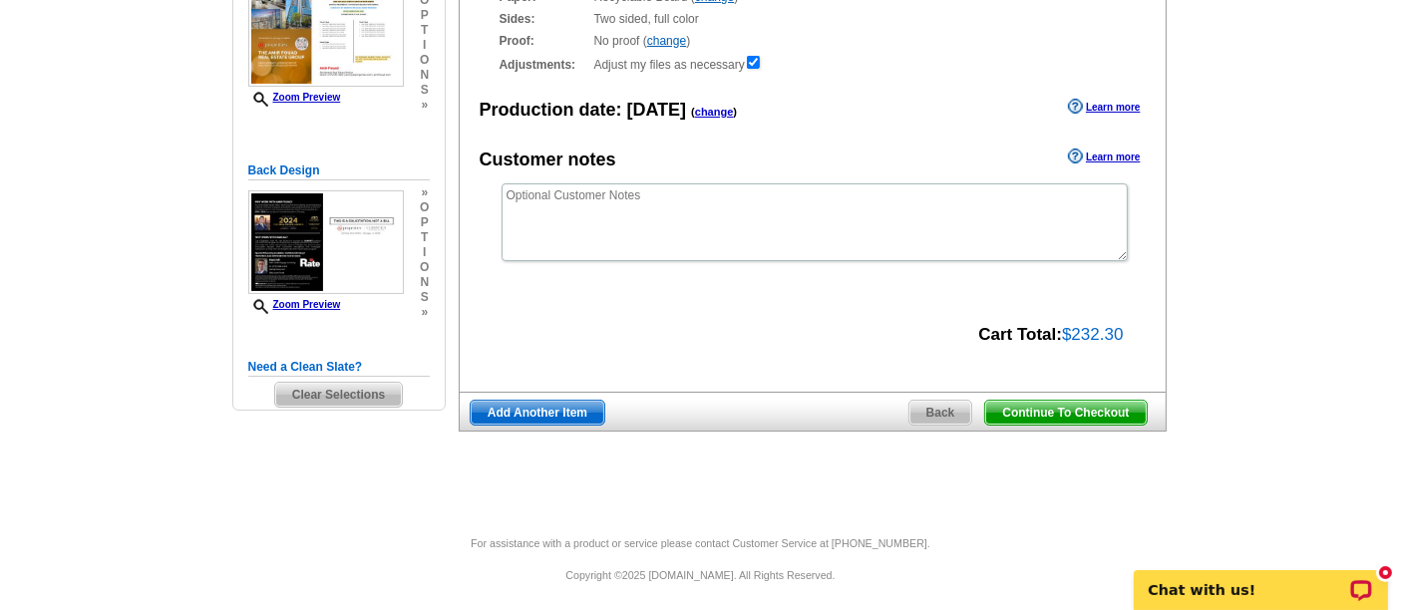
click at [1057, 420] on span "Continue To Checkout" at bounding box center [1065, 413] width 161 height 24
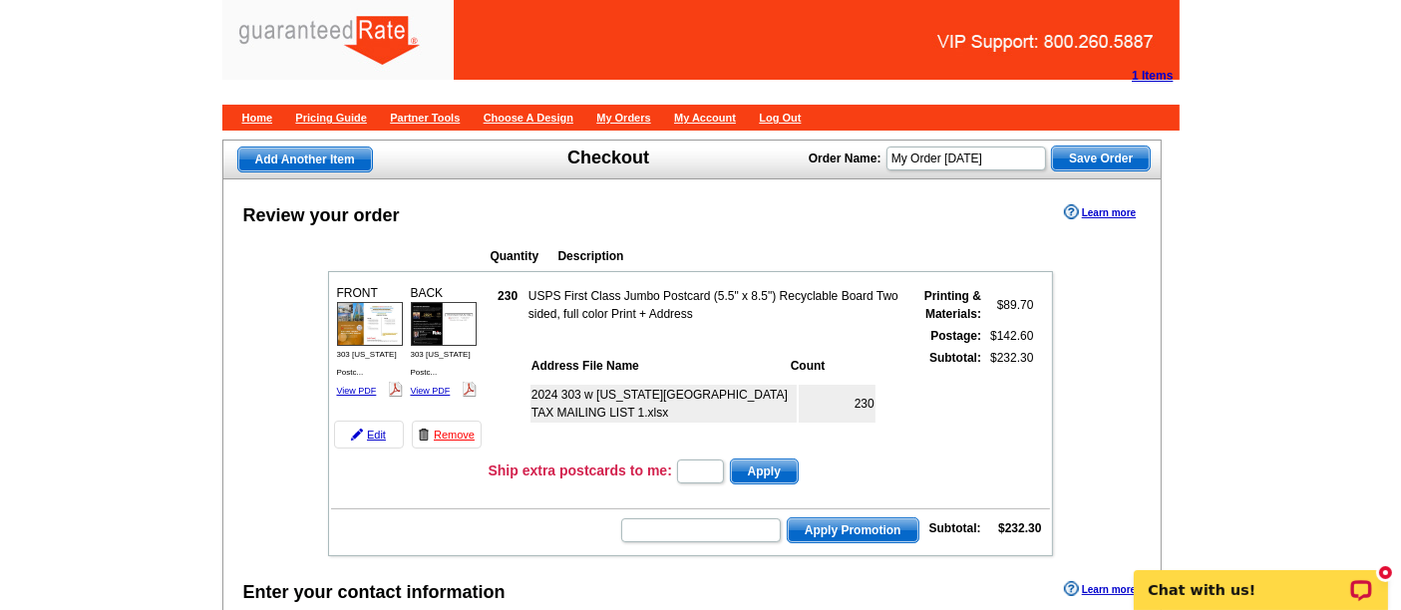
click at [568, 164] on h1 "Checkout" at bounding box center [609, 158] width 82 height 21
click at [556, 155] on div "Add Another Item Checkout Order Name: My Order [DATE] Save Order" at bounding box center [692, 160] width 941 height 40
click at [530, 155] on div "Add Another Item Checkout Order Name: My Order [DATE] Save Order" at bounding box center [692, 160] width 941 height 40
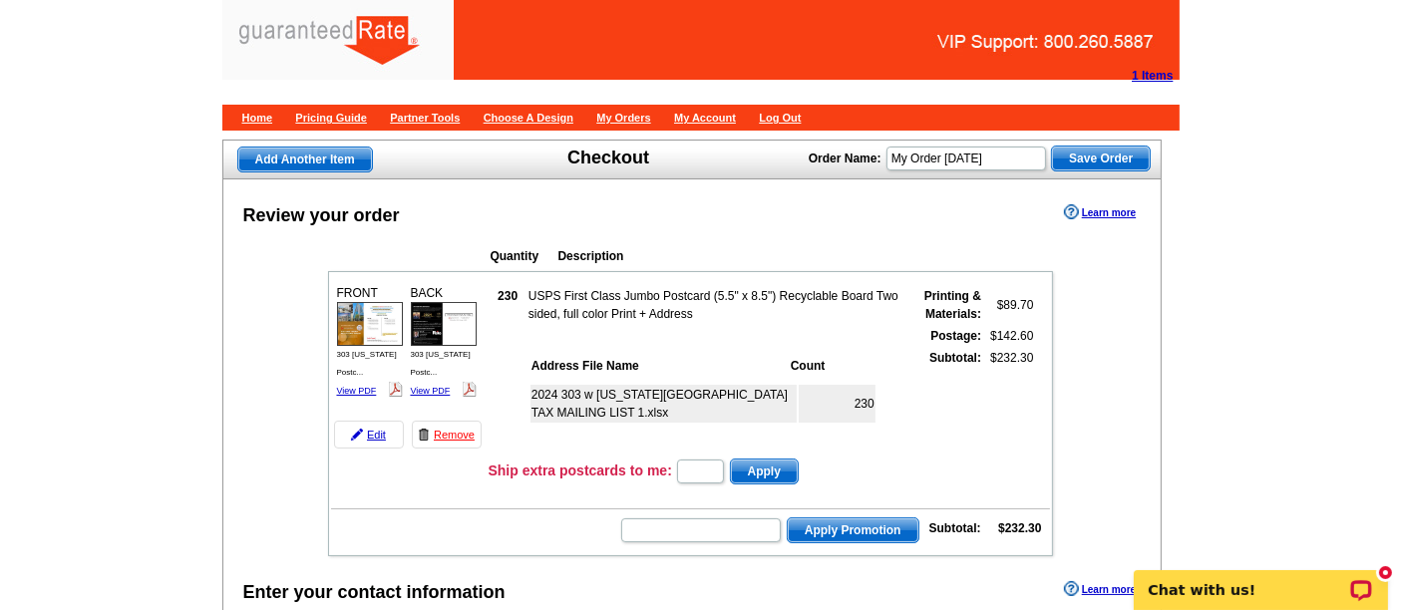
click at [530, 155] on div "Add Another Item Checkout Order Name: My Order [DATE] Save Order" at bounding box center [692, 160] width 941 height 40
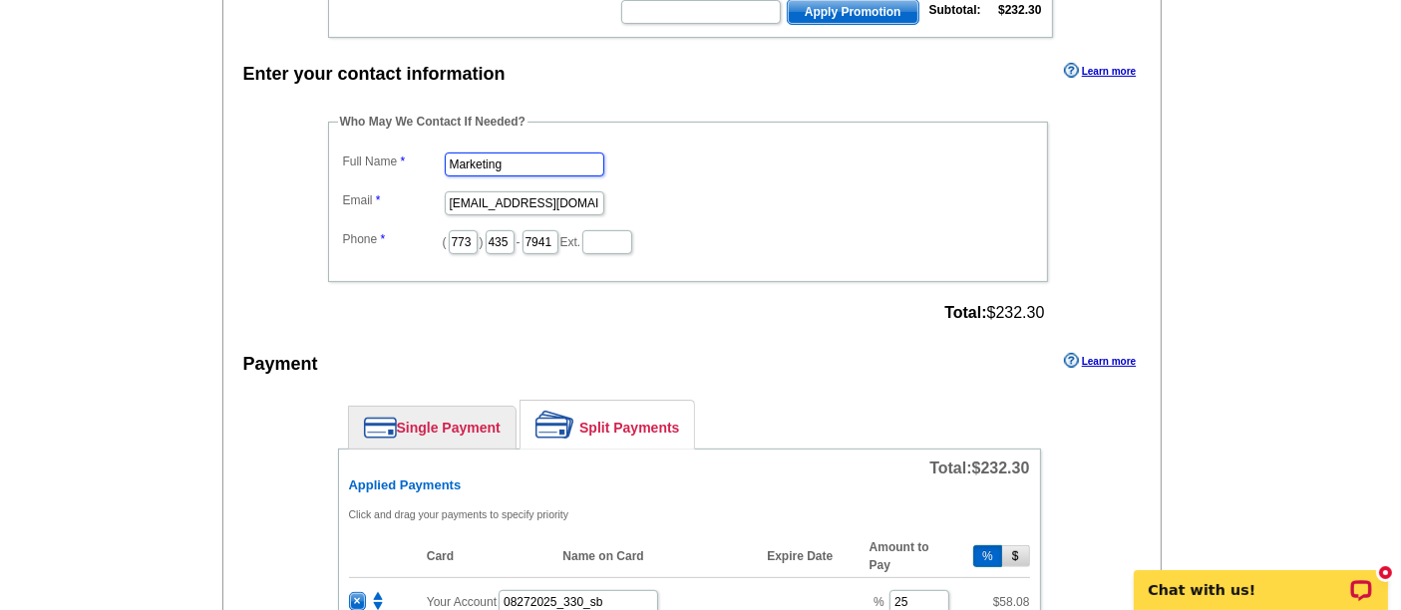
click at [530, 155] on input "Marketing" at bounding box center [525, 165] width 160 height 24
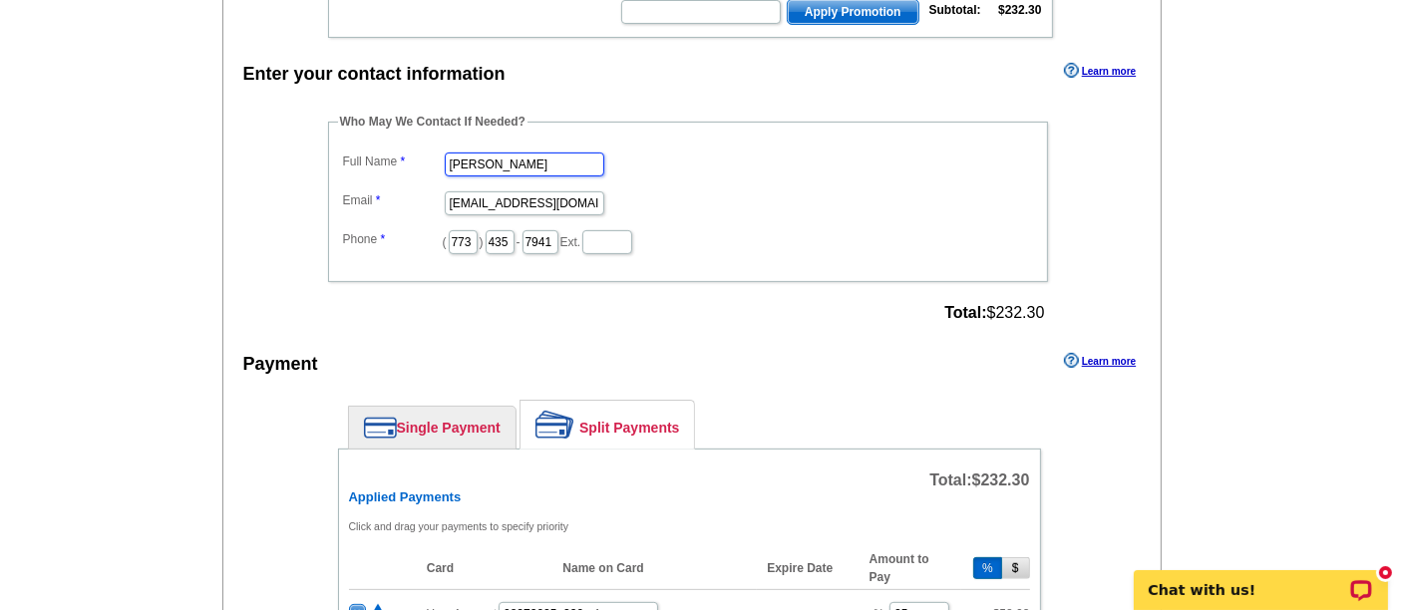
type input "[PERSON_NAME]"
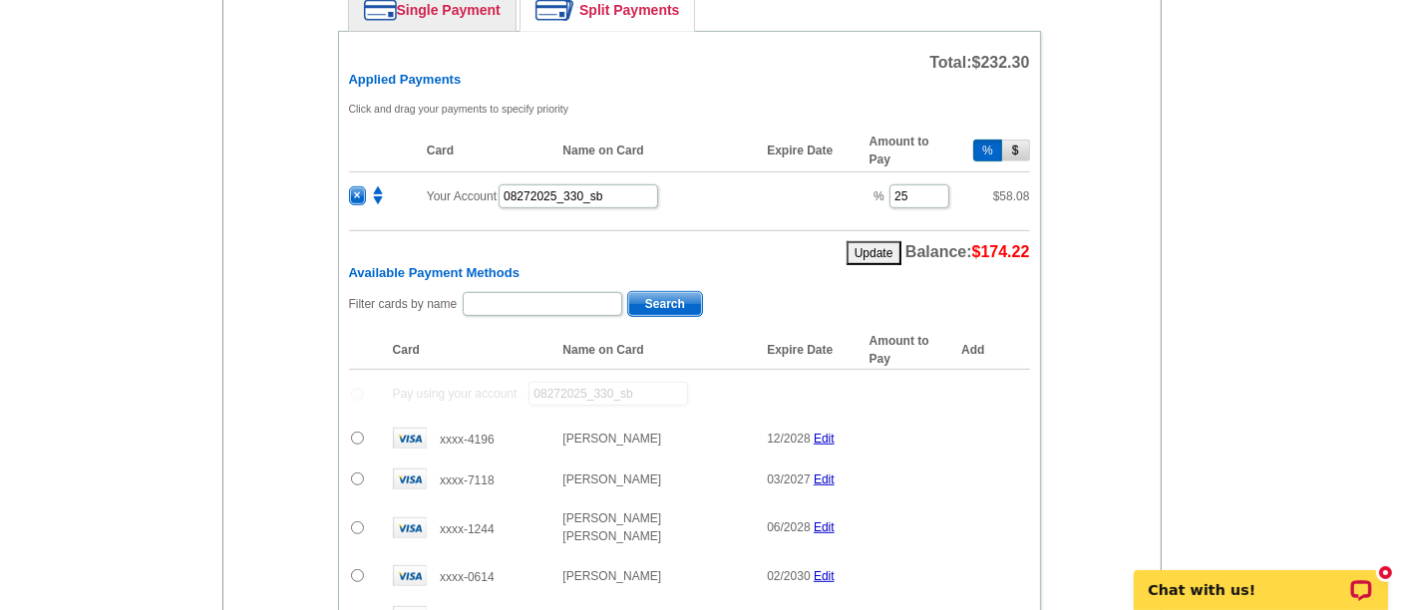
scroll to position [935, 0]
type input "[PERSON_NAME][EMAIL_ADDRESS][PERSON_NAME][DOMAIN_NAME]"
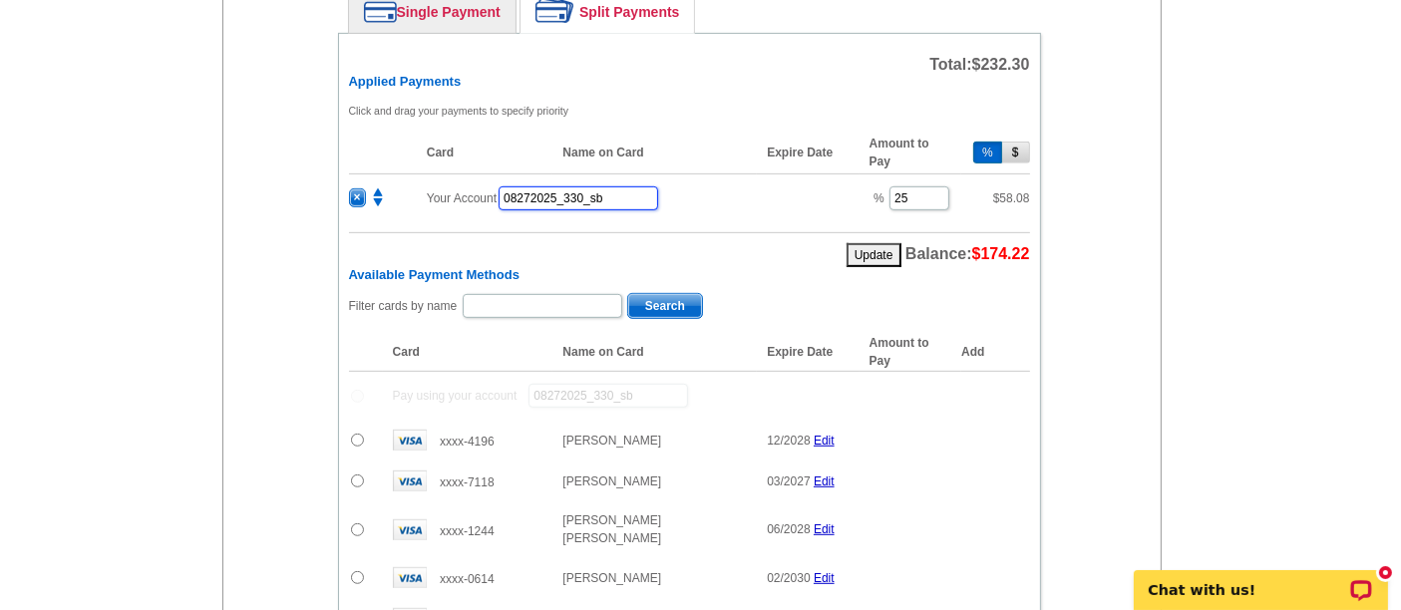
click at [630, 187] on input "08272025_330_sb" at bounding box center [579, 199] width 160 height 24
click at [356, 190] on span "×" at bounding box center [357, 198] width 15 height 17
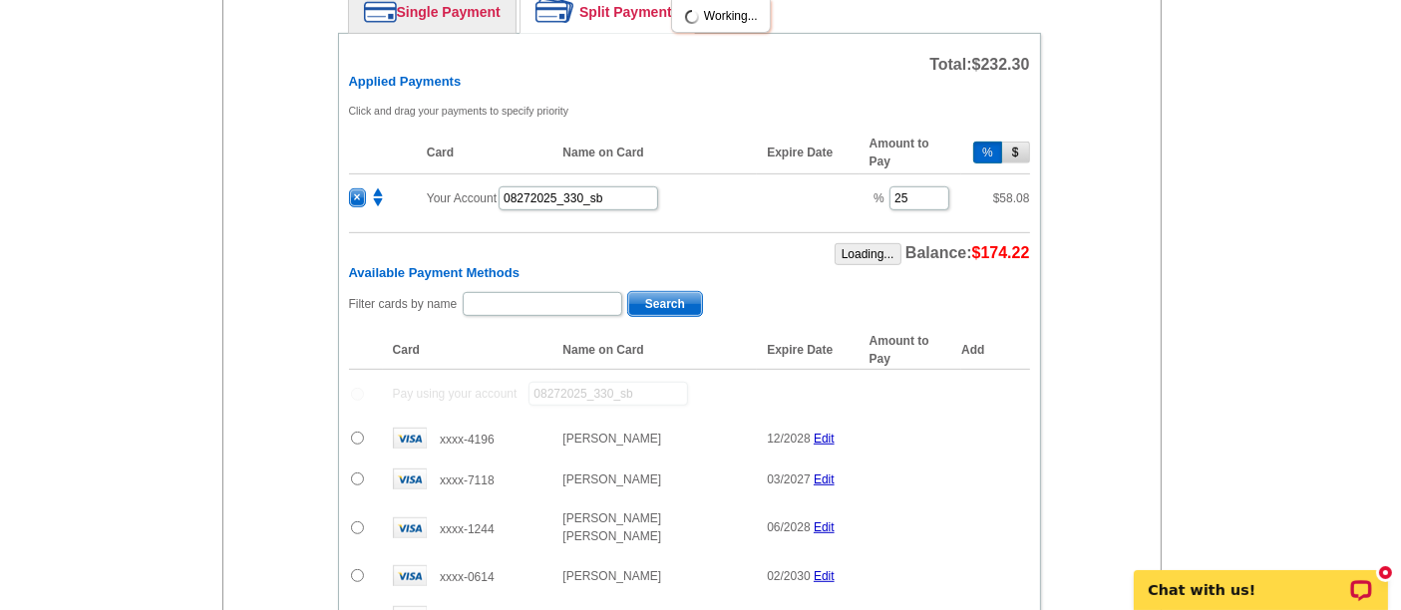
type input "100"
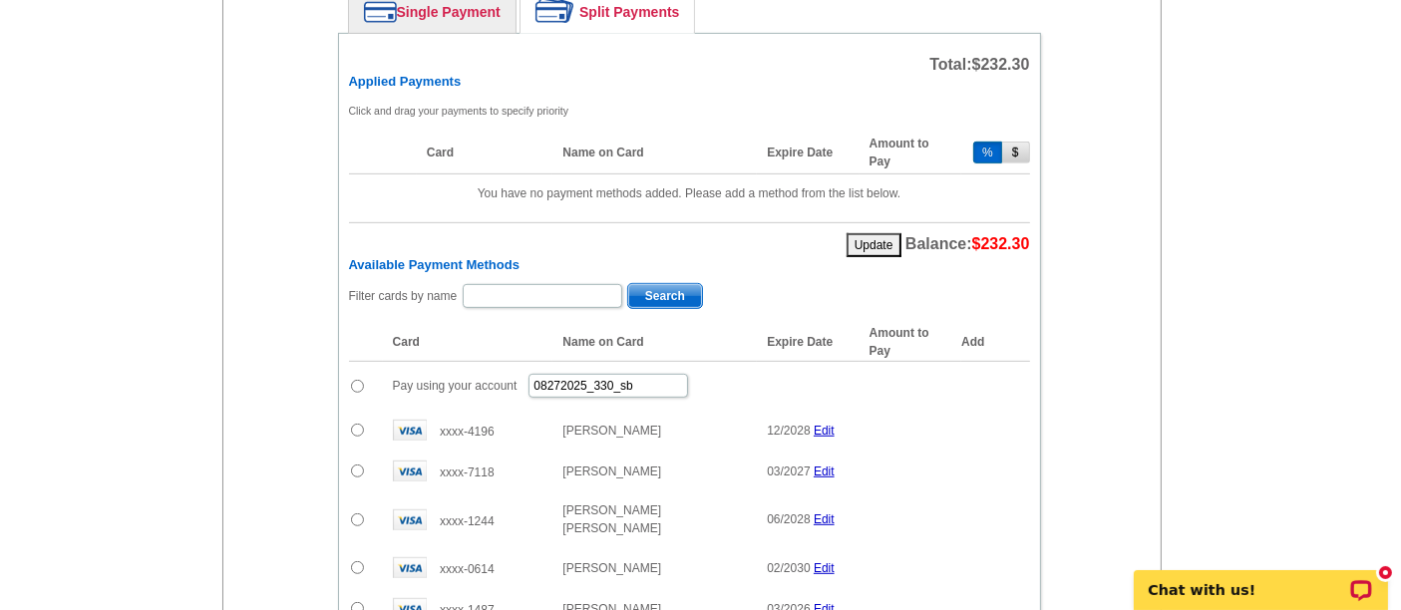
click at [356, 380] on input "radio" at bounding box center [357, 386] width 13 height 13
radio input "true"
click at [652, 374] on input "08272025_330_sb" at bounding box center [609, 386] width 160 height 24
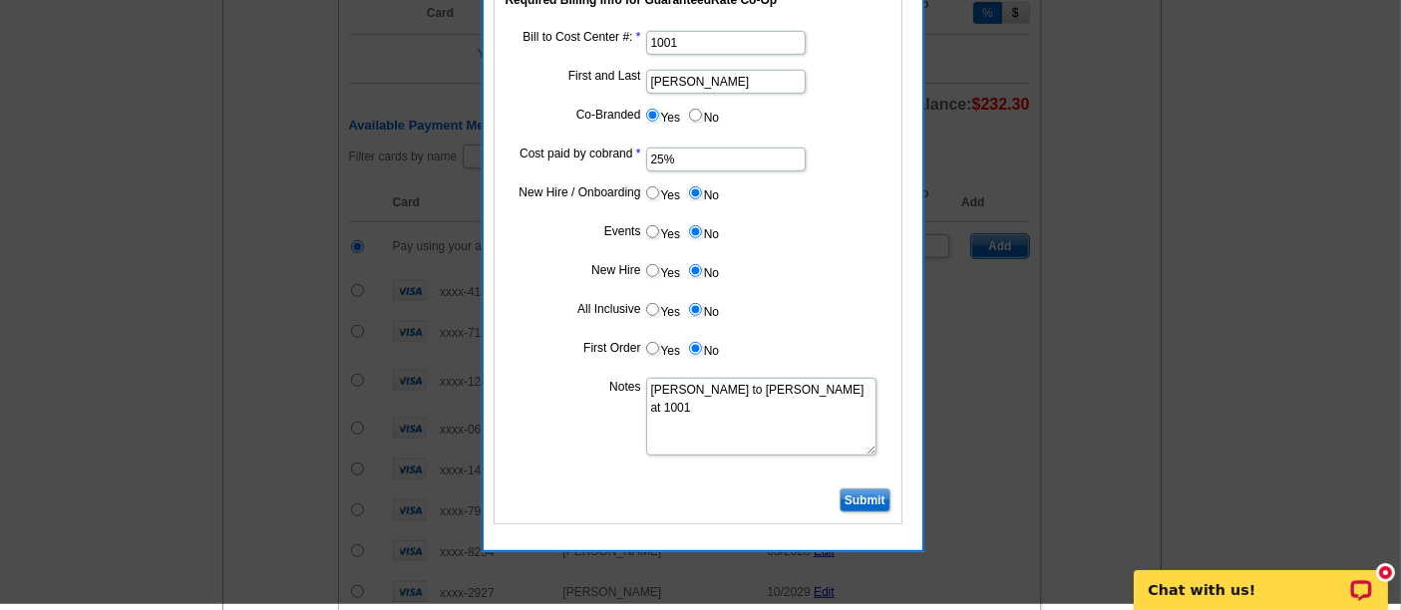
scroll to position [1085, 0]
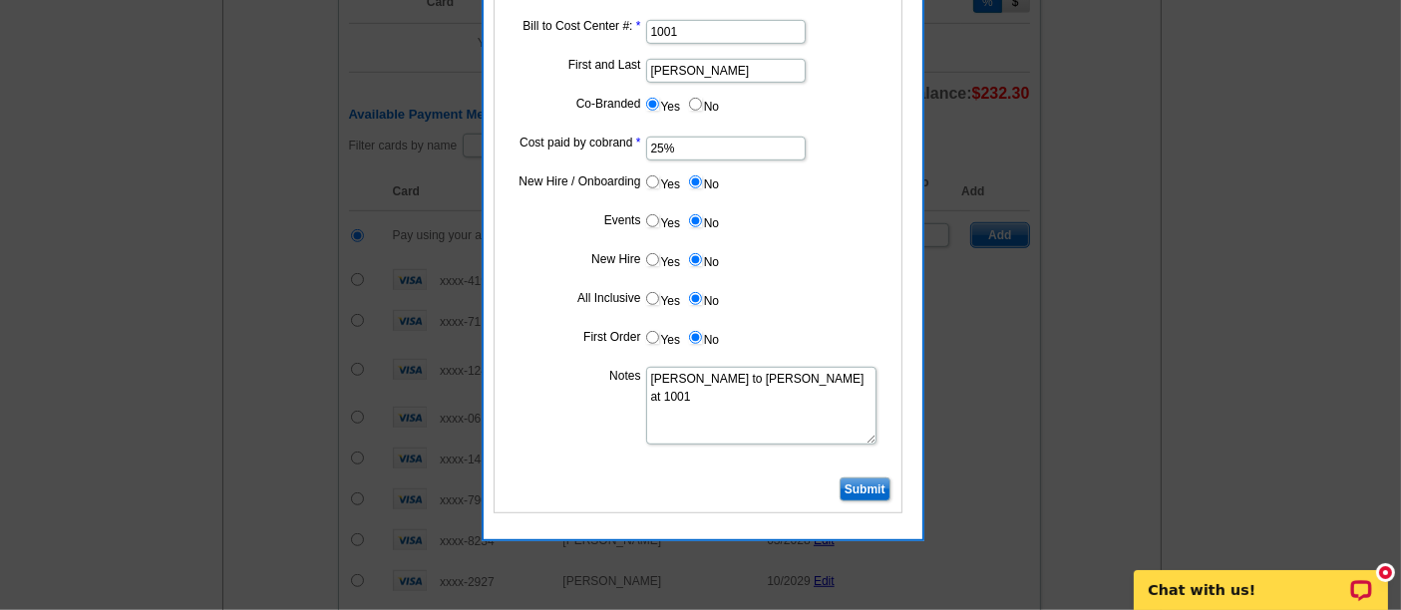
type input "08272025_340_sb"
click at [864, 480] on input "Submit" at bounding box center [865, 490] width 51 height 24
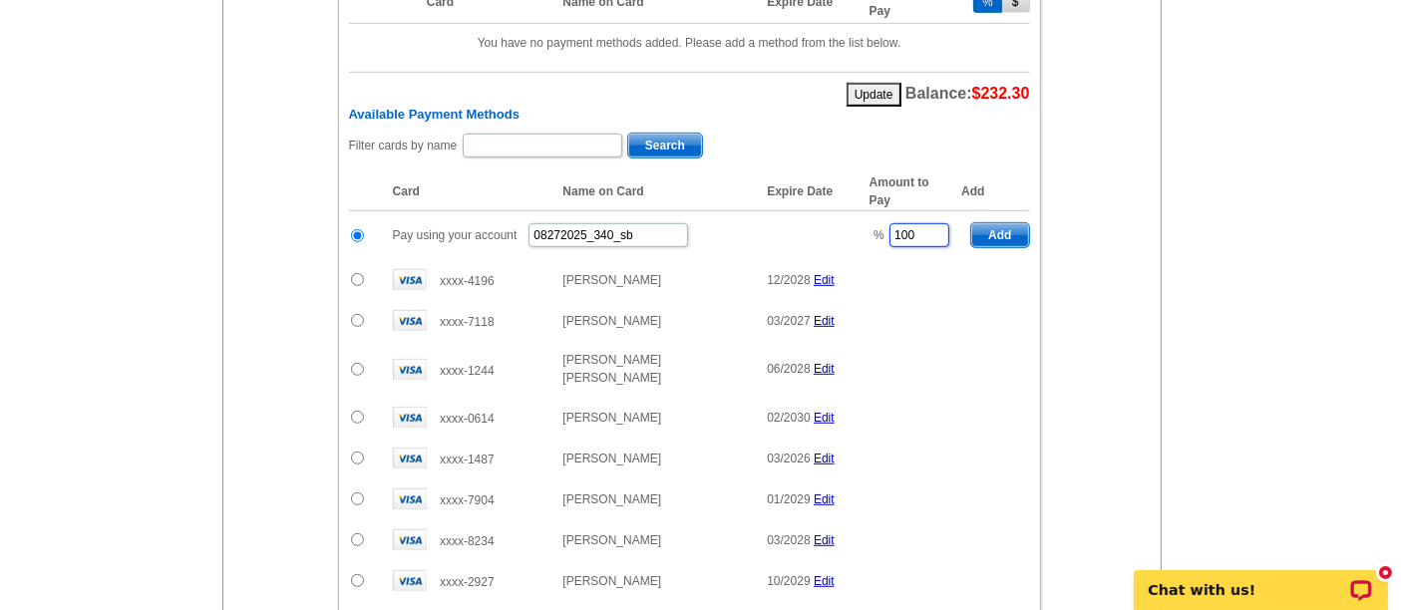
drag, startPoint x: 916, startPoint y: 222, endPoint x: 858, endPoint y: 212, distance: 58.7
click at [858, 212] on tr "Pay using your account 08272025_340_sb % 100 Add" at bounding box center [689, 235] width 681 height 49
click at [1009, 223] on span "Add" at bounding box center [999, 235] width 57 height 24
type input "100"
radio input "false"
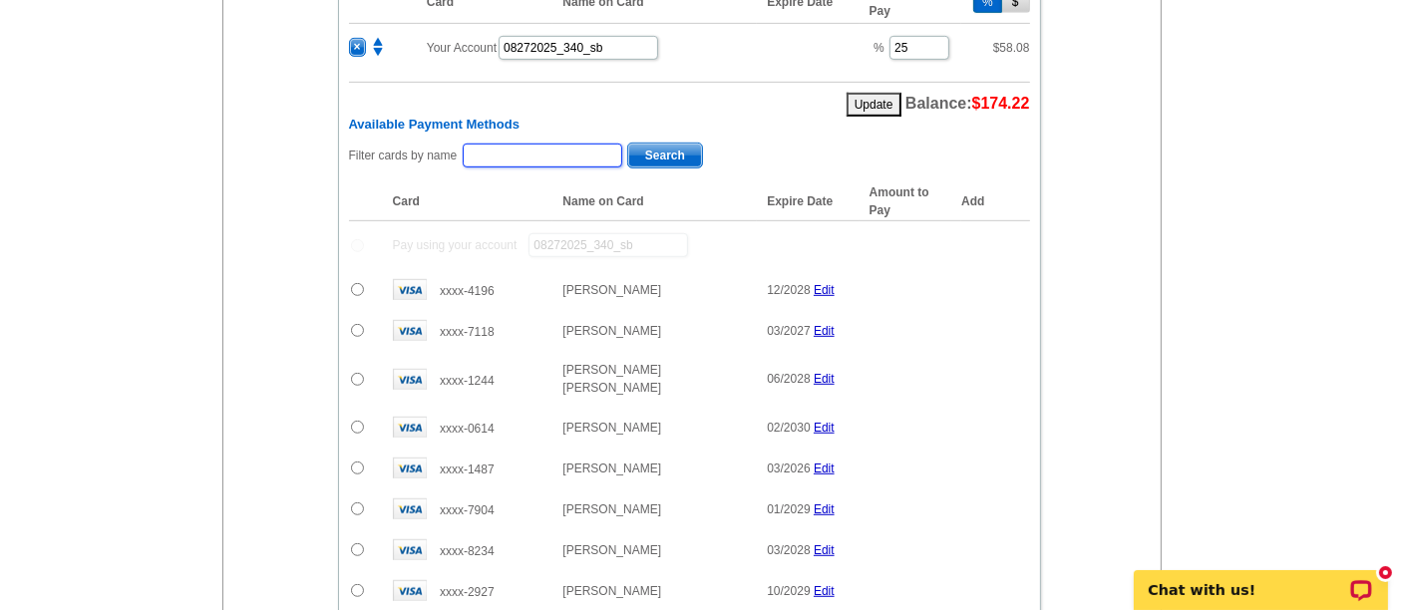
click at [572, 144] on input "text" at bounding box center [543, 156] width 160 height 24
type input "fouad"
click at [673, 144] on span "Search" at bounding box center [665, 156] width 74 height 24
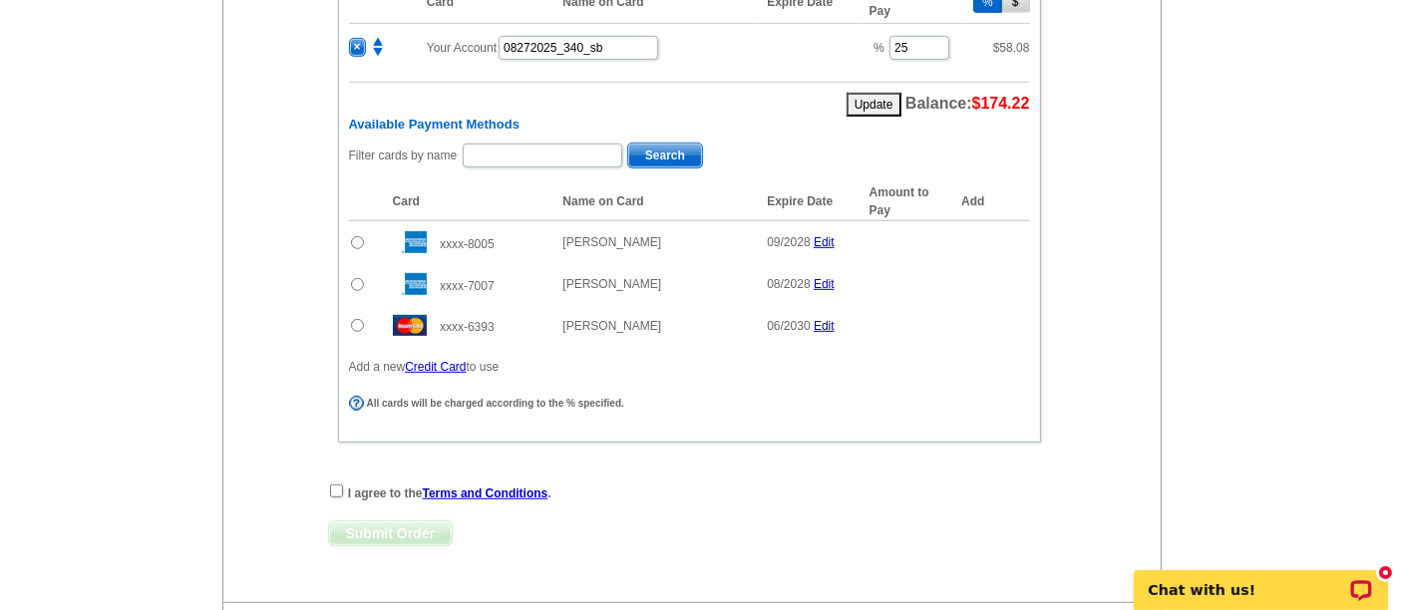
click at [358, 319] on input "radio" at bounding box center [357, 325] width 13 height 13
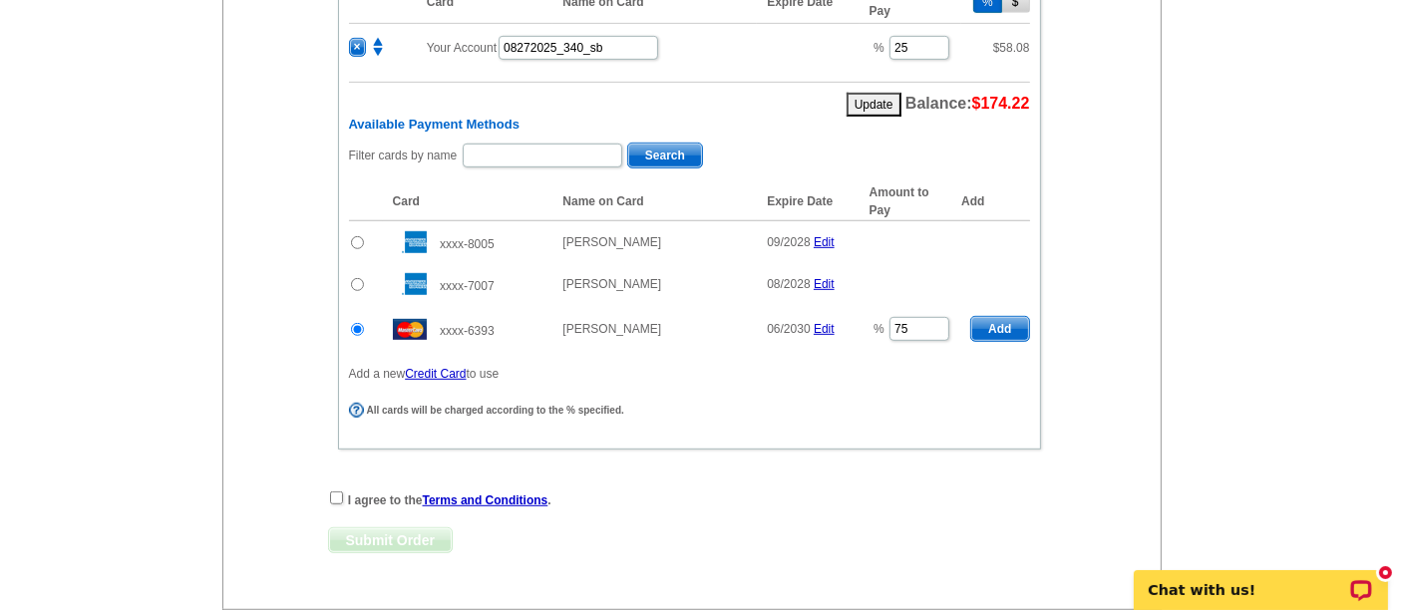
click at [1011, 317] on span "Add" at bounding box center [999, 329] width 57 height 24
radio input "false"
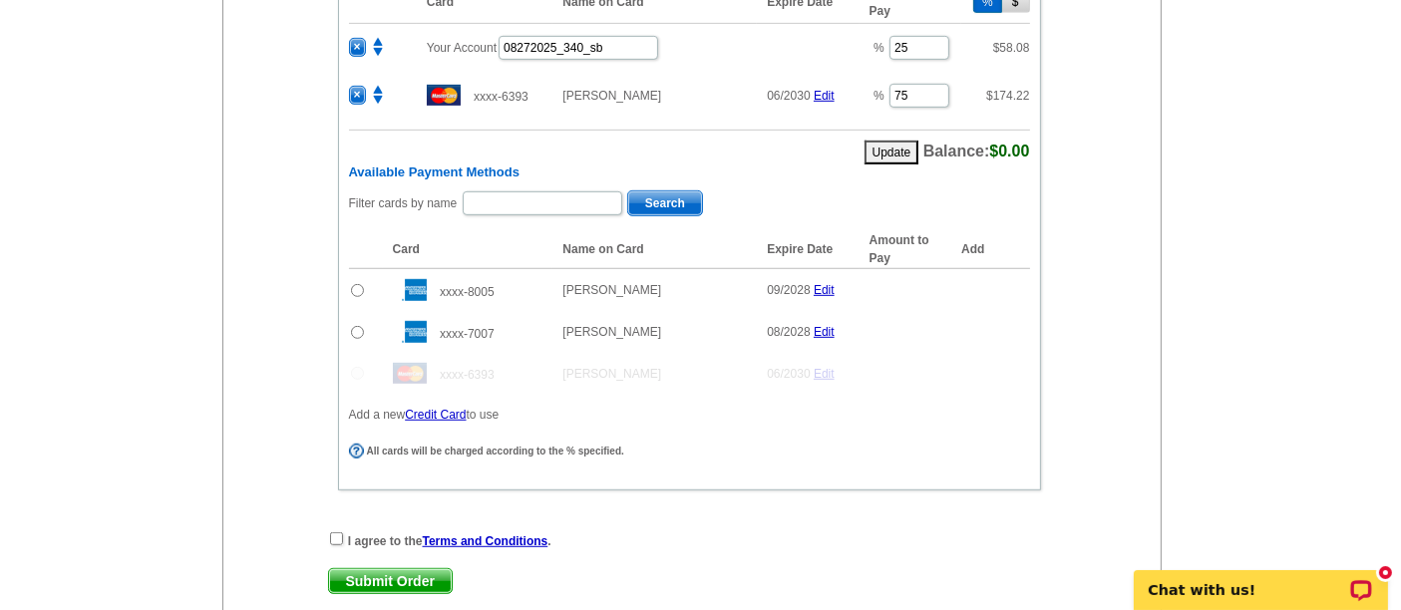
click at [335, 511] on div "Enter your contact information Learn more Who May We Contact If Needed? Full Na…" at bounding box center [692, 70] width 939 height 1159
click at [336, 533] on input "checkbox" at bounding box center [336, 539] width 13 height 13
checkbox input "true"
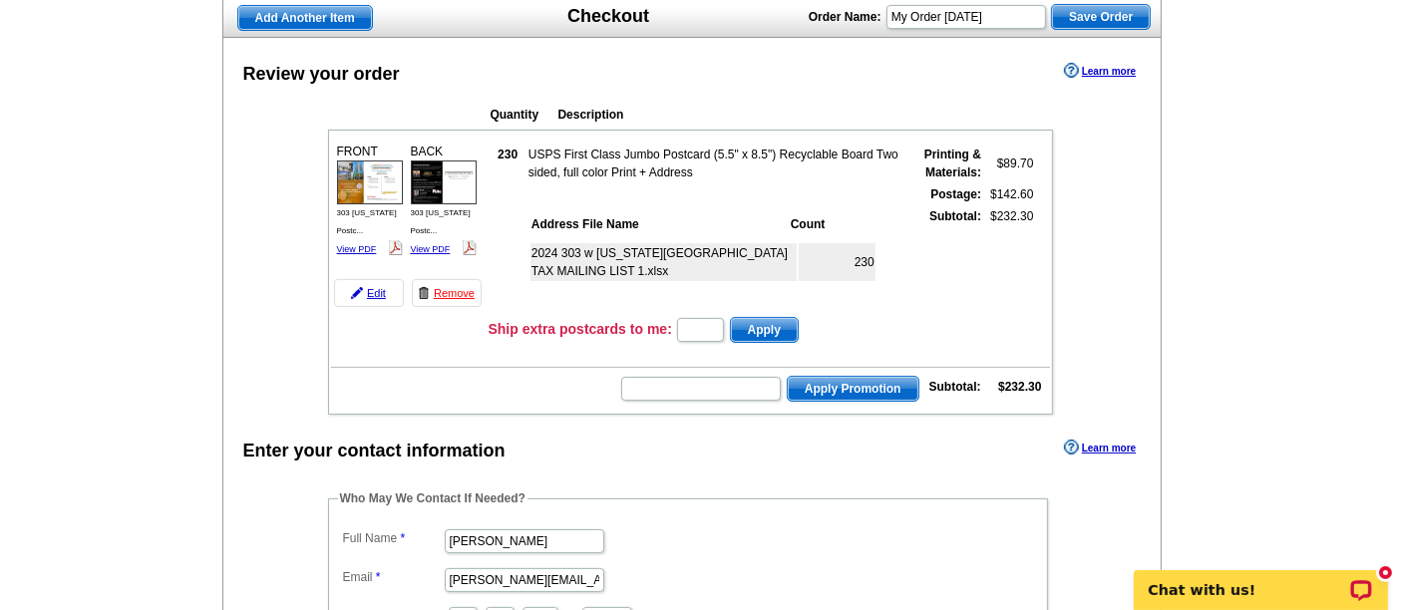
scroll to position [144, 0]
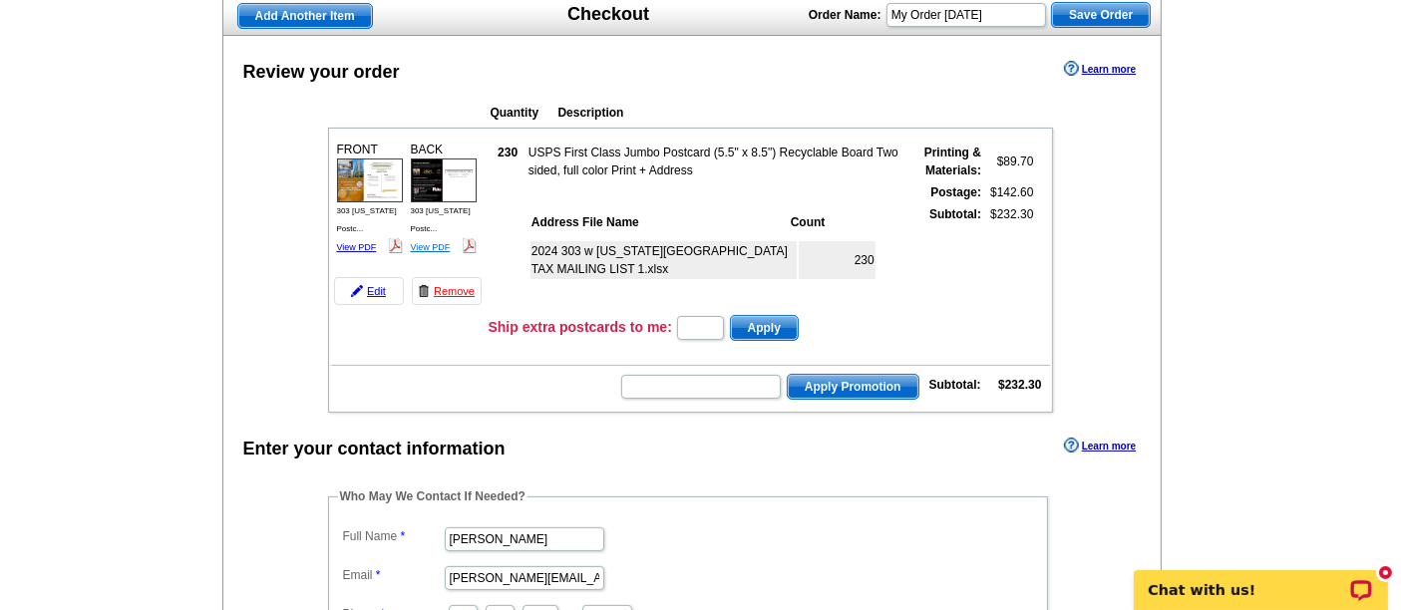
click at [428, 242] on link "View PDF" at bounding box center [431, 247] width 40 height 10
click at [361, 242] on link "View PDF" at bounding box center [357, 247] width 40 height 10
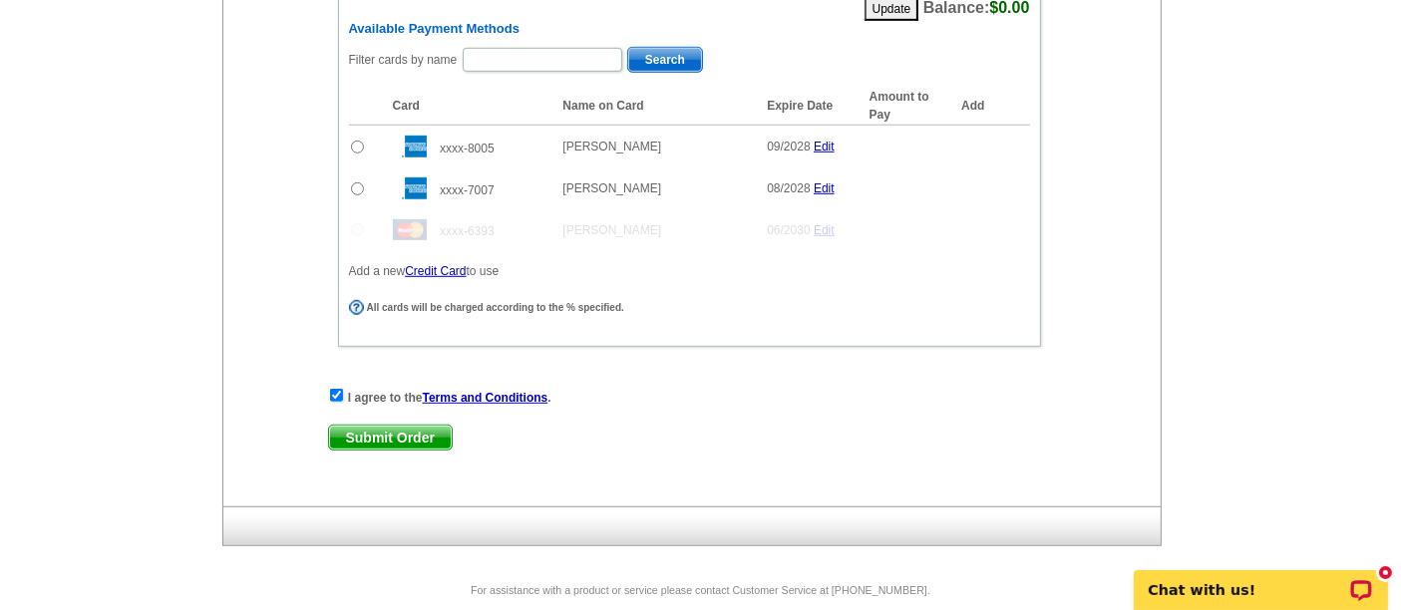
scroll to position [1223, 0]
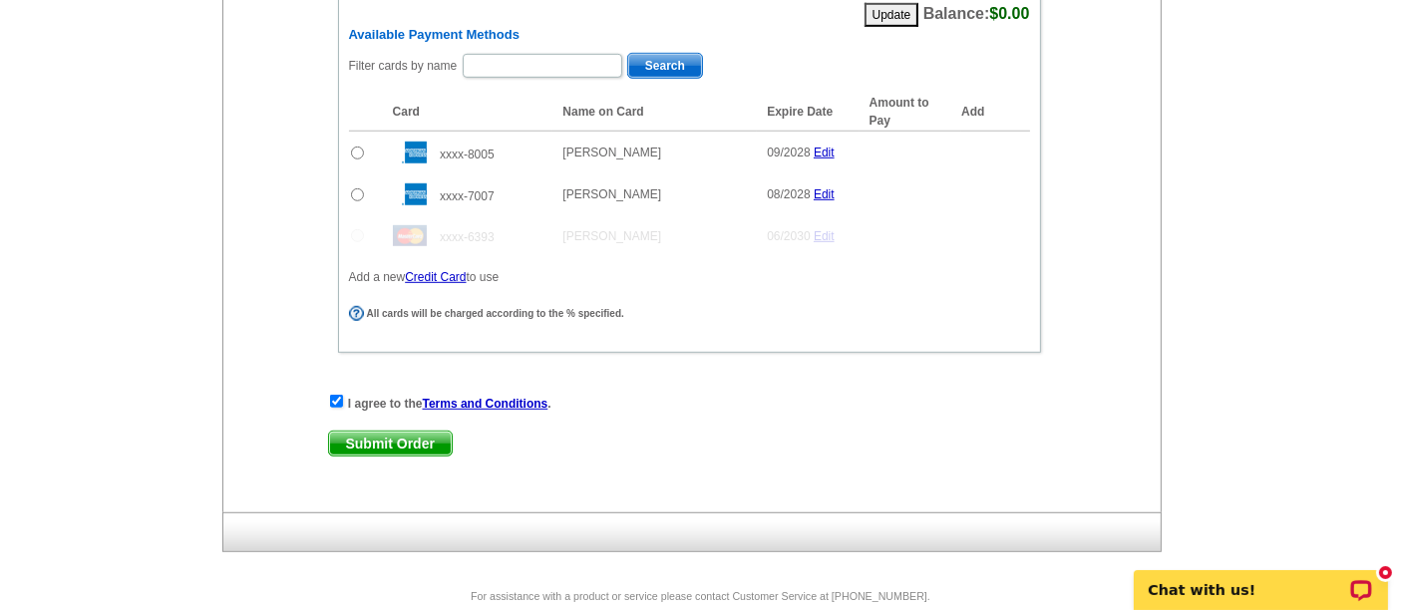
click at [381, 432] on span "Submit Order" at bounding box center [390, 444] width 123 height 24
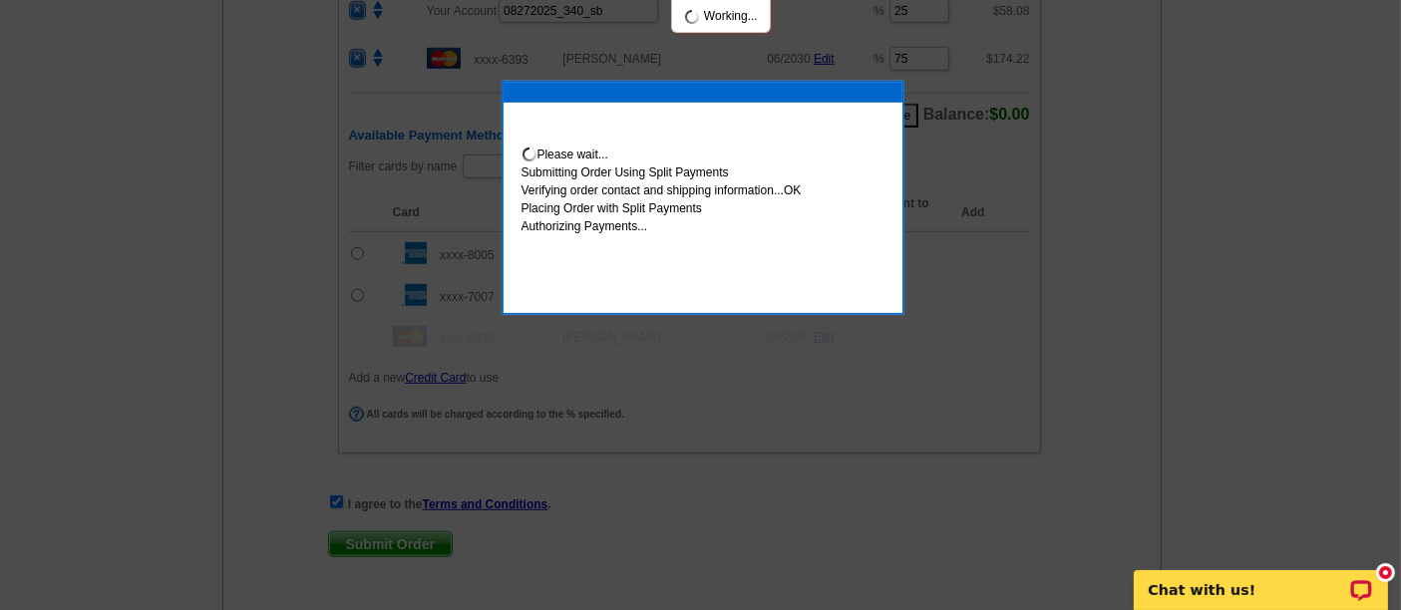
scroll to position [1324, 0]
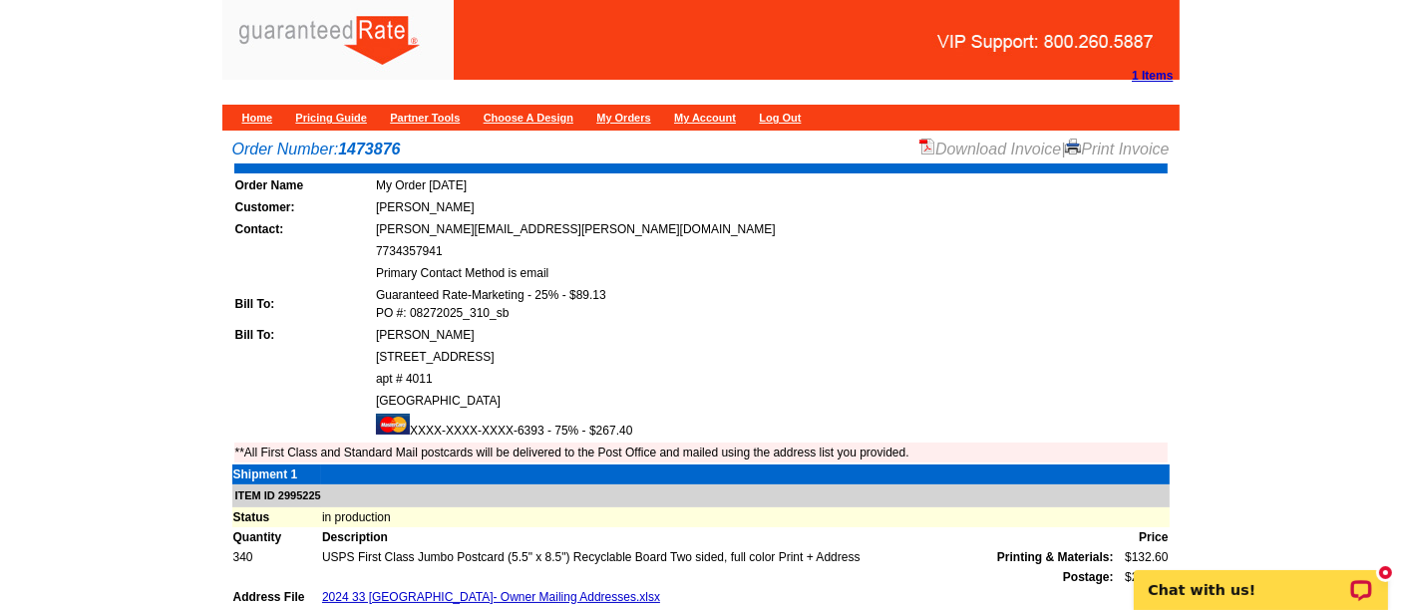
scroll to position [2, 0]
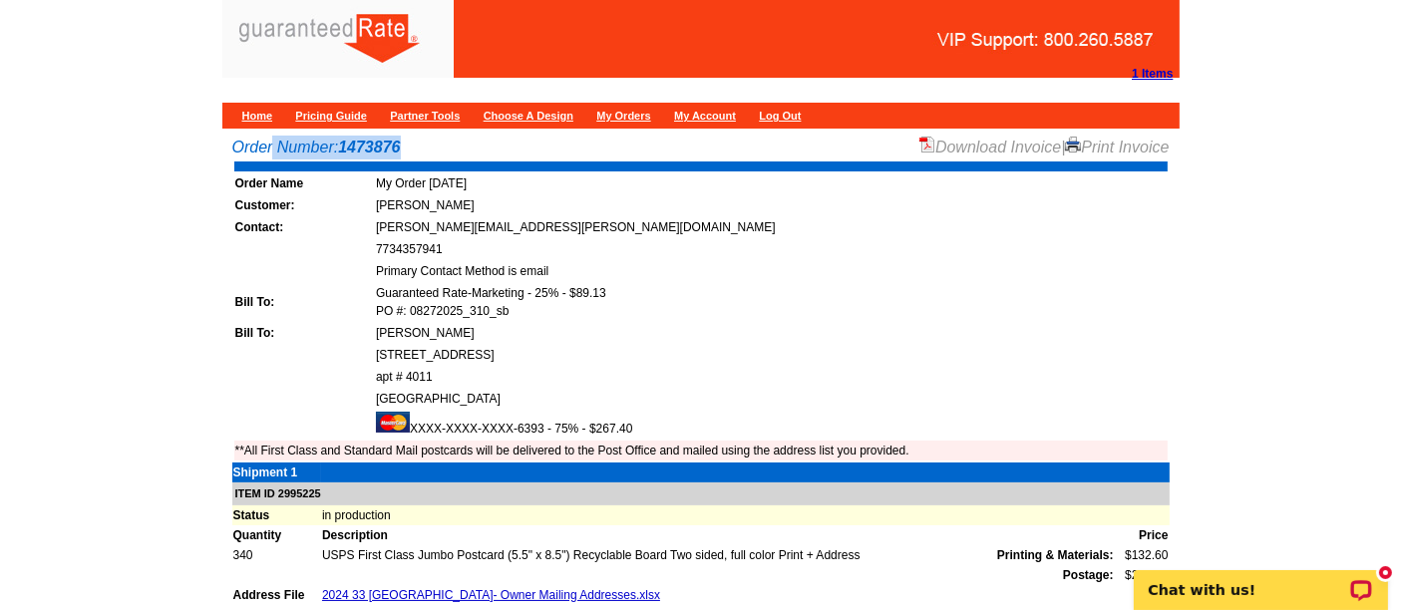
drag, startPoint x: 416, startPoint y: 145, endPoint x: 226, endPoint y: 148, distance: 189.5
click at [226, 148] on div "Order Number: 1473876 Download Invoice | Print Invoice Order Name My Order [DAT…" at bounding box center [701, 469] width 958 height 666
copy div "Order Number: 1473876"
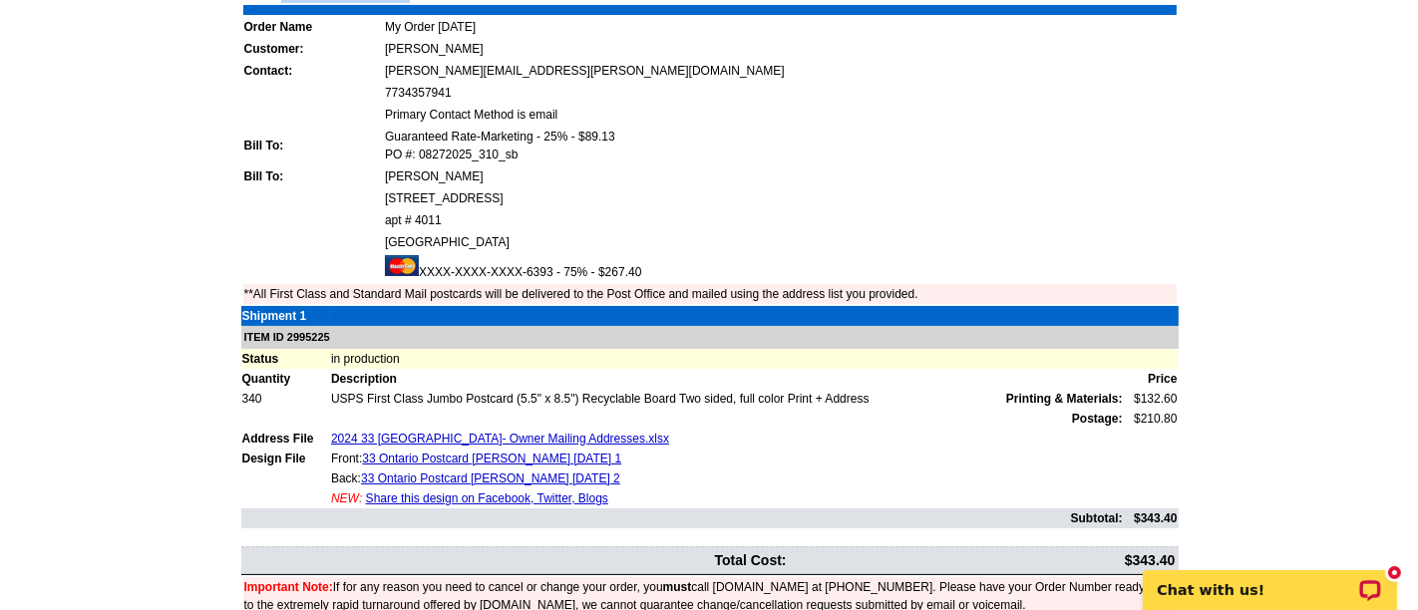
scroll to position [157, 0]
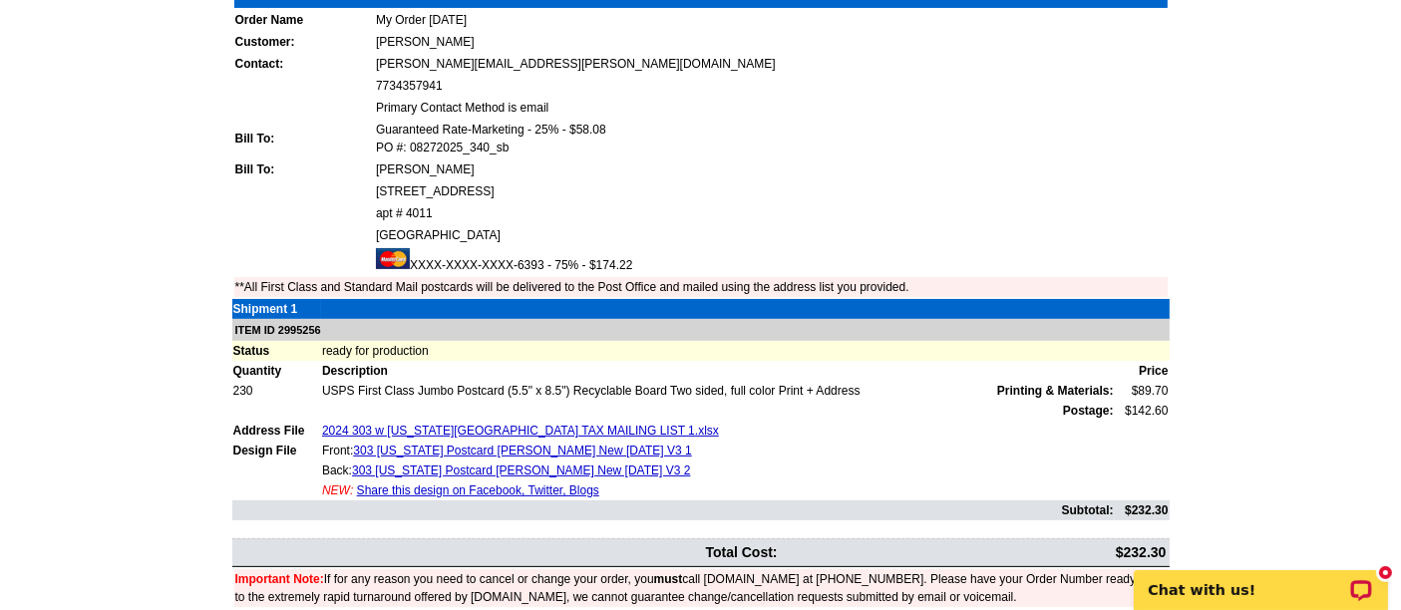
scroll to position [453, 0]
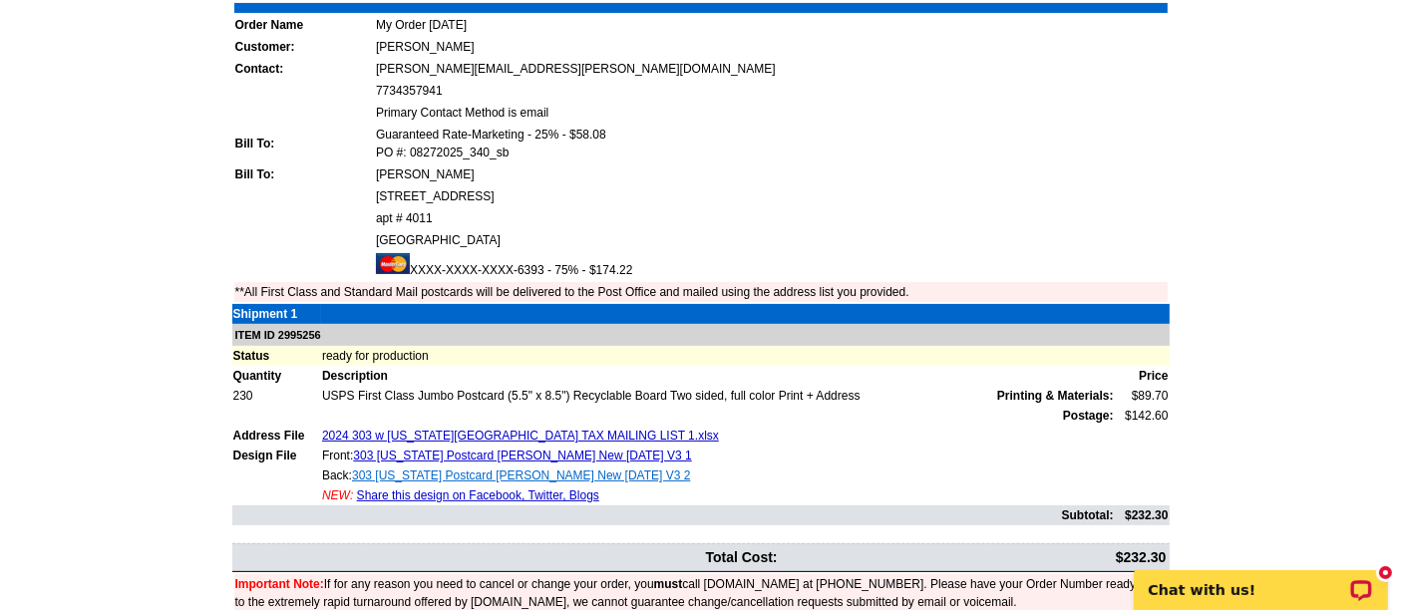
click at [573, 469] on link "303 [US_STATE] Postcard [PERSON_NAME] New [DATE] V3 2" at bounding box center [521, 476] width 338 height 14
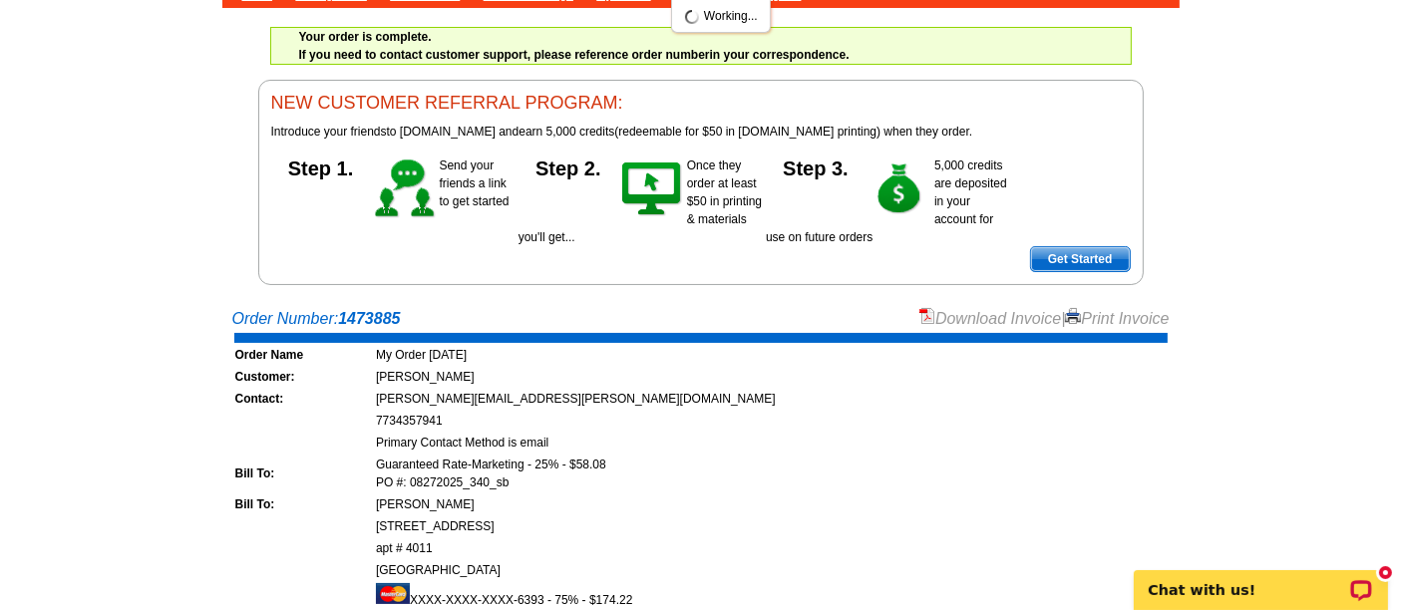
scroll to position [128, 0]
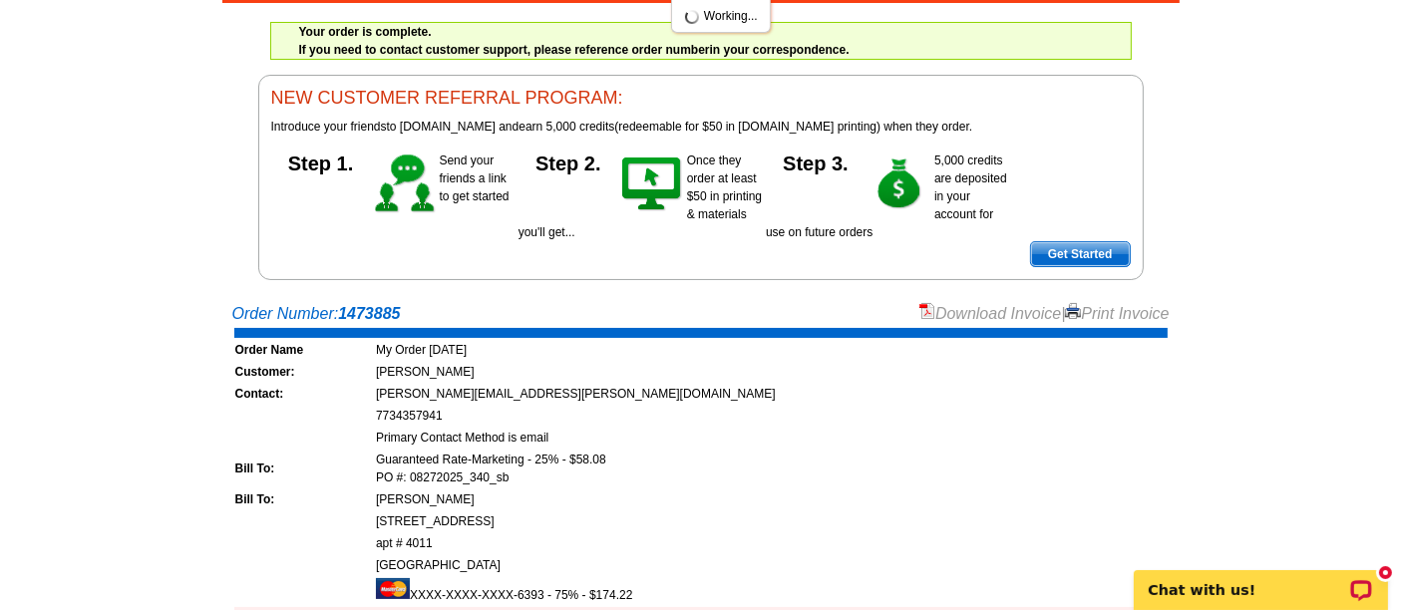
click at [950, 309] on link "Download Invoice" at bounding box center [991, 313] width 142 height 17
